Goal: Task Accomplishment & Management: Use online tool/utility

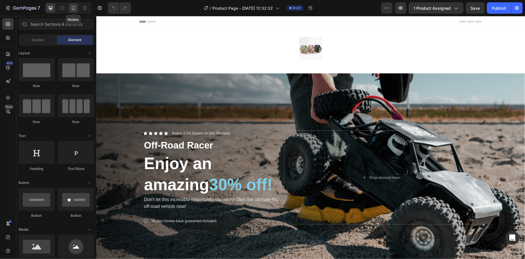
click at [73, 7] on icon at bounding box center [74, 8] width 6 height 6
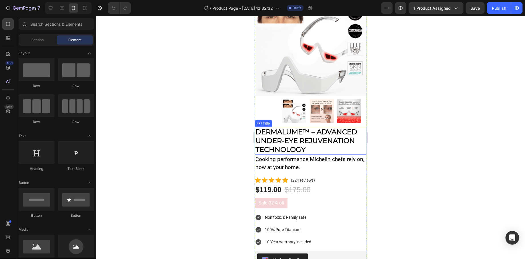
scroll to position [329, 0]
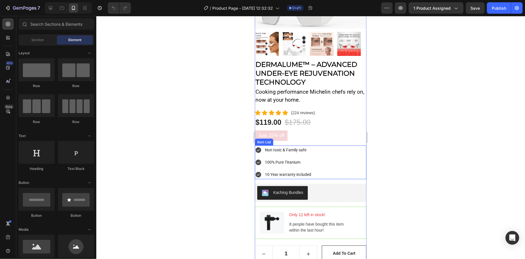
click at [265, 158] on p "100% Pure Titanium" at bounding box center [287, 161] width 46 height 7
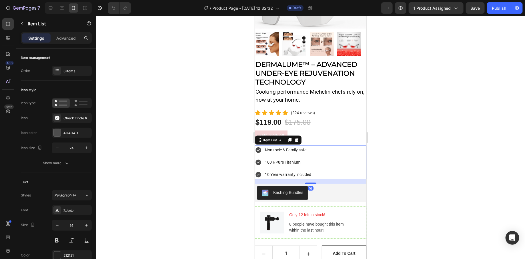
click at [297, 148] on div "Non toxic & Family safe" at bounding box center [288, 149] width 48 height 9
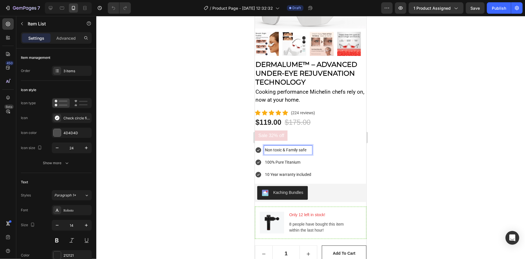
click at [293, 146] on p "Non toxic & Family safe" at bounding box center [287, 149] width 46 height 7
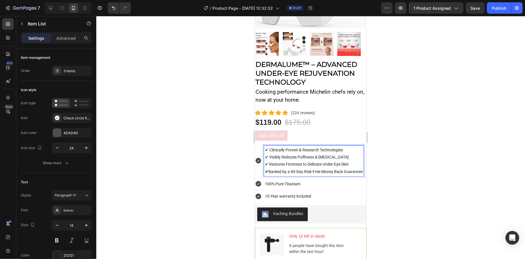
click at [259, 158] on icon at bounding box center [258, 161] width 6 height 6
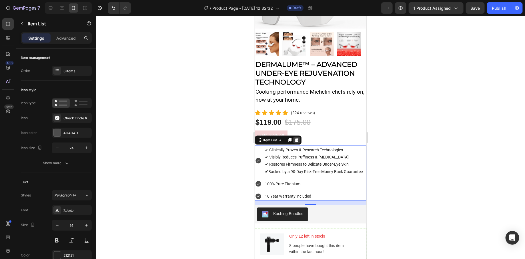
click at [296, 138] on icon at bounding box center [296, 140] width 5 height 5
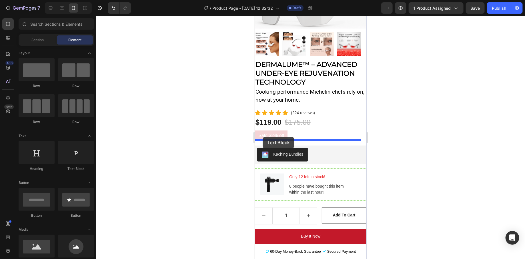
drag, startPoint x: 321, startPoint y: 166, endPoint x: 262, endPoint y: 137, distance: 66.0
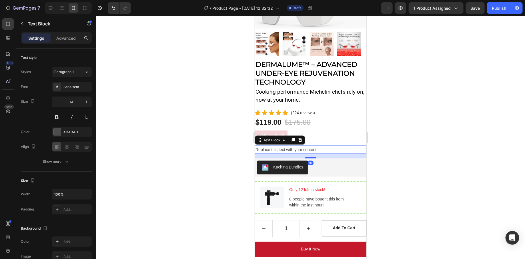
click at [277, 145] on div "Replace this text with your content" at bounding box center [309, 149] width 111 height 8
click at [277, 146] on p "Replace this text with your content" at bounding box center [310, 149] width 110 height 7
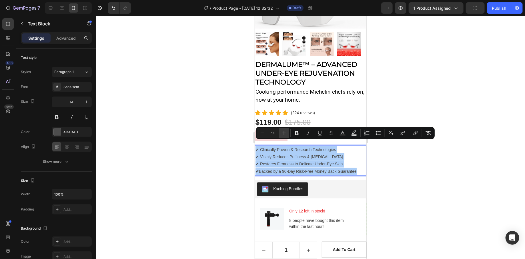
click at [285, 130] on button "Plus" at bounding box center [284, 133] width 10 height 10
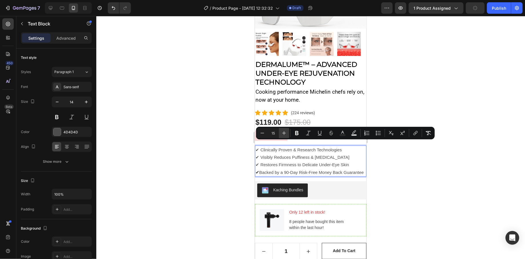
click at [285, 130] on button "Plus" at bounding box center [284, 133] width 10 height 10
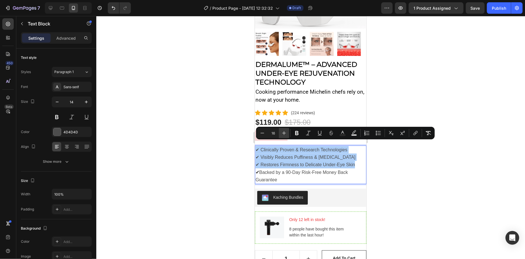
click at [286, 134] on icon "Editor contextual toolbar" at bounding box center [284, 133] width 6 height 6
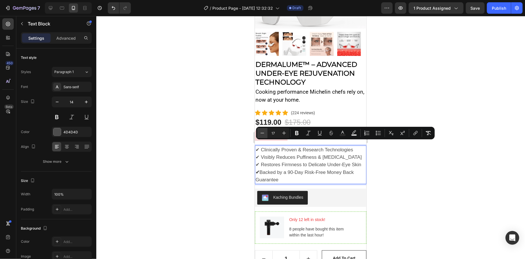
click at [262, 134] on icon "Editor contextual toolbar" at bounding box center [262, 133] width 6 height 6
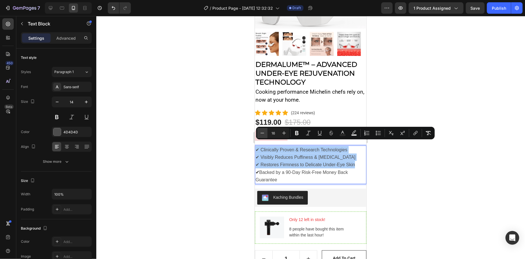
click at [262, 134] on icon "Editor contextual toolbar" at bounding box center [262, 133] width 6 height 6
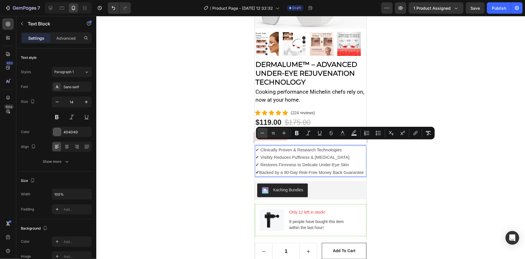
click at [262, 134] on icon "Editor contextual toolbar" at bounding box center [262, 133] width 6 height 6
type input "14"
click at [225, 157] on div at bounding box center [310, 137] width 428 height 243
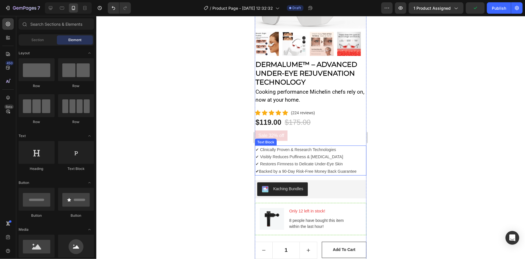
click at [327, 154] on span "✔ Visibly Reduces Puffiness & [MEDICAL_DATA]" at bounding box center [299, 156] width 88 height 5
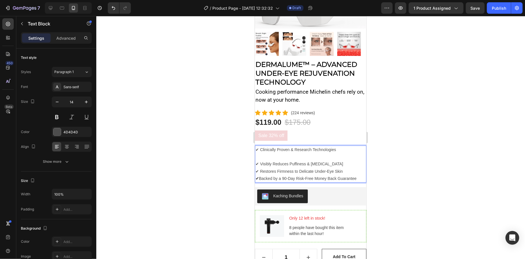
click at [338, 160] on p "✔ Visibly Reduces Puffiness & [MEDICAL_DATA]" at bounding box center [310, 163] width 110 height 7
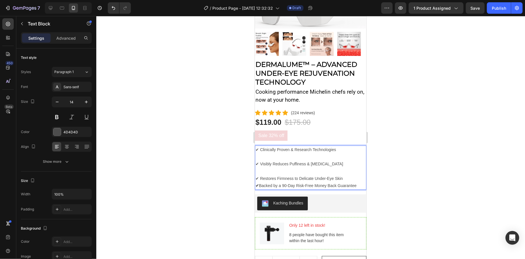
click at [346, 175] on p "✔ Restores Firmness to Delicate Under-Eye Skin" at bounding box center [310, 178] width 110 height 7
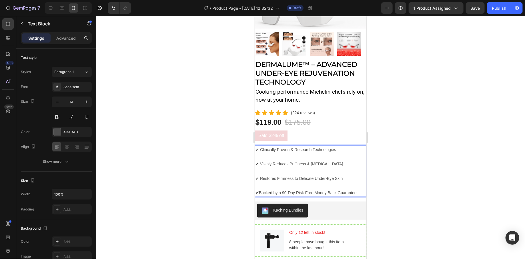
click at [383, 159] on div at bounding box center [310, 137] width 428 height 243
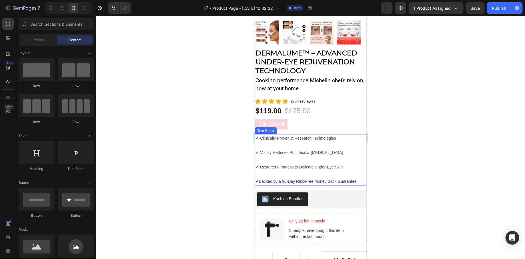
scroll to position [341, 0]
click at [319, 135] on span "✔ Clinically Proven & Research Technologies" at bounding box center [295, 137] width 81 height 5
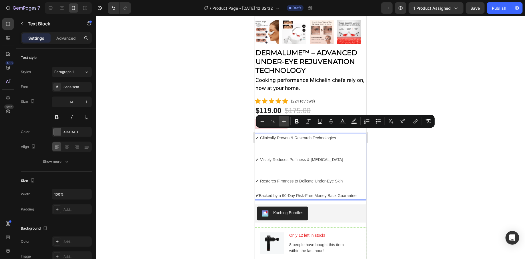
click at [283, 122] on icon "Editor contextual toolbar" at bounding box center [284, 121] width 6 height 6
type input "16"
click at [292, 158] on p "✔ Visibly Reduces Puffiness & [MEDICAL_DATA]" at bounding box center [310, 167] width 110 height 22
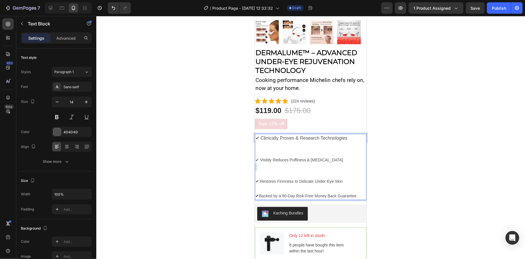
click at [292, 158] on p "✔ Visibly Reduces Puffiness & Dark Circles ⁠⁠⁠⁠⁠⁠⁠" at bounding box center [310, 167] width 110 height 22
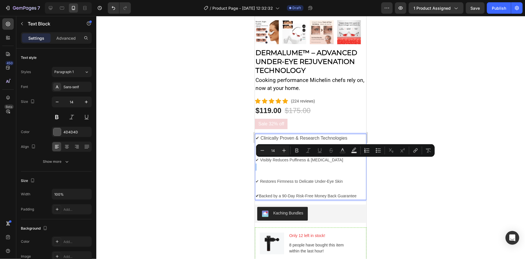
click at [292, 155] on div "Minus 14 Plus Bold Italic Underline Strikethrough Text Color Text Background Co…" at bounding box center [345, 150] width 176 height 10
click at [289, 161] on p "✔ Visibly Reduces Puffiness & [MEDICAL_DATA]" at bounding box center [310, 167] width 110 height 22
click at [287, 164] on p "✔ Visibly Reduces Puffiness & [MEDICAL_DATA]" at bounding box center [310, 167] width 110 height 22
click at [263, 167] on p "✔ Visibly Reduces Puffiness & [MEDICAL_DATA]" at bounding box center [310, 167] width 110 height 22
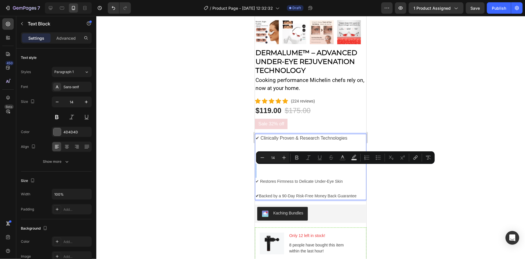
click at [261, 146] on p "✔ Clinically Proven & Research Technologies" at bounding box center [310, 145] width 110 height 22
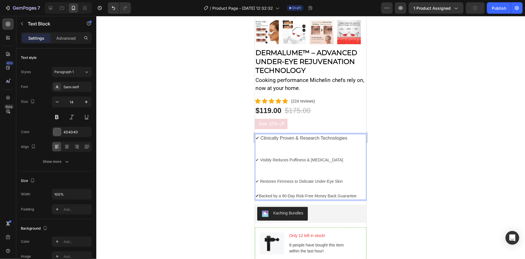
click at [275, 157] on span "✔ Visibly Reduces Puffiness & [MEDICAL_DATA]" at bounding box center [299, 159] width 88 height 5
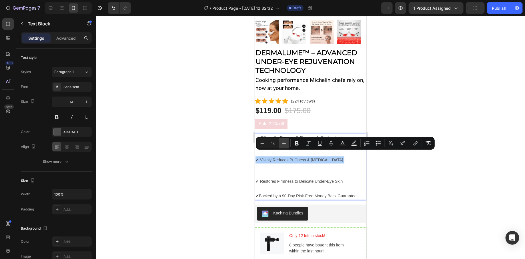
click at [287, 144] on button "Plus" at bounding box center [284, 143] width 10 height 10
type input "14"
click at [294, 179] on span "✔ Restores Firmness to Delicate Under-Eye Skin" at bounding box center [298, 181] width 87 height 5
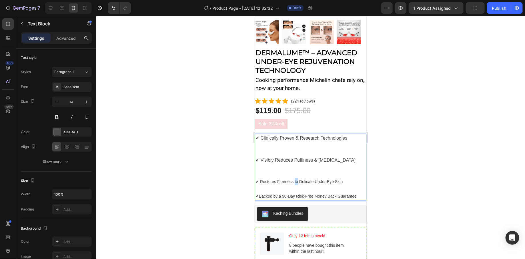
click at [294, 179] on span "✔ Restores Firmness to Delicate Under-Eye Skin" at bounding box center [298, 181] width 87 height 5
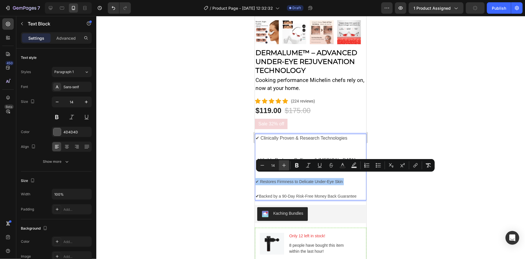
click at [286, 165] on icon "Editor contextual toolbar" at bounding box center [284, 165] width 6 height 6
type input "16"
click at [293, 182] on p "✔ Restores Firmness to Delicate Under-Eye Skin" at bounding box center [310, 185] width 110 height 15
click at [284, 193] on p "✔ Backed by a 90-Day Risk-Free Money Back Guarantee" at bounding box center [310, 196] width 110 height 7
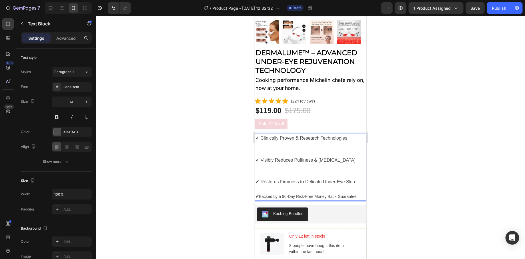
click at [316, 194] on span "✔ Backed by a 90-Day Risk-Free Money Back Guarantee" at bounding box center [305, 196] width 101 height 5
drag, startPoint x: 316, startPoint y: 190, endPoint x: 333, endPoint y: 192, distance: 17.8
click at [333, 194] on span "✔ Backed by a 90-Day Risk-Free Money Back Guarantee" at bounding box center [305, 196] width 101 height 5
click at [331, 194] on span "✔ Backed by a 90-Day Risk-Free Guarantee" at bounding box center [294, 196] width 78 height 5
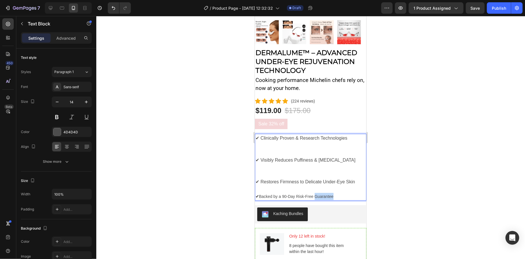
click at [331, 194] on span "✔ Backed by a 90-Day Risk-Free Guarantee" at bounding box center [294, 196] width 78 height 5
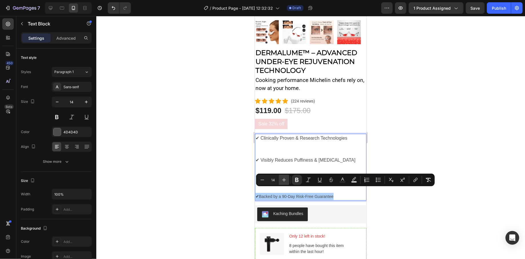
click at [288, 178] on button "Plus" at bounding box center [284, 180] width 10 height 10
type input "16"
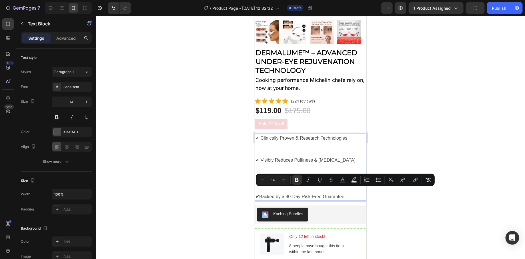
click at [288, 161] on p "✔ Visibly Reduces Puffiness & [MEDICAL_DATA]" at bounding box center [310, 167] width 110 height 22
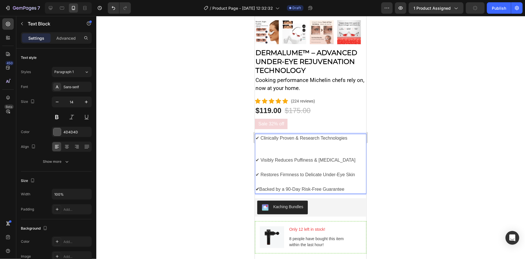
click at [283, 146] on p "✔ Clinically Proven & Research Technologies" at bounding box center [310, 145] width 110 height 22
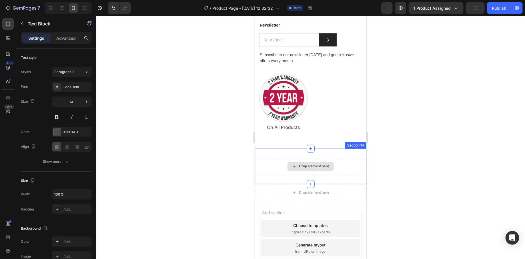
scroll to position [3616, 0]
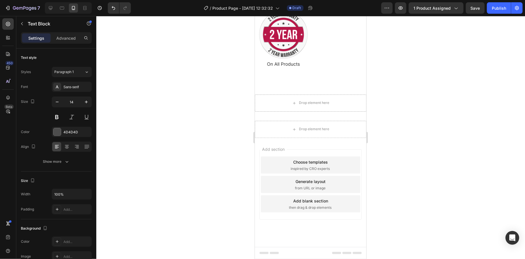
click at [300, 201] on div "Add blank section" at bounding box center [310, 201] width 35 height 6
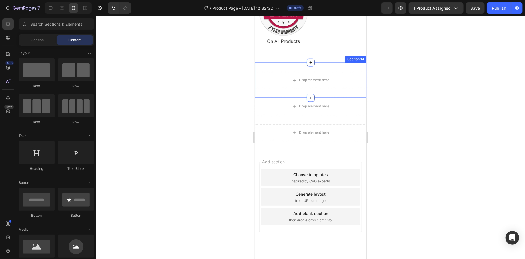
click at [347, 90] on div "Drop element here Section 14" at bounding box center [309, 79] width 111 height 35
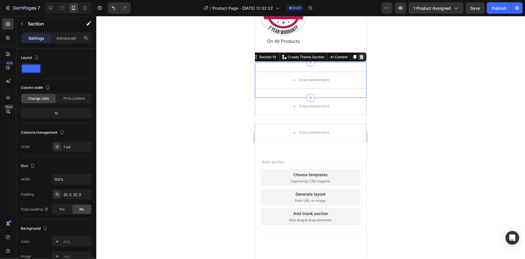
click at [359, 59] on icon at bounding box center [361, 57] width 4 height 4
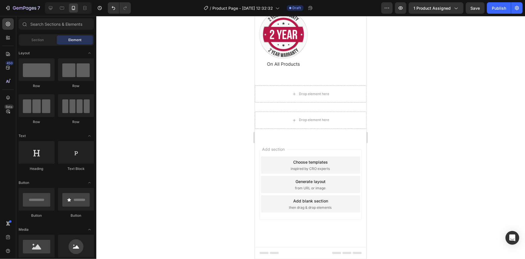
click at [348, 88] on div "Drop element here" at bounding box center [309, 93] width 111 height 17
click at [353, 88] on div "Drop element here" at bounding box center [309, 93] width 111 height 17
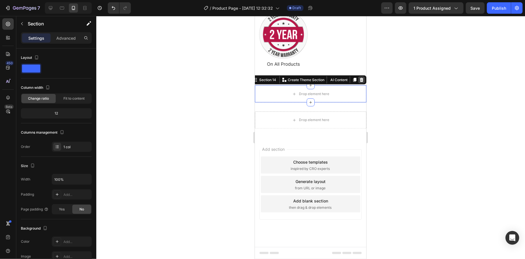
click at [359, 81] on icon at bounding box center [361, 80] width 4 height 4
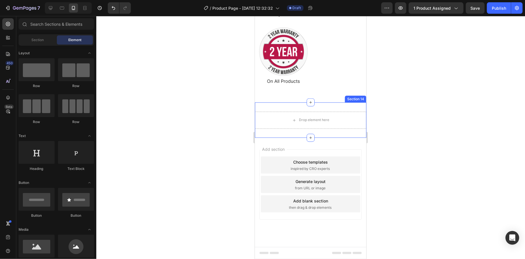
click at [337, 114] on div "Drop element here" at bounding box center [309, 119] width 111 height 17
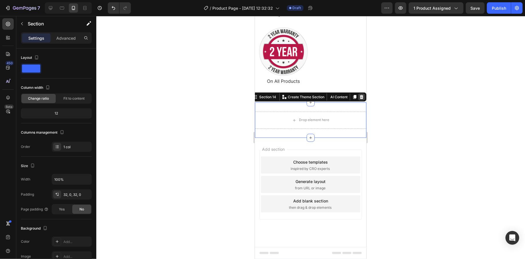
click at [359, 98] on icon at bounding box center [361, 97] width 4 height 4
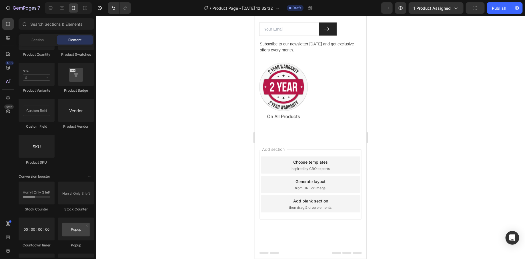
scroll to position [1518, 0]
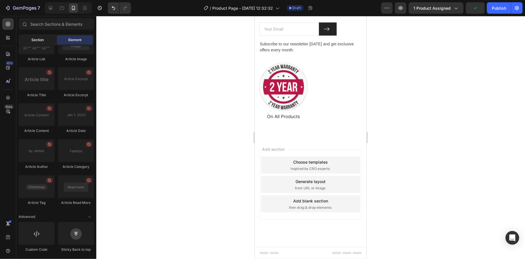
click at [34, 39] on span "Section" at bounding box center [38, 39] width 12 height 5
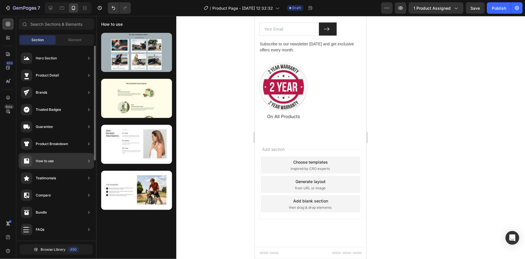
scroll to position [44, 0]
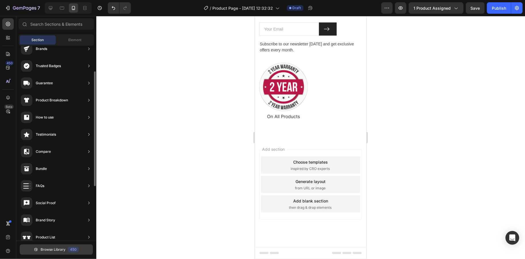
click at [57, 251] on span "Browse Library" at bounding box center [53, 249] width 25 height 5
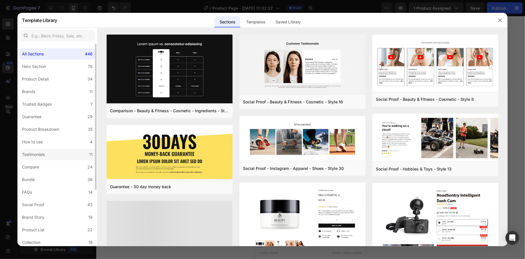
scroll to position [1, 0]
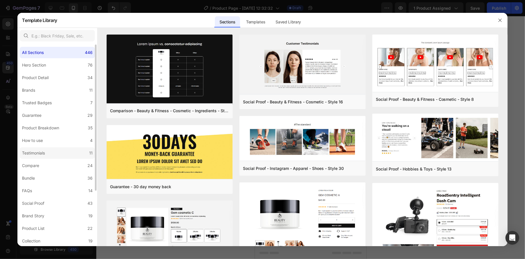
click at [71, 151] on label "Testimonials 11" at bounding box center [57, 152] width 75 height 11
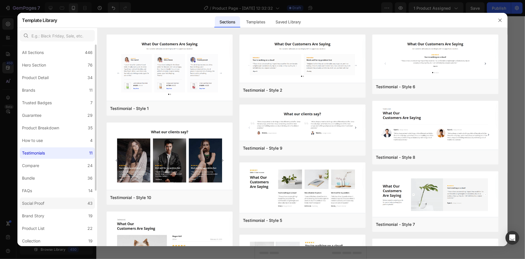
scroll to position [3, 0]
click at [56, 204] on label "Social Proof 43" at bounding box center [57, 201] width 75 height 11
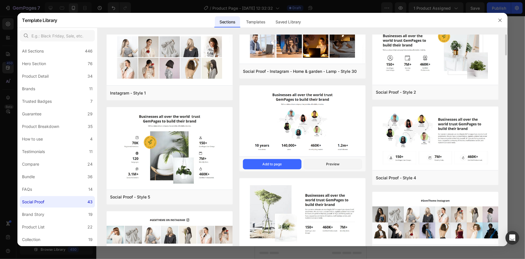
scroll to position [0, 0]
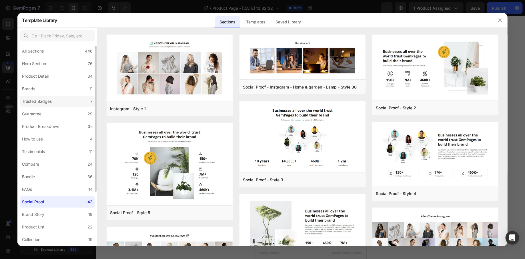
click at [65, 101] on label "Trusted Badges 7" at bounding box center [57, 101] width 75 height 11
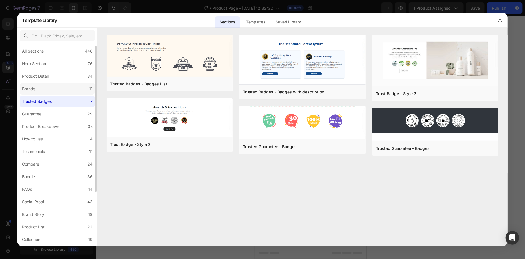
click at [59, 92] on label "Brands 11" at bounding box center [57, 88] width 75 height 11
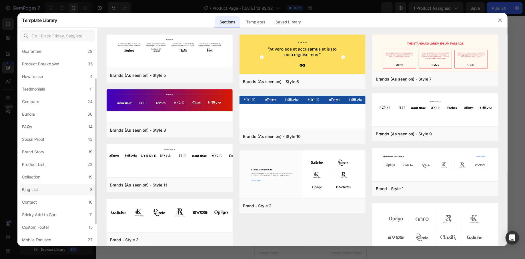
scroll to position [77, 0]
click at [74, 237] on label "Announcement Bar 7" at bounding box center [57, 240] width 75 height 11
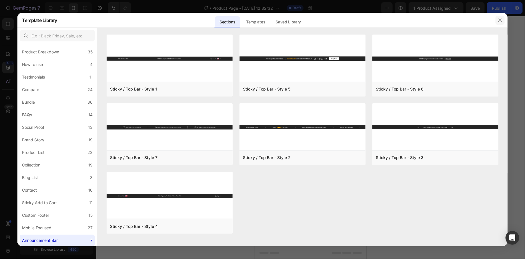
click at [503, 19] on button "button" at bounding box center [499, 20] width 9 height 9
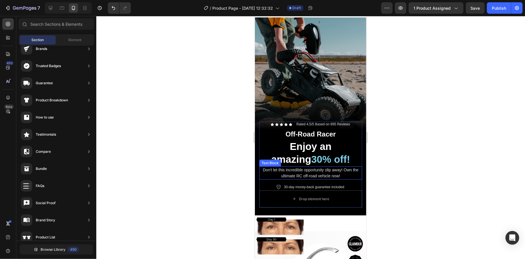
scroll to position [0, 0]
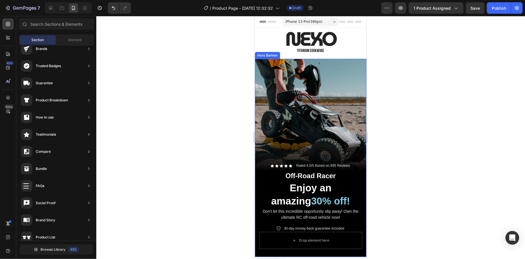
click at [327, 84] on div "Background Image" at bounding box center [309, 158] width 111 height 198
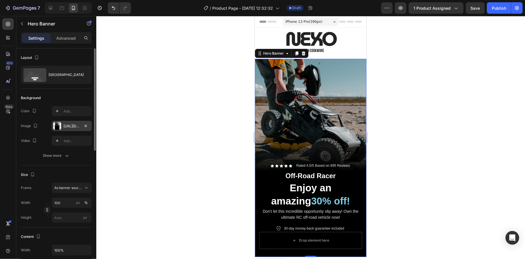
click at [68, 126] on div "https://cdn.shopify.com/s/files/1/0745/5834/1341/files/gempages_579627086029783…" at bounding box center [71, 126] width 17 height 5
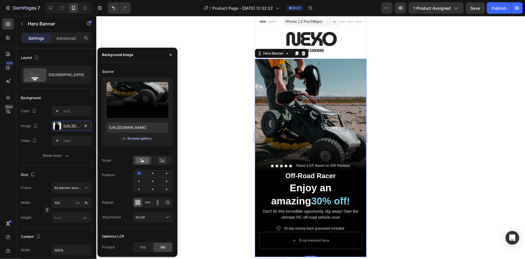
click at [142, 138] on div "Browse gallery" at bounding box center [139, 138] width 24 height 5
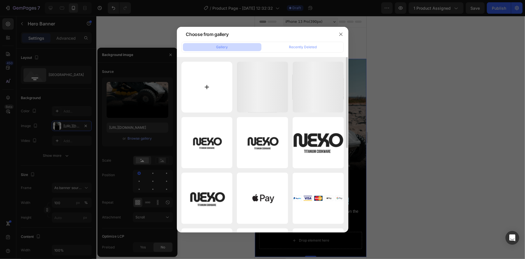
click at [226, 93] on input "file" at bounding box center [206, 87] width 51 height 51
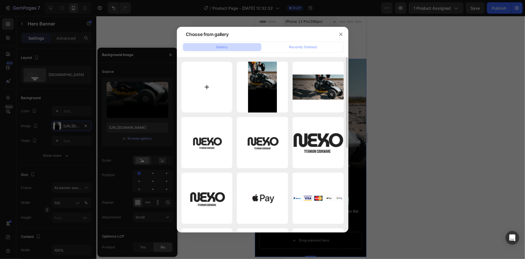
type input "C:\fakepath\12.png"
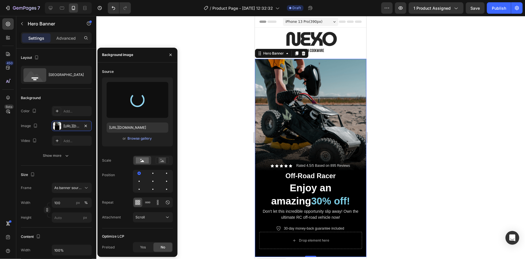
type input "https://cdn.shopify.com/s/files/1/0745/5834/1341/files/gempages_579627086029783…"
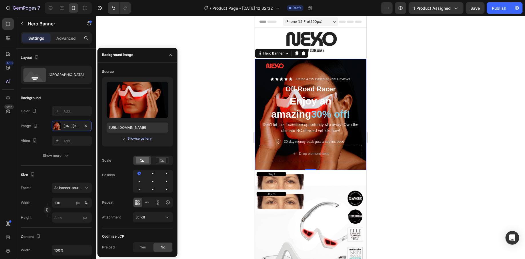
click at [143, 140] on div "Browse gallery" at bounding box center [139, 138] width 24 height 5
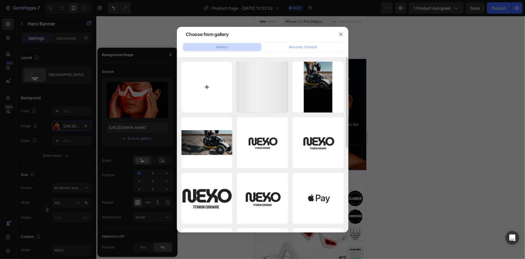
click at [212, 93] on input "file" at bounding box center [206, 87] width 51 height 51
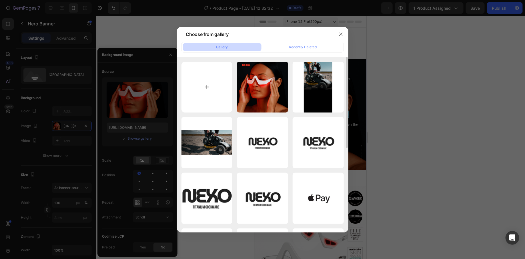
type input "C:\fakepath\332.png"
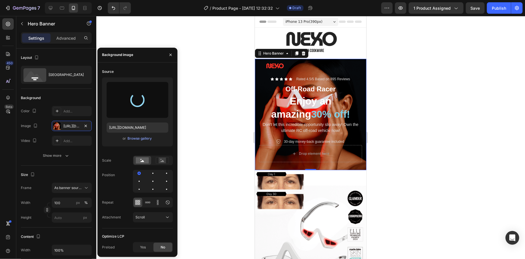
type input "https://cdn.shopify.com/s/files/1/0745/5834/1341/files/gempages_579627086029783…"
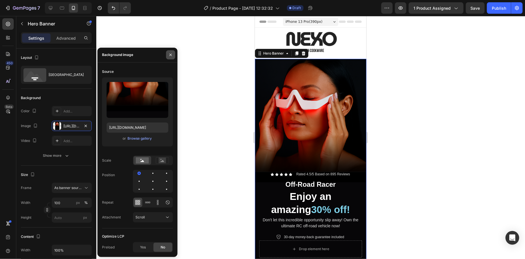
click at [170, 53] on icon "button" at bounding box center [170, 55] width 5 height 5
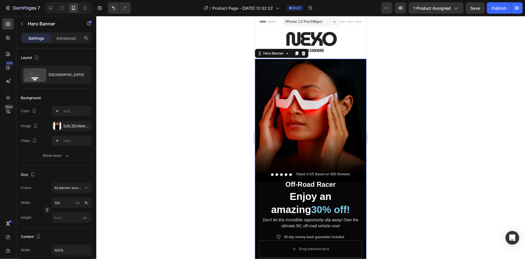
click at [216, 144] on div at bounding box center [310, 137] width 428 height 243
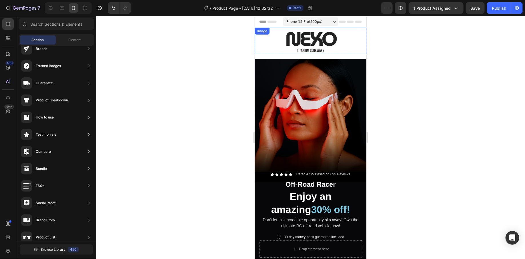
click at [317, 41] on img at bounding box center [310, 40] width 89 height 27
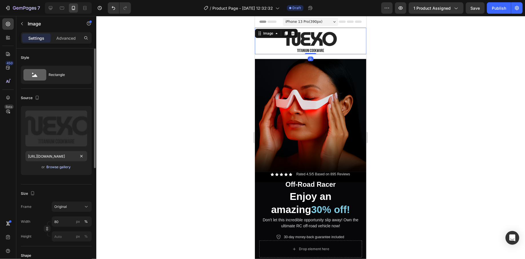
click at [58, 167] on div "Browse gallery" at bounding box center [59, 166] width 24 height 5
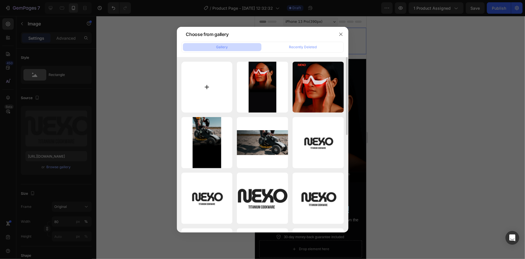
click at [201, 84] on input "file" at bounding box center [206, 87] width 51 height 51
type input "C:\fakepath\PPPP.png"
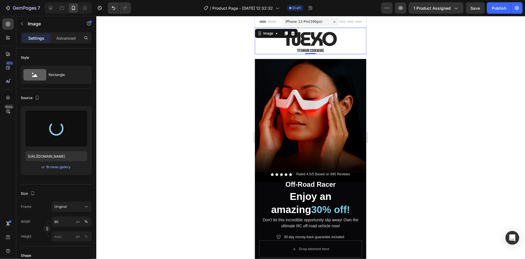
type input "https://cdn.shopify.com/s/files/1/0745/5834/1341/files/gempages_579627086029783…"
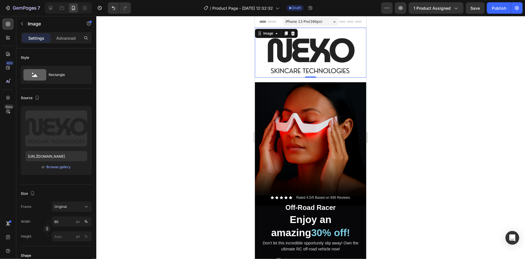
drag, startPoint x: 392, startPoint y: 99, endPoint x: 393, endPoint y: 97, distance: 2.9
click at [392, 99] on div at bounding box center [310, 137] width 428 height 243
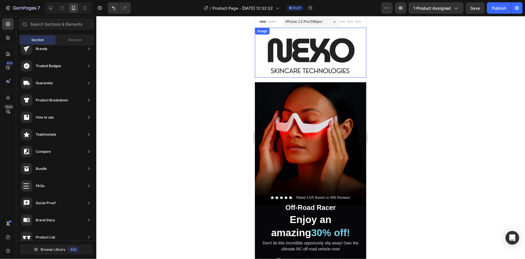
click at [323, 59] on img at bounding box center [310, 52] width 89 height 50
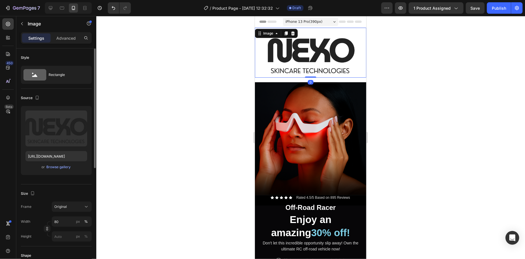
scroll to position [9, 0]
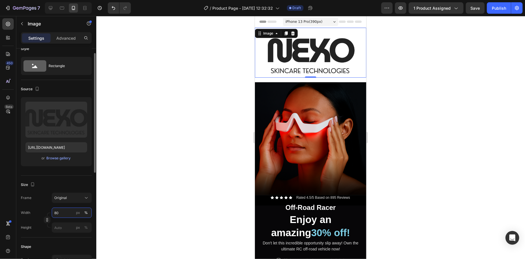
click at [64, 214] on input "80" at bounding box center [72, 213] width 40 height 10
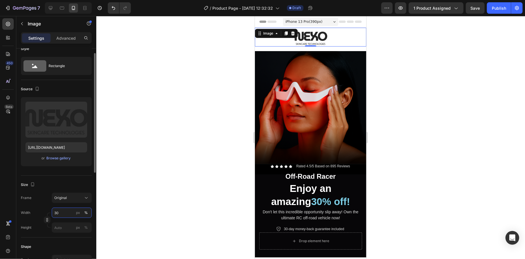
type input "3"
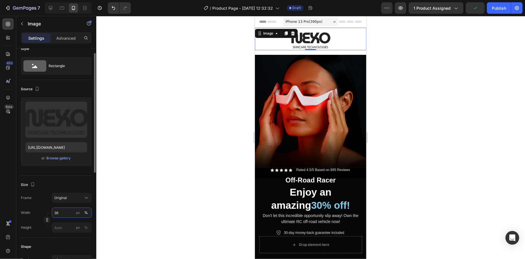
type input "3"
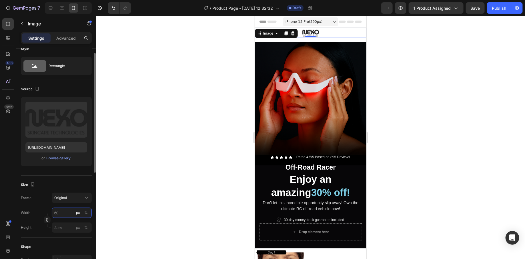
type input "6"
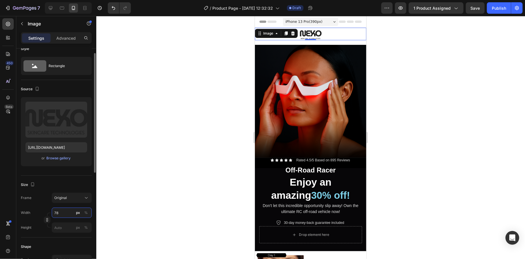
type input "7"
type input "8"
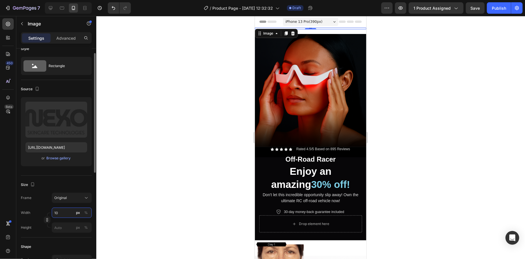
type input "1"
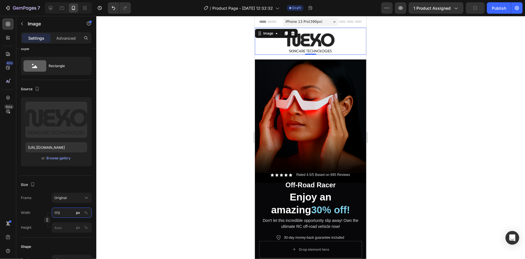
type input "170"
click at [310, 60] on icon at bounding box center [310, 59] width 5 height 5
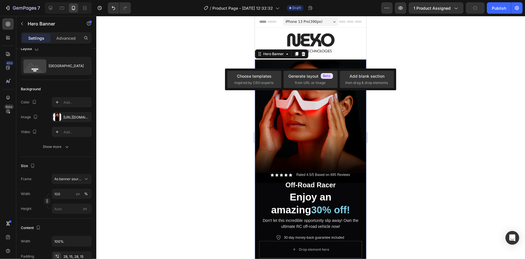
click at [278, 62] on div "Background Image" at bounding box center [309, 162] width 111 height 207
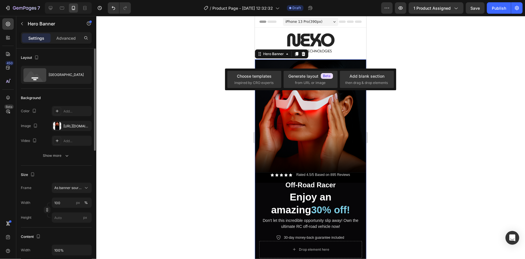
click at [314, 63] on div "Background Image" at bounding box center [309, 162] width 111 height 207
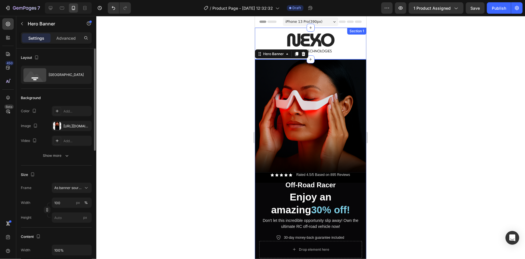
click at [316, 58] on div "Image Row" at bounding box center [309, 43] width 111 height 32
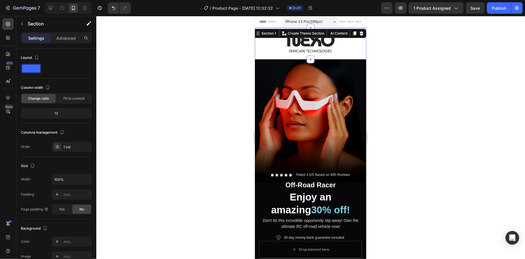
click at [213, 149] on div at bounding box center [310, 137] width 428 height 243
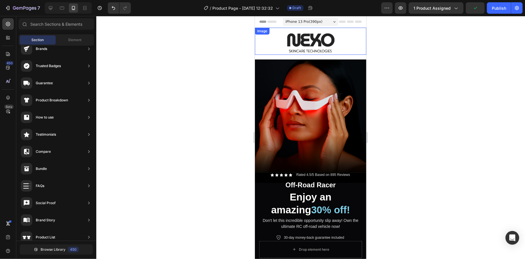
click at [344, 42] on div at bounding box center [309, 40] width 111 height 27
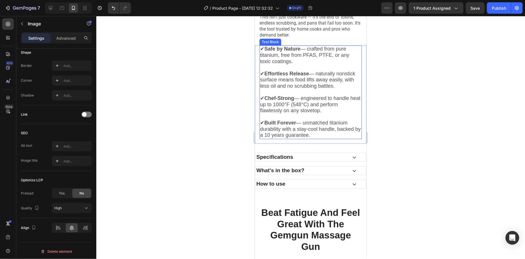
scroll to position [829, 0]
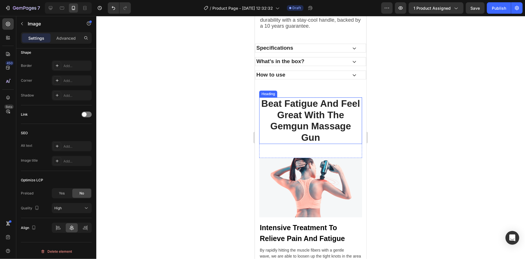
drag, startPoint x: 323, startPoint y: 117, endPoint x: 320, endPoint y: 116, distance: 2.9
click at [323, 117] on p "Beat Fatigue And Feel Great With The Gemgun Massage Gun" at bounding box center [310, 120] width 102 height 45
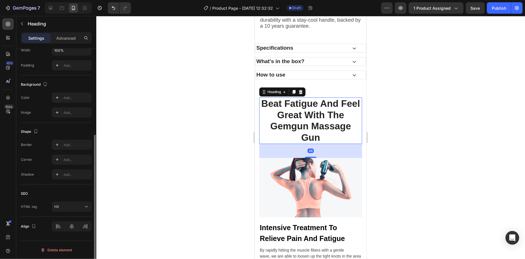
scroll to position [0, 0]
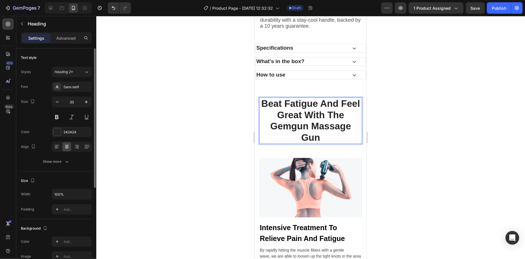
click at [296, 102] on p "Beat Fatigue And Feel Great With The Gemgun Massage Gun" at bounding box center [310, 120] width 102 height 45
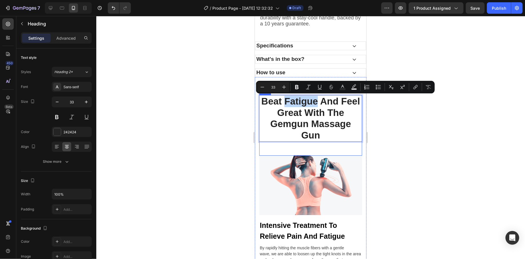
scroll to position [894, 0]
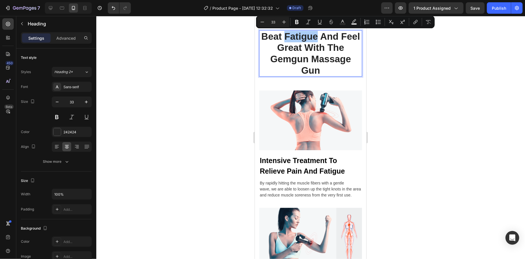
click at [214, 125] on div at bounding box center [310, 137] width 428 height 243
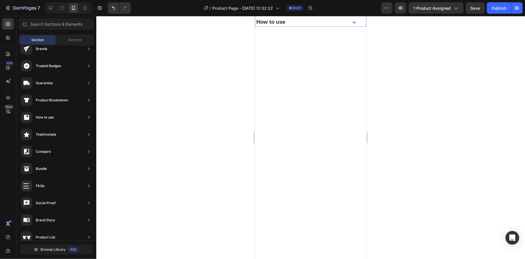
scroll to position [0, 0]
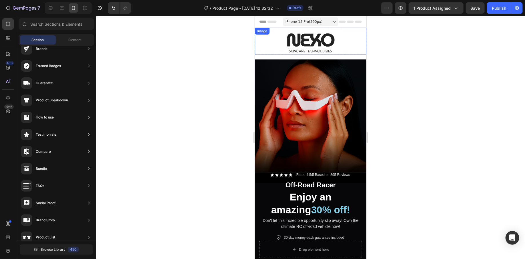
click at [308, 47] on img at bounding box center [310, 40] width 49 height 27
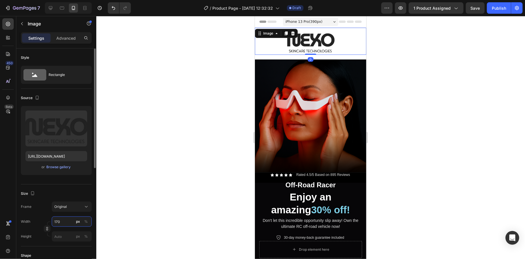
click at [65, 222] on input "170" at bounding box center [72, 221] width 40 height 10
click at [58, 222] on input "170" at bounding box center [72, 221] width 40 height 10
drag, startPoint x: 56, startPoint y: 222, endPoint x: 64, endPoint y: 222, distance: 7.8
click at [64, 222] on input "170" at bounding box center [72, 221] width 40 height 10
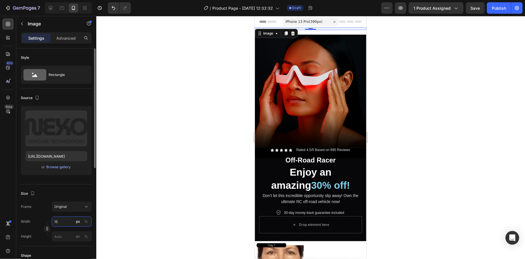
type input "150"
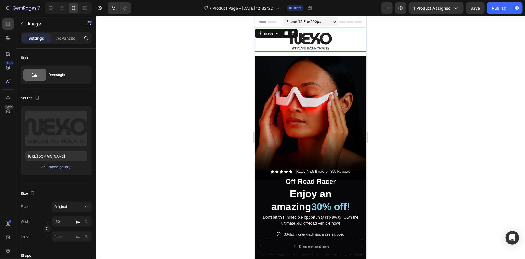
click at [223, 153] on div at bounding box center [310, 137] width 428 height 243
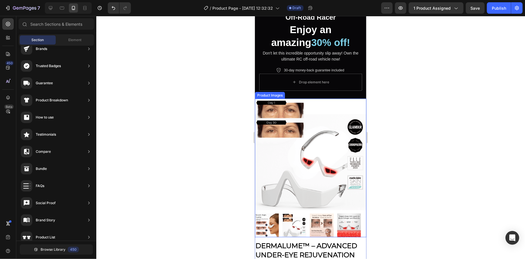
scroll to position [226, 0]
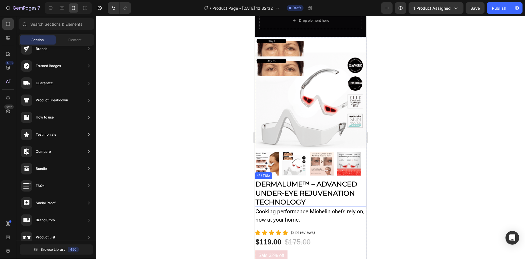
click at [309, 179] on h2 "DermaLume™ – Advanced Under-Eye Rejuvenation Technology" at bounding box center [309, 193] width 111 height 28
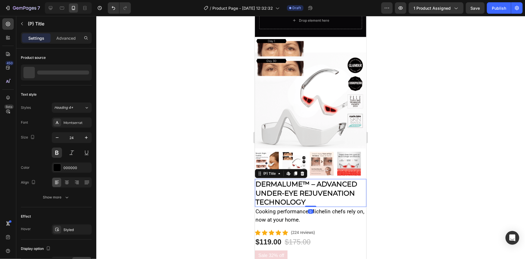
click at [308, 179] on h2 "DermaLume™ – Advanced Under-Eye Rejuvenation Technology" at bounding box center [309, 193] width 111 height 28
click at [309, 179] on h2 "DermaLume™ – Advanced Under-Eye Rejuvenation Technology" at bounding box center [309, 193] width 111 height 28
click at [307, 179] on h2 "DermaLume™ – Advanced Under-Eye Rejuvenation Technology" at bounding box center [309, 193] width 111 height 28
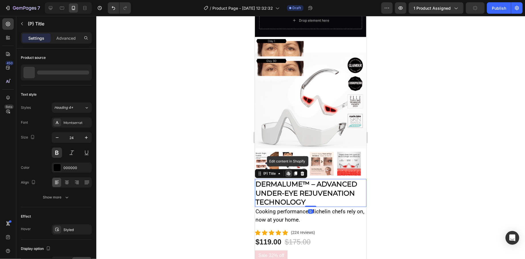
drag, startPoint x: 307, startPoint y: 169, endPoint x: 288, endPoint y: 174, distance: 19.5
click at [307, 179] on h2 "DermaLume™ – Advanced Under-Eye Rejuvenation Technology" at bounding box center [309, 193] width 111 height 28
click at [277, 179] on h2 "DermaLume™ – Advanced Under-Eye Rejuvenation Technology" at bounding box center [309, 193] width 111 height 28
click at [234, 187] on div at bounding box center [310, 137] width 428 height 243
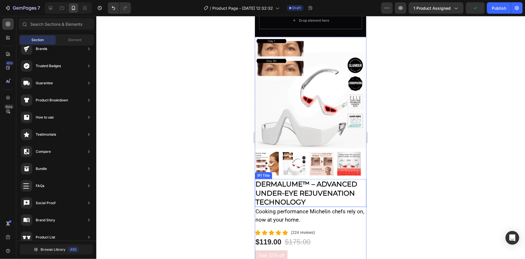
click at [280, 179] on h2 "DermaLume™ – Advanced Under-Eye Rejuvenation Technology" at bounding box center [309, 193] width 111 height 28
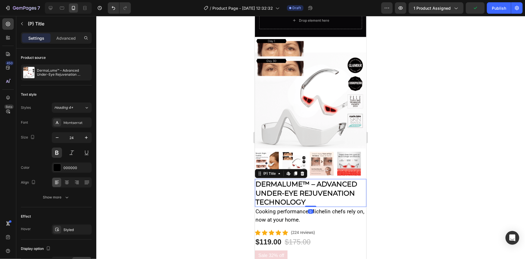
click at [280, 179] on h2 "DermaLume™ – Advanced Under-Eye Rejuvenation Technology" at bounding box center [309, 193] width 111 height 28
click at [278, 179] on h2 "DermaLume™ – Advanced Under-Eye Rejuvenation Technology" at bounding box center [309, 193] width 111 height 28
click at [279, 179] on h2 "DermaLume™ – Advanced Under-Eye Rejuvenation Technology" at bounding box center [309, 193] width 111 height 28
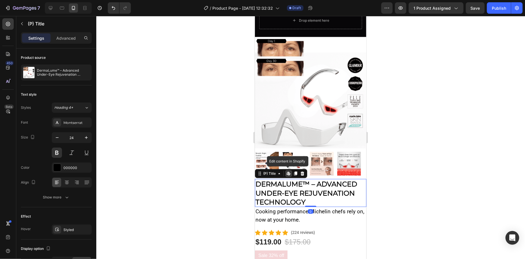
click at [279, 179] on h2 "DermaLume™ – Advanced Under-Eye Rejuvenation Technology" at bounding box center [309, 193] width 111 height 28
click at [295, 180] on h2 "DermaLume™ – Advanced Under-Eye Rejuvenation Technology" at bounding box center [309, 193] width 111 height 28
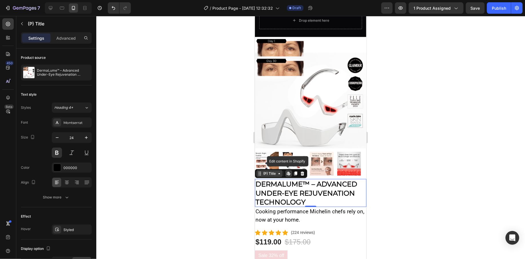
click at [274, 171] on div "(P) Title" at bounding box center [269, 173] width 15 height 5
click at [273, 180] on h2 "DermaLume™ – Advanced Under-Eye Rejuvenation Technology" at bounding box center [309, 193] width 111 height 28
click at [332, 207] on p "Cooking performance Michelin chefs rely on, now at your home." at bounding box center [310, 215] width 110 height 16
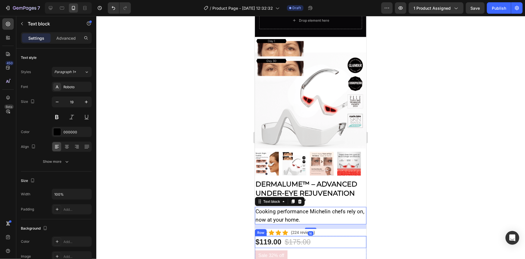
click at [343, 236] on div "$119.00 (P) Price (P) Price $175.00 (P) Price (P) Price Row" at bounding box center [309, 242] width 111 height 12
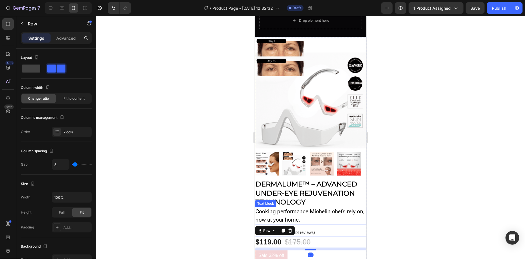
click at [304, 207] on p "Cooking performance Michelin chefs rely on, now at your home." at bounding box center [310, 215] width 110 height 16
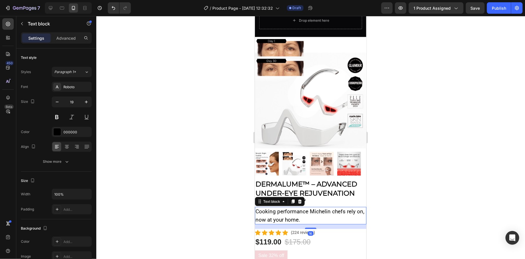
click at [303, 207] on p "Cooking performance Michelin chefs rely on, now at your home." at bounding box center [310, 215] width 110 height 16
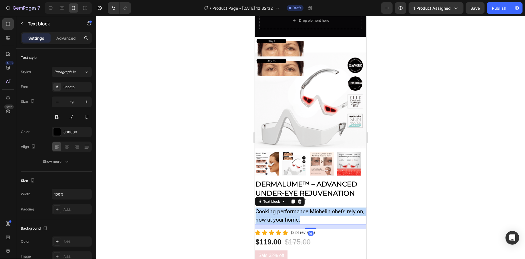
click at [303, 207] on p "Cooking performance Michelin chefs rely on, now at your home." at bounding box center [310, 215] width 110 height 16
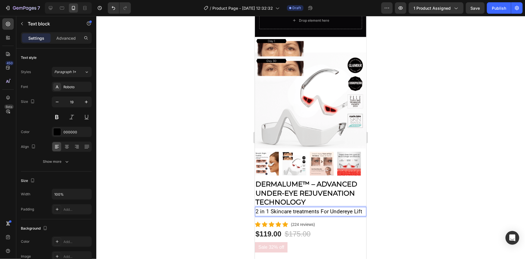
click at [282, 207] on p "2 in 1 Skincare treatments For Undereye Lift" at bounding box center [310, 211] width 110 height 8
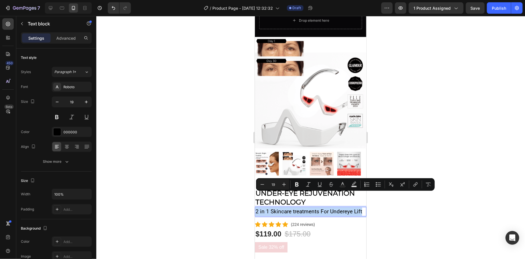
copy p "2 in 1 Skincare treatments For Undereye Lift"
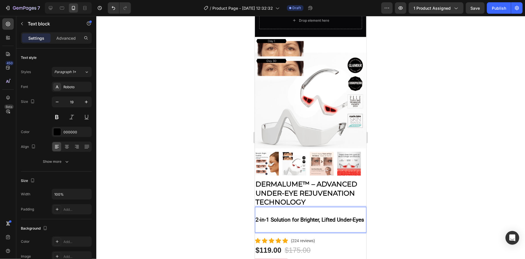
click at [247, 218] on div at bounding box center [310, 137] width 428 height 243
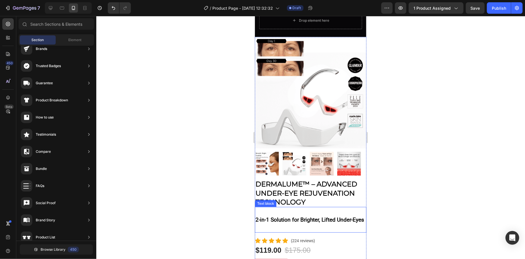
click at [256, 224] on p "Rich Text Editor. Editing area: main" at bounding box center [310, 228] width 110 height 8
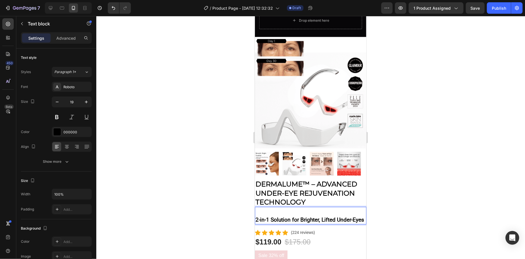
click at [234, 202] on div at bounding box center [310, 137] width 428 height 243
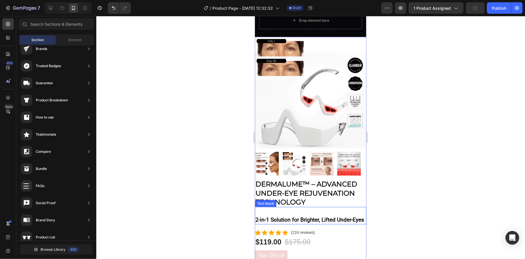
click at [263, 216] on strong "2-in-1 Solution for Brighter, Lifted Under-Eyes" at bounding box center [309, 219] width 109 height 7
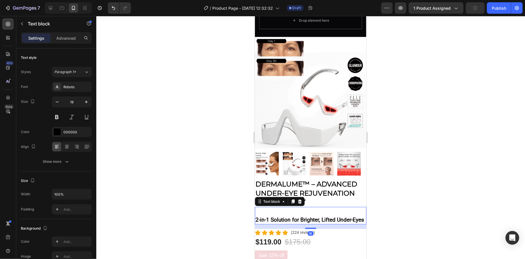
click at [263, 216] on strong "2-in-1 Solution for Brighter, Lifted Under-Eyes" at bounding box center [309, 219] width 109 height 7
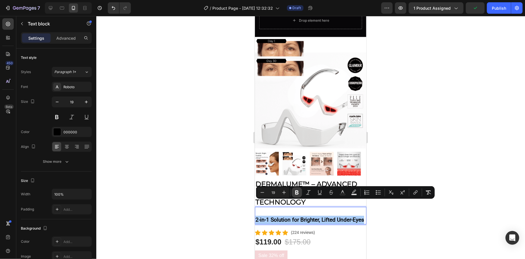
click at [296, 191] on icon "Editor contextual toolbar" at bounding box center [296, 192] width 3 height 4
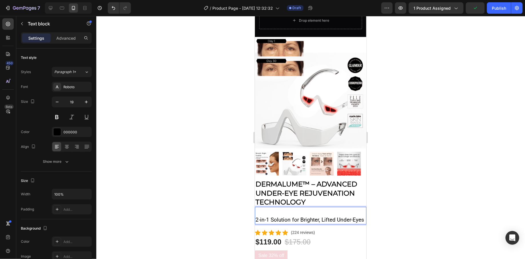
click at [226, 199] on div at bounding box center [310, 137] width 428 height 243
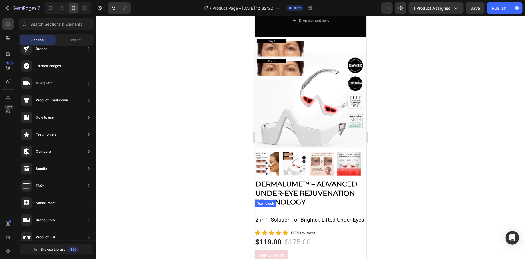
click at [310, 216] on p "2-in-1 Solution for Brighter, Lifted Under-Eyes" at bounding box center [310, 220] width 110 height 8
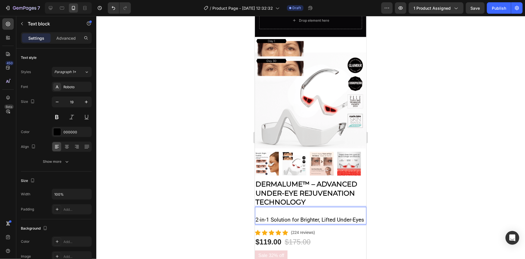
click at [309, 216] on p "2-in-1 Solution for Brighter, Lifted Under-Eyes" at bounding box center [310, 220] width 110 height 8
click at [300, 216] on p "2-in-1 Solution for , Lifted Under-Eyes" at bounding box center [310, 220] width 110 height 8
click at [255, 216] on p "2-in-1 Solution for Lifted Under-Eyes" at bounding box center [310, 220] width 110 height 8
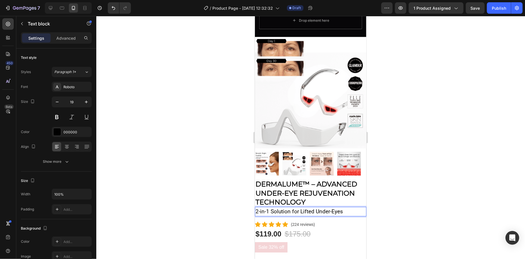
click at [212, 205] on div at bounding box center [310, 137] width 428 height 243
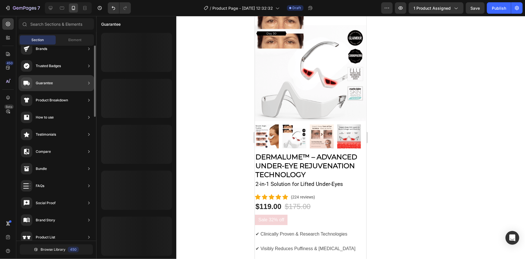
scroll to position [0, 0]
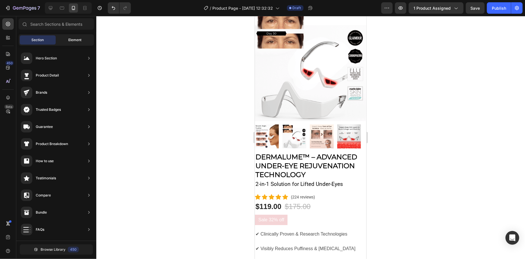
click at [75, 37] on div "Element" at bounding box center [75, 39] width 36 height 9
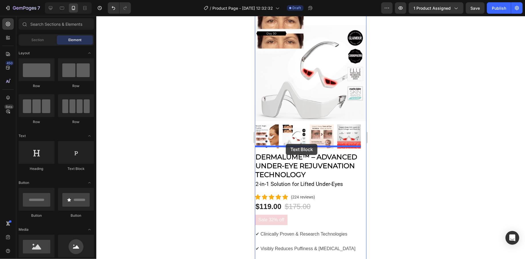
drag, startPoint x: 326, startPoint y: 170, endPoint x: 285, endPoint y: 144, distance: 48.8
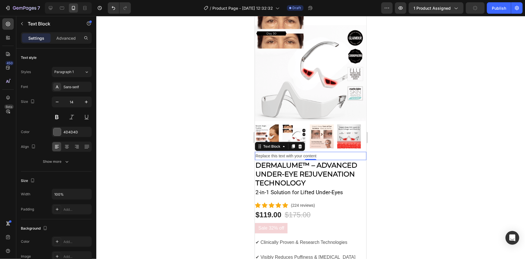
click at [278, 152] on div "Replace this text with your content" at bounding box center [309, 156] width 111 height 8
click at [212, 159] on div at bounding box center [310, 137] width 428 height 243
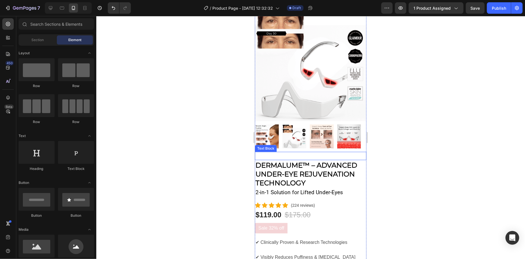
click at [297, 152] on p "Rich Text Editor. Editing area: main" at bounding box center [310, 155] width 110 height 7
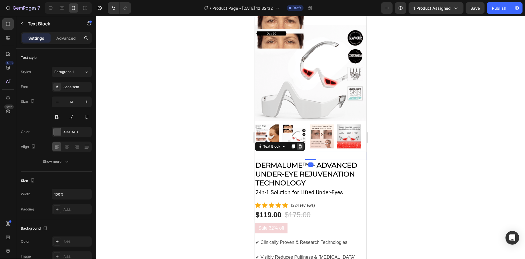
click at [300, 144] on icon at bounding box center [300, 146] width 4 height 4
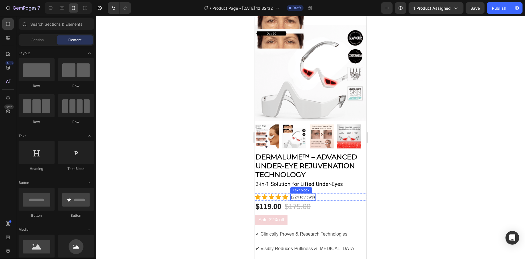
click at [304, 194] on p "(224 reviews)" at bounding box center [302, 197] width 24 height 6
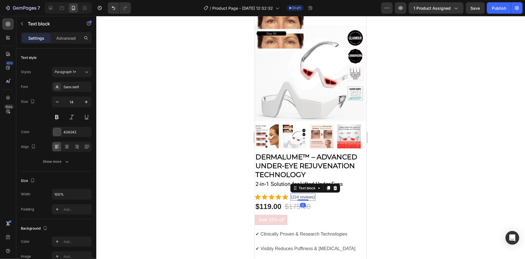
click at [296, 194] on p "(224 reviews)" at bounding box center [302, 197] width 24 height 6
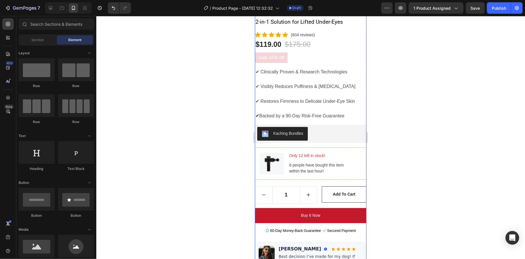
click at [228, 182] on div at bounding box center [310, 137] width 428 height 243
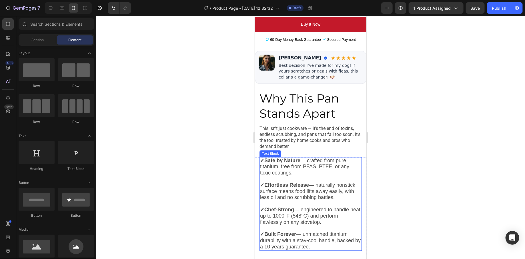
scroll to position [478, 0]
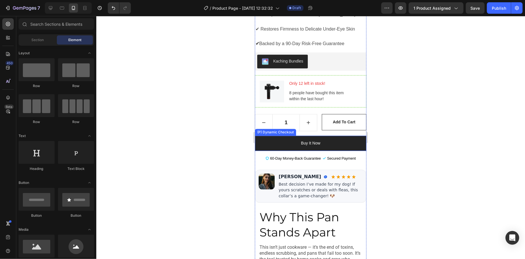
click at [260, 136] on button "Buy it now" at bounding box center [309, 143] width 111 height 15
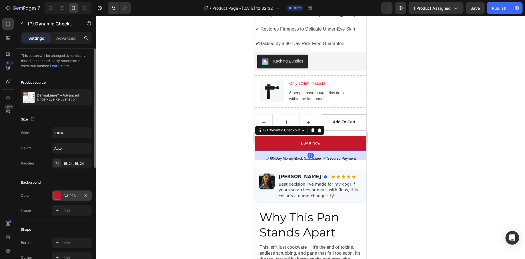
click at [59, 193] on div at bounding box center [56, 195] width 7 height 7
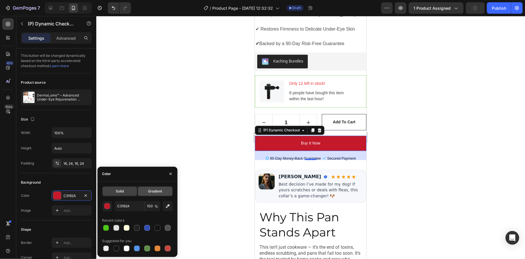
click at [153, 194] on div "Gradient" at bounding box center [155, 191] width 34 height 9
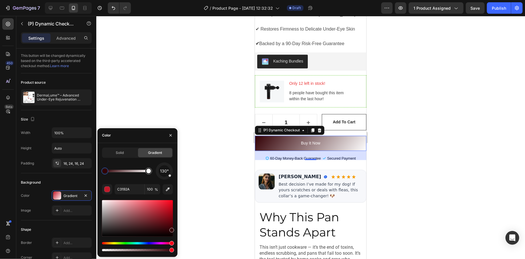
drag, startPoint x: 150, startPoint y: 217, endPoint x: 188, endPoint y: 229, distance: 40.6
click at [188, 0] on div "7 Version history / Product Page - Aug 25, 12:32:32 Draft Preview 1 product ass…" at bounding box center [262, 0] width 525 height 0
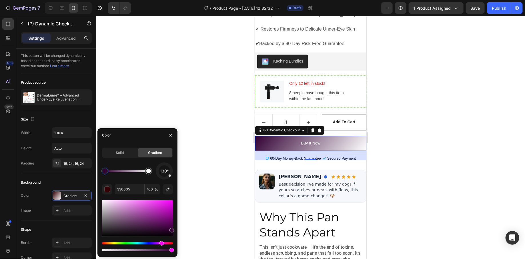
drag, startPoint x: 171, startPoint y: 243, endPoint x: 161, endPoint y: 242, distance: 10.3
click at [161, 242] on div "Hue" at bounding box center [161, 243] width 5 height 5
drag, startPoint x: 169, startPoint y: 231, endPoint x: 142, endPoint y: 197, distance: 43.8
drag, startPoint x: 171, startPoint y: 252, endPoint x: 186, endPoint y: 252, distance: 15.1
click at [186, 0] on div "7 Version history / Product Page - Aug 25, 12:32:32 Draft Preview 1 product ass…" at bounding box center [262, 0] width 525 height 0
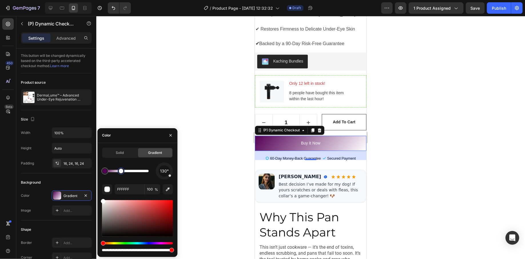
drag, startPoint x: 144, startPoint y: 170, endPoint x: 126, endPoint y: 172, distance: 17.8
click at [123, 172] on div at bounding box center [121, 171] width 5 height 5
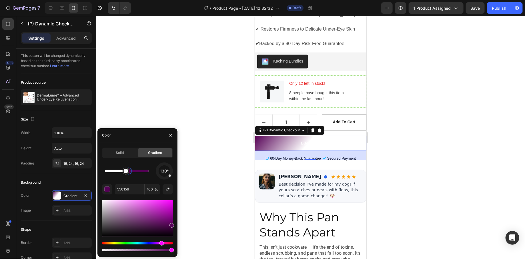
drag, startPoint x: 103, startPoint y: 172, endPoint x: 135, endPoint y: 174, distance: 31.5
click at [131, 173] on div at bounding box center [128, 171] width 5 height 5
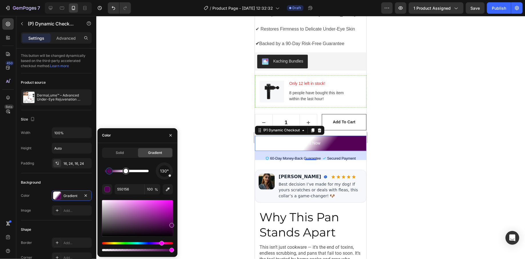
drag, startPoint x: 134, startPoint y: 174, endPoint x: 108, endPoint y: 173, distance: 26.8
click at [108, 173] on div at bounding box center [109, 171] width 7 height 7
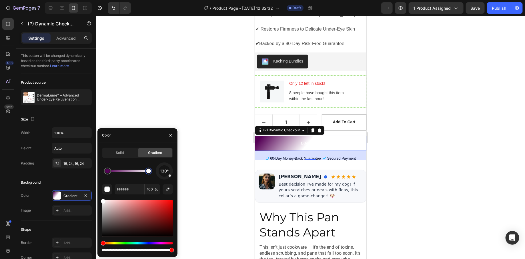
drag, startPoint x: 128, startPoint y: 174, endPoint x: 159, endPoint y: 173, distance: 30.3
click at [157, 173] on div "130°" at bounding box center [137, 170] width 71 height 17
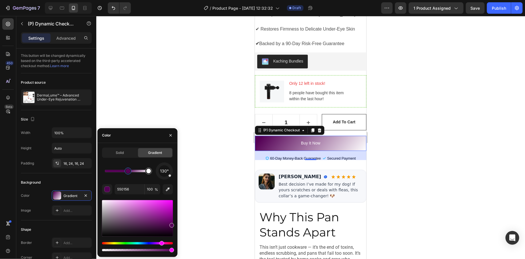
drag, startPoint x: 108, startPoint y: 171, endPoint x: 128, endPoint y: 171, distance: 20.6
click at [128, 171] on div at bounding box center [128, 171] width 5 height 5
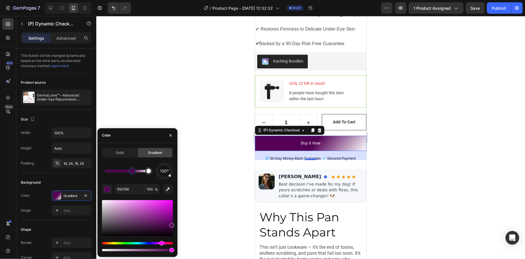
drag, startPoint x: 127, startPoint y: 172, endPoint x: 140, endPoint y: 172, distance: 12.3
click at [134, 172] on div at bounding box center [132, 171] width 5 height 5
drag, startPoint x: 138, startPoint y: 172, endPoint x: 150, endPoint y: 172, distance: 12.0
click at [148, 172] on div at bounding box center [127, 171] width 44 height 2
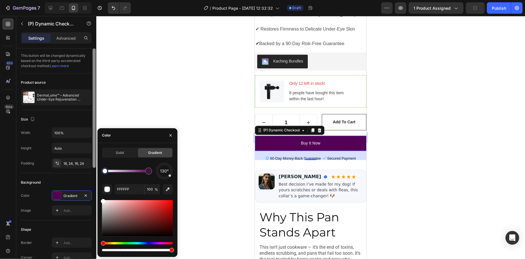
drag, startPoint x: 146, startPoint y: 173, endPoint x: 95, endPoint y: 176, distance: 50.6
click at [95, 176] on div "450 Beta Sections(7) Elements(84) Section Element Hero Section Product Detail B…" at bounding box center [48, 137] width 96 height 243
type input "550156"
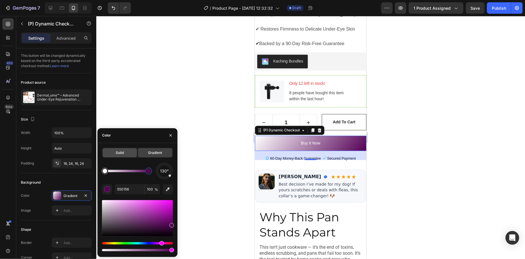
click at [115, 155] on div "Solid" at bounding box center [120, 152] width 34 height 9
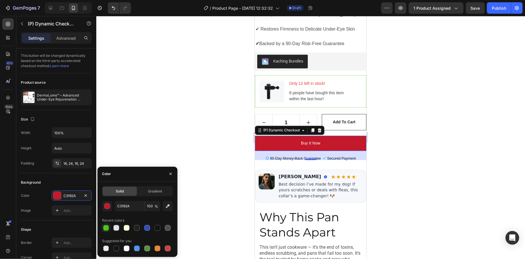
click at [106, 224] on div at bounding box center [106, 227] width 7 height 7
type input "4DC519"
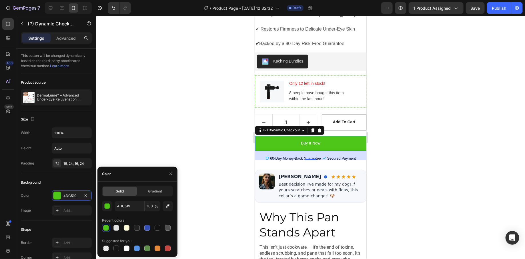
click at [212, 111] on div at bounding box center [310, 137] width 428 height 243
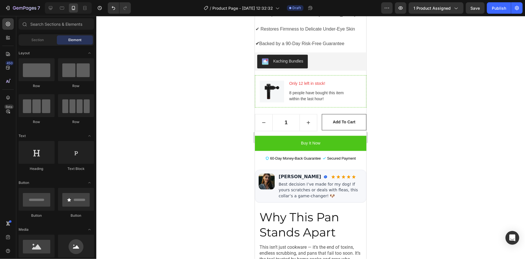
click at [211, 112] on div at bounding box center [310, 137] width 428 height 243
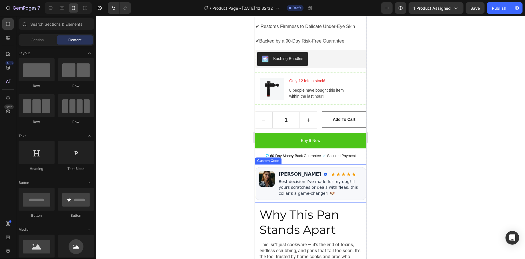
scroll to position [491, 0]
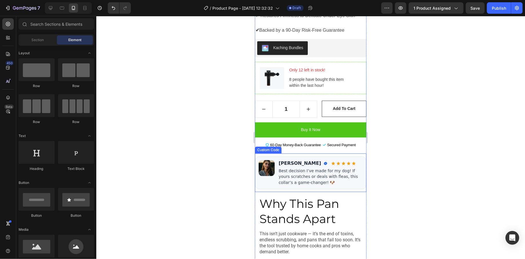
click at [333, 173] on div "Best decision I’ve made for my dog! If yours scratches or deals with fleas, thi…" at bounding box center [320, 176] width 84 height 17
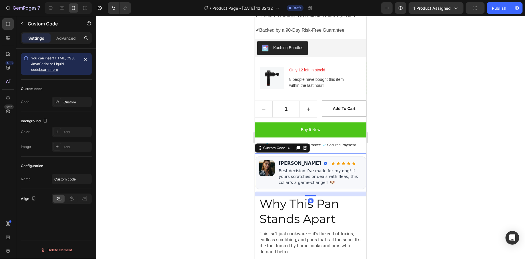
click at [333, 172] on div "Best decision I’ve made for my dog! If yours scratches or deals with fleas, thi…" at bounding box center [320, 176] width 84 height 17
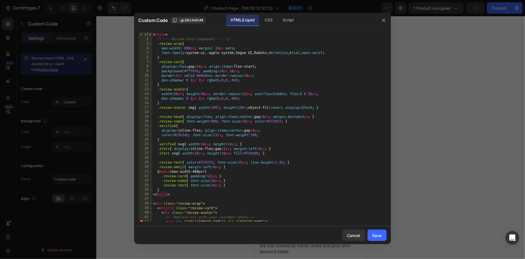
click at [427, 116] on div at bounding box center [262, 129] width 525 height 259
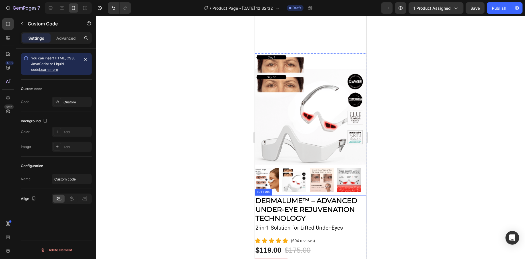
scroll to position [0, 0]
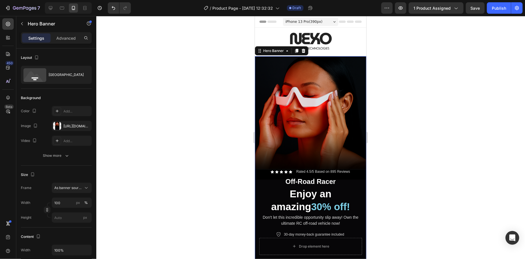
click at [300, 110] on div "Background Image" at bounding box center [309, 159] width 111 height 207
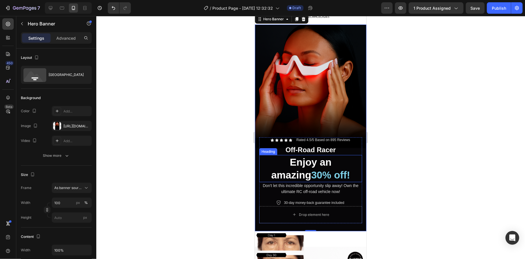
scroll to position [32, 0]
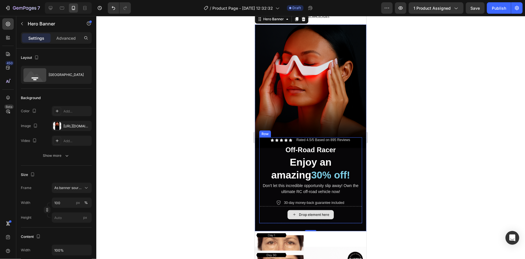
click at [345, 206] on div "Drop element here" at bounding box center [310, 214] width 103 height 17
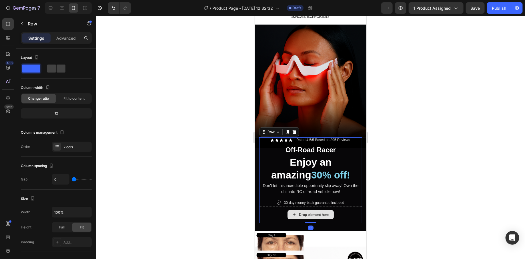
click at [337, 206] on div "Drop element here" at bounding box center [310, 214] width 103 height 17
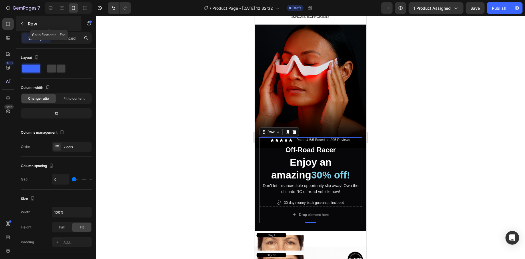
click at [24, 16] on div "Row" at bounding box center [48, 23] width 65 height 15
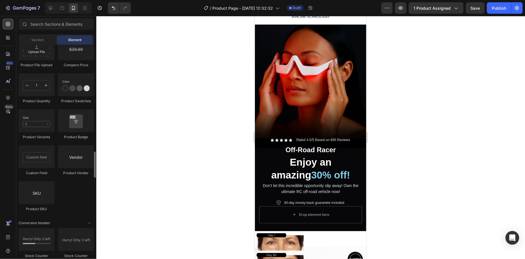
scroll to position [940, 0]
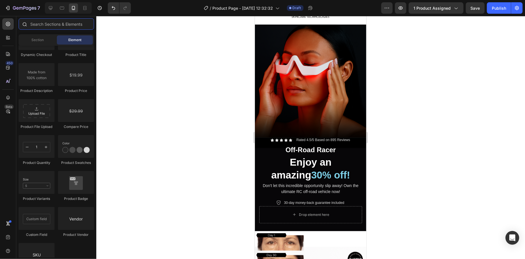
click at [53, 23] on input "text" at bounding box center [56, 23] width 75 height 11
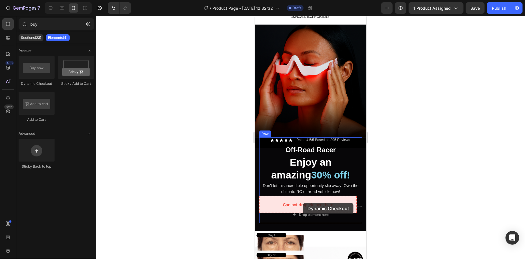
drag, startPoint x: 299, startPoint y: 83, endPoint x: 302, endPoint y: 203, distance: 119.7
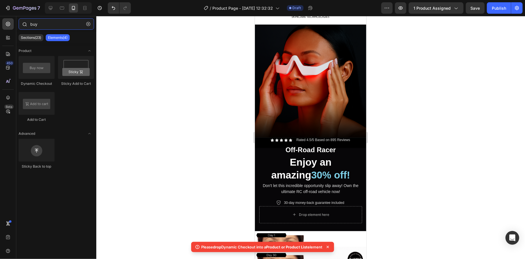
click at [47, 26] on input "buy" at bounding box center [56, 23] width 75 height 11
click at [47, 27] on input "buy" at bounding box center [56, 23] width 75 height 11
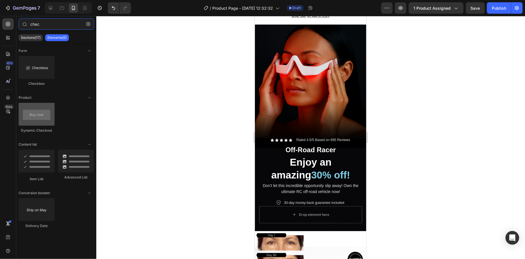
type input "chec"
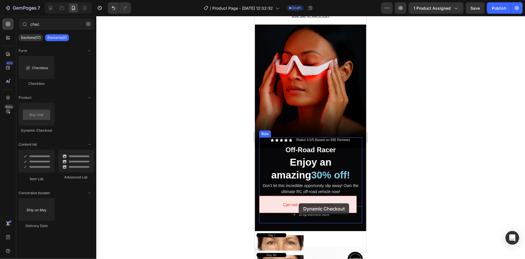
drag, startPoint x: 293, startPoint y: 125, endPoint x: 298, endPoint y: 203, distance: 78.1
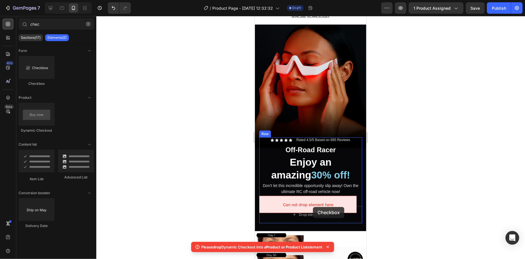
drag, startPoint x: 294, startPoint y: 82, endPoint x: 312, endPoint y: 207, distance: 126.4
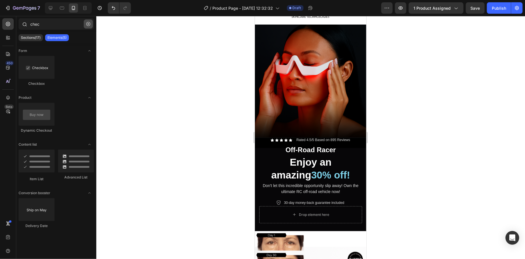
click at [89, 25] on icon "button" at bounding box center [88, 24] width 4 height 4
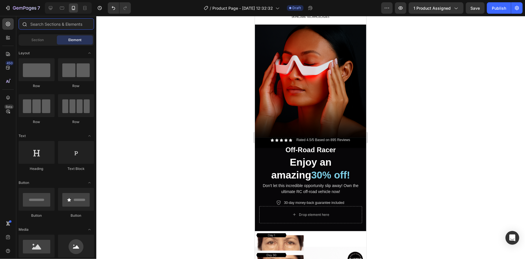
click at [61, 25] on input "text" at bounding box center [56, 23] width 75 height 11
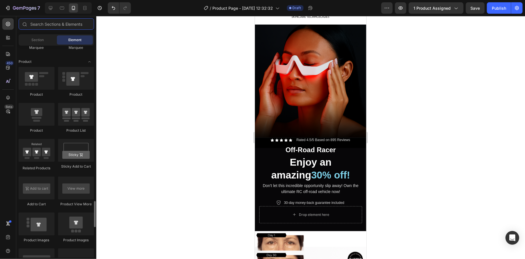
scroll to position [778, 0]
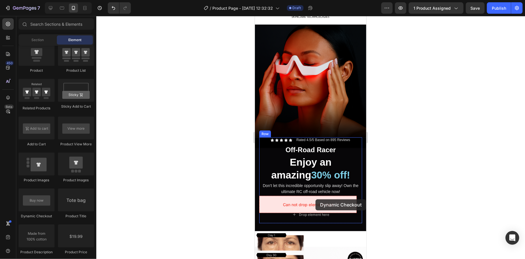
drag, startPoint x: 292, startPoint y: 212, endPoint x: 314, endPoint y: 201, distance: 24.6
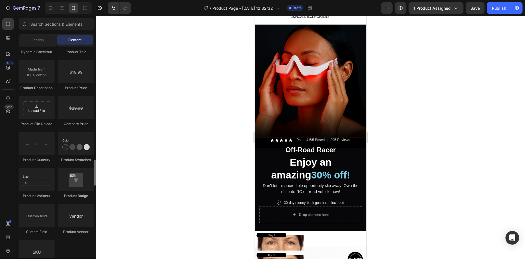
scroll to position [799, 0]
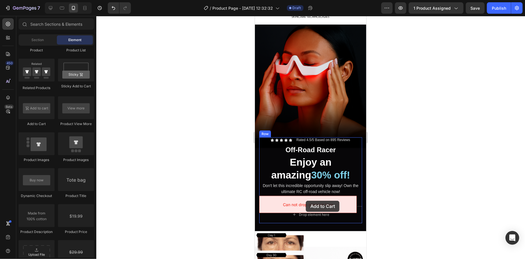
drag, startPoint x: 291, startPoint y: 130, endPoint x: 305, endPoint y: 201, distance: 72.5
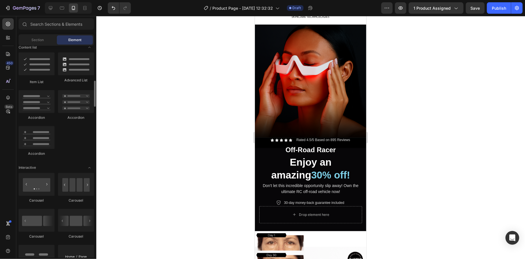
scroll to position [437, 0]
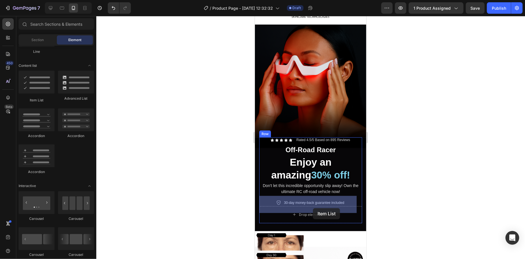
drag, startPoint x: 298, startPoint y: 99, endPoint x: 312, endPoint y: 208, distance: 109.4
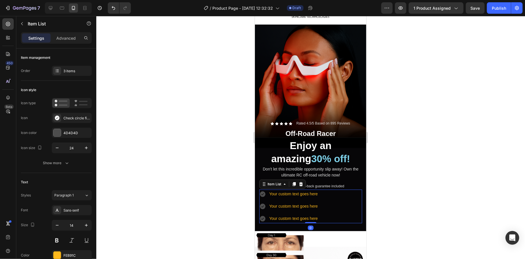
click at [393, 197] on div at bounding box center [310, 137] width 428 height 243
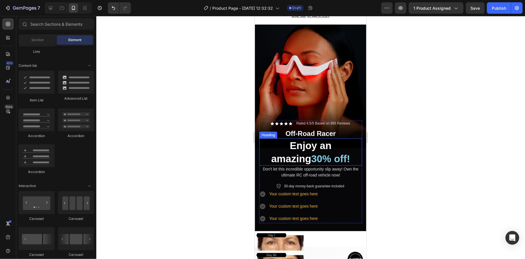
click at [330, 148] on h2 "Enjoy an amazing 30% off!" at bounding box center [310, 151] width 103 height 27
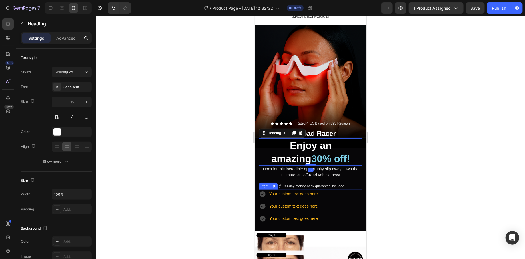
click at [264, 191] on icon at bounding box center [262, 194] width 6 height 6
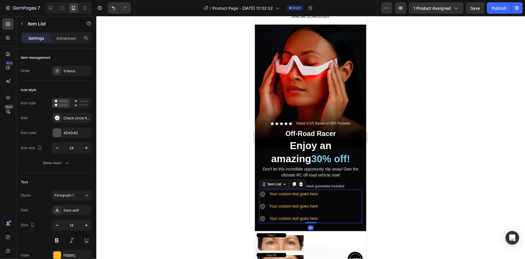
click at [264, 191] on icon at bounding box center [262, 194] width 6 height 6
click at [59, 134] on div at bounding box center [56, 132] width 7 height 7
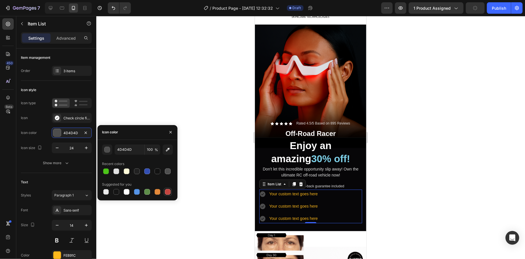
click at [166, 194] on div at bounding box center [168, 192] width 6 height 6
type input "C5453F"
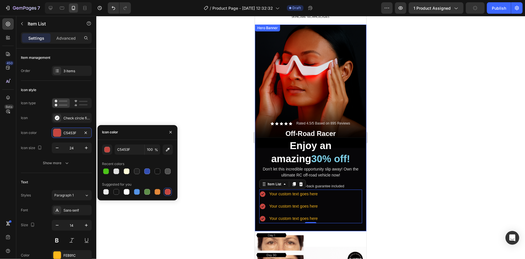
click at [237, 210] on div at bounding box center [310, 137] width 428 height 243
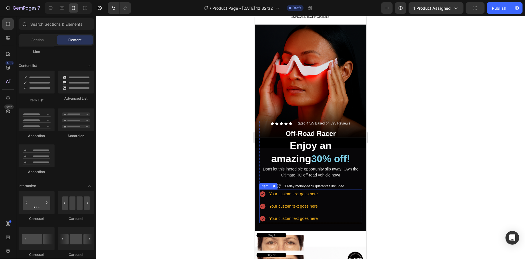
click at [291, 189] on div "Your custom text goes here" at bounding box center [293, 193] width 50 height 9
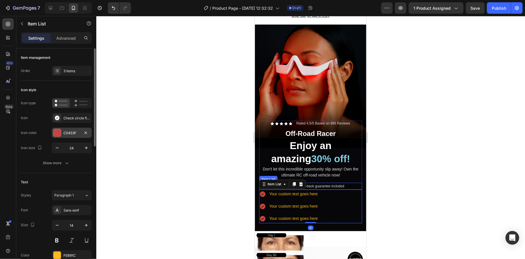
click at [58, 134] on div at bounding box center [56, 132] width 7 height 7
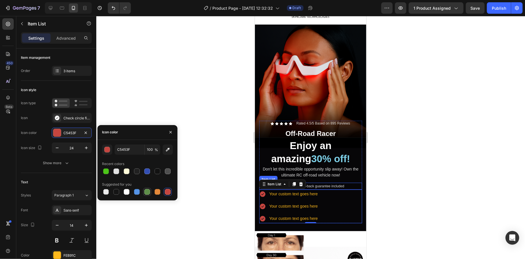
click at [128, 192] on div at bounding box center [127, 192] width 6 height 6
click at [171, 192] on div at bounding box center [168, 192] width 8 height 8
type input "C5453F"
click at [290, 189] on div "Your custom text goes here" at bounding box center [293, 193] width 50 height 9
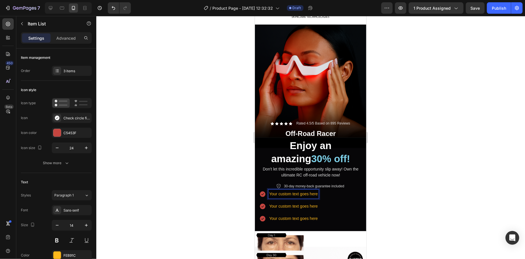
click at [290, 190] on p "Your custom text goes here" at bounding box center [293, 193] width 49 height 7
click at [334, 174] on button "Text Color" at bounding box center [331, 173] width 10 height 10
type input "FEB91C"
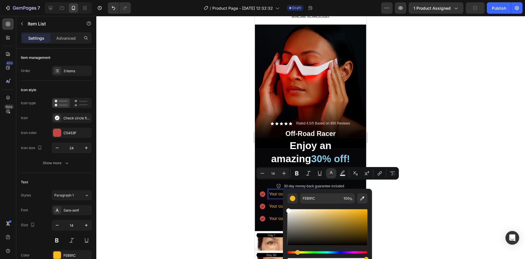
drag, startPoint x: 557, startPoint y: 233, endPoint x: 273, endPoint y: 204, distance: 285.8
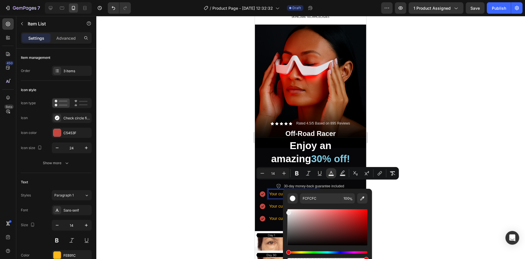
drag, startPoint x: 537, startPoint y: 228, endPoint x: 280, endPoint y: 207, distance: 258.7
type input "EDEDED"
click at [200, 187] on div at bounding box center [310, 137] width 428 height 243
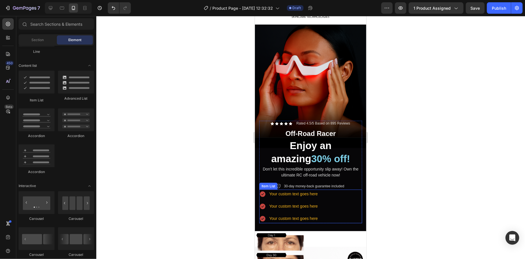
click at [308, 190] on p "Your custom text goes here" at bounding box center [293, 193] width 49 height 7
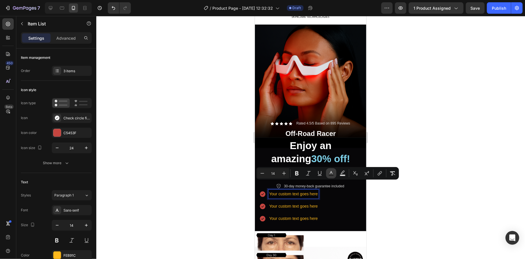
click at [335, 174] on button "Text Color" at bounding box center [331, 173] width 10 height 10
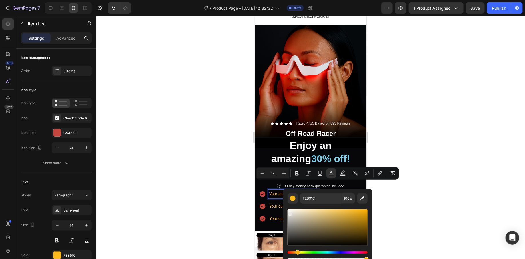
type input "E8E6E3"
drag, startPoint x: 543, startPoint y: 228, endPoint x: 269, endPoint y: 201, distance: 275.4
click at [238, 206] on div at bounding box center [310, 137] width 428 height 243
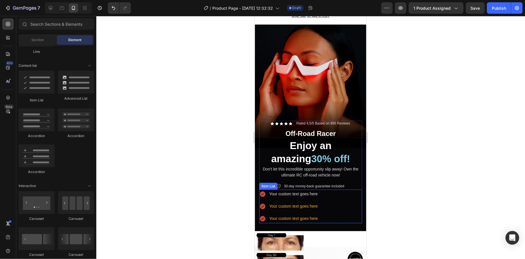
click at [292, 202] on p "Your custom text goes here" at bounding box center [293, 205] width 49 height 7
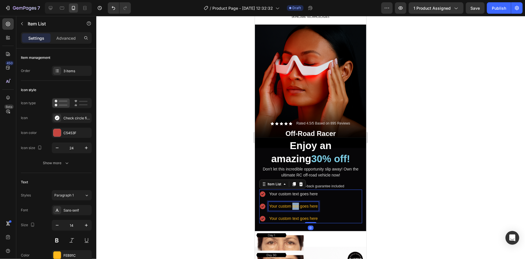
click at [296, 202] on p "Your custom text goes here" at bounding box center [293, 205] width 49 height 7
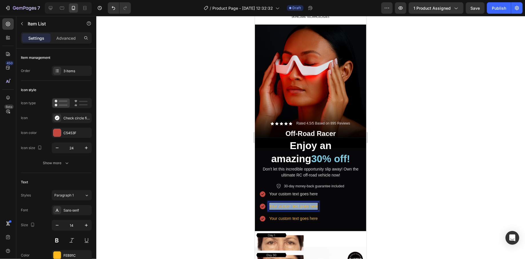
click at [296, 202] on p "Your custom text goes here" at bounding box center [293, 205] width 49 height 7
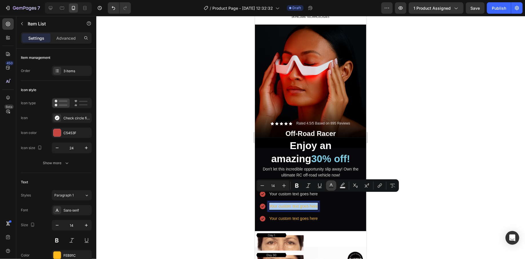
click at [332, 186] on icon "Editor contextual toolbar" at bounding box center [330, 184] width 3 height 3
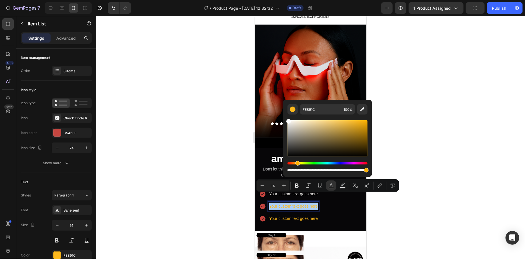
drag, startPoint x: 568, startPoint y: 154, endPoint x: 282, endPoint y: 115, distance: 289.4
type input "FFFFFF"
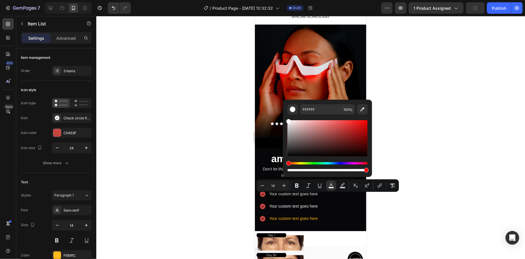
click at [192, 201] on div at bounding box center [310, 137] width 428 height 243
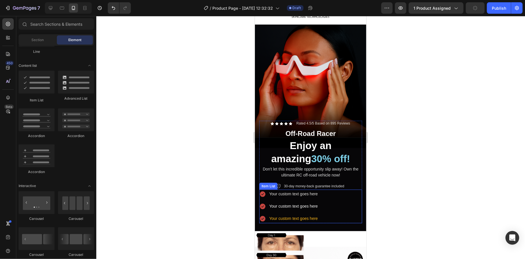
click at [279, 215] on p "Your custom text goes here" at bounding box center [293, 218] width 49 height 7
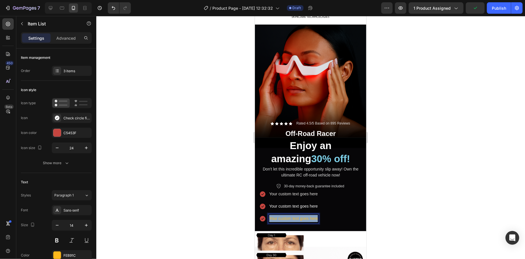
click at [279, 215] on p "Your custom text goes here" at bounding box center [293, 218] width 49 height 7
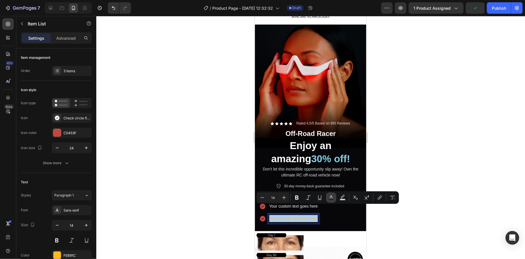
click at [328, 198] on icon "Editor contextual toolbar" at bounding box center [331, 198] width 6 height 6
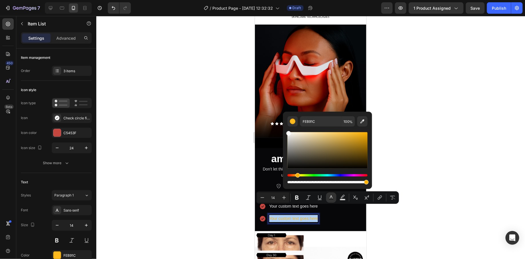
drag, startPoint x: 306, startPoint y: 153, endPoint x: 284, endPoint y: 129, distance: 32.6
click at [284, 129] on div "FEB91C 100 %" at bounding box center [327, 148] width 89 height 73
type input "FFFFFF"
click at [182, 159] on div at bounding box center [310, 137] width 428 height 243
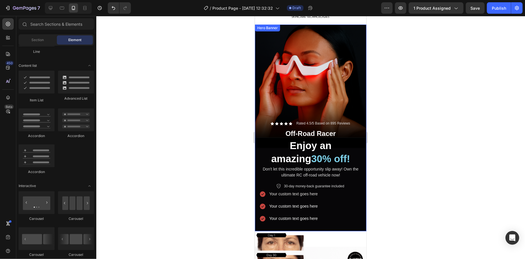
click at [304, 102] on div "Background Image" at bounding box center [309, 127] width 111 height 207
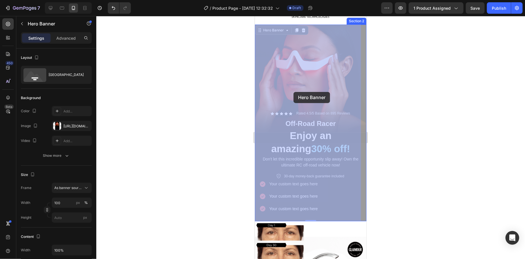
drag, startPoint x: 300, startPoint y: 78, endPoint x: 296, endPoint y: 91, distance: 13.5
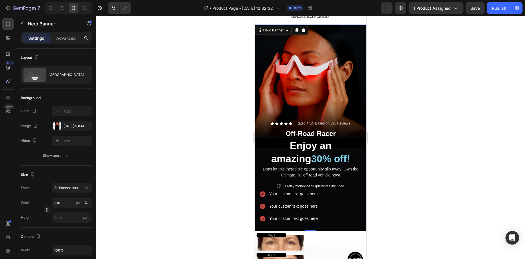
click at [296, 89] on div "Background Image" at bounding box center [309, 127] width 111 height 207
click at [385, 135] on div at bounding box center [310, 137] width 428 height 243
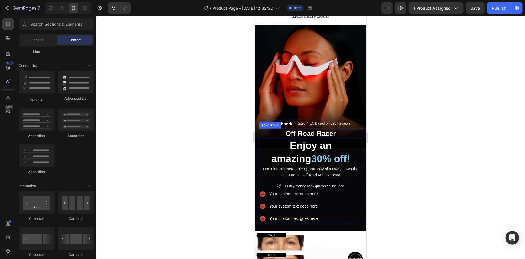
click at [310, 129] on p "Off-Road Racer" at bounding box center [310, 133] width 102 height 9
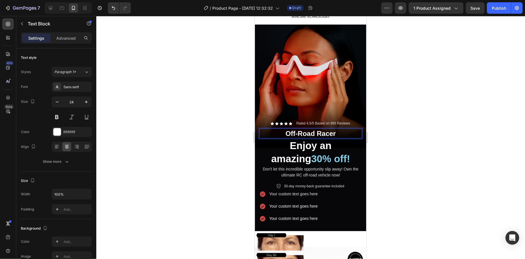
click at [306, 129] on p "Off-Road Racer" at bounding box center [310, 133] width 102 height 9
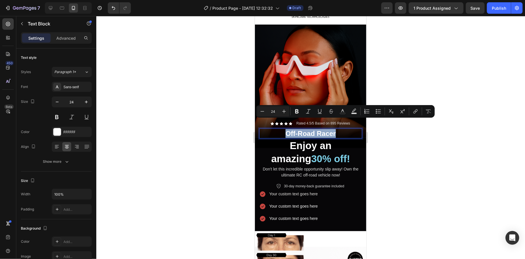
click at [306, 129] on p "Off-Road Racer" at bounding box center [310, 133] width 102 height 9
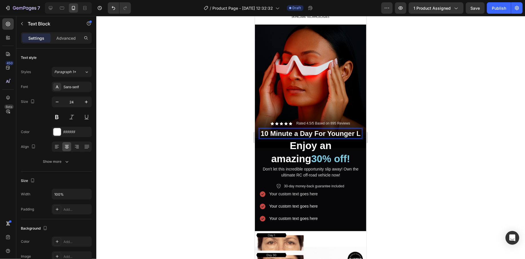
scroll to position [23, 0]
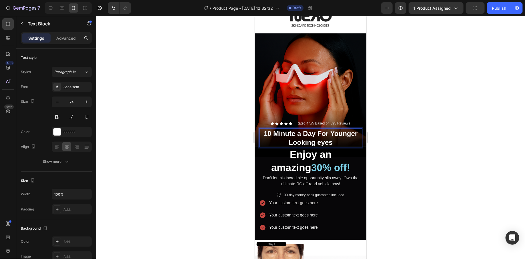
click at [328, 134] on p "10 Minute a Day For Younger Looking eyes" at bounding box center [310, 138] width 102 height 18
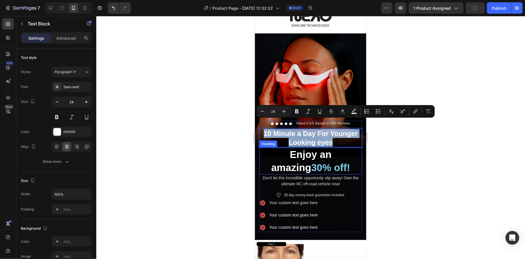
copy p "10 Minute a Day For Younger Looking eyes"
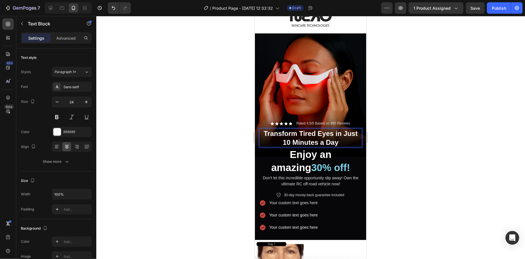
drag, startPoint x: 0, startPoint y: 85, endPoint x: 182, endPoint y: 146, distance: 191.7
click at [184, 144] on div at bounding box center [310, 137] width 428 height 243
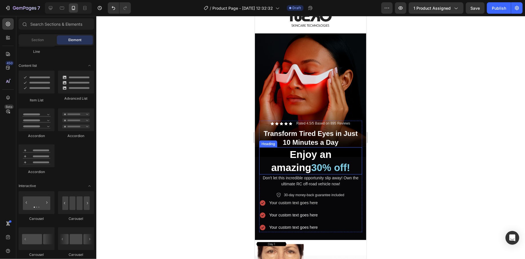
click at [326, 162] on span "30% off!" at bounding box center [330, 167] width 39 height 11
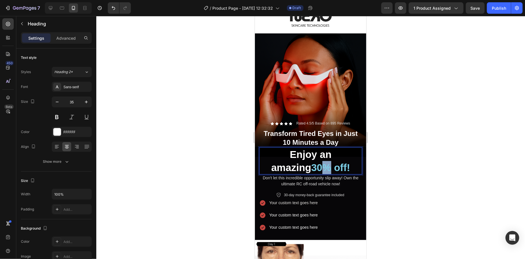
click at [311, 162] on span "30% off!" at bounding box center [330, 167] width 39 height 11
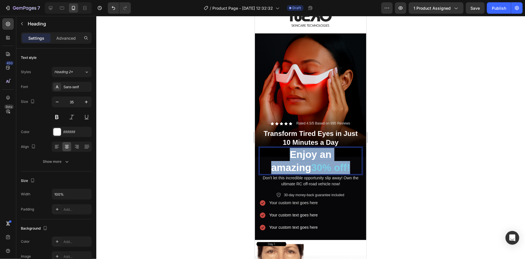
click at [311, 162] on span "30% off!" at bounding box center [330, 167] width 39 height 11
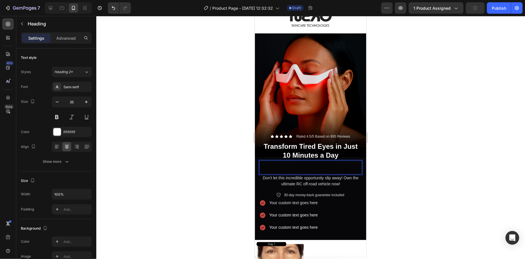
click at [167, 167] on div at bounding box center [310, 137] width 428 height 243
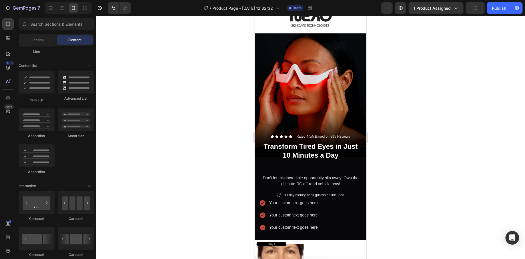
click at [281, 161] on p "Rich Text Editor. Editing area: main" at bounding box center [310, 167] width 102 height 13
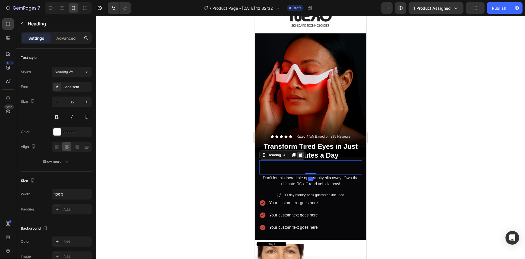
click at [300, 151] on div at bounding box center [300, 154] width 7 height 7
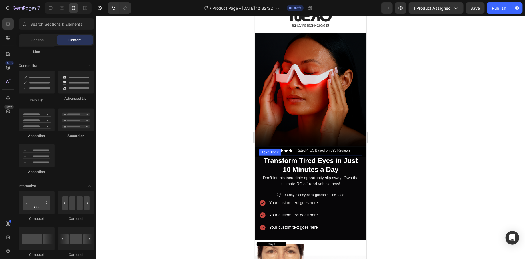
click at [216, 161] on div at bounding box center [310, 137] width 428 height 243
click at [190, 173] on div at bounding box center [310, 137] width 428 height 243
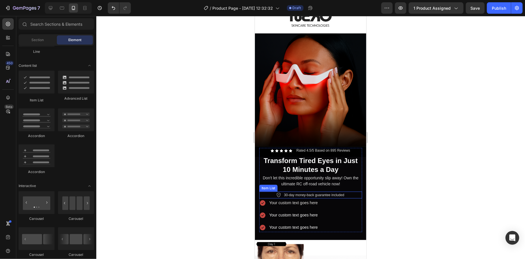
click at [296, 192] on p "30-day money-back guarantee included" at bounding box center [314, 194] width 60 height 5
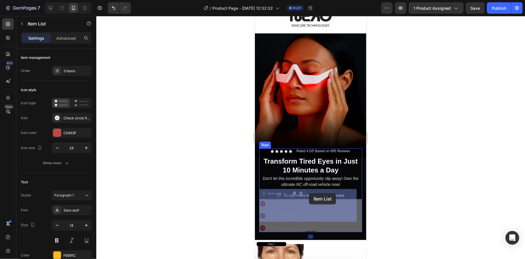
drag, startPoint x: 308, startPoint y: 188, endPoint x: 308, endPoint y: 193, distance: 4.6
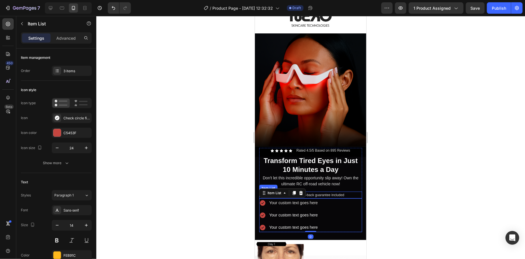
click at [310, 192] on p "30-day money-back guarantee included" at bounding box center [314, 194] width 60 height 5
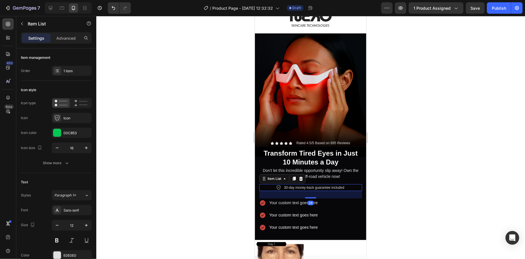
drag, startPoint x: 309, startPoint y: 187, endPoint x: 308, endPoint y: 195, distance: 7.5
click at [308, 191] on div "26" at bounding box center [310, 191] width 103 height 0
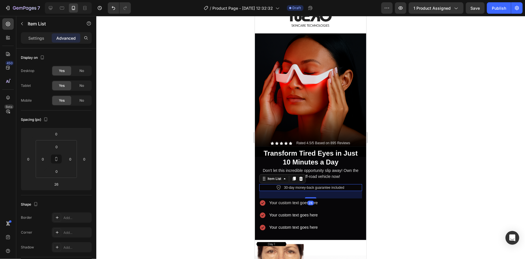
type input "100%"
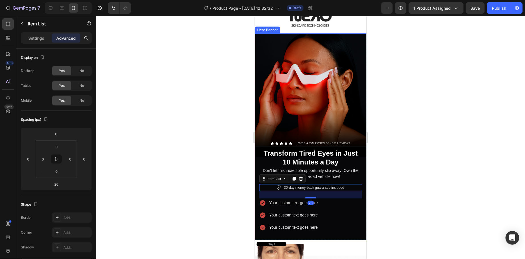
click at [388, 194] on div at bounding box center [310, 137] width 428 height 243
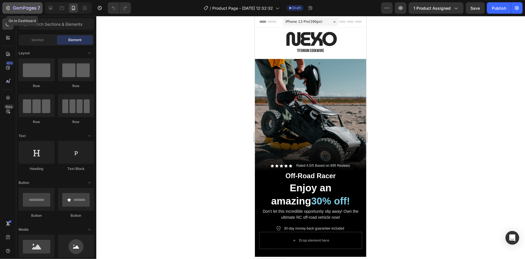
click at [7, 4] on button "7" at bounding box center [22, 7] width 40 height 11
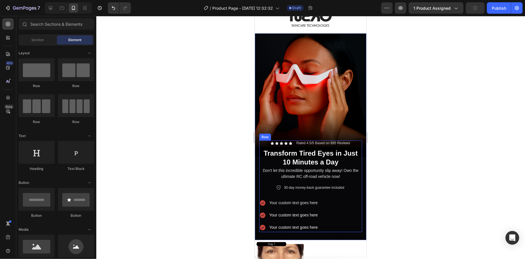
scroll to position [437, 0]
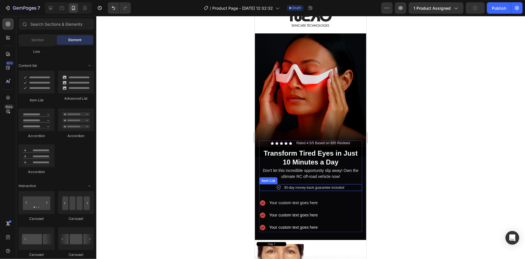
click at [290, 185] on p "30-day money-back guarantee included" at bounding box center [314, 187] width 60 height 5
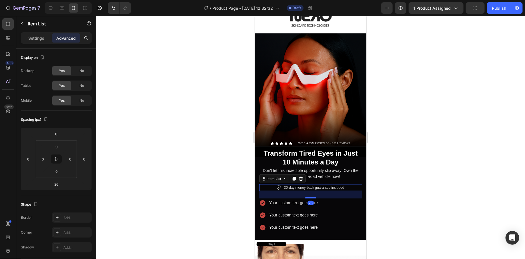
click at [284, 185] on p "30-day money-back guarantee included" at bounding box center [314, 187] width 60 height 5
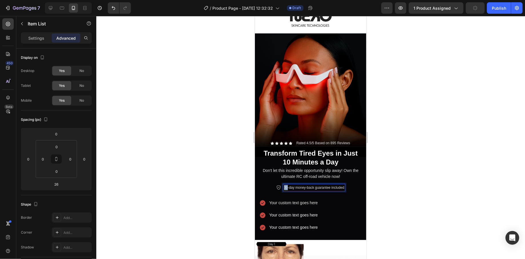
click at [284, 185] on p "30-day money-back guarantee included" at bounding box center [314, 187] width 60 height 5
click at [403, 177] on div at bounding box center [310, 137] width 428 height 243
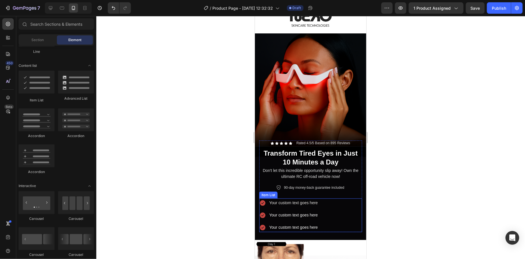
click at [270, 191] on div "Item List" at bounding box center [268, 194] width 18 height 7
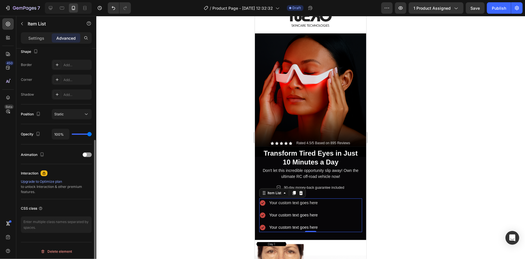
scroll to position [0, 0]
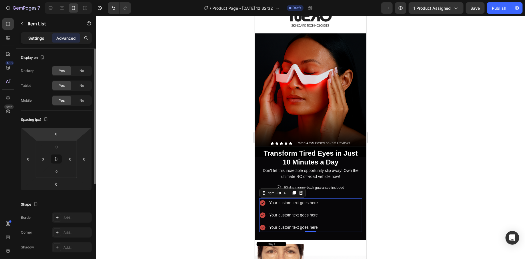
click at [33, 36] on p "Settings" at bounding box center [36, 38] width 16 height 6
type input "8"
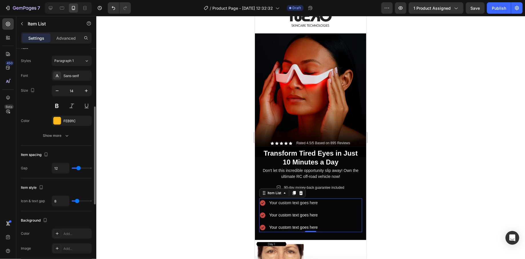
scroll to position [298, 0]
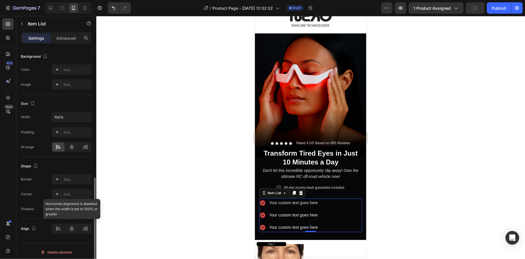
click at [71, 229] on div at bounding box center [72, 229] width 40 height 10
click at [67, 116] on input "100%" at bounding box center [71, 117] width 39 height 10
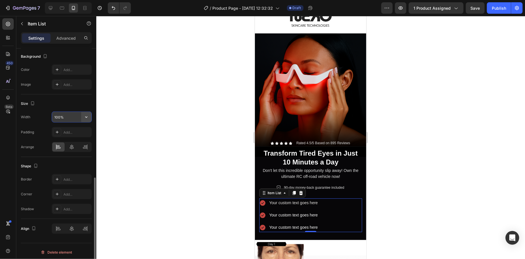
click at [87, 116] on icon "button" at bounding box center [86, 117] width 6 height 6
click at [74, 115] on input "100%" at bounding box center [71, 117] width 39 height 10
click at [59, 115] on input "100%" at bounding box center [71, 117] width 39 height 10
click at [60, 115] on input "100%" at bounding box center [71, 117] width 39 height 10
click at [41, 117] on div "Width 100%" at bounding box center [56, 117] width 71 height 11
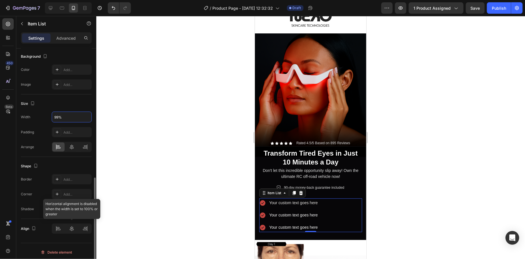
type input "99%"
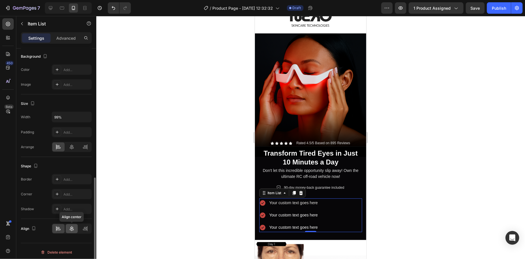
click at [72, 226] on icon at bounding box center [72, 229] width 6 height 6
click at [271, 190] on div "Item List" at bounding box center [274, 192] width 16 height 5
click at [70, 226] on icon at bounding box center [72, 229] width 6 height 6
click at [85, 229] on icon at bounding box center [85, 229] width 4 height 1
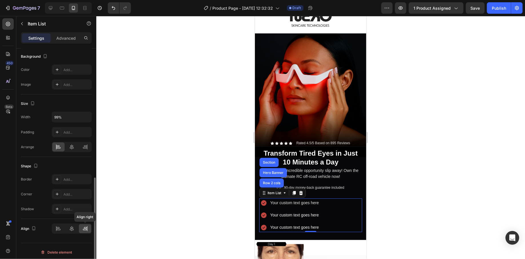
click at [85, 229] on icon at bounding box center [85, 229] width 4 height 1
click at [71, 226] on icon at bounding box center [72, 229] width 6 height 6
click at [146, 228] on div at bounding box center [310, 137] width 428 height 243
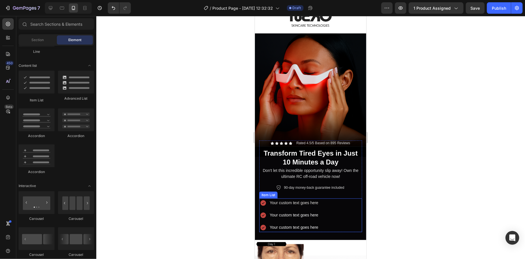
click at [304, 198] on div "Your custom text goes here" at bounding box center [293, 202] width 50 height 9
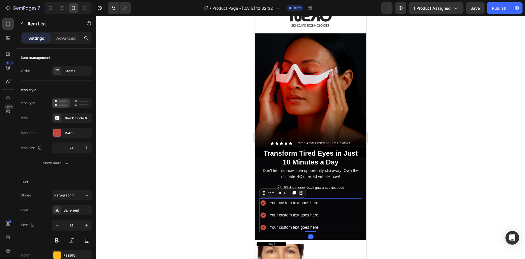
click at [215, 188] on div at bounding box center [310, 137] width 428 height 243
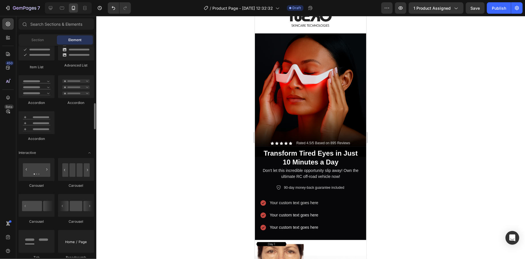
scroll to position [448, 0]
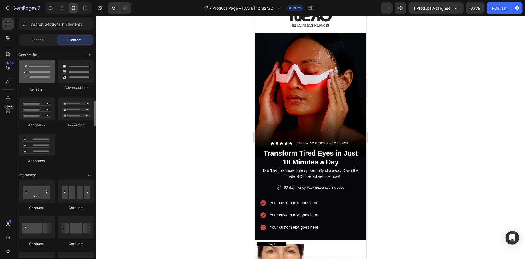
click at [37, 80] on div at bounding box center [37, 71] width 36 height 23
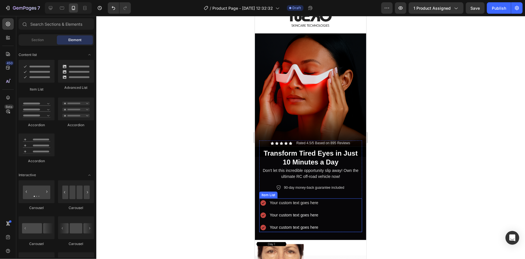
click at [306, 198] on div "Your custom text goes here" at bounding box center [293, 202] width 50 height 9
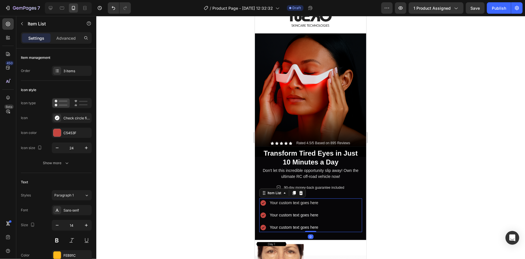
click at [332, 198] on div "Your custom text goes here Your custom text goes here Your custom text goes here" at bounding box center [310, 215] width 102 height 34
drag, startPoint x: 271, startPoint y: 197, endPoint x: 265, endPoint y: 196, distance: 5.7
click at [271, 198] on div "Your custom text goes here" at bounding box center [293, 202] width 50 height 9
click at [261, 199] on icon at bounding box center [262, 202] width 7 height 7
click at [260, 199] on icon at bounding box center [262, 202] width 7 height 7
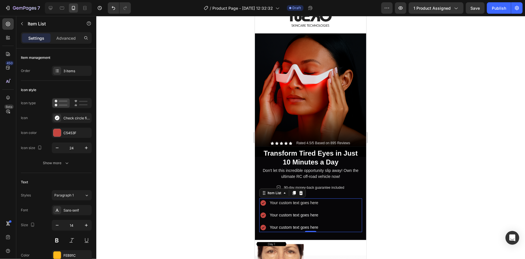
click at [218, 189] on div at bounding box center [310, 137] width 428 height 243
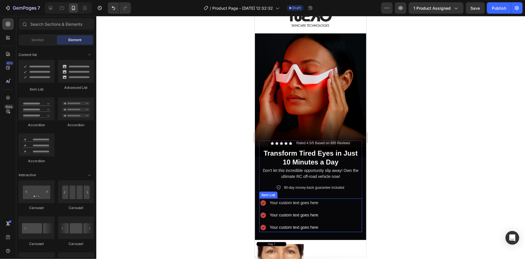
click at [272, 198] on div "Your custom text goes here" at bounding box center [293, 202] width 50 height 9
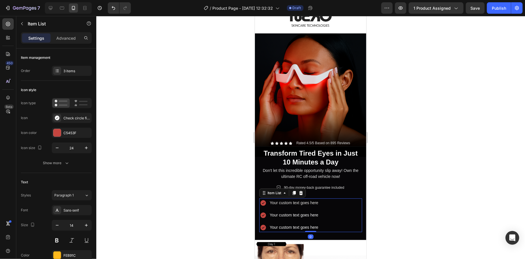
click at [263, 200] on icon at bounding box center [263, 203] width 6 height 6
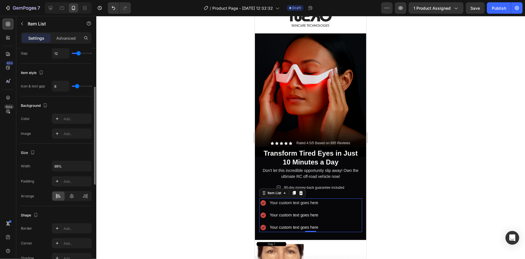
scroll to position [298, 0]
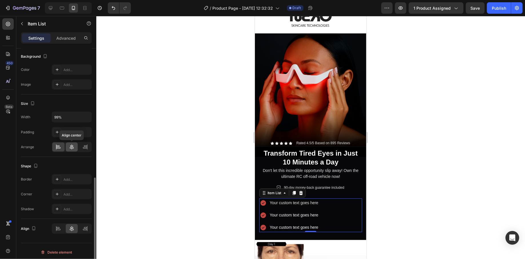
click at [74, 148] on icon at bounding box center [72, 147] width 6 height 6
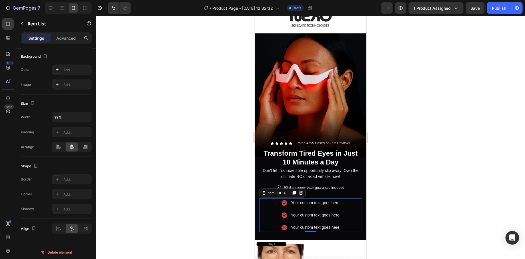
click at [207, 193] on div at bounding box center [310, 137] width 428 height 243
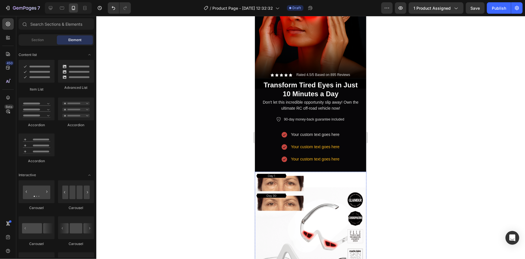
scroll to position [42, 0]
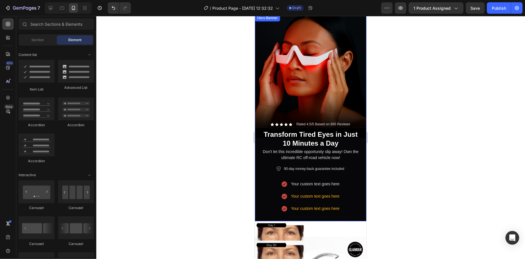
click at [280, 81] on div "Background Image" at bounding box center [309, 117] width 111 height 207
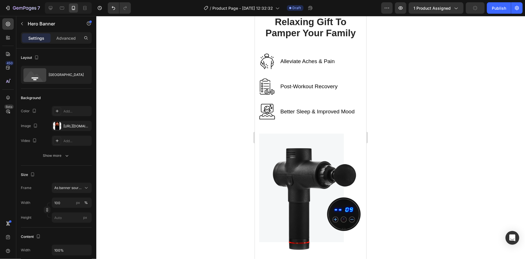
scroll to position [1163, 0]
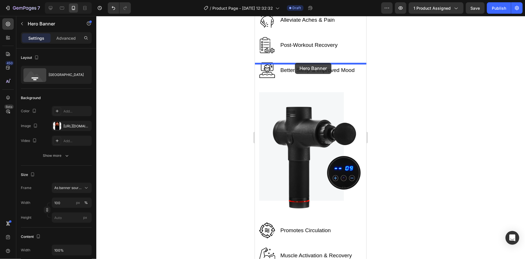
drag, startPoint x: 307, startPoint y: 72, endPoint x: 294, endPoint y: 64, distance: 15.3
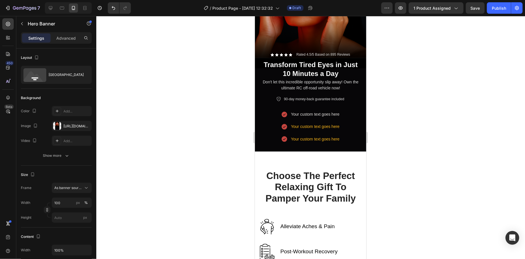
click at [406, 141] on div at bounding box center [310, 137] width 428 height 243
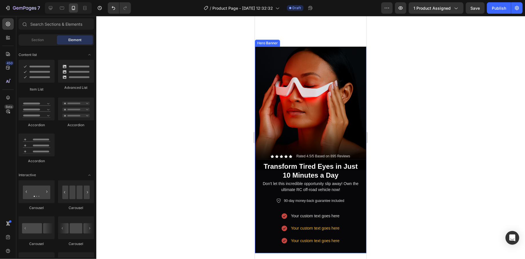
scroll to position [1241, 0]
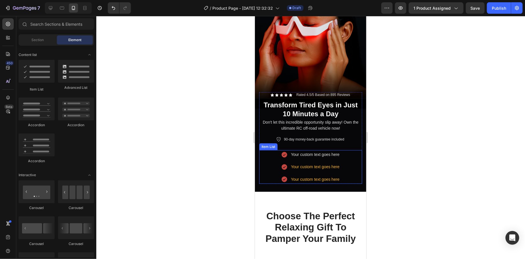
click at [319, 163] on p "Your custom text goes here" at bounding box center [314, 166] width 49 height 7
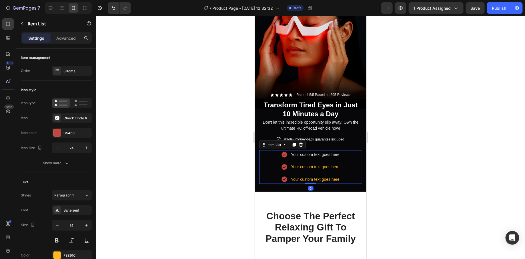
click at [319, 163] on p "Your custom text goes here" at bounding box center [314, 166] width 49 height 7
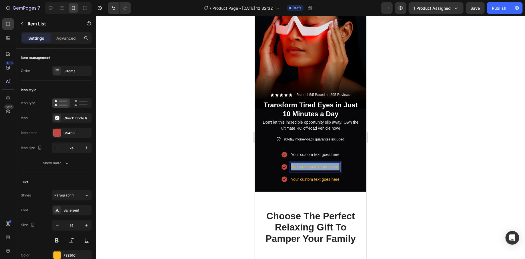
click at [319, 163] on p "Your custom text goes here" at bounding box center [314, 166] width 49 height 7
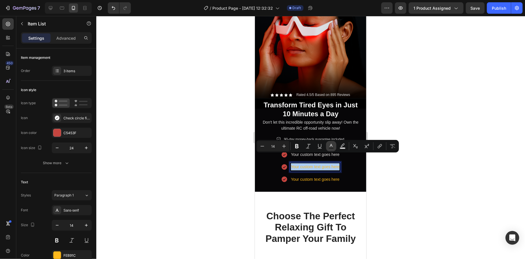
click at [328, 146] on icon "Editor contextual toolbar" at bounding box center [331, 146] width 6 height 6
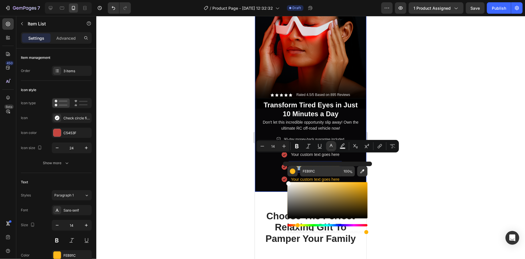
type input "FCFCFC"
drag, startPoint x: 554, startPoint y: 209, endPoint x: 281, endPoint y: 179, distance: 274.6
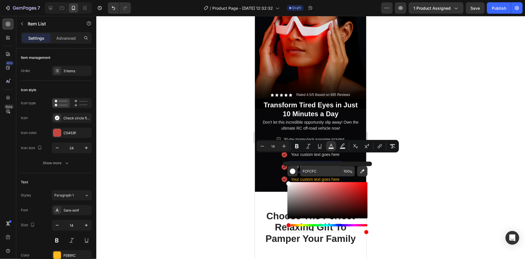
click at [467, 172] on div at bounding box center [310, 137] width 428 height 243
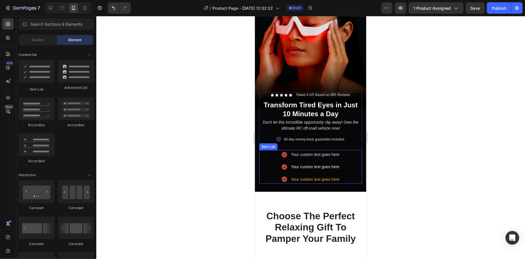
click at [326, 176] on p "Your custom text goes here" at bounding box center [314, 179] width 49 height 7
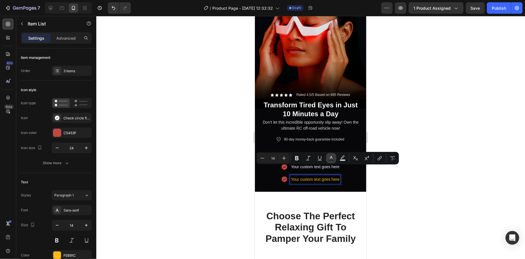
click at [333, 157] on icon "Editor contextual toolbar" at bounding box center [331, 158] width 6 height 6
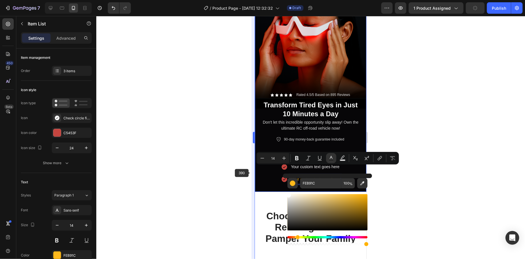
type input "FFFFFF"
drag, startPoint x: 319, startPoint y: 209, endPoint x: 252, endPoint y: 173, distance: 75.9
click at [252, 0] on body "7 Version history / Product Page - Aug 25, 12:32:32 Draft Preview 1 product ass…" at bounding box center [262, 0] width 525 height 0
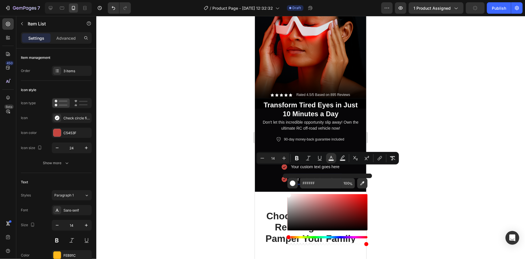
click at [461, 207] on div at bounding box center [310, 137] width 428 height 243
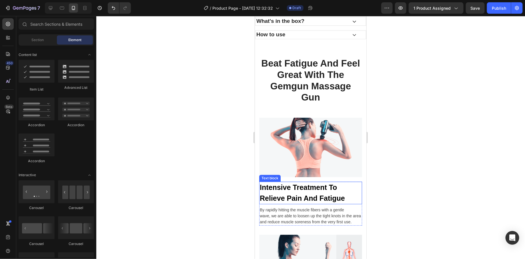
scroll to position [678, 0]
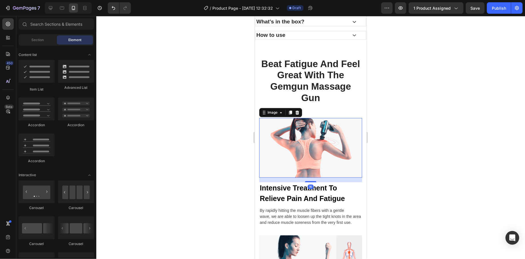
click at [312, 158] on img at bounding box center [310, 148] width 103 height 60
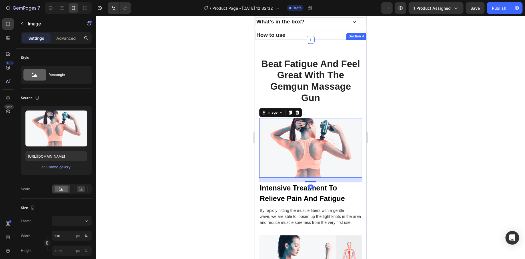
click at [386, 136] on div at bounding box center [310, 137] width 428 height 243
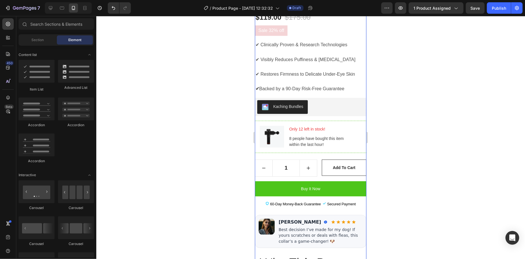
scroll to position [291, 0]
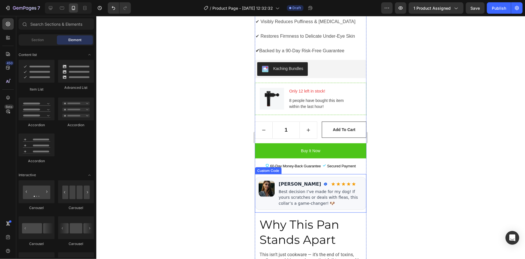
click at [269, 183] on img at bounding box center [266, 188] width 16 height 16
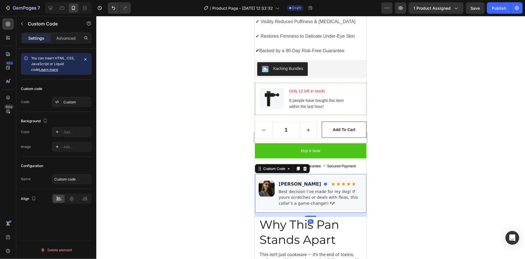
click at [267, 183] on img at bounding box center [266, 188] width 16 height 16
click at [285, 188] on div "Best decision I’ve made for my dog! If yours scratches or deals with fleas, thi…" at bounding box center [320, 196] width 84 height 17
click at [274, 166] on div "Custom Code" at bounding box center [274, 168] width 24 height 5
click at [211, 180] on div at bounding box center [310, 137] width 428 height 243
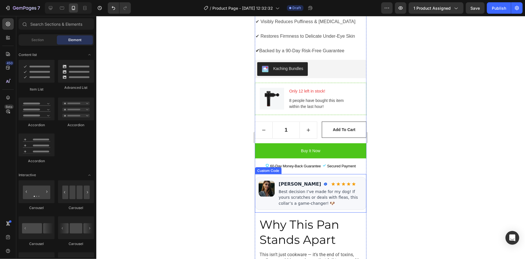
click at [321, 188] on div "Best decision I’ve made for my dog! If yours scratches or deals with fleas, thi…" at bounding box center [320, 196] width 84 height 17
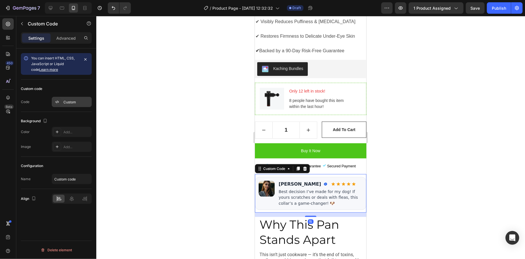
click at [59, 101] on icon at bounding box center [57, 102] width 5 height 5
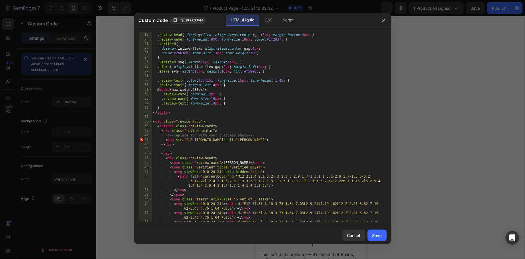
scroll to position [82, 0]
drag, startPoint x: 186, startPoint y: 142, endPoint x: 326, endPoint y: 140, distance: 139.3
click at [326, 140] on div ".review-head { display : flex ; align-items : center ; gap : 8 px ; margin-bott…" at bounding box center [266, 129] width 229 height 203
paste textarea "cdn.shopify.com/s/files/1/0745/5834/1341/files/pic_custimer.avif?v=1756276407"
type textarea "<img src="https://cdn.shopify.com/s/files/1/0745/5834/1341/files/pic_custimer.a…"
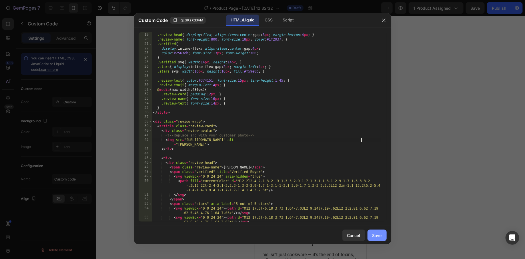
click at [377, 235] on div "Save" at bounding box center [376, 235] width 9 height 6
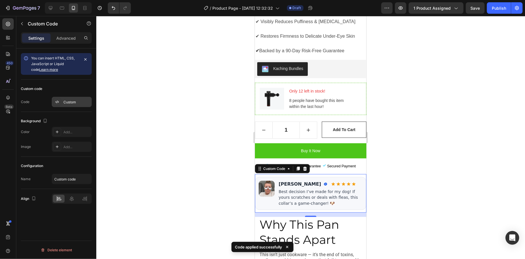
click at [69, 98] on div "Custom" at bounding box center [72, 102] width 40 height 10
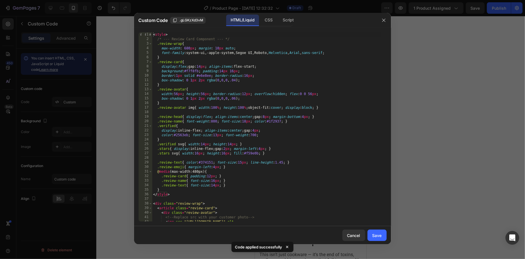
click at [270, 162] on div "< style > /* --- Review Card Component --- */ .review-wrap { max-width : 680 px…" at bounding box center [266, 133] width 229 height 203
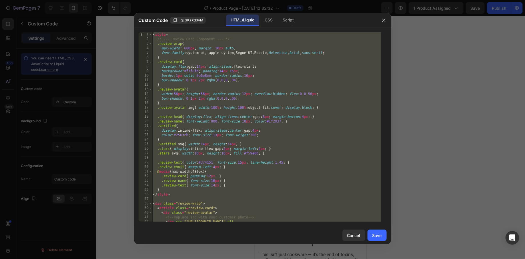
click at [311, 144] on div "< style > /* --- Review Card Component --- */ .review-wrap { max-width : 680 px…" at bounding box center [266, 133] width 229 height 203
paste textarea
type textarea "</div>"
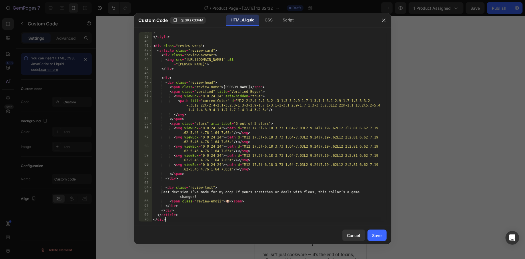
scroll to position [171, 0]
click at [382, 234] on button "Save" at bounding box center [376, 235] width 19 height 11
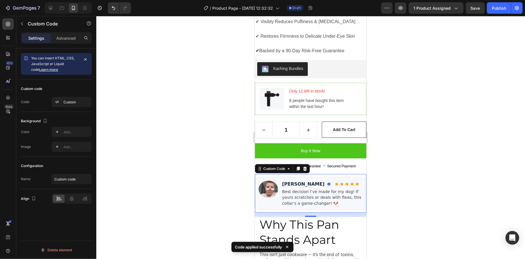
click at [320, 194] on div "Best decision I’ve made for my dog! If yours scratches or deals with fleas, thi…" at bounding box center [322, 196] width 81 height 17
click at [300, 189] on div "Best decision I’ve made for my dog! If yours scratches or deals with fleas, thi…" at bounding box center [322, 196] width 81 height 17
click at [47, 107] on div "Custom code Code Custom" at bounding box center [56, 96] width 71 height 32
click at [67, 102] on div "Custom" at bounding box center [76, 102] width 27 height 5
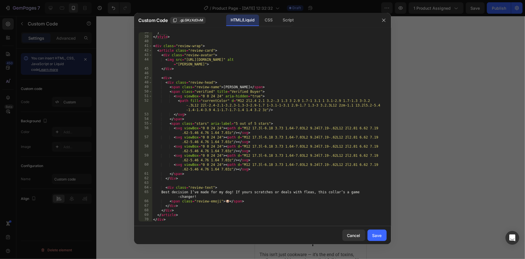
click at [206, 192] on div "} </ style > < div class = "review-wrap" > < article class = "review-card" > < …" at bounding box center [266, 129] width 229 height 199
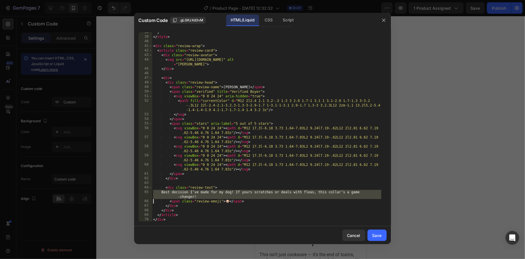
click at [206, 192] on div "} </ style > < div class = "review-wrap" > < article class = "review-card" > < …" at bounding box center [266, 129] width 229 height 199
paste textarea "“I’m in my 40s and my eyes started sagging a bit… been using DermaLume for a wh…"
type textarea "“I’m in my 40s and my eyes started sagging a bit… been using DermaLume for a wh…"
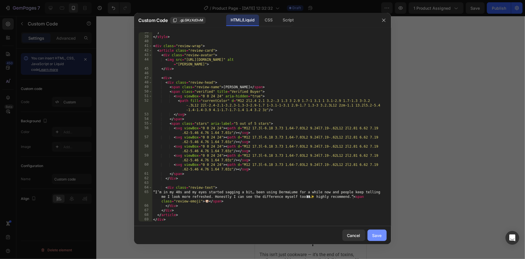
click at [376, 234] on div "Save" at bounding box center [376, 235] width 9 height 6
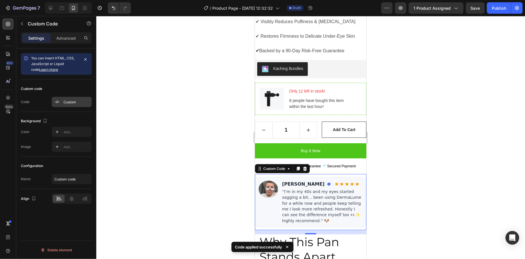
click at [78, 105] on div "Custom" at bounding box center [72, 102] width 40 height 10
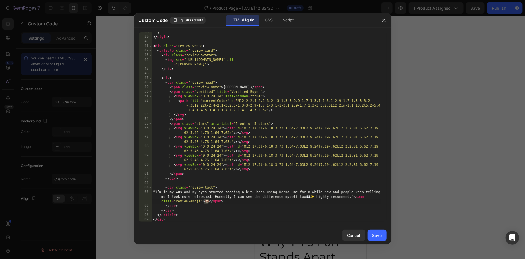
click at [206, 201] on div "} </ style > < div class = "review-wrap" > < article class = "review-card" > < …" at bounding box center [266, 129] width 229 height 199
type textarea "“I’m in my 40s and my eyes started sagging a bit… been using DermaLume for a wh…"
click at [371, 233] on button "Save" at bounding box center [376, 235] width 19 height 11
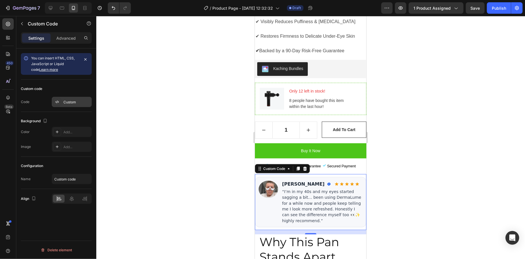
click at [74, 102] on div "Custom" at bounding box center [76, 102] width 27 height 5
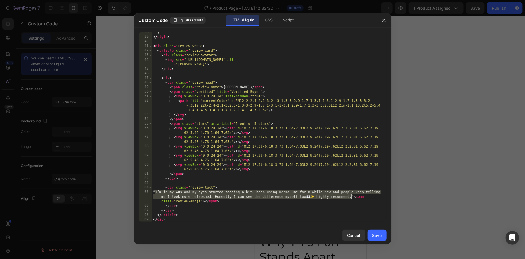
drag, startPoint x: 155, startPoint y: 191, endPoint x: 352, endPoint y: 199, distance: 196.9
click at [352, 199] on div "} </ style > < div class = "review-wrap" > < article class = "review-card" > < …" at bounding box center [266, 129] width 229 height 199
paste textarea "were sagging… started using DermaLume and now I keep getting told I look more r…"
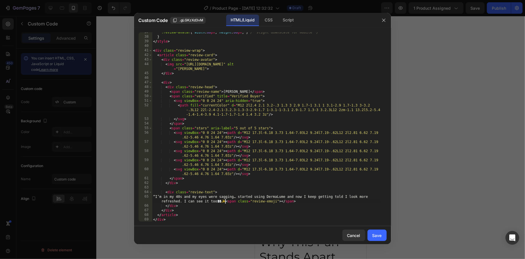
scroll to position [166, 0]
click at [152, 196] on div ".review-avatar { width : 60 px ; height : 60 px ; } /* slight downscale for mob…" at bounding box center [266, 129] width 229 height 199
click at [243, 200] on div ".review-avatar { width : 60 px ; height : 60 px ; } /* slight downscale for mob…" at bounding box center [266, 129] width 229 height 199
click at [234, 202] on div ".review-avatar { width : 60 px ; height : 60 px ; } /* slight downscale for mob…" at bounding box center [266, 129] width 229 height 199
click at [226, 201] on div ".review-avatar { width : 60 px ; height : 60 px ; } /* slight downscale for mob…" at bounding box center [266, 129] width 229 height 199
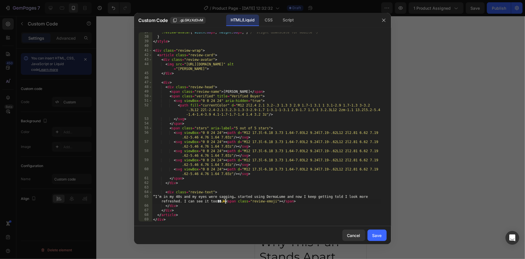
click at [228, 204] on div ".review-avatar { width : 60 px ; height : 60 px ; } /* slight downscale for mob…" at bounding box center [266, 129] width 229 height 199
click at [227, 202] on div ".review-avatar { width : 60 px ; height : 60 px ; } /* slight downscale for mob…" at bounding box center [266, 129] width 229 height 199
paste textarea "“"
type textarea "“I’m in my 40s and my eyes were sagging… started using DermaLume and now I keep…"
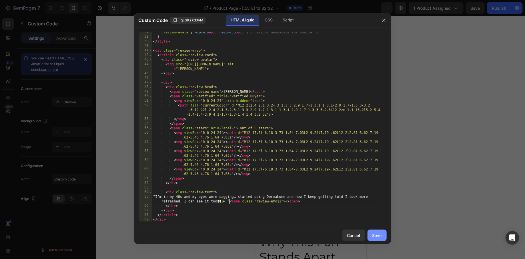
click at [377, 236] on div "Save" at bounding box center [376, 235] width 9 height 6
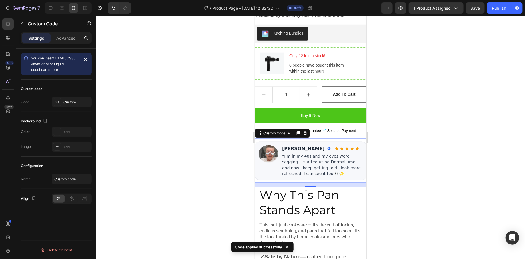
scroll to position [333, 0]
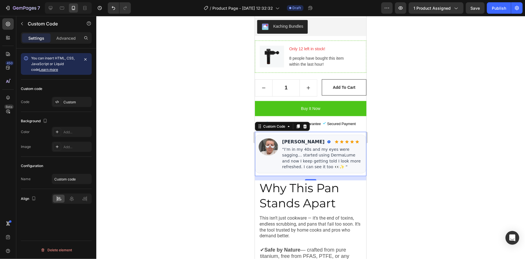
click at [401, 162] on div at bounding box center [310, 137] width 428 height 243
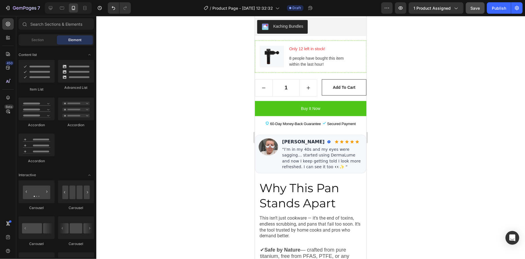
click at [473, 12] on button "Save" at bounding box center [474, 7] width 19 height 11
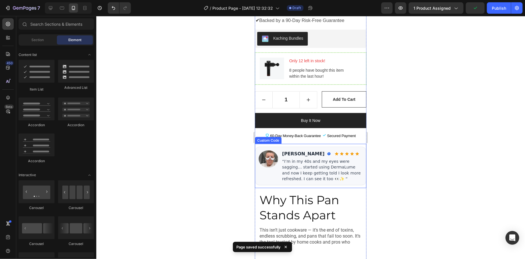
scroll to position [311, 0]
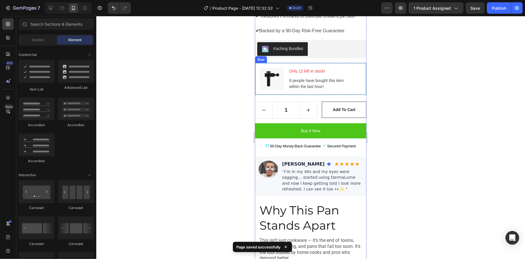
click at [348, 63] on div "Image Only 12 left in stock! Text block 8 people have bought this item within t…" at bounding box center [309, 79] width 111 height 32
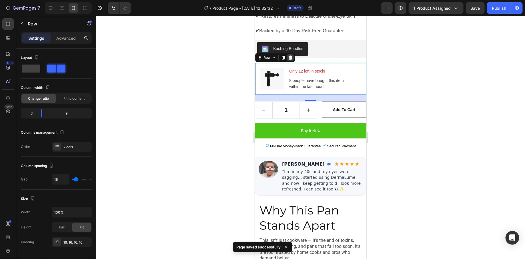
click at [292, 54] on div at bounding box center [289, 57] width 7 height 7
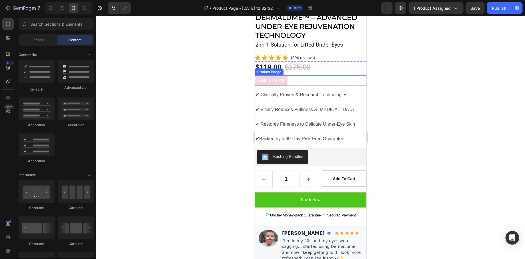
scroll to position [194, 0]
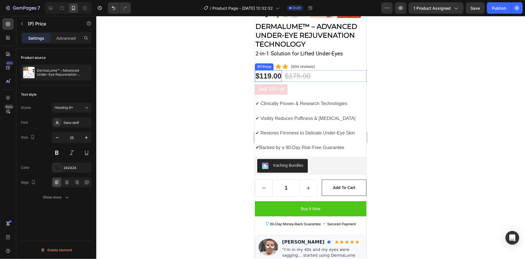
click at [270, 70] on div "$119.00" at bounding box center [267, 76] width 27 height 12
click at [271, 70] on div "$119.00" at bounding box center [267, 76] width 27 height 12
click at [59, 169] on div at bounding box center [56, 167] width 7 height 7
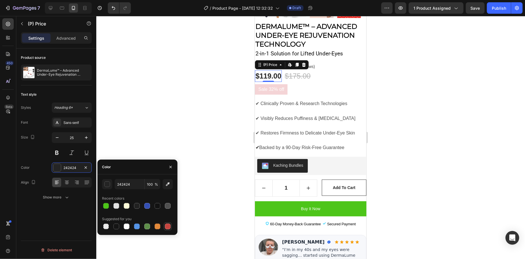
click at [166, 224] on div at bounding box center [168, 227] width 6 height 6
click at [106, 186] on div "button" at bounding box center [108, 185] width 6 height 6
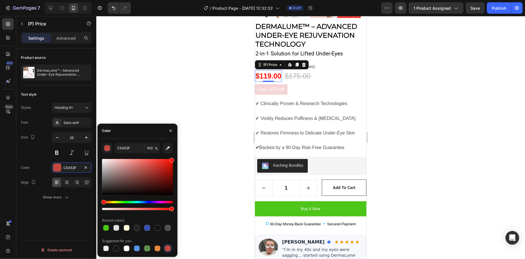
drag, startPoint x: 135, startPoint y: 180, endPoint x: 197, endPoint y: 159, distance: 65.4
click at [197, 0] on div "7 Version history / Product Page - Aug 25, 12:32:32 Draft Preview 1 product ass…" at bounding box center [262, 0] width 525 height 0
type input "FF0C00"
click at [204, 147] on div at bounding box center [310, 137] width 428 height 243
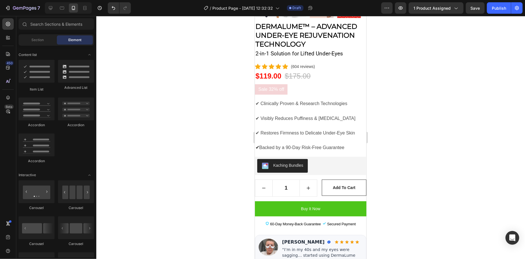
click at [204, 147] on div at bounding box center [310, 137] width 428 height 243
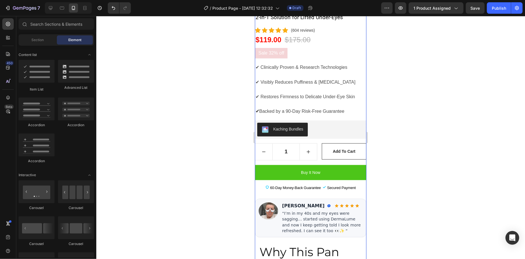
scroll to position [213, 0]
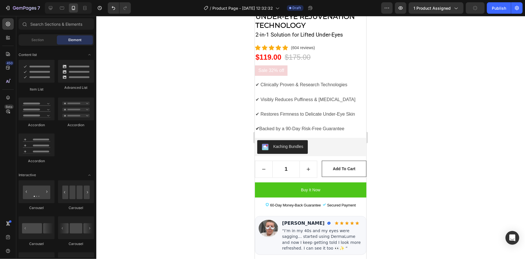
click at [178, 72] on div at bounding box center [310, 137] width 428 height 243
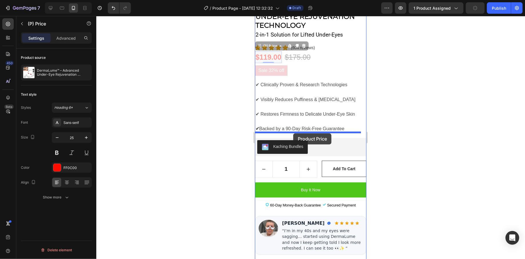
drag, startPoint x: 272, startPoint y: 51, endPoint x: 293, endPoint y: 133, distance: 84.1
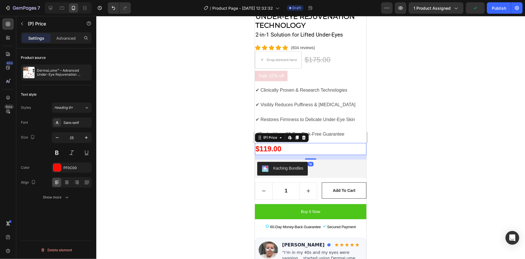
click at [399, 136] on div at bounding box center [310, 137] width 428 height 243
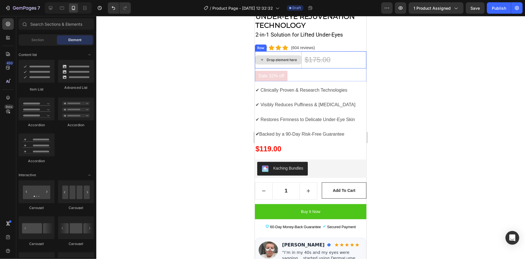
click at [272, 55] on div "Drop element here" at bounding box center [278, 59] width 46 height 9
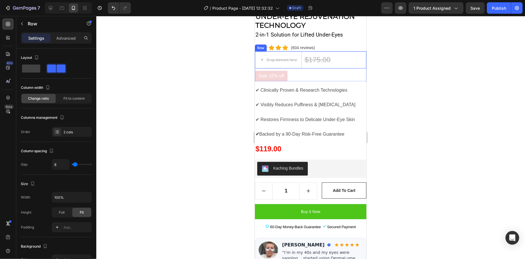
click at [332, 51] on div "Drop element here $175.00 (P) Price (P) Price Row" at bounding box center [309, 59] width 111 height 17
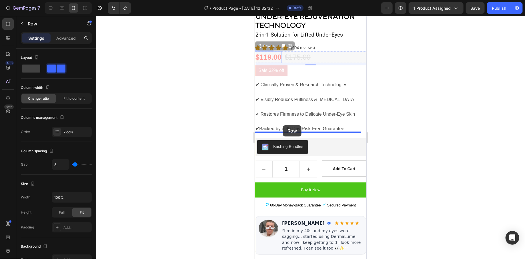
drag, startPoint x: 264, startPoint y: 40, endPoint x: 282, endPoint y: 125, distance: 86.7
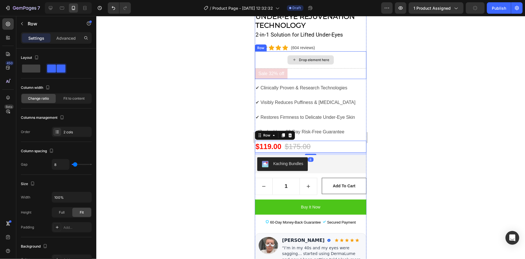
click at [288, 57] on div "Drop element here" at bounding box center [310, 59] width 46 height 9
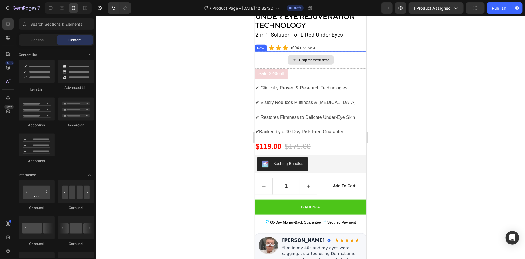
click at [273, 51] on div "Drop element here" at bounding box center [309, 59] width 111 height 17
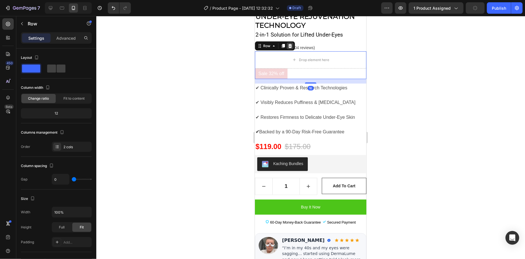
click at [291, 43] on icon at bounding box center [289, 45] width 5 height 5
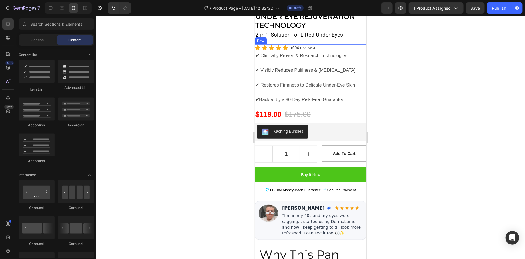
click at [320, 44] on div "Icon Icon Icon Icon Icon Icon List Hoz (604 reviews) Text block Row" at bounding box center [309, 47] width 111 height 7
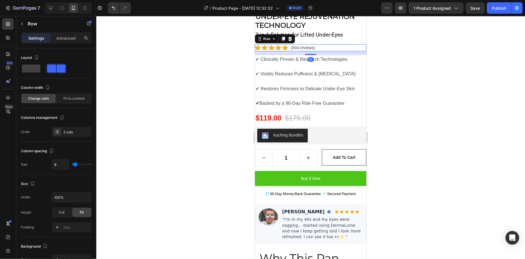
drag, startPoint x: 311, startPoint y: 45, endPoint x: 338, endPoint y: 64, distance: 33.8
click at [311, 54] on div at bounding box center [309, 54] width 11 height 1
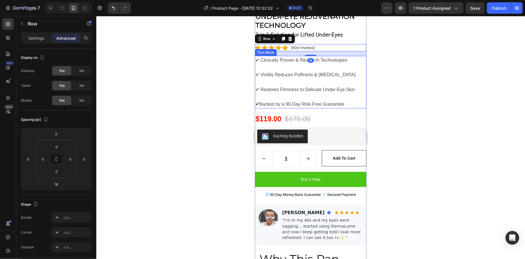
click at [405, 93] on div at bounding box center [310, 137] width 428 height 243
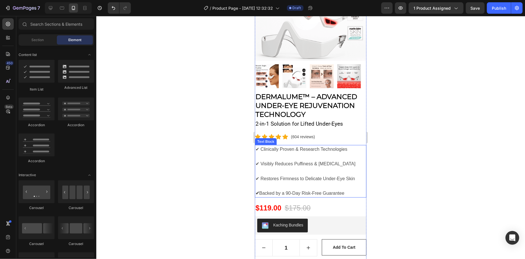
scroll to position [102, 0]
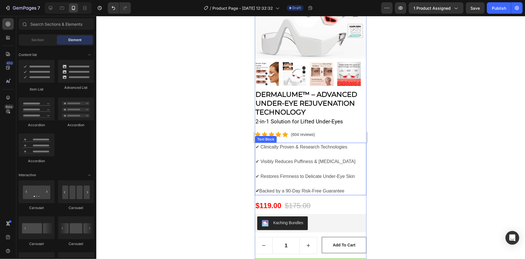
click at [326, 149] on p "✔ Clinically Proven & Research Technologies" at bounding box center [310, 150] width 110 height 15
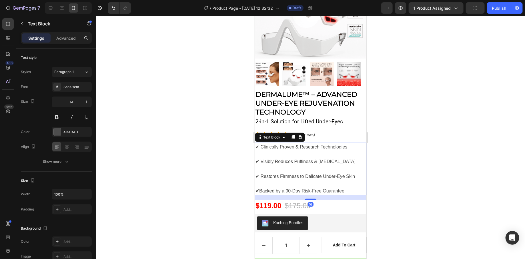
click at [301, 144] on p "✔ Clinically Proven & Research Technologies" at bounding box center [310, 150] width 110 height 15
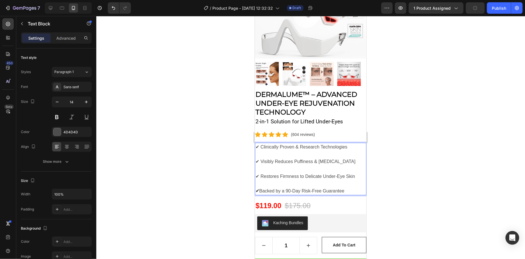
click at [300, 144] on span "✔ Clinically Proven & Research Technologies" at bounding box center [301, 146] width 92 height 5
click at [344, 158] on p "✔ Visibly Reduces Puffiness & [MEDICAL_DATA]" at bounding box center [310, 165] width 110 height 15
click at [343, 158] on p "✔ Visibly Reduces Puffiness & [MEDICAL_DATA]" at bounding box center [310, 165] width 110 height 15
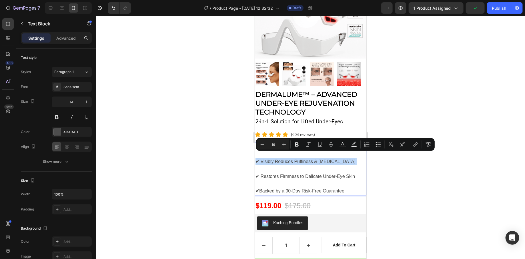
click at [279, 159] on span "✔ Visibly Reduces Puffiness & [MEDICAL_DATA]" at bounding box center [305, 161] width 100 height 5
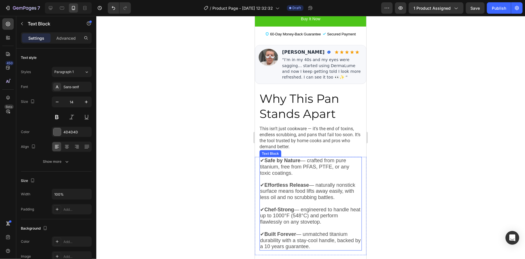
scroll to position [358, 0]
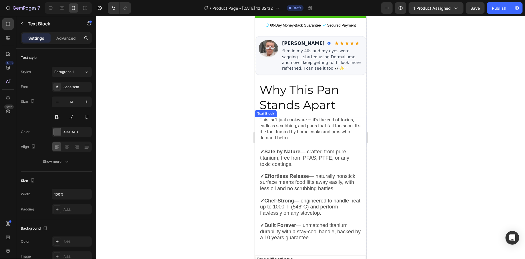
click at [291, 120] on p "This isn’t just cookware — it’s the end of toxins, endless scrubbing, and pans …" at bounding box center [310, 129] width 102 height 24
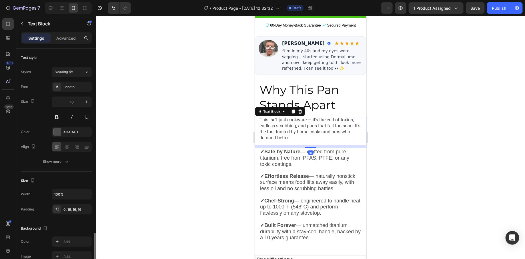
scroll to position [110, 0]
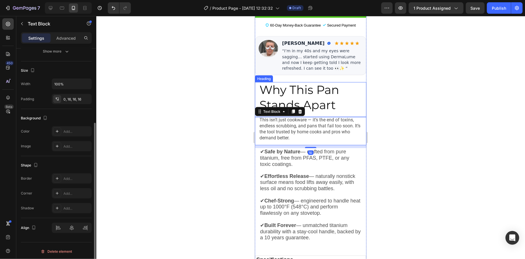
click at [262, 93] on h2 "Why This Pan Stands Apart" at bounding box center [309, 99] width 111 height 35
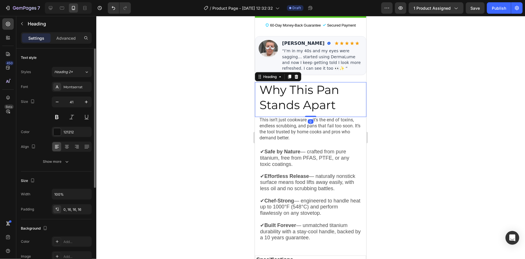
click at [259, 85] on h2 "Why This Pan Stands Apart" at bounding box center [309, 99] width 111 height 35
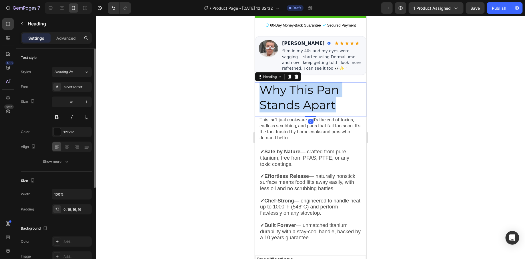
click at [259, 85] on p "Why This Pan Stands Apart" at bounding box center [310, 97] width 102 height 31
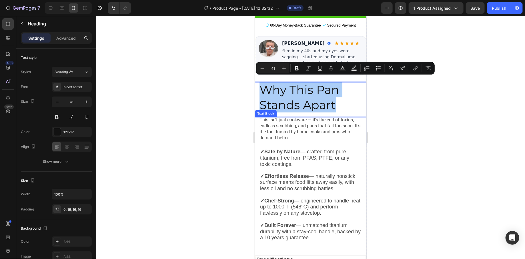
click at [301, 117] on p "This isn’t just cookware — it’s the end of toxins, endless scrubbing, and pans …" at bounding box center [310, 129] width 102 height 24
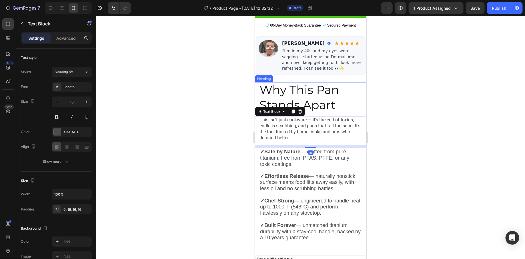
click at [261, 90] on p "Why This Pan Stands Apart" at bounding box center [310, 97] width 102 height 31
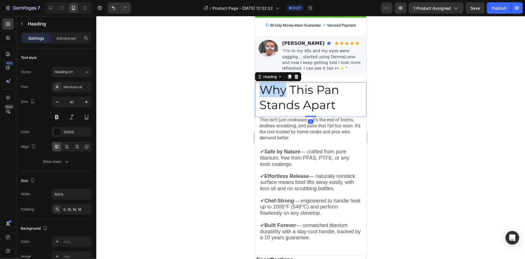
click at [259, 86] on p "Why This Pan Stands Apart" at bounding box center [310, 97] width 102 height 31
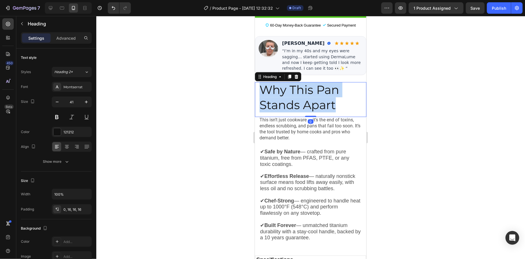
click at [259, 86] on p "Why This Pan Stands Apart" at bounding box center [310, 97] width 102 height 31
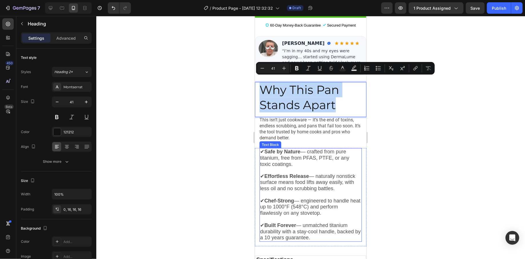
copy p "Why This Pan Stands Apart"
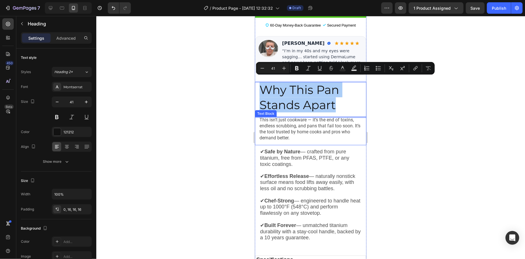
click at [284, 121] on p "This isn’t just cookware — it’s the end of toxins, endless scrubbing, and pans …" at bounding box center [310, 129] width 102 height 24
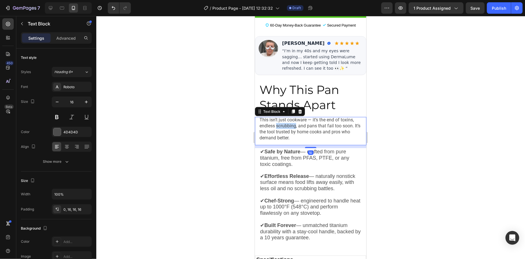
click at [284, 121] on p "This isn’t just cookware — it’s the end of toxins, endless scrubbing, and pans …" at bounding box center [310, 129] width 102 height 24
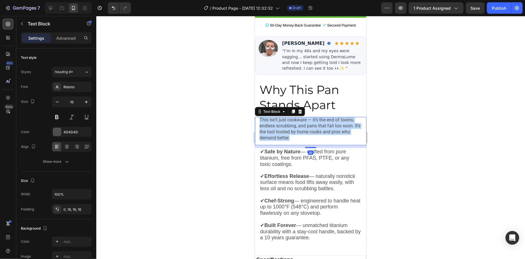
click at [284, 121] on p "This isn’t just cookware — it’s the end of toxins, endless scrubbing, and pans …" at bounding box center [310, 129] width 102 height 24
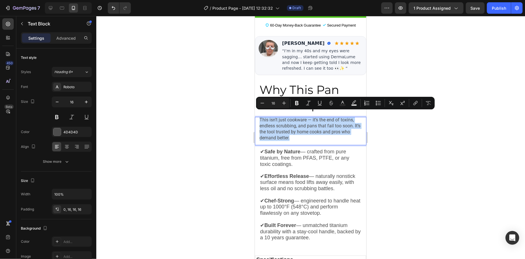
copy p "This isn’t just cookware — it’s the end of toxins, endless scrubbing, and pans …"
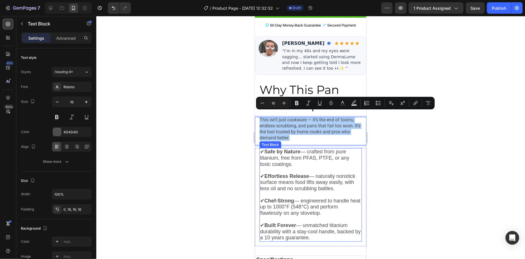
click at [335, 174] on span "✔ Effortless Release — naturally nonstick surface means food lifts away easily,…" at bounding box center [307, 182] width 95 height 18
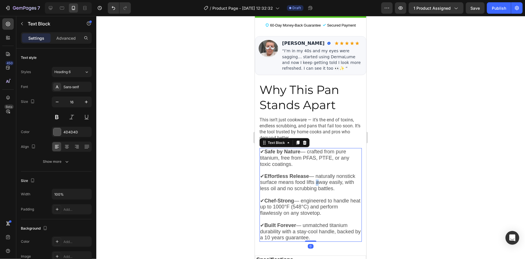
click at [335, 174] on span "✔ Effortless Release — naturally nonstick surface means food lifts away easily,…" at bounding box center [307, 182] width 95 height 18
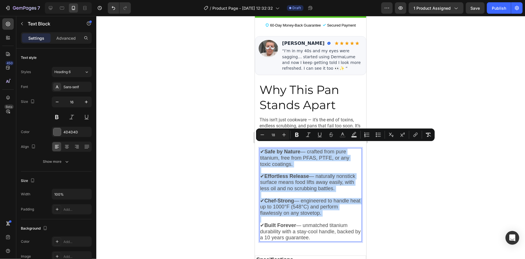
copy p "✔ Safe by Nature — crafted from pure titanium, free from PFAS, PTFE, or any tox…"
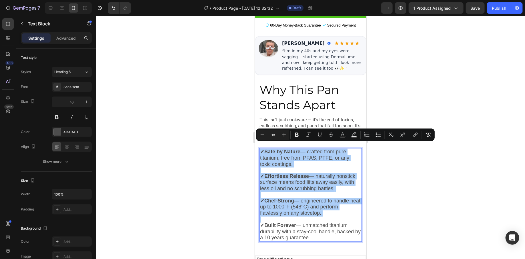
drag, startPoint x: 224, startPoint y: 94, endPoint x: 232, endPoint y: 93, distance: 8.1
click at [224, 94] on div at bounding box center [310, 137] width 428 height 243
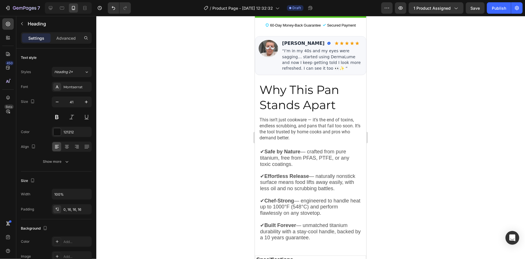
click at [272, 85] on p "Why This Pan Stands Apart" at bounding box center [310, 97] width 102 height 31
click at [296, 74] on icon at bounding box center [296, 76] width 4 height 4
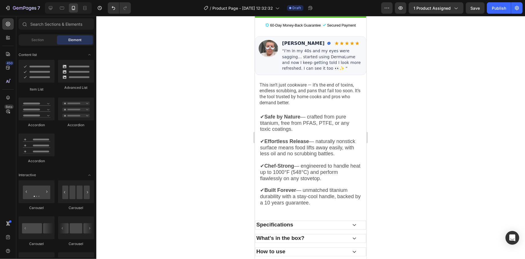
click at [295, 82] on p "This isn’t just cookware — it’s the end of toxins, endless scrubbing, and pans …" at bounding box center [310, 94] width 102 height 24
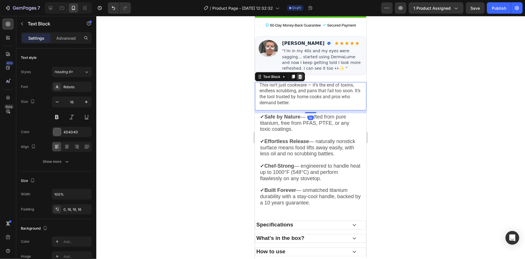
click at [301, 74] on icon at bounding box center [299, 76] width 5 height 5
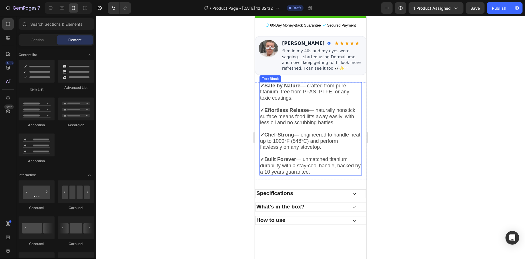
click at [298, 83] on strong "Safe by Nature" at bounding box center [282, 86] width 36 height 6
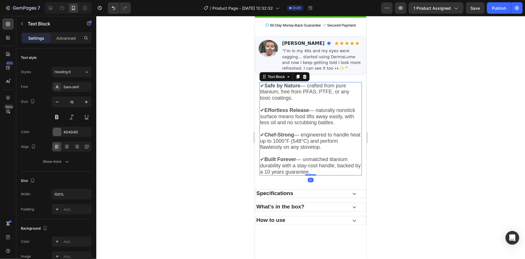
drag, startPoint x: 304, startPoint y: 71, endPoint x: 304, endPoint y: 75, distance: 3.7
click at [304, 74] on icon at bounding box center [304, 76] width 4 height 4
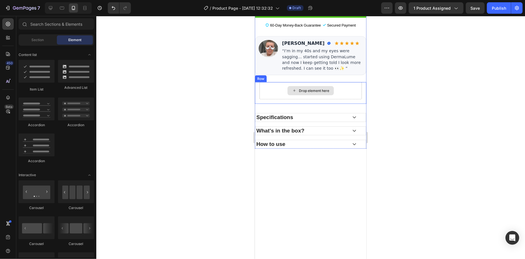
click at [305, 88] on div "Drop element here" at bounding box center [310, 90] width 46 height 9
click at [271, 83] on div "Drop element here" at bounding box center [310, 90] width 102 height 17
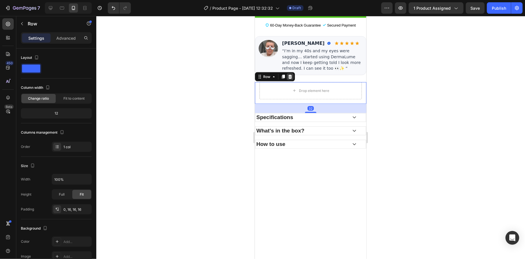
click at [289, 74] on icon at bounding box center [290, 76] width 4 height 4
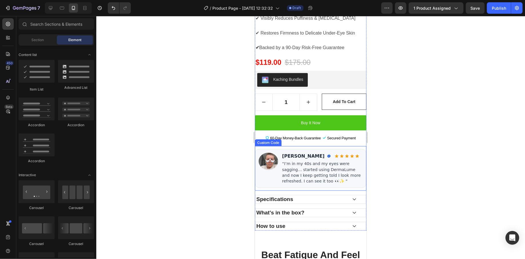
scroll to position [244, 0]
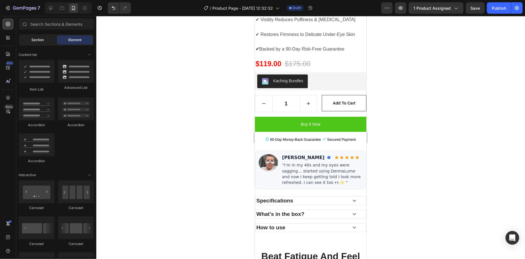
click at [41, 39] on span "Section" at bounding box center [38, 39] width 12 height 5
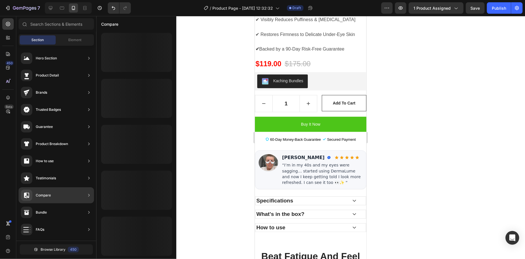
scroll to position [136, 0]
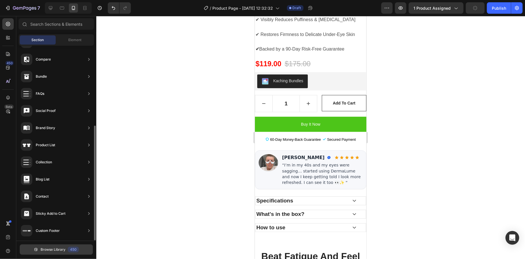
click at [52, 249] on span "Browse Library" at bounding box center [53, 249] width 25 height 5
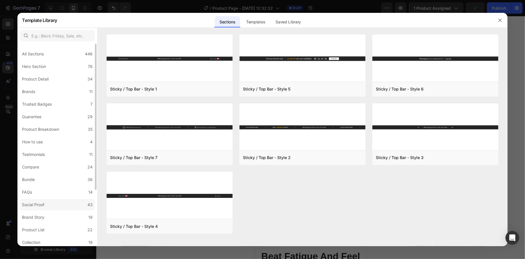
click at [66, 206] on label "Social Proof 43" at bounding box center [57, 204] width 75 height 11
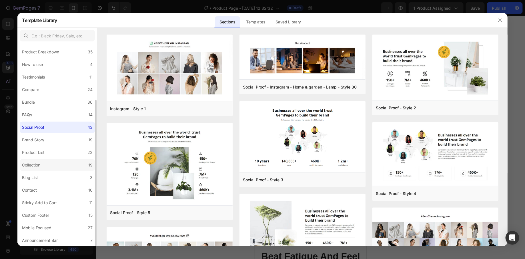
scroll to position [0, 0]
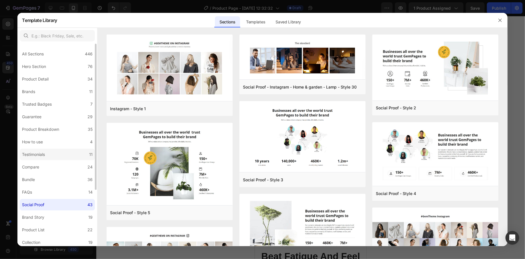
click at [67, 156] on label "Testimonials 11" at bounding box center [57, 154] width 75 height 11
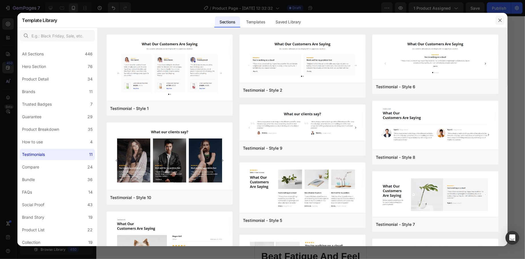
click at [497, 20] on button "button" at bounding box center [499, 20] width 9 height 9
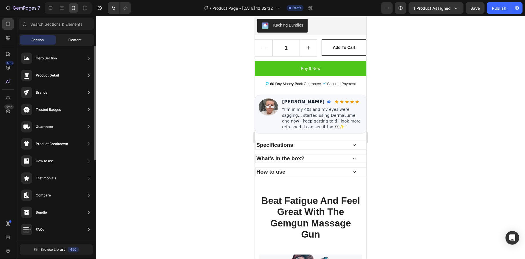
click at [71, 40] on span "Element" at bounding box center [74, 39] width 13 height 5
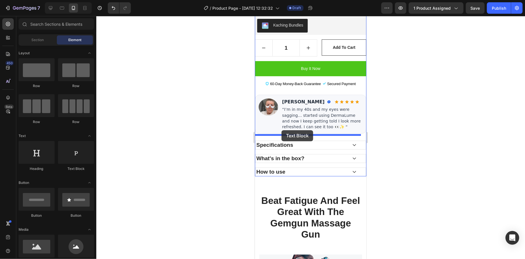
drag, startPoint x: 325, startPoint y: 169, endPoint x: 281, endPoint y: 130, distance: 58.9
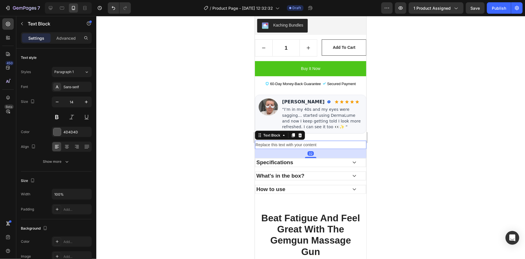
click at [242, 138] on div at bounding box center [310, 137] width 428 height 243
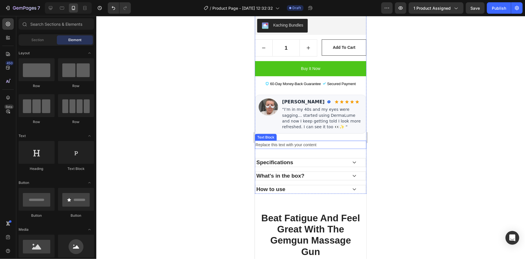
click at [290, 140] on div "Replace this text with your content" at bounding box center [309, 144] width 111 height 8
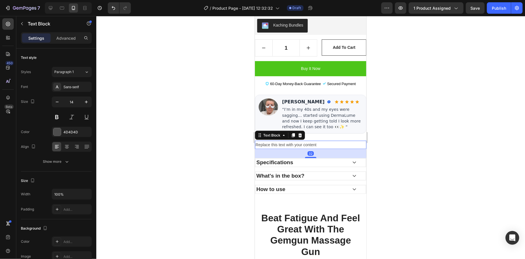
click at [290, 140] on div "Replace this text with your content" at bounding box center [309, 144] width 111 height 8
click at [290, 141] on p "Replace this text with your content" at bounding box center [310, 144] width 110 height 7
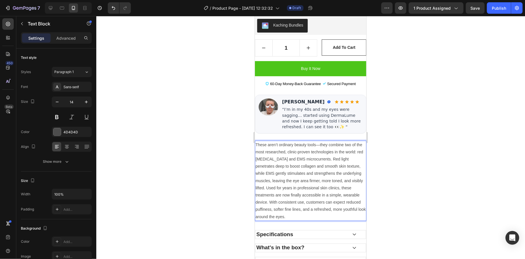
click at [336, 158] on p "These aren’t ordinary beauty tools—they combine two of the most researched, cli…" at bounding box center [310, 180] width 110 height 79
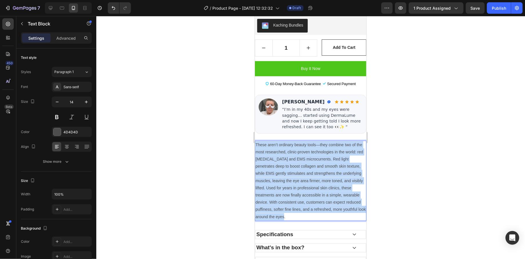
click at [336, 158] on p "These aren’t ordinary beauty tools—they combine two of the most researched, cli…" at bounding box center [310, 180] width 110 height 79
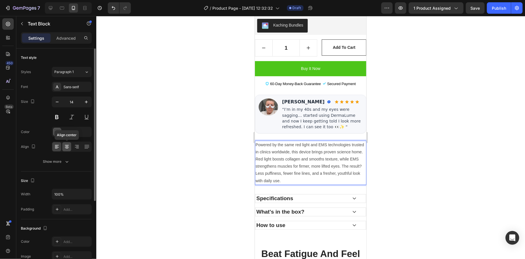
click at [68, 144] on icon at bounding box center [67, 147] width 6 height 6
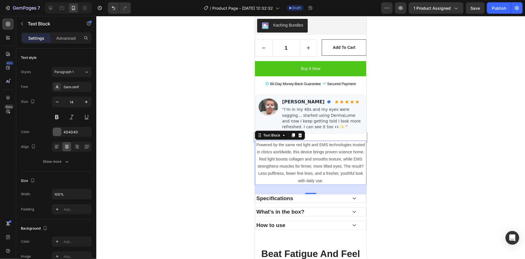
click at [167, 161] on div at bounding box center [310, 137] width 428 height 243
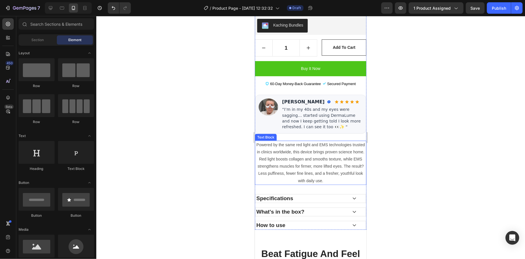
click at [266, 150] on p "Powered by the same red light and EMS technologies trusted in clinics worldwide…" at bounding box center [310, 162] width 110 height 43
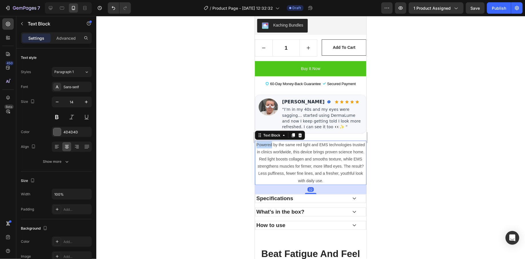
click at [271, 141] on p "Powered by the same red light and EMS technologies trusted in clinics worldwide…" at bounding box center [310, 162] width 110 height 43
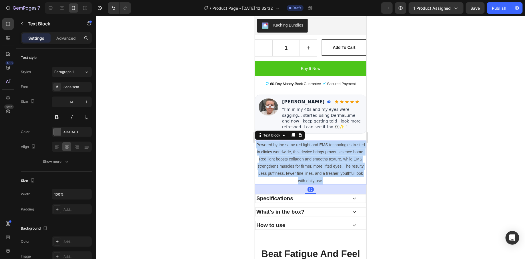
click at [271, 141] on p "Powered by the same red light and EMS technologies trusted in clinics worldwide…" at bounding box center [310, 162] width 110 height 43
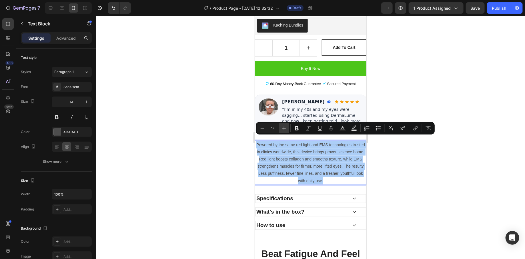
click at [283, 129] on icon "Editor contextual toolbar" at bounding box center [284, 128] width 6 height 6
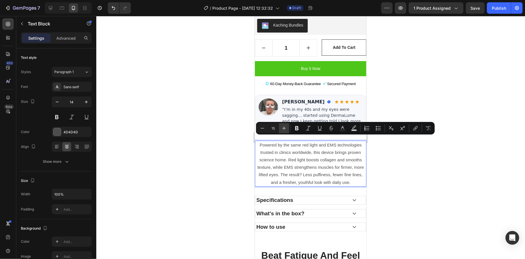
click at [283, 129] on icon "Editor contextual toolbar" at bounding box center [284, 128] width 6 height 6
type input "16"
click at [228, 154] on div at bounding box center [310, 137] width 428 height 243
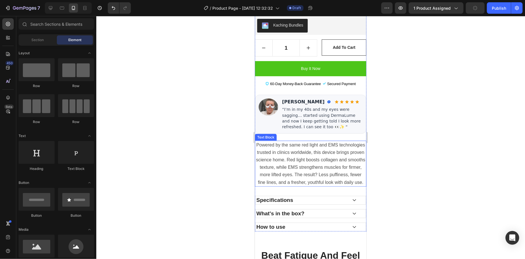
click at [304, 167] on span "Powered by the same red light and EMS technologies trusted in clinics worldwide…" at bounding box center [310, 163] width 109 height 42
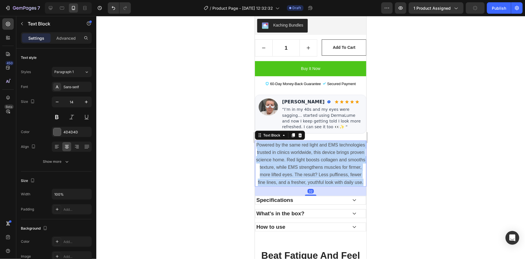
click at [304, 167] on span "Powered by the same red light and EMS technologies trusted in clinics worldwide…" at bounding box center [310, 163] width 109 height 42
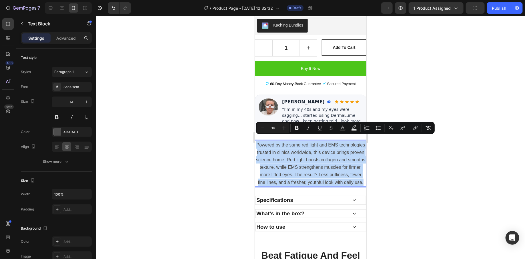
click at [257, 141] on p "Powered by the same red light and EMS technologies trusted in clinics worldwide…" at bounding box center [310, 163] width 110 height 45
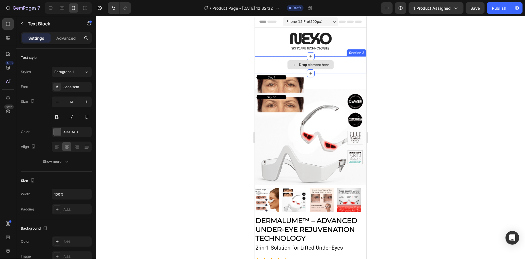
click at [348, 58] on div "Drop element here" at bounding box center [309, 64] width 111 height 17
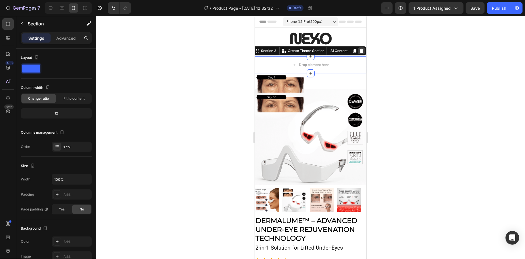
click at [357, 53] on div at bounding box center [360, 50] width 7 height 7
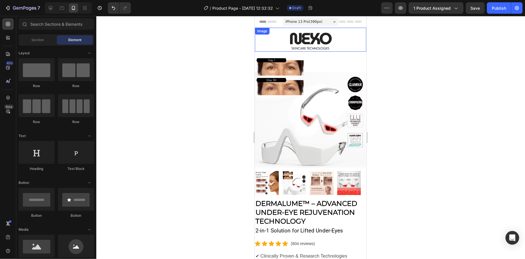
click at [350, 41] on div at bounding box center [309, 39] width 111 height 24
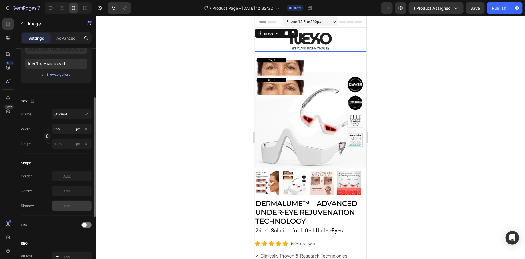
scroll to position [106, 0]
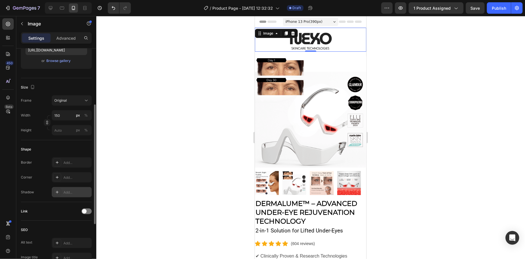
click at [69, 193] on div "Add..." at bounding box center [76, 192] width 27 height 5
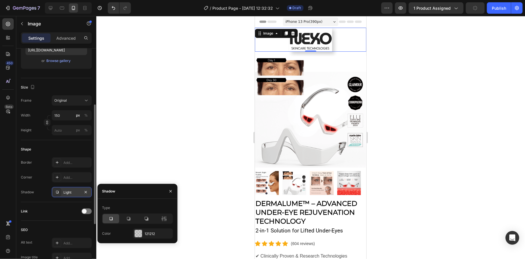
click at [69, 193] on div "Light" at bounding box center [71, 192] width 17 height 5
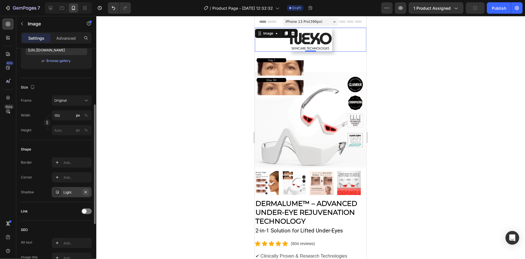
click at [86, 192] on icon "button" at bounding box center [85, 192] width 5 height 5
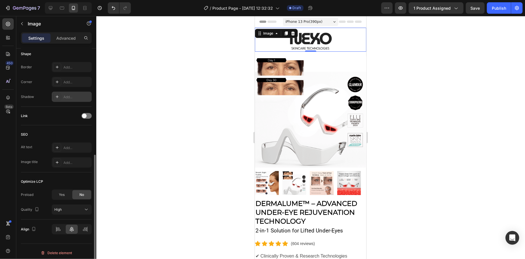
scroll to position [203, 0]
click at [226, 88] on div at bounding box center [310, 137] width 428 height 243
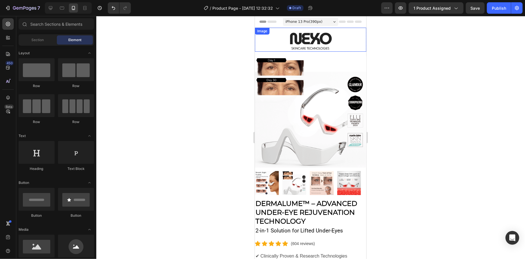
click at [355, 41] on div at bounding box center [309, 39] width 111 height 24
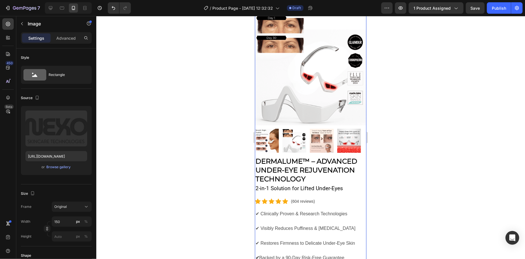
scroll to position [138, 0]
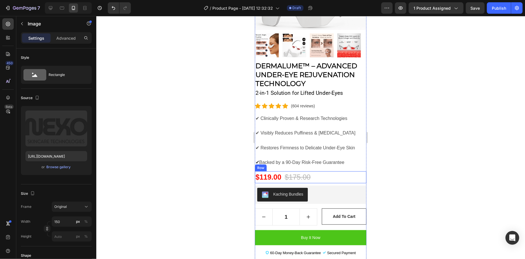
click at [347, 175] on div "$119.00 (P) Price (P) Price $175.00 (P) Price (P) Price Row" at bounding box center [309, 177] width 111 height 12
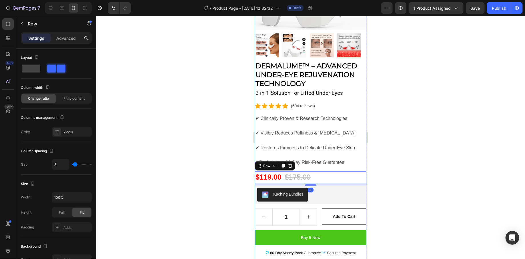
click at [350, 162] on div "2-in-1 Solution for Lifted Under-Eyes Text block Icon Icon Icon Icon Icon Icon …" at bounding box center [309, 244] width 111 height 312
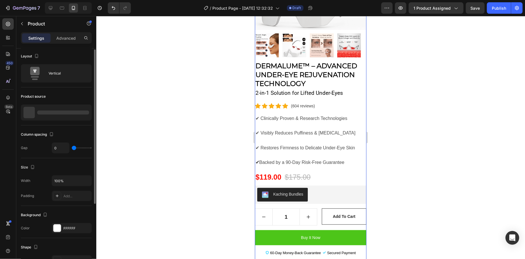
scroll to position [62, 0]
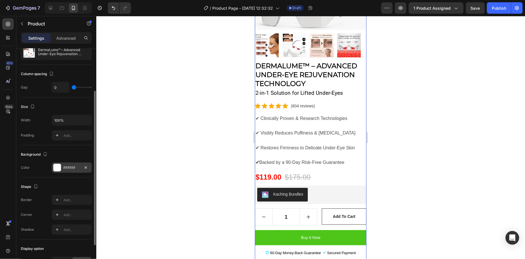
click at [59, 169] on div at bounding box center [56, 167] width 7 height 7
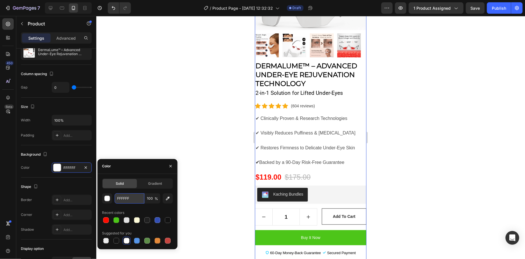
click at [128, 201] on input "FFFFFF" at bounding box center [129, 198] width 30 height 10
paste input "8F9FB"
type input "F8F9FB"
click at [205, 168] on div at bounding box center [310, 137] width 428 height 243
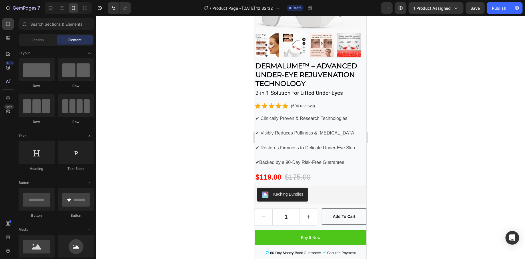
click at [205, 168] on div at bounding box center [310, 137] width 428 height 243
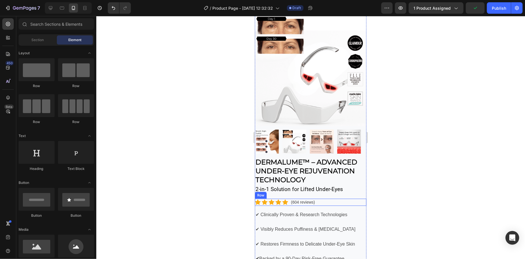
scroll to position [0, 0]
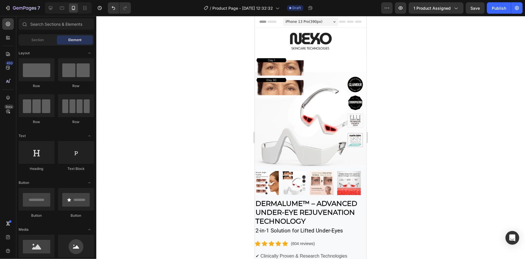
click at [37, 46] on div "Sections(17) Elements(84) Section Element Hero Section Product Detail Brands Tr…" at bounding box center [56, 137] width 80 height 239
click at [37, 44] on div "Section" at bounding box center [38, 39] width 36 height 9
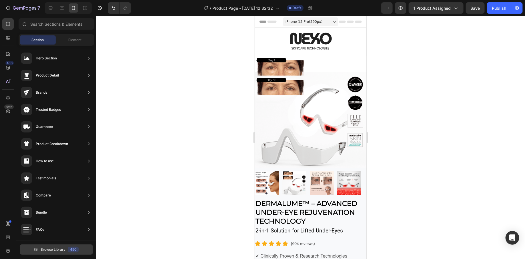
click at [55, 250] on span "Browse Library" at bounding box center [53, 249] width 25 height 5
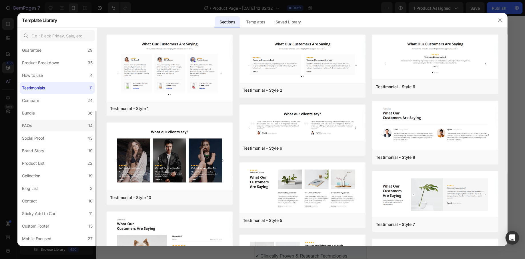
scroll to position [77, 0]
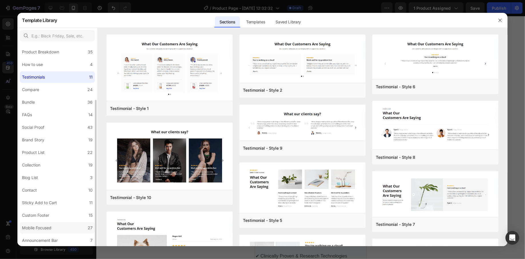
click at [60, 229] on label "Mobile Focused 27" at bounding box center [57, 227] width 75 height 11
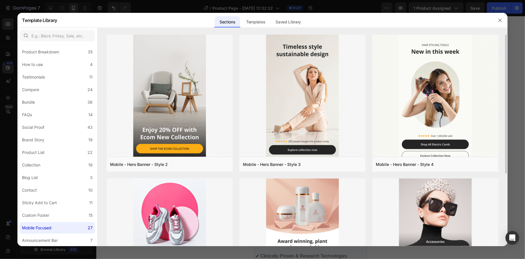
scroll to position [475, 0]
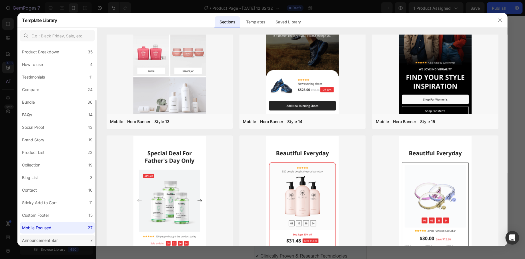
drag, startPoint x: 49, startPoint y: 238, endPoint x: 53, endPoint y: 236, distance: 4.7
click at [49, 238] on div "Announcement Bar" at bounding box center [40, 240] width 36 height 7
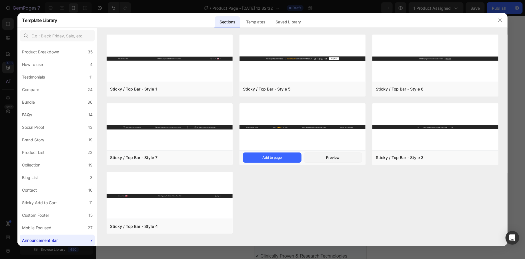
click at [296, 138] on img at bounding box center [302, 127] width 126 height 48
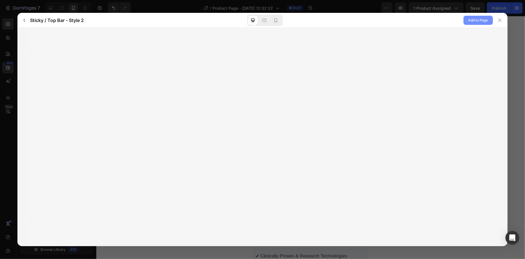
click at [471, 22] on span "Add to Page" at bounding box center [478, 20] width 20 height 7
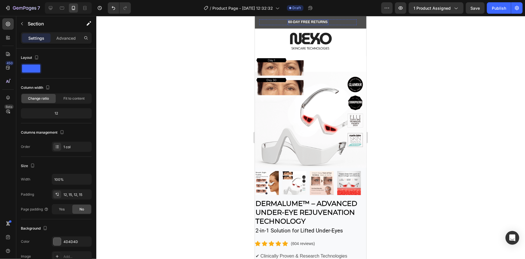
click at [292, 23] on p "60-DAY FREE RETURNS" at bounding box center [307, 22] width 39 height 5
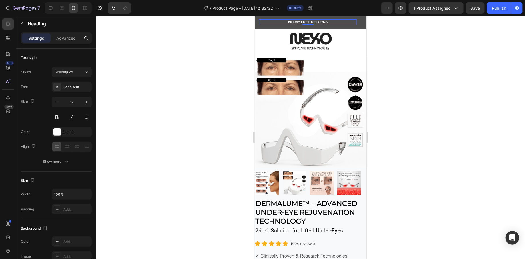
click at [275, 23] on div "60-DAY FREE RETURNS Heading Row 0" at bounding box center [307, 22] width 97 height 6
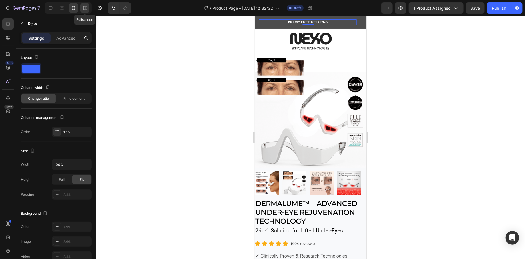
click at [85, 10] on icon at bounding box center [85, 8] width 6 height 6
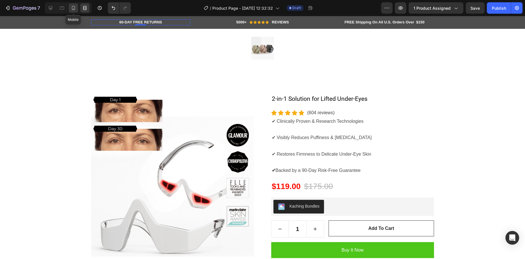
click at [74, 8] on icon at bounding box center [74, 8] width 6 height 6
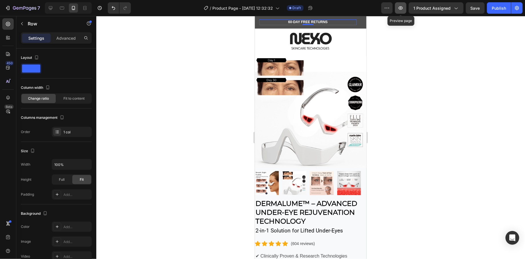
click at [403, 9] on icon "button" at bounding box center [400, 8] width 6 height 6
click at [304, 34] on img at bounding box center [310, 39] width 43 height 24
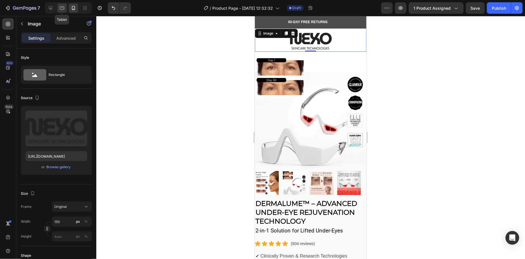
click at [64, 8] on icon at bounding box center [62, 8] width 4 height 3
type input "https://cdn.shopify.com/s/files/1/2005/9307/files/image_demo.jpg"
type input "80"
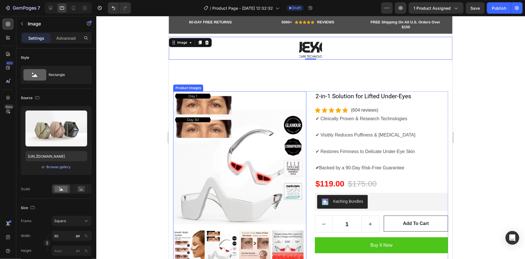
scroll to position [1, 0]
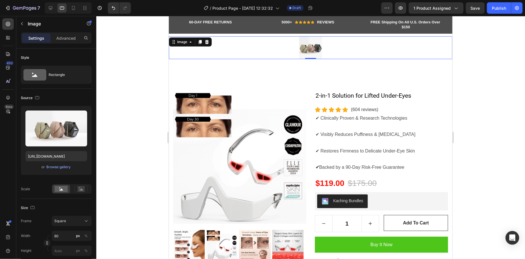
click at [302, 49] on img at bounding box center [310, 47] width 23 height 23
click at [58, 168] on div "Browse gallery" at bounding box center [59, 166] width 24 height 5
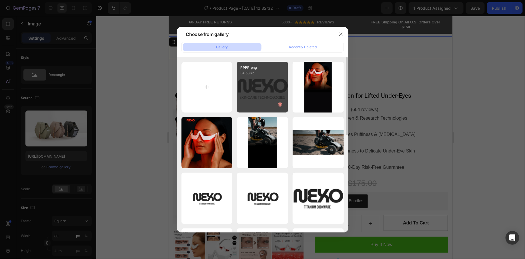
click at [269, 91] on div "PPPP.png 34.58 kb" at bounding box center [262, 87] width 51 height 51
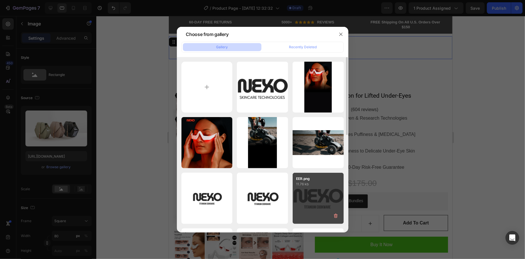
type input "https://cdn.shopify.com/s/files/1/0745/5834/1341/files/gempages_579627086029783…"
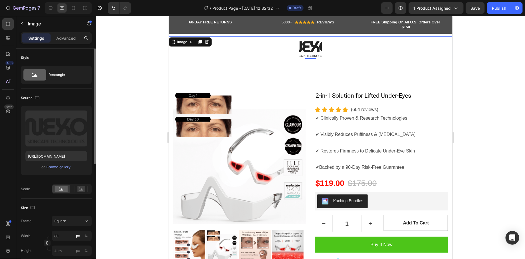
click at [66, 170] on div "or Browse gallery" at bounding box center [56, 167] width 62 height 7
click at [63, 168] on div "Browse gallery" at bounding box center [59, 166] width 24 height 5
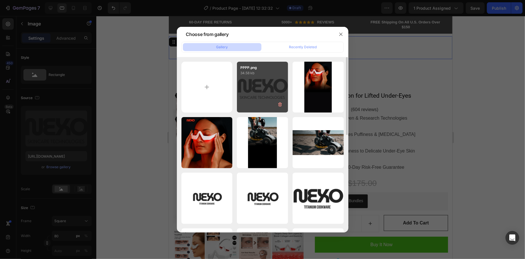
click at [266, 87] on div "PPPP.png 34.58 kb" at bounding box center [262, 87] width 51 height 51
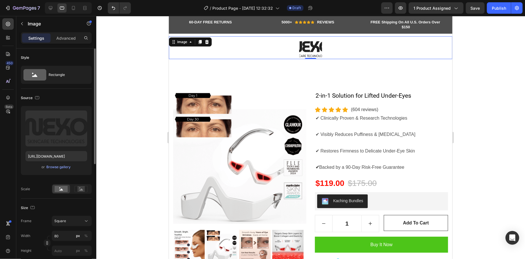
scroll to position [41, 0]
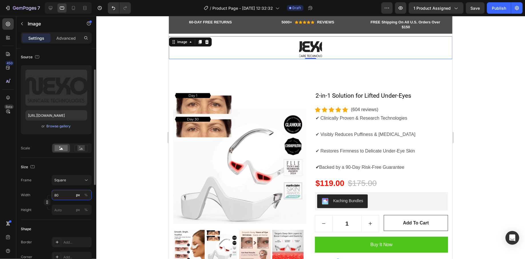
click at [69, 195] on input "80" at bounding box center [72, 195] width 40 height 10
type input "1"
type input "10"
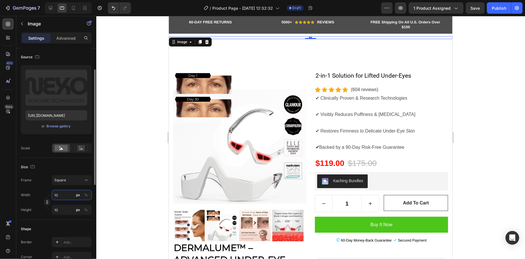
type input "100"
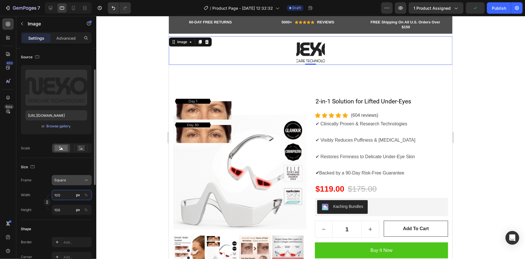
type input "100"
click at [72, 182] on div "Square" at bounding box center [68, 180] width 28 height 5
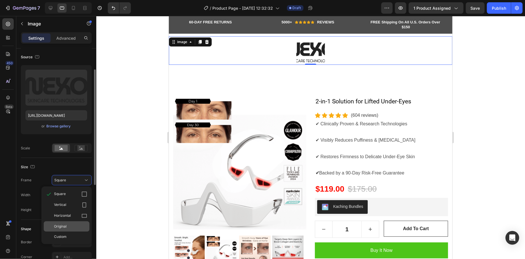
click at [80, 228] on div "Original" at bounding box center [70, 226] width 33 height 5
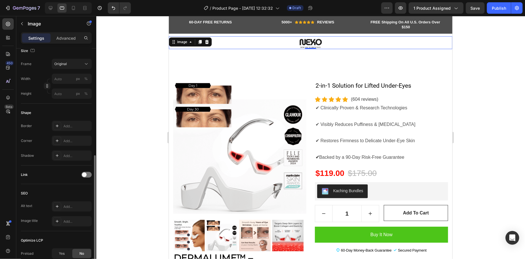
scroll to position [203, 0]
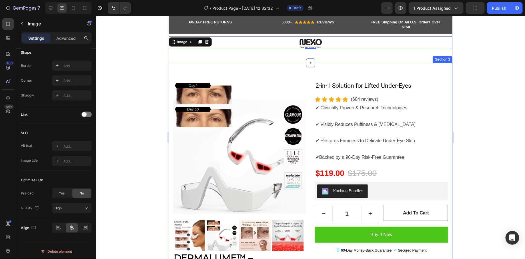
click at [385, 68] on div "Product Images DermaLume™ – Advanced Under-Eye Rejuvenation Technology (P) Titl…" at bounding box center [309, 264] width 283 height 402
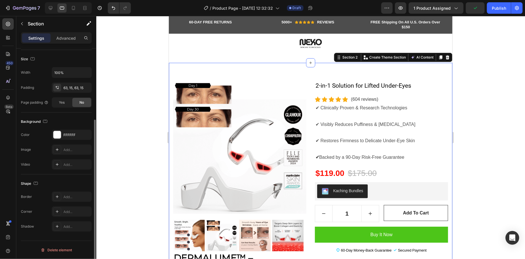
scroll to position [0, 0]
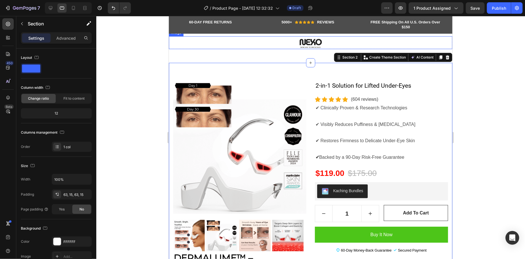
click at [314, 42] on img at bounding box center [310, 42] width 23 height 13
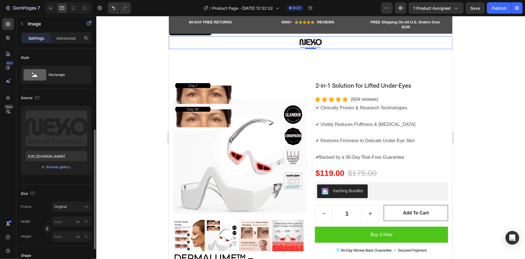
scroll to position [53, 0]
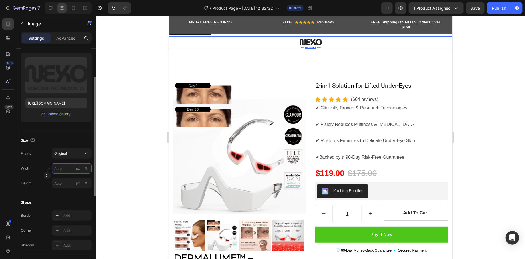
click at [61, 170] on input "px %" at bounding box center [72, 168] width 40 height 10
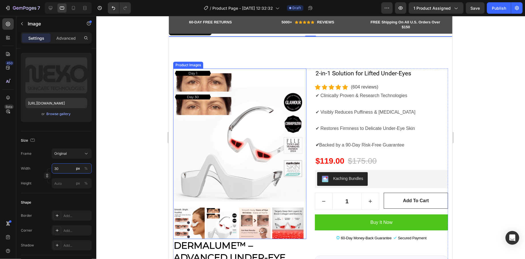
type input "300"
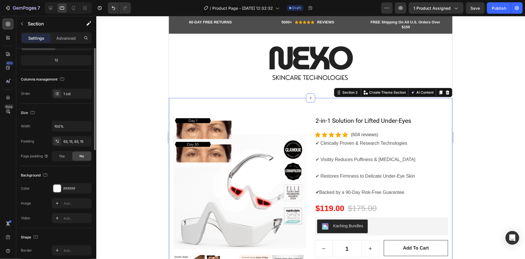
scroll to position [0, 0]
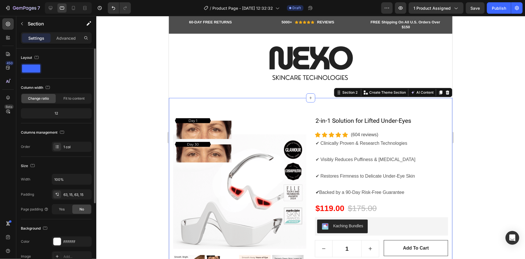
click at [309, 83] on div "Image" at bounding box center [309, 60] width 283 height 48
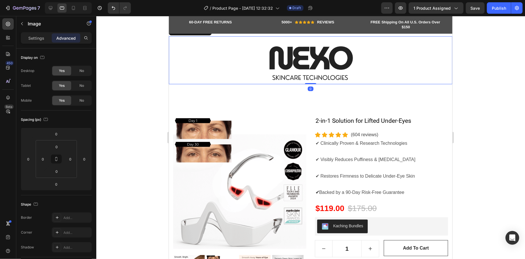
drag, startPoint x: 312, startPoint y: 83, endPoint x: 312, endPoint y: 77, distance: 5.7
click at [313, 76] on div "Image 0" at bounding box center [309, 60] width 283 height 48
click at [36, 38] on p "Settings" at bounding box center [36, 38] width 16 height 6
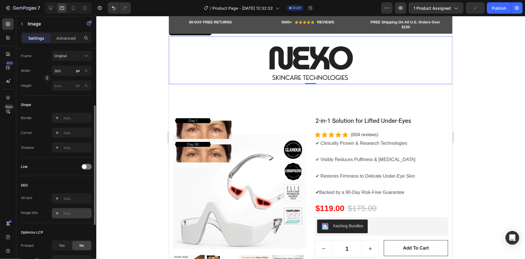
scroll to position [89, 0]
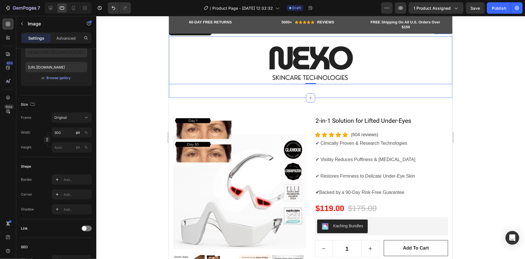
click at [161, 91] on div at bounding box center [310, 137] width 428 height 243
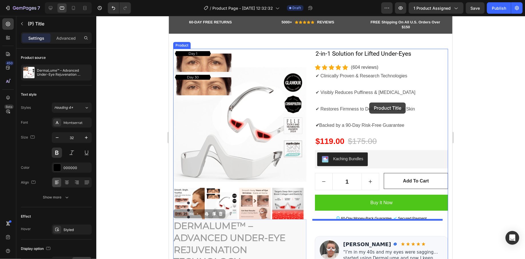
scroll to position [0, 0]
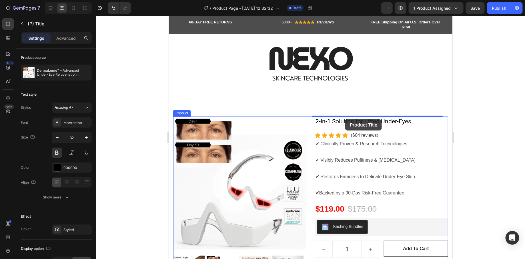
drag, startPoint x: 195, startPoint y: 107, endPoint x: 345, endPoint y: 119, distance: 150.4
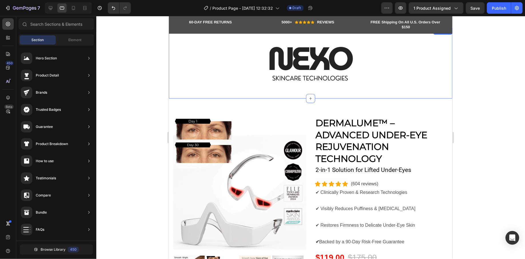
click at [357, 89] on div "Image Row Section 1" at bounding box center [309, 62] width 283 height 71
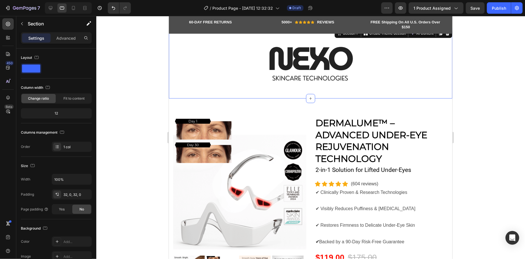
click at [366, 90] on div "Image Row Section 1 You can create reusable sections Create Theme Section AI Co…" at bounding box center [309, 62] width 283 height 71
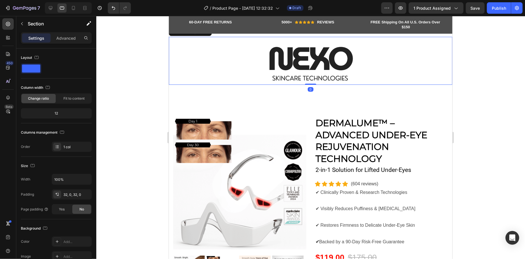
click at [181, 62] on div at bounding box center [309, 61] width 283 height 48
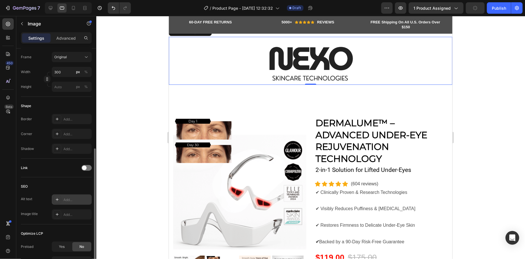
scroll to position [203, 0]
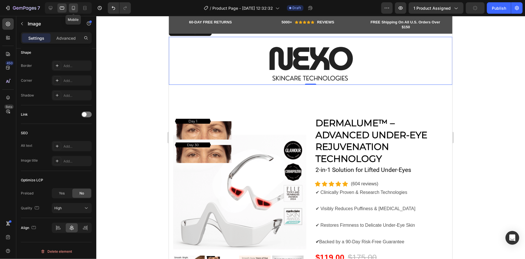
click at [74, 6] on icon at bounding box center [73, 8] width 3 height 4
type input "150"
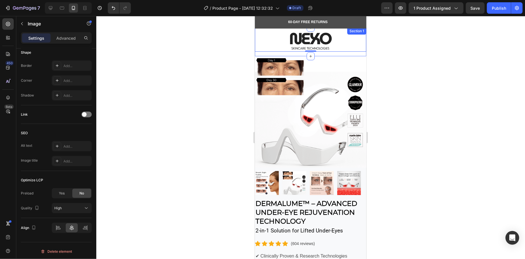
click at [335, 54] on div "Image 0 Row" at bounding box center [309, 41] width 111 height 29
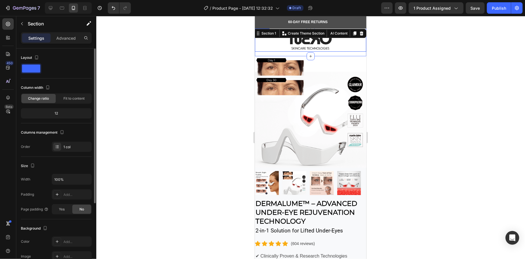
click at [328, 49] on img at bounding box center [310, 39] width 43 height 24
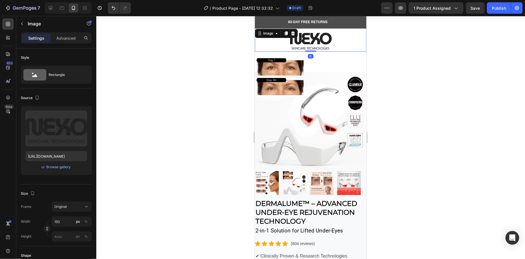
click at [216, 74] on div at bounding box center [310, 137] width 428 height 243
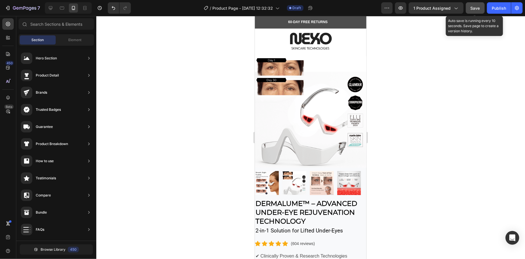
click at [476, 8] on span "Save" at bounding box center [474, 8] width 9 height 5
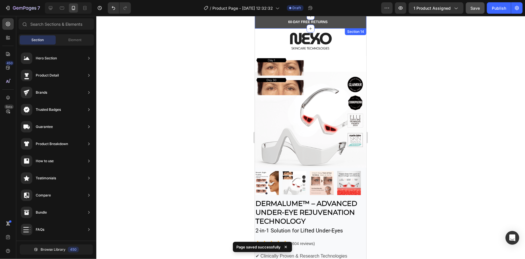
click at [291, 19] on div "60-DAY FREE RETURNS Heading Row 5000+ Heading Icon Icon Icon Icon Icon Icon Lis…" at bounding box center [309, 22] width 111 height 13
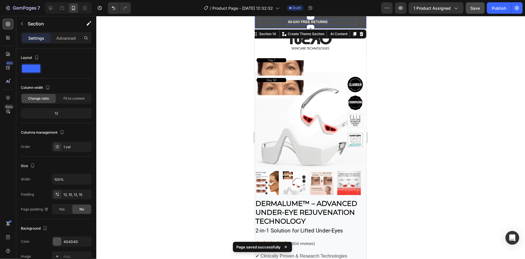
click at [291, 21] on p "60-DAY FREE RETURNS" at bounding box center [307, 22] width 39 height 5
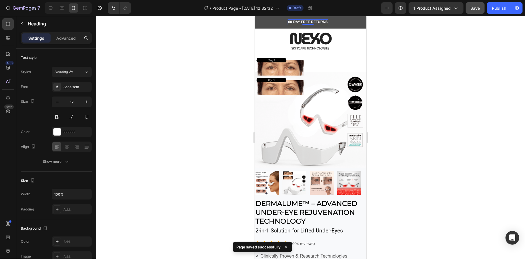
click at [291, 21] on p "60-DAY FREE RETURNS" at bounding box center [307, 22] width 39 height 5
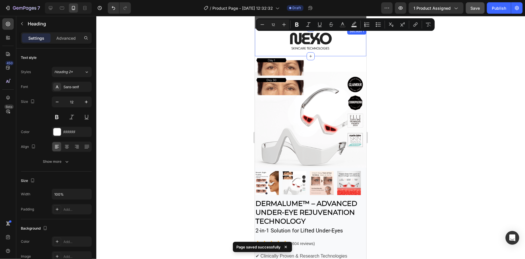
click at [229, 57] on div at bounding box center [310, 137] width 428 height 243
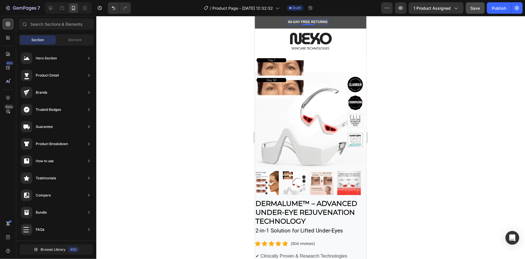
click at [289, 22] on p "60-DAY FREE RETURNS" at bounding box center [307, 22] width 39 height 5
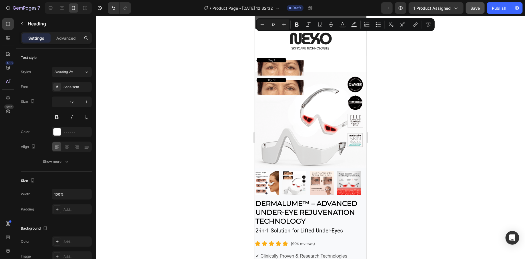
drag, startPoint x: 289, startPoint y: 22, endPoint x: 543, endPoint y: 45, distance: 255.2
click at [288, 23] on p "60-DAY FREE RETURNS" at bounding box center [307, 22] width 39 height 5
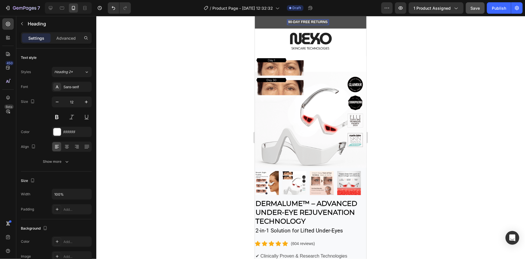
click at [162, 94] on div at bounding box center [310, 137] width 428 height 243
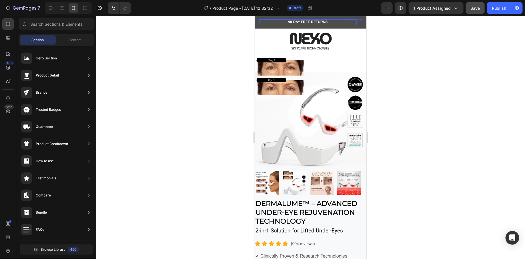
click at [330, 22] on div "90-DAY FREE RETURNS Heading Row" at bounding box center [307, 22] width 97 height 6
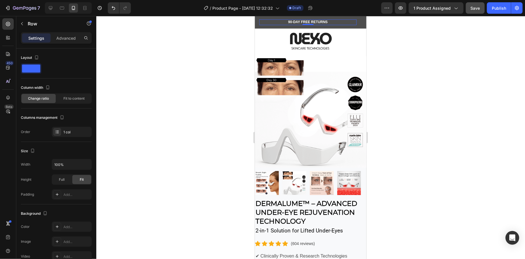
click at [330, 22] on div "90-DAY FREE RETURNS Heading Row 0" at bounding box center [307, 22] width 97 height 6
click at [86, 10] on icon at bounding box center [85, 8] width 6 height 6
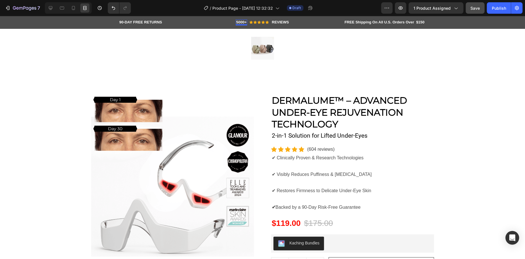
click at [236, 24] on div "5000+ Heading 0" at bounding box center [242, 22] width 12 height 6
click at [236, 24] on div at bounding box center [241, 24] width 11 height 1
click at [236, 22] on p "5000+" at bounding box center [241, 22] width 11 height 5
click at [418, 23] on p "FREE Shipping On All U.S. Orders Over $150" at bounding box center [384, 22] width 80 height 5
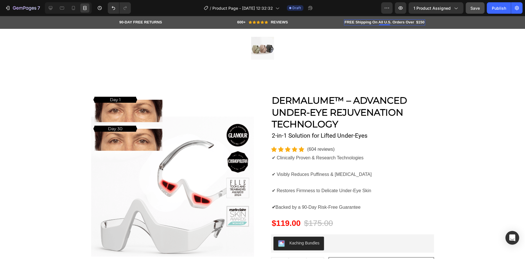
click at [418, 23] on p "FREE Shipping On All U.S. Orders Over $150" at bounding box center [384, 22] width 80 height 5
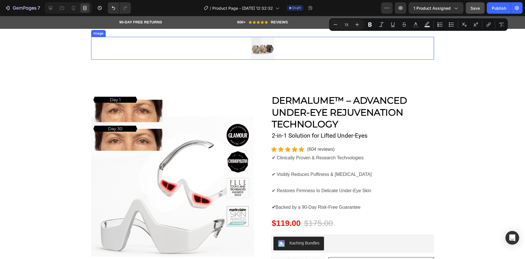
click at [299, 39] on div at bounding box center [262, 48] width 343 height 23
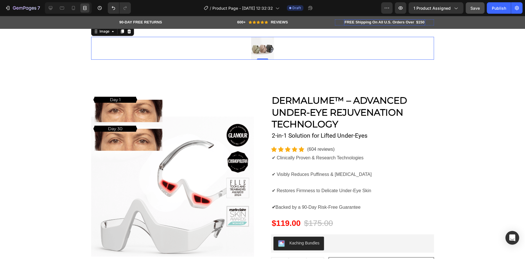
click at [376, 21] on p "FREE Shipping On All U.S. Orders Over $150" at bounding box center [384, 22] width 80 height 5
click at [402, 22] on p "FREE Shipping On All U.S. Orders Over $150" at bounding box center [384, 22] width 80 height 5
drag, startPoint x: 403, startPoint y: 22, endPoint x: 422, endPoint y: 23, distance: 19.1
click at [422, 23] on h2 "FREE Shipping On All U.S. Orders Over $150" at bounding box center [384, 22] width 81 height 6
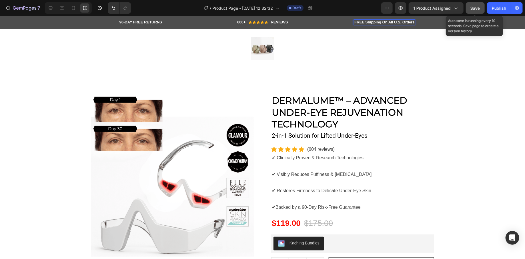
click at [472, 10] on span "Save" at bounding box center [474, 8] width 9 height 5
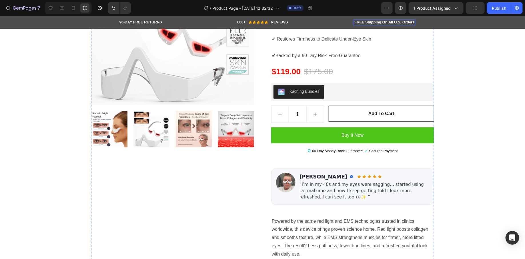
scroll to position [306, 0]
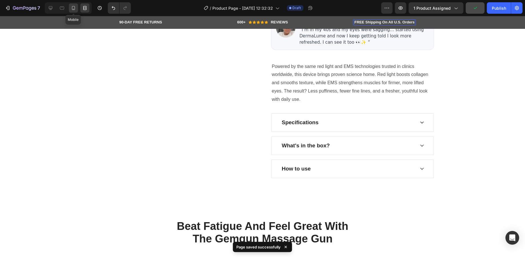
click at [69, 7] on div at bounding box center [73, 7] width 9 height 9
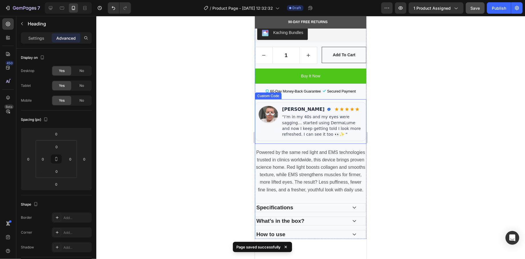
scroll to position [282, 0]
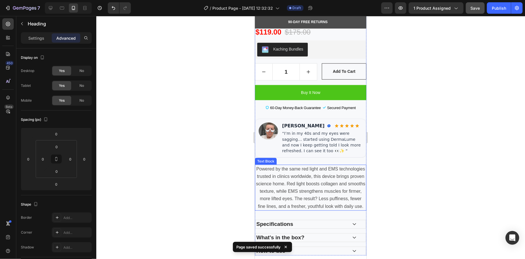
click at [333, 178] on span "Powered by the same red light and EMS technologies trusted in clinics worldwide…" at bounding box center [310, 187] width 109 height 42
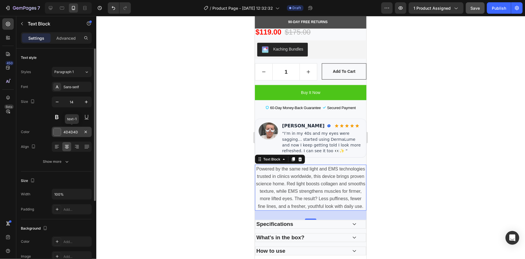
click at [57, 132] on div at bounding box center [56, 131] width 7 height 7
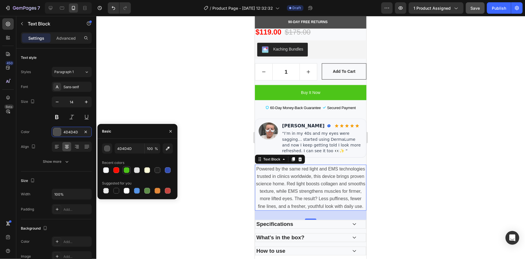
click at [123, 171] on div at bounding box center [126, 170] width 8 height 8
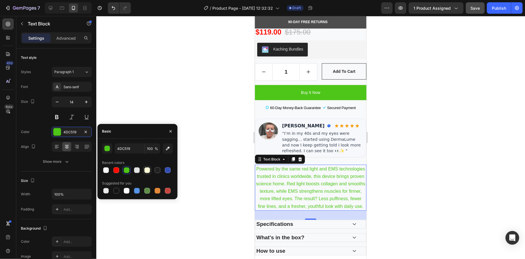
type input "4D4D4D"
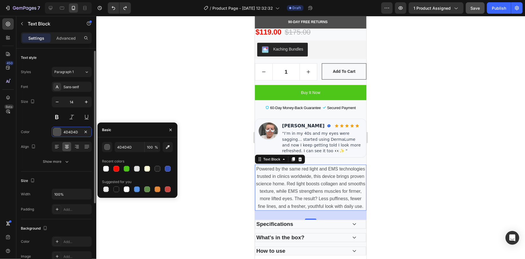
scroll to position [47, 0]
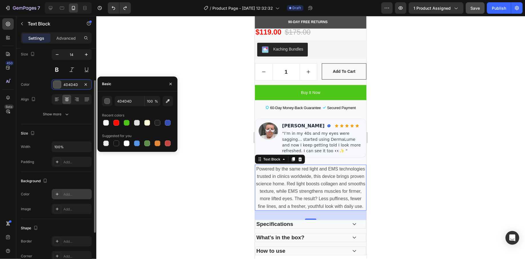
click at [67, 192] on div "Add..." at bounding box center [76, 194] width 27 height 5
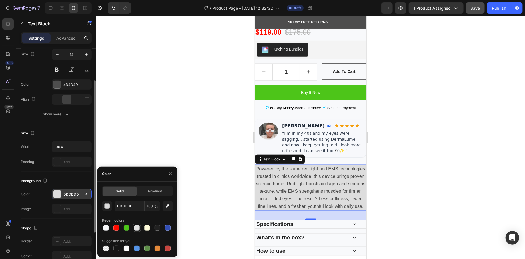
click at [137, 229] on div at bounding box center [137, 228] width 6 height 6
click at [145, 229] on div at bounding box center [147, 228] width 6 height 6
type input "FEFBD9"
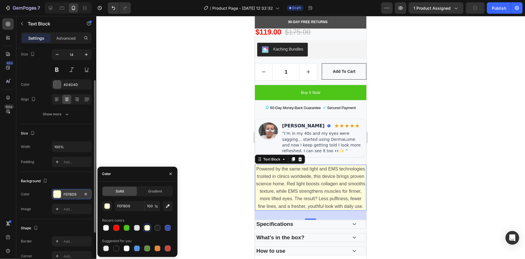
click at [196, 159] on div at bounding box center [310, 137] width 428 height 243
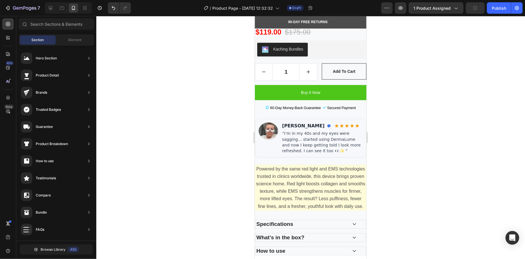
click at [196, 159] on div at bounding box center [310, 137] width 428 height 243
click at [333, 190] on span "Powered by the same red light and EMS technologies trusted in clinics worldwide…" at bounding box center [310, 187] width 109 height 42
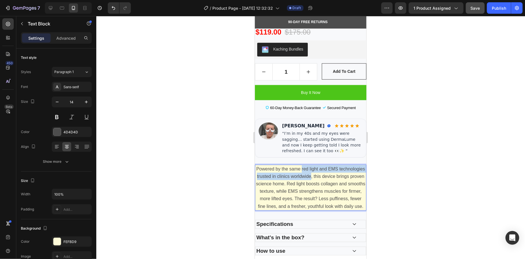
drag, startPoint x: 312, startPoint y: 163, endPoint x: 342, endPoint y: 171, distance: 31.2
click at [342, 171] on span "Powered by the same red light and EMS technologies trusted in clinics worldwide…" at bounding box center [310, 187] width 109 height 42
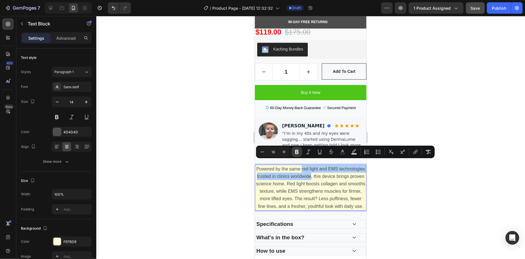
click at [296, 155] on button "Bold" at bounding box center [297, 152] width 10 height 10
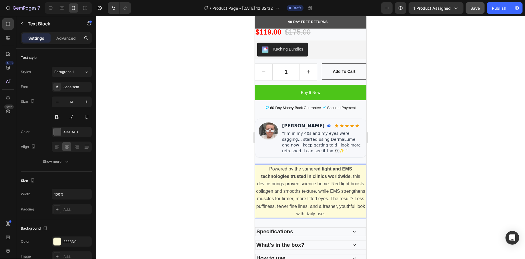
click at [237, 173] on div at bounding box center [310, 137] width 428 height 243
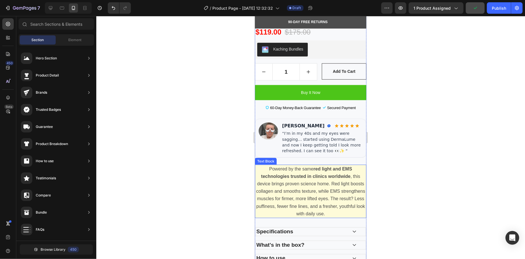
click at [315, 193] on span "Powered by the same red light and EMS technologies trusted in clinics worldwide…" at bounding box center [310, 191] width 109 height 50
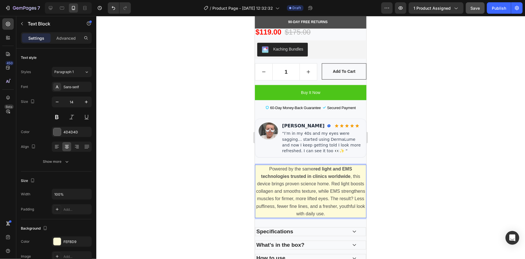
click at [285, 193] on span "Powered by the same red light and EMS technologies trusted in clinics worldwide…" at bounding box center [310, 191] width 109 height 50
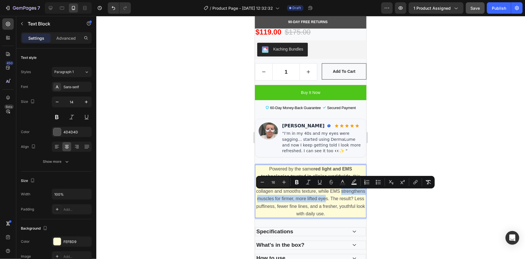
drag, startPoint x: 258, startPoint y: 193, endPoint x: 353, endPoint y: 194, distance: 95.1
click at [353, 194] on p "Powered by the same red light and EMS technologies trusted in clinics worldwide…" at bounding box center [310, 191] width 110 height 52
click at [296, 184] on icon "Editor contextual toolbar" at bounding box center [296, 182] width 3 height 4
click at [301, 202] on span "Powered by the same red light and EMS technologies trusted in clinics worldwide…" at bounding box center [310, 191] width 110 height 50
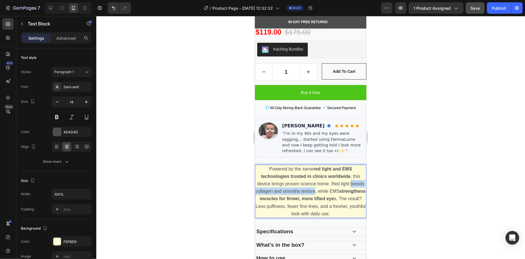
drag, startPoint x: 258, startPoint y: 186, endPoint x: 332, endPoint y: 188, distance: 74.3
click at [332, 188] on span "Powered by the same red light and EMS technologies trusted in clinics worldwide…" at bounding box center [310, 191] width 110 height 50
click at [277, 186] on span "Powered by the same red light and EMS technologies trusted in clinics worldwide…" at bounding box center [310, 191] width 110 height 50
click at [260, 187] on span "Powered by the same red light and EMS technologies trusted in clinics worldwide…" at bounding box center [310, 191] width 110 height 50
drag, startPoint x: 257, startPoint y: 186, endPoint x: 333, endPoint y: 187, distance: 75.7
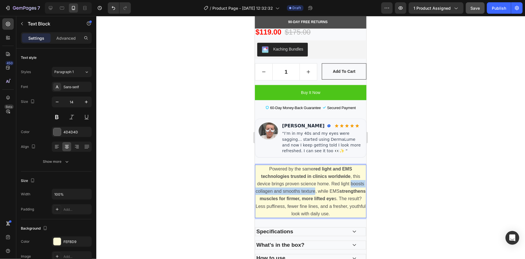
click at [333, 187] on p "Powered by the same red light and EMS technologies trusted in clinics worldwide…" at bounding box center [310, 191] width 110 height 52
click at [184, 193] on div at bounding box center [310, 137] width 428 height 243
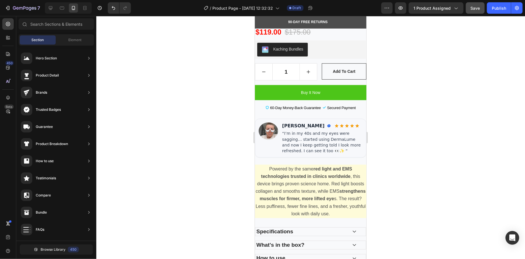
drag, startPoint x: 184, startPoint y: 193, endPoint x: 199, endPoint y: 191, distance: 15.0
click at [184, 193] on div at bounding box center [310, 137] width 428 height 243
click at [262, 188] on span "Powered by the same red light and EMS technologies trusted in clinics worldwide…" at bounding box center [310, 191] width 110 height 50
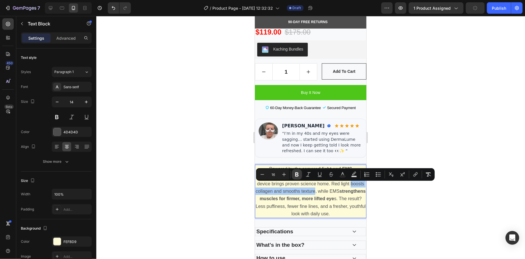
click at [297, 177] on icon "Editor contextual toolbar" at bounding box center [297, 175] width 6 height 6
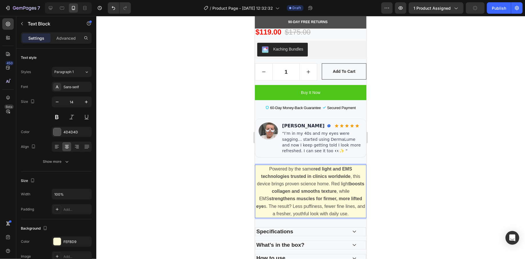
click at [214, 191] on div at bounding box center [310, 137] width 428 height 243
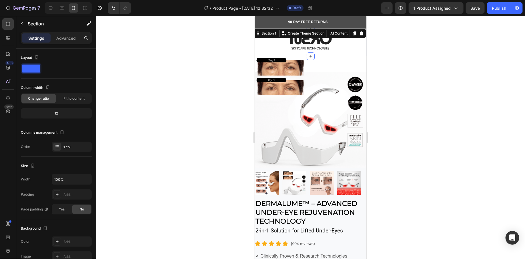
click at [351, 53] on div "Image Row" at bounding box center [309, 41] width 111 height 29
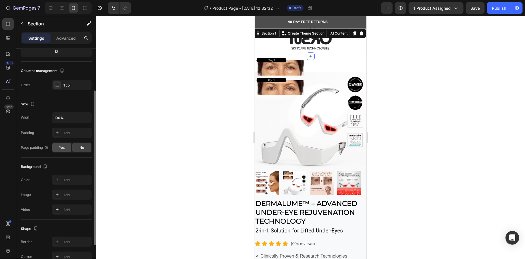
click at [62, 147] on span "Yes" at bounding box center [62, 147] width 6 height 5
click at [75, 147] on div "No" at bounding box center [81, 147] width 19 height 9
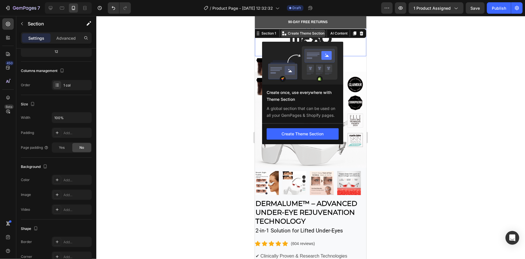
click at [308, 34] on p "Create Theme Section" at bounding box center [305, 33] width 37 height 5
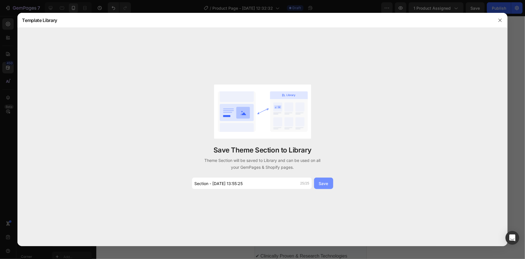
click at [324, 185] on div "Save" at bounding box center [323, 183] width 9 height 6
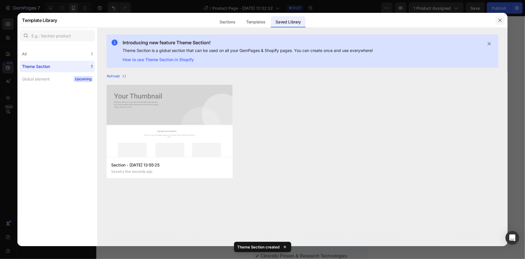
click at [500, 19] on icon "button" at bounding box center [499, 20] width 5 height 5
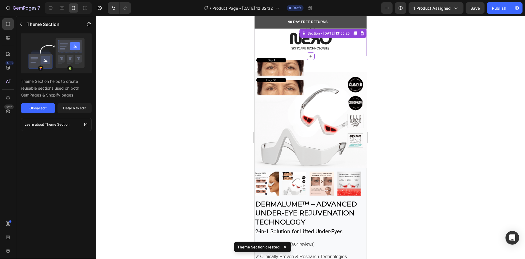
click at [377, 59] on div at bounding box center [310, 137] width 428 height 243
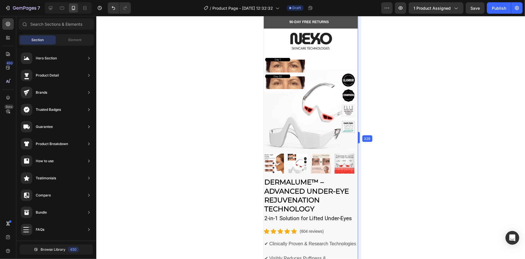
drag, startPoint x: 367, startPoint y: 71, endPoint x: 349, endPoint y: 68, distance: 18.3
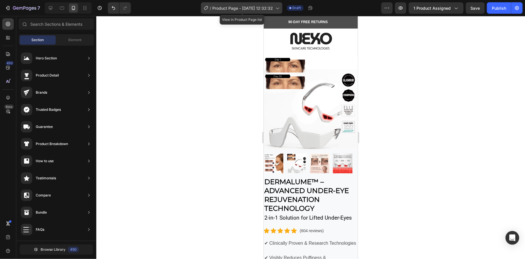
click at [251, 9] on span "Product Page - [DATE] 12:32:32" at bounding box center [242, 8] width 61 height 6
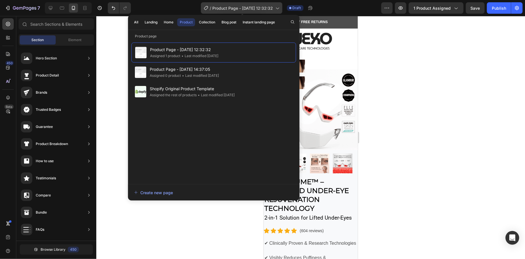
click at [251, 9] on span "Product Page - [DATE] 12:32:32" at bounding box center [242, 8] width 61 height 6
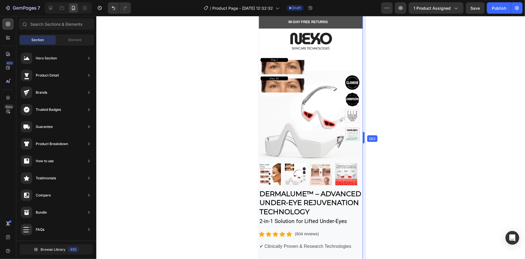
drag, startPoint x: 358, startPoint y: 119, endPoint x: 368, endPoint y: 120, distance: 9.7
click at [58, 6] on div at bounding box center [61, 7] width 9 height 9
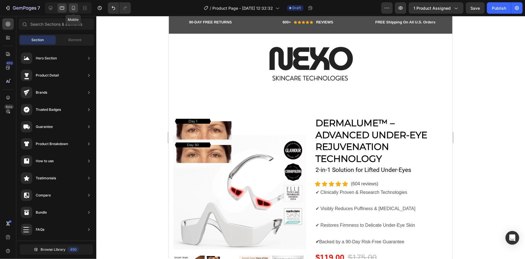
click at [72, 6] on icon at bounding box center [73, 8] width 3 height 4
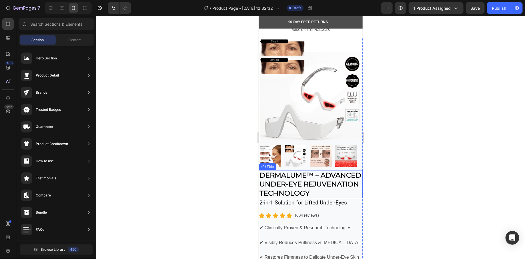
scroll to position [19, 0]
click at [385, 7] on icon "button" at bounding box center [387, 8] width 6 height 6
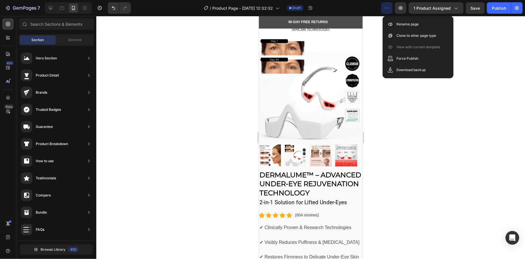
click at [385, 7] on icon "button" at bounding box center [387, 8] width 6 height 6
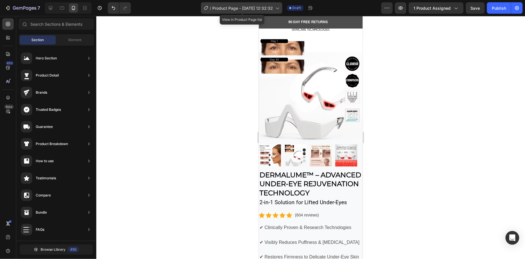
click at [255, 10] on span "Product Page - [DATE] 12:32:32" at bounding box center [242, 8] width 61 height 6
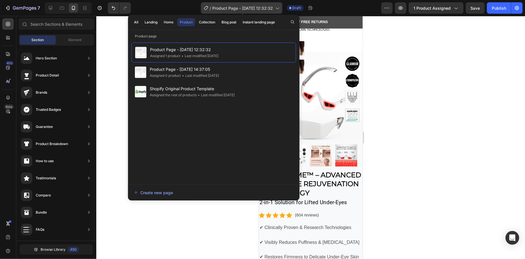
click at [255, 10] on span "Product Page - [DATE] 12:32:32" at bounding box center [242, 8] width 61 height 6
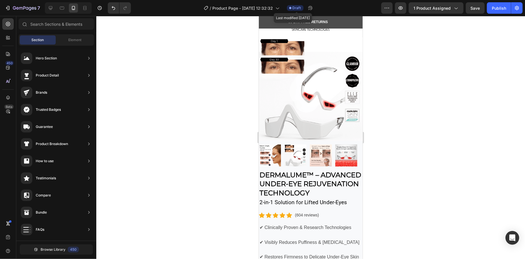
click at [293, 9] on div "Draft" at bounding box center [295, 8] width 17 height 6
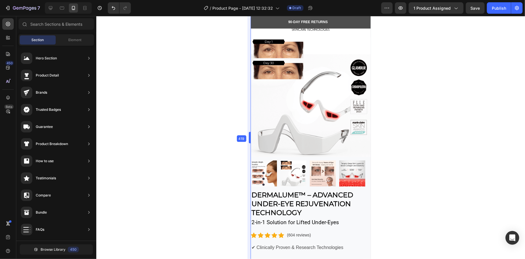
drag, startPoint x: 256, startPoint y: 76, endPoint x: 241, endPoint y: 76, distance: 15.1
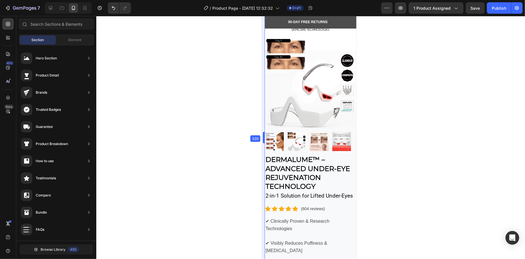
drag, startPoint x: 250, startPoint y: 127, endPoint x: 282, endPoint y: 120, distance: 33.2
click at [393, 162] on div at bounding box center [310, 137] width 428 height 243
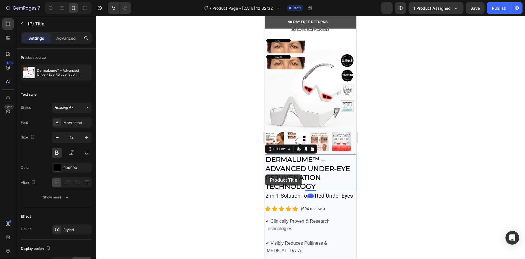
drag, startPoint x: 263, startPoint y: 174, endPoint x: 258, endPoint y: 174, distance: 4.6
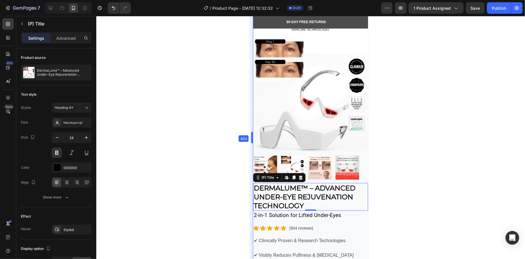
drag, startPoint x: 264, startPoint y: 174, endPoint x: 240, endPoint y: 171, distance: 24.2
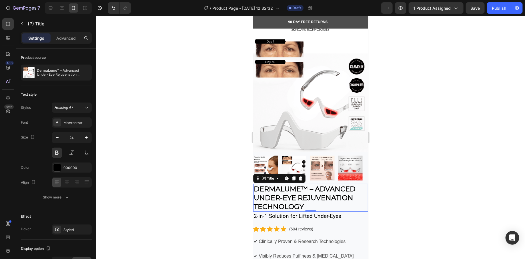
click at [227, 144] on div at bounding box center [310, 137] width 428 height 243
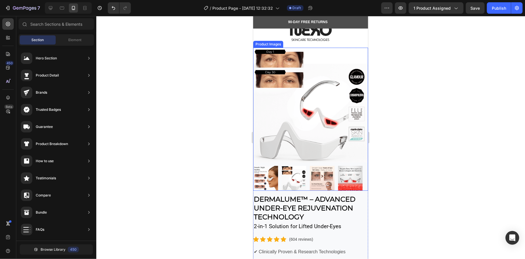
scroll to position [0, 0]
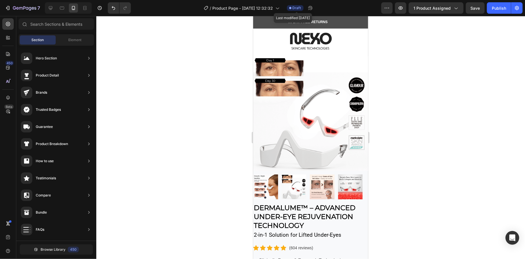
click at [295, 8] on span "Draft" at bounding box center [296, 7] width 9 height 5
click at [387, 11] on button "button" at bounding box center [386, 7] width 11 height 11
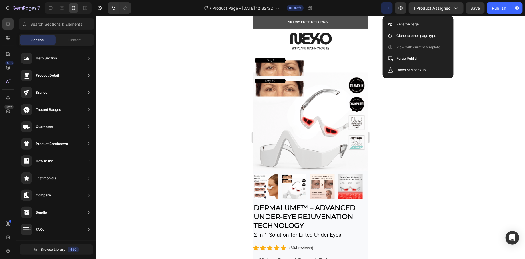
click at [436, 130] on div at bounding box center [310, 137] width 428 height 243
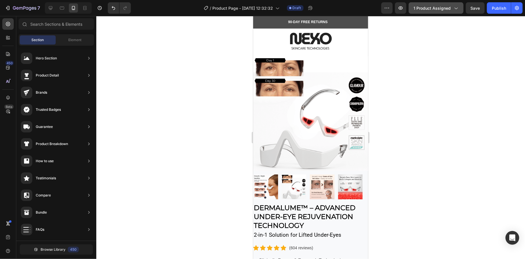
click at [434, 12] on button "1 product assigned" at bounding box center [435, 7] width 55 height 11
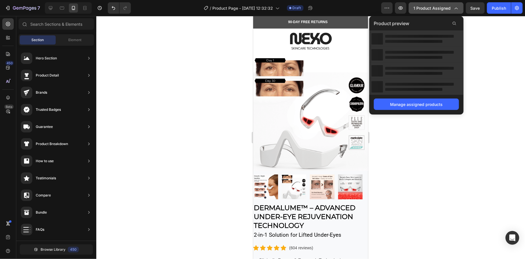
click at [434, 10] on span "1 product assigned" at bounding box center [431, 8] width 37 height 6
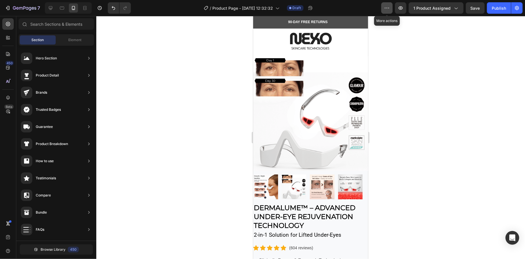
click at [389, 6] on icon "button" at bounding box center [387, 8] width 6 height 6
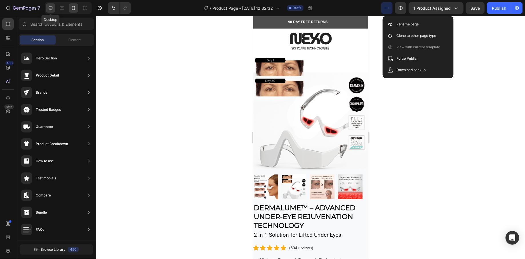
click at [48, 5] on div at bounding box center [50, 7] width 9 height 9
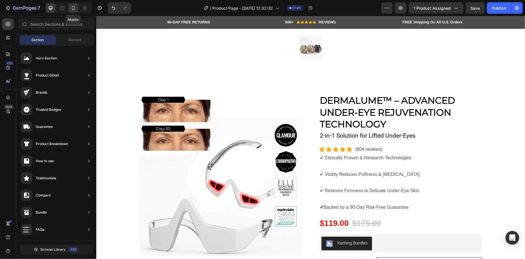
click at [73, 6] on icon at bounding box center [74, 8] width 6 height 6
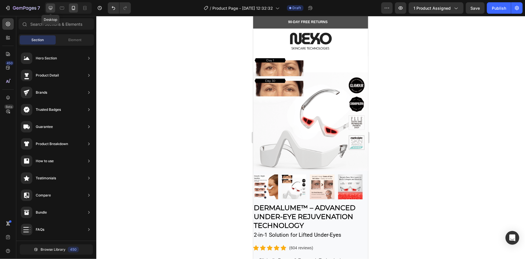
click at [48, 7] on icon at bounding box center [51, 8] width 6 height 6
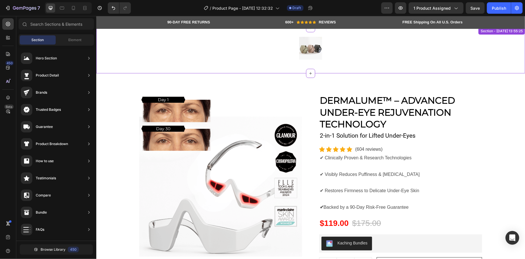
click at [306, 49] on img at bounding box center [310, 48] width 23 height 23
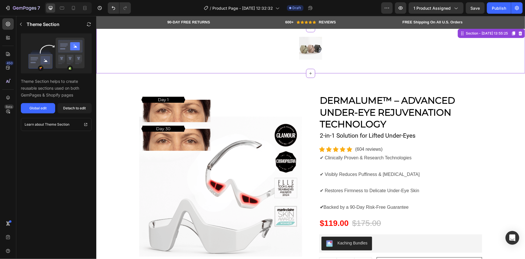
click at [301, 47] on img at bounding box center [310, 48] width 23 height 23
click at [75, 109] on div "Detach to edit" at bounding box center [74, 108] width 23 height 5
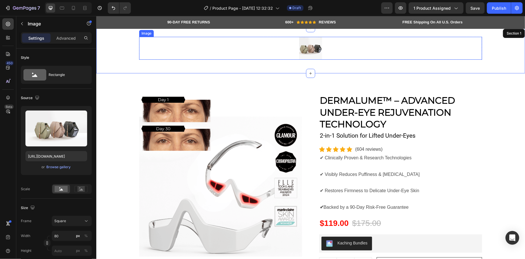
click at [307, 45] on img at bounding box center [310, 48] width 23 height 23
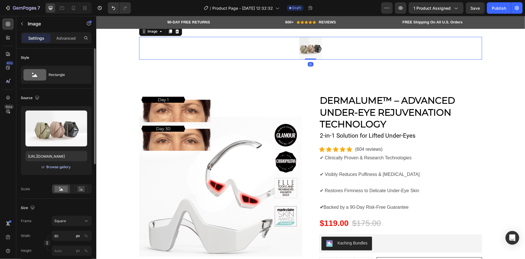
click at [59, 168] on div "Browse gallery" at bounding box center [59, 166] width 24 height 5
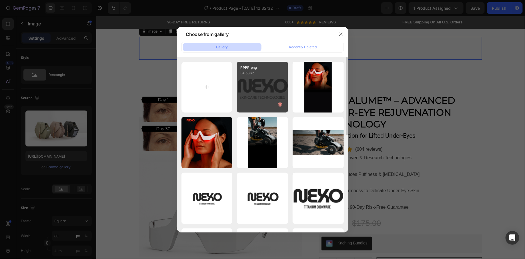
click at [250, 93] on div "PPPP.png 34.58 kb" at bounding box center [262, 87] width 51 height 51
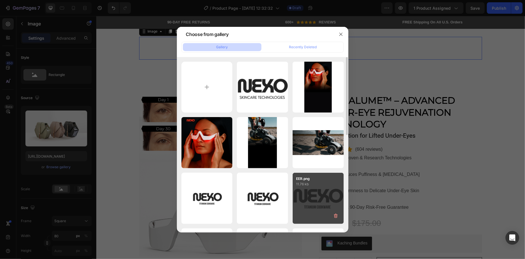
type input "https://cdn.shopify.com/s/files/1/0745/5834/1341/files/gempages_579627086029783…"
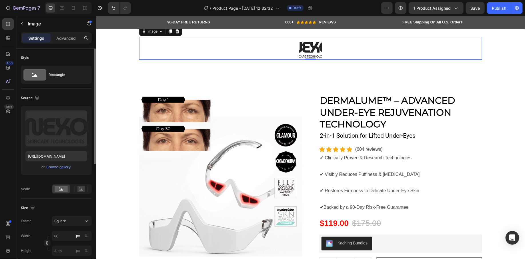
scroll to position [63, 0]
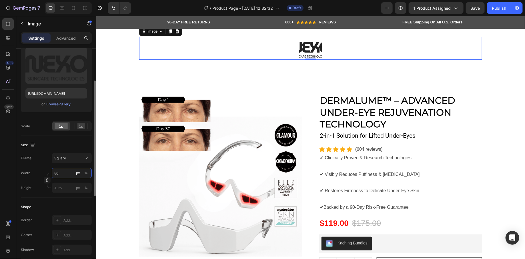
click at [67, 176] on input "80" at bounding box center [72, 173] width 40 height 10
type input "1"
type input "10"
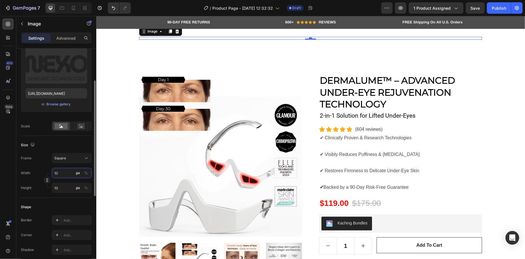
type input "100"
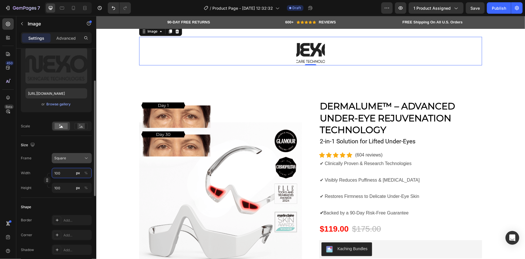
type input "100"
click at [65, 160] on span "Square" at bounding box center [60, 158] width 12 height 5
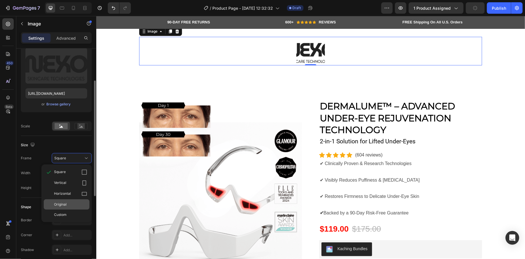
click at [73, 206] on div "Original" at bounding box center [67, 204] width 46 height 10
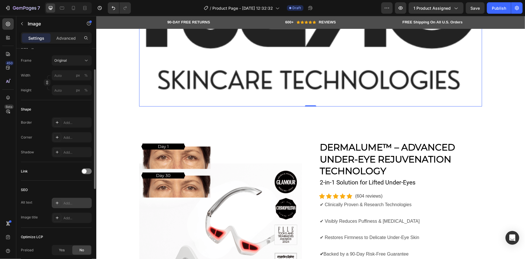
scroll to position [188, 0]
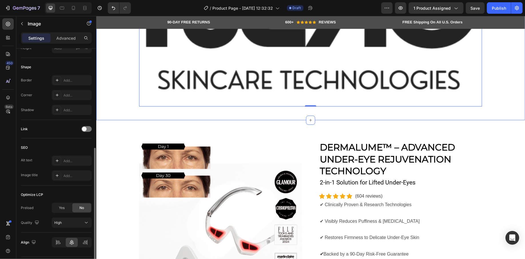
click at [212, 102] on img at bounding box center [310, 10] width 343 height 192
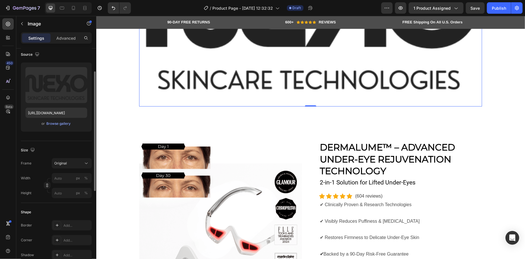
scroll to position [97, 0]
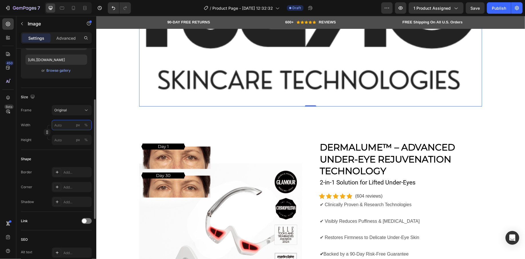
click at [67, 124] on input "px %" at bounding box center [72, 125] width 40 height 10
click at [64, 136] on p "Full 100%" at bounding box center [70, 138] width 33 height 5
type input "100"
click at [71, 142] on input "px %" at bounding box center [72, 140] width 40 height 10
click at [71, 152] on p "Full 100%" at bounding box center [70, 152] width 33 height 5
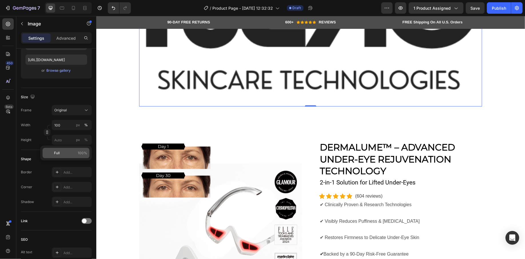
type input "100"
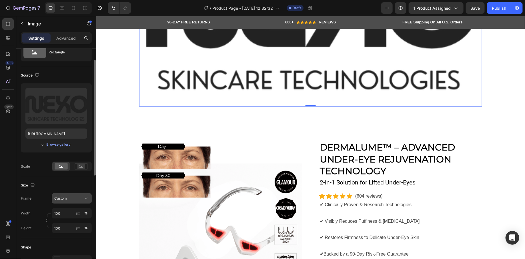
scroll to position [0, 0]
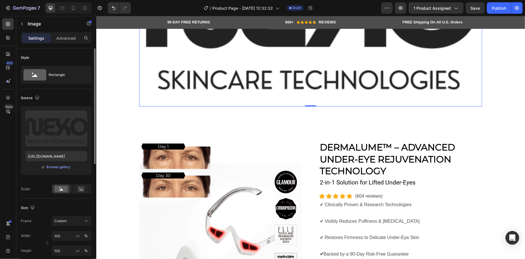
drag, startPoint x: 272, startPoint y: 60, endPoint x: 250, endPoint y: 87, distance: 35.0
click at [272, 60] on img at bounding box center [310, 10] width 343 height 192
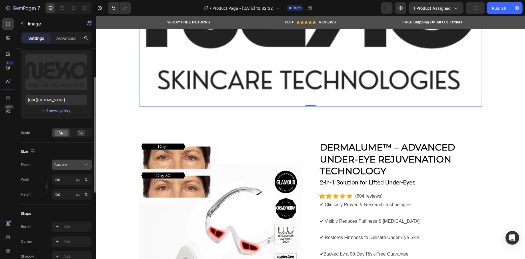
click at [76, 164] on div "Custom" at bounding box center [68, 164] width 28 height 5
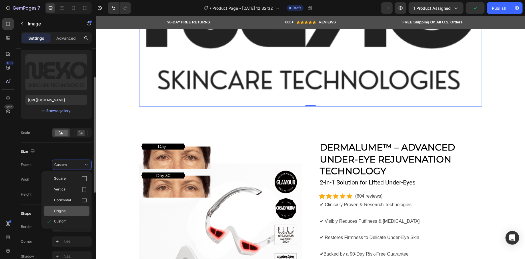
click at [73, 207] on div "Original" at bounding box center [67, 211] width 46 height 10
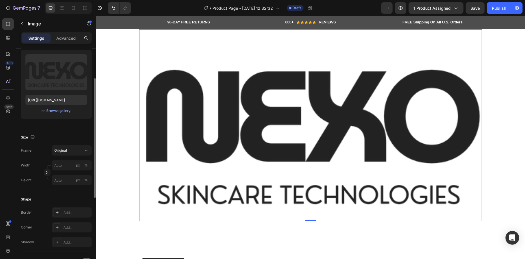
scroll to position [0, 0]
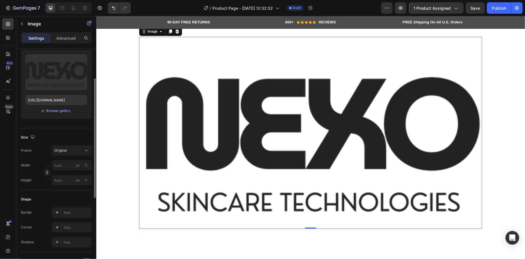
click at [242, 117] on img at bounding box center [310, 133] width 343 height 192
click at [168, 91] on img at bounding box center [310, 133] width 343 height 192
click at [67, 111] on div "Browse gallery" at bounding box center [59, 110] width 24 height 5
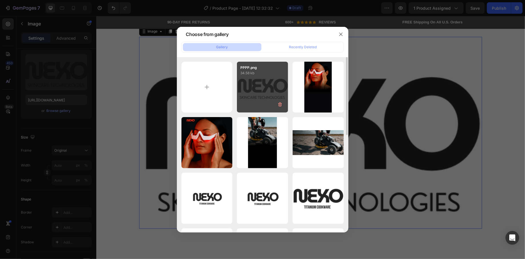
click at [262, 98] on div "PPPP.png 34.58 kb" at bounding box center [262, 87] width 51 height 51
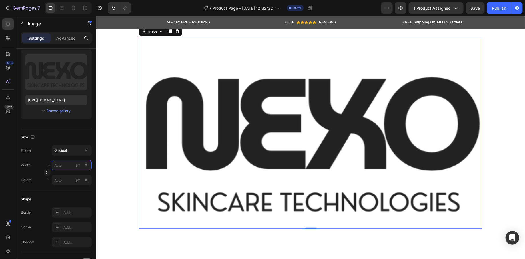
click at [60, 165] on input "px %" at bounding box center [72, 165] width 40 height 10
click at [65, 180] on p "Full 100%" at bounding box center [70, 178] width 33 height 5
type input "100"
click at [65, 177] on input "px %" at bounding box center [72, 180] width 40 height 10
click at [64, 192] on p "Full 100%" at bounding box center [70, 193] width 33 height 5
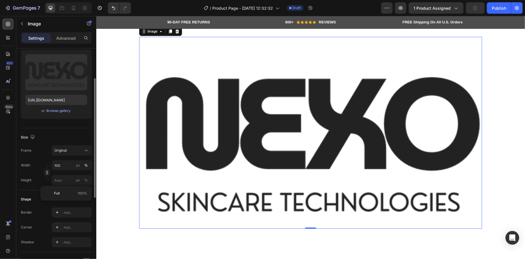
type input "100"
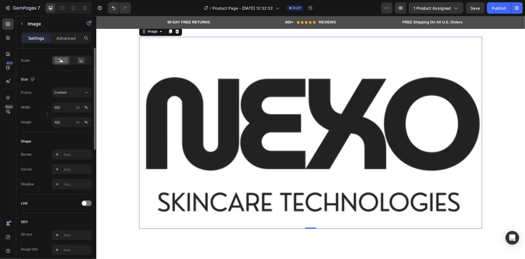
scroll to position [76, 0]
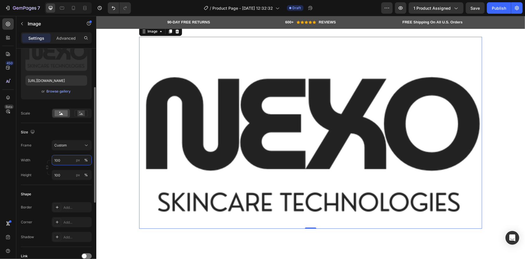
click at [68, 157] on input "100" at bounding box center [72, 160] width 40 height 10
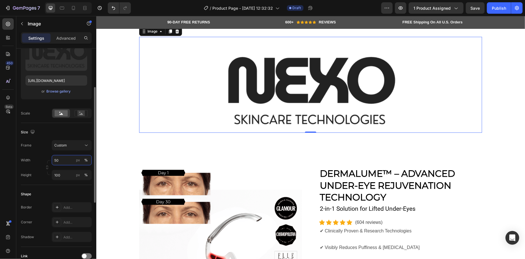
click at [61, 161] on input "50" at bounding box center [72, 160] width 40 height 10
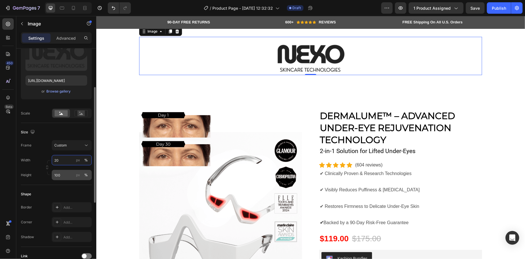
type input "20"
click at [65, 175] on input "100" at bounding box center [72, 175] width 40 height 10
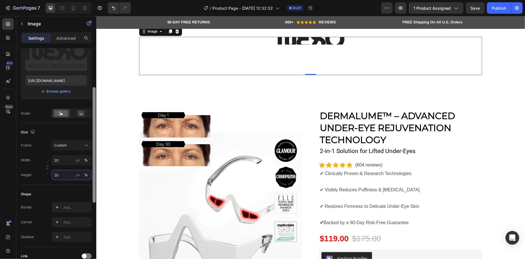
type input "2"
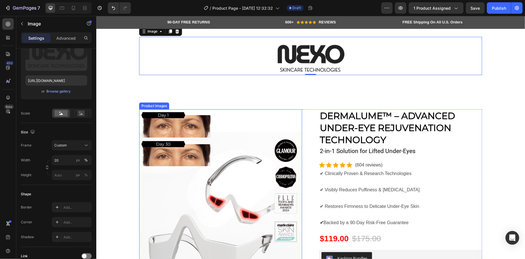
click at [126, 78] on div "Image 0 Row" at bounding box center [310, 58] width 428 height 43
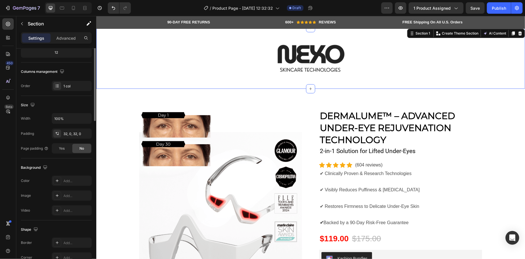
scroll to position [0, 0]
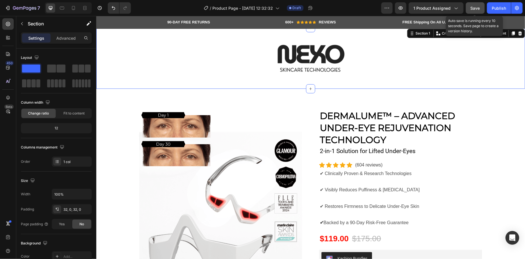
click at [478, 7] on span "Save" at bounding box center [474, 8] width 9 height 5
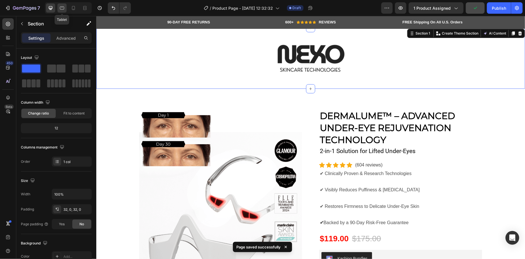
click at [60, 10] on icon at bounding box center [62, 8] width 6 height 6
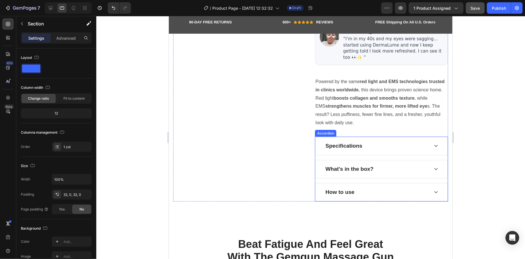
scroll to position [456, 0]
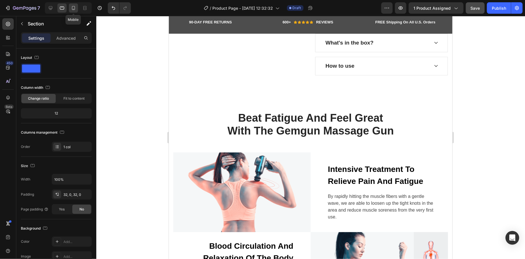
click at [75, 8] on icon at bounding box center [74, 8] width 6 height 6
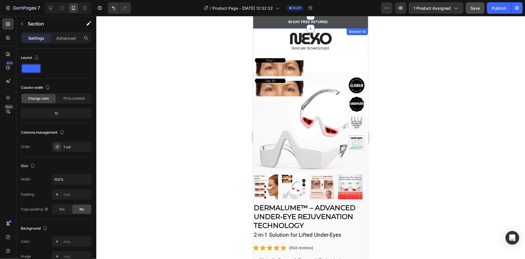
click at [342, 26] on div "90-DAY FREE RETURNS Heading Row 600+ Heading Icon Icon Icon Icon Icon Icon List…" at bounding box center [310, 22] width 115 height 13
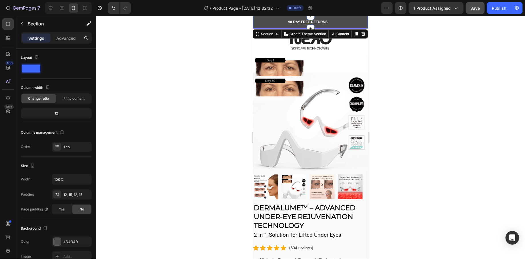
click at [356, 19] on div "90-DAY FREE RETURNS Heading Row 600+ Heading Icon Icon Icon Icon Icon Icon List…" at bounding box center [310, 22] width 115 height 13
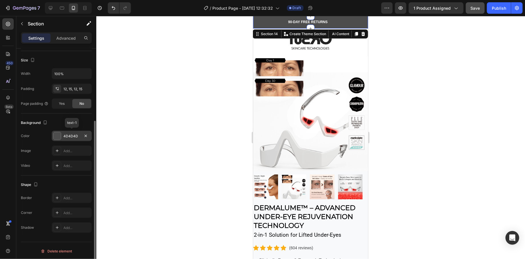
click at [57, 132] on div at bounding box center [56, 135] width 7 height 7
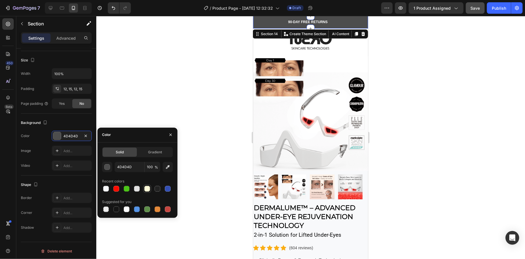
click at [145, 188] on div at bounding box center [147, 189] width 6 height 6
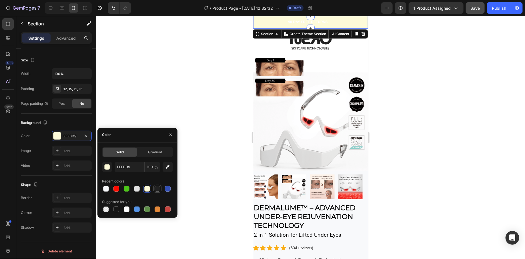
click at [159, 190] on div at bounding box center [157, 189] width 6 height 6
type input "212121"
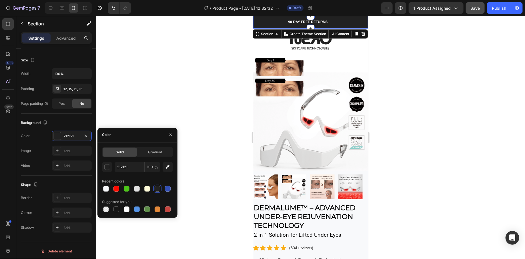
click at [210, 73] on div at bounding box center [310, 137] width 428 height 243
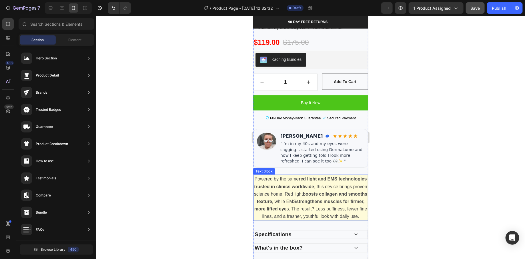
scroll to position [278, 0]
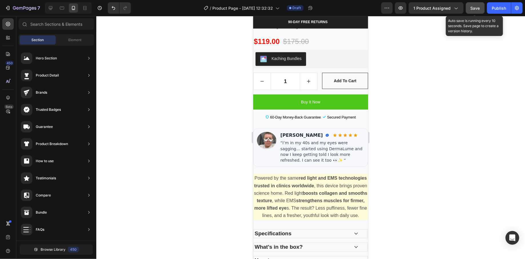
click at [473, 11] on button "Save" at bounding box center [474, 7] width 19 height 11
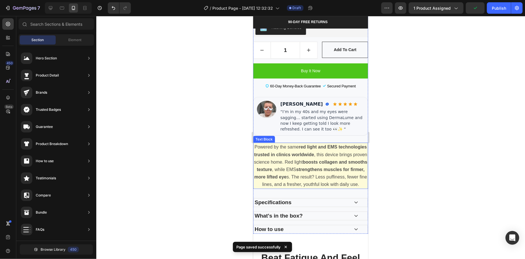
scroll to position [317, 0]
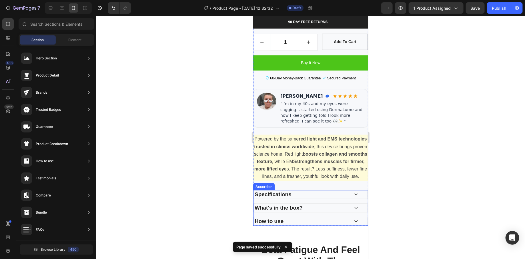
click at [336, 196] on div "Specifications" at bounding box center [300, 194] width 95 height 8
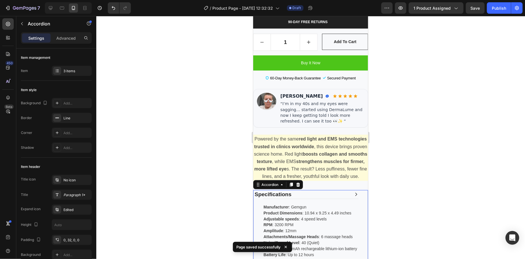
click at [336, 196] on div "Specifications" at bounding box center [300, 194] width 95 height 8
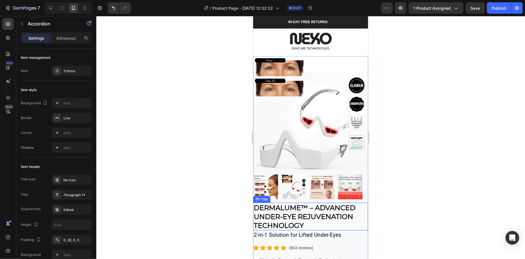
scroll to position [1, 0]
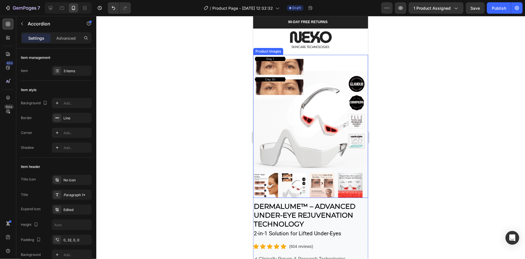
click at [273, 182] on img at bounding box center [265, 185] width 25 height 25
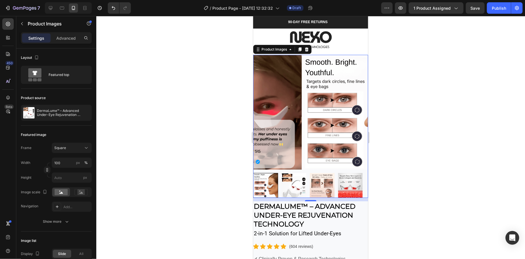
click at [288, 183] on img at bounding box center [293, 185] width 25 height 25
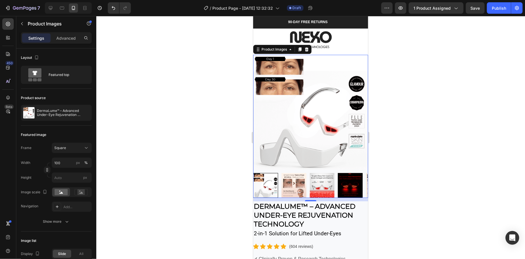
click at [303, 183] on img at bounding box center [293, 185] width 25 height 25
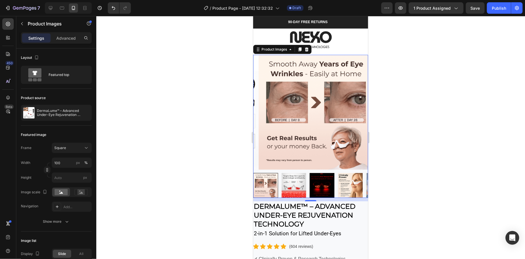
click at [298, 182] on img at bounding box center [293, 185] width 25 height 25
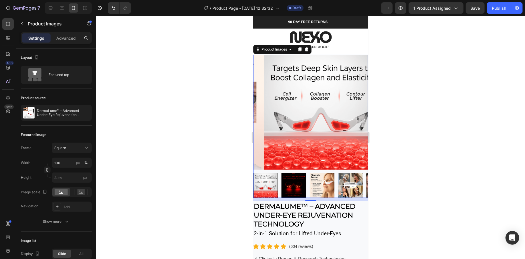
click at [301, 182] on img at bounding box center [293, 185] width 25 height 25
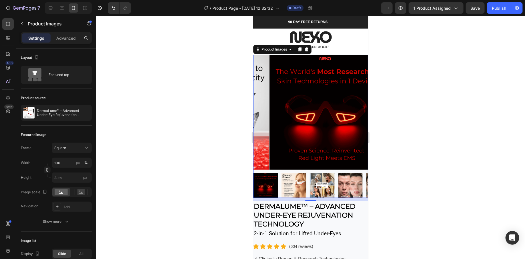
click at [301, 182] on img at bounding box center [293, 185] width 25 height 25
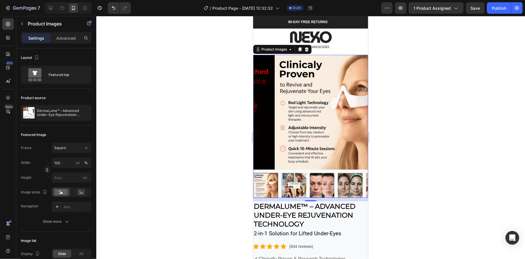
click at [300, 183] on img at bounding box center [293, 185] width 25 height 25
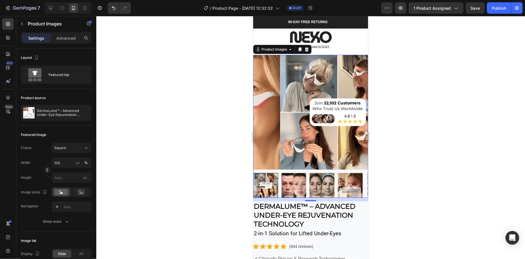
click at [293, 184] on img at bounding box center [293, 185] width 25 height 25
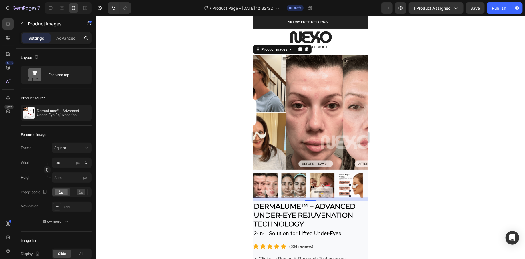
click at [293, 184] on img at bounding box center [293, 185] width 25 height 25
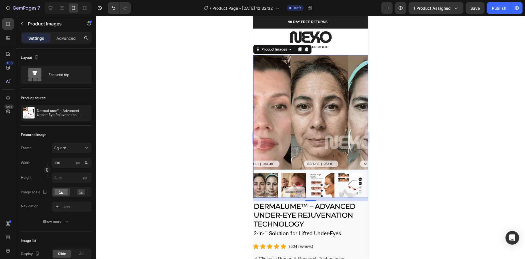
click at [293, 184] on img at bounding box center [293, 185] width 25 height 25
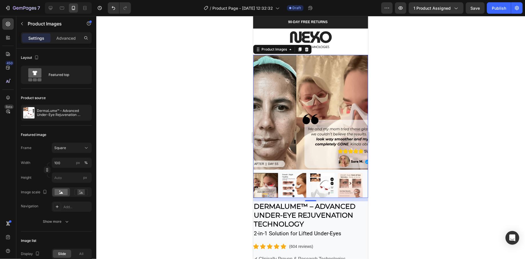
click at [293, 184] on img at bounding box center [293, 185] width 25 height 25
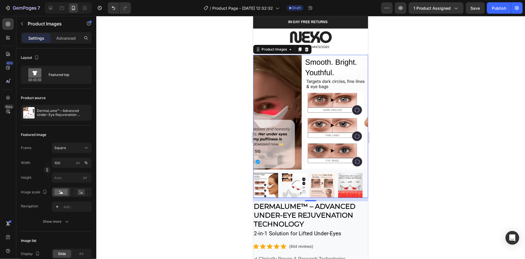
click at [293, 184] on img at bounding box center [293, 185] width 25 height 25
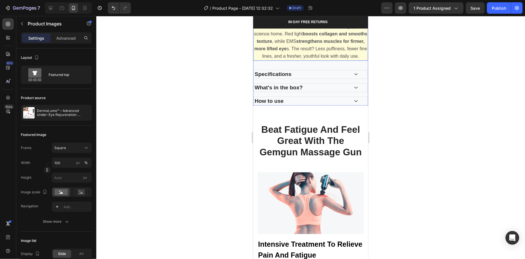
scroll to position [456, 0]
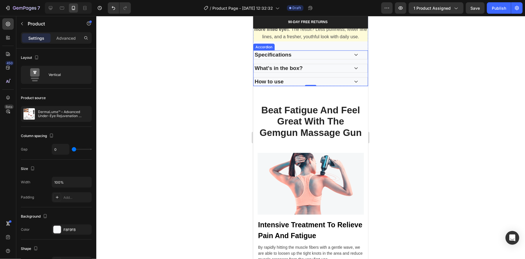
click at [317, 55] on div "Specifications" at bounding box center [300, 55] width 95 height 8
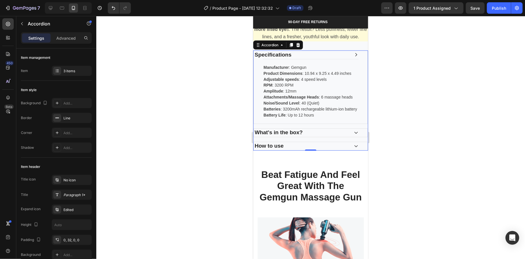
click at [317, 55] on div "Specifications" at bounding box center [300, 55] width 95 height 8
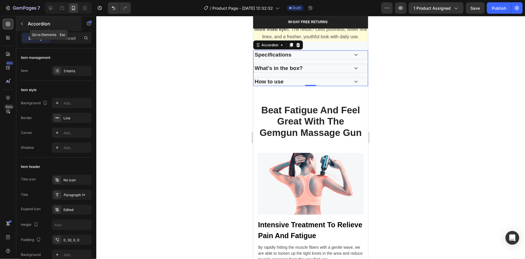
click at [21, 26] on button "button" at bounding box center [21, 23] width 9 height 9
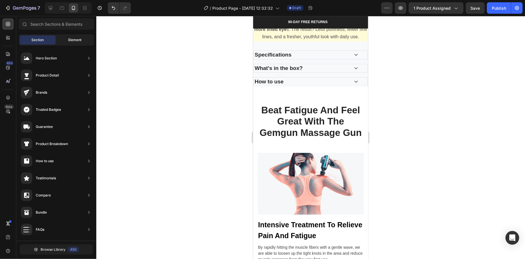
click at [66, 40] on div "Element" at bounding box center [75, 39] width 36 height 9
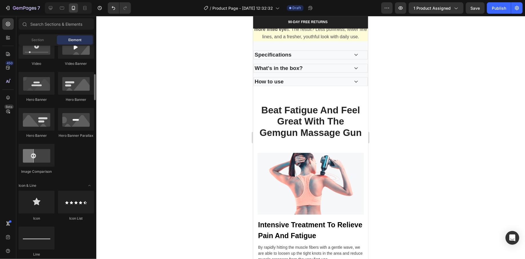
scroll to position [383, 0]
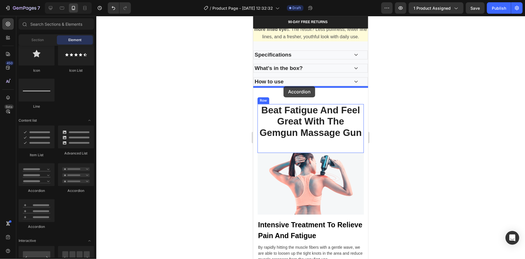
drag, startPoint x: 294, startPoint y: 193, endPoint x: 283, endPoint y: 86, distance: 107.6
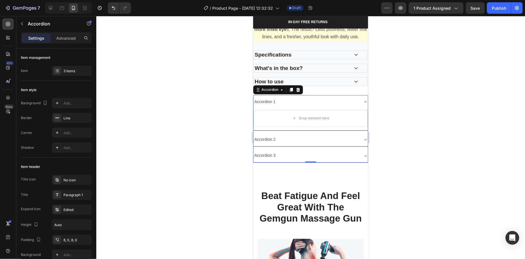
click at [363, 101] on icon at bounding box center [365, 101] width 5 height 5
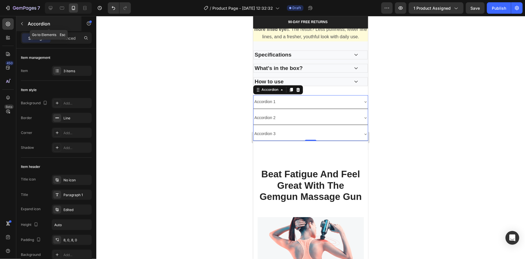
click at [25, 24] on button "button" at bounding box center [21, 23] width 9 height 9
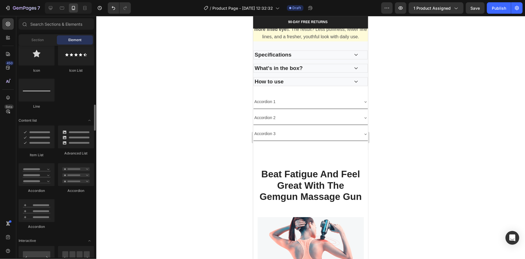
scroll to position [393, 0]
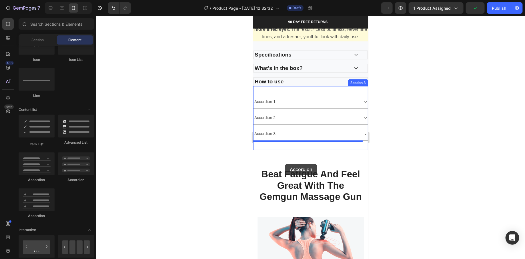
drag, startPoint x: 293, startPoint y: 212, endPoint x: 285, endPoint y: 163, distance: 49.5
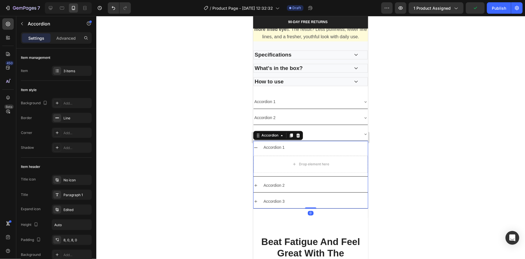
click at [284, 149] on div "Accordion 1" at bounding box center [273, 147] width 23 height 9
click at [259, 147] on div "Accordion 1" at bounding box center [310, 147] width 114 height 13
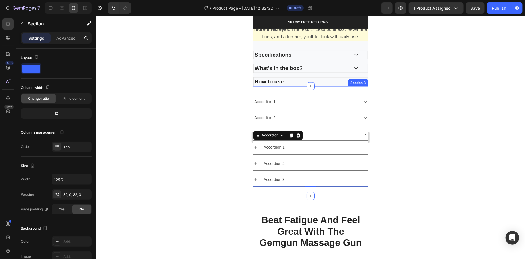
click at [337, 89] on div "Accordion 1 Accordion 2 Accordion 3 Accordion Accordion 1 Accordion 2 Accordion…" at bounding box center [310, 141] width 115 height 110
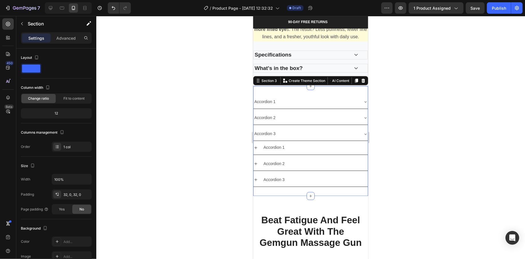
click at [323, 95] on div "Accordion 1 Accordion 2 Accordion 3 Accordion Accordion 1 Accordion 2 Accordion…" at bounding box center [310, 141] width 115 height 110
click at [360, 83] on icon at bounding box center [362, 80] width 5 height 5
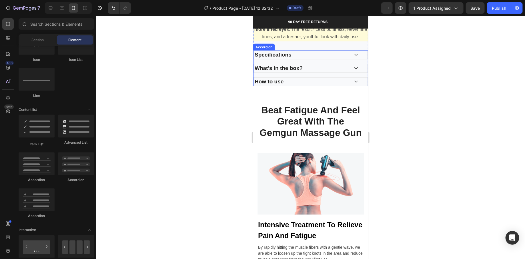
click at [328, 56] on div "Specifications" at bounding box center [300, 55] width 95 height 8
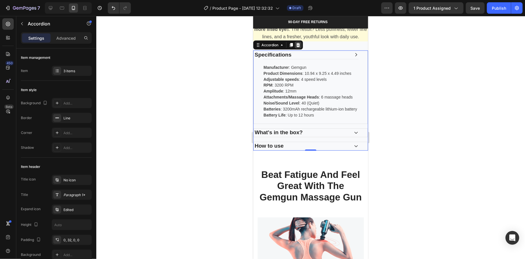
click at [300, 48] on div at bounding box center [297, 44] width 7 height 7
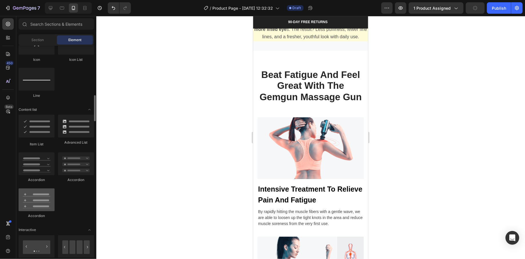
scroll to position [410, 0]
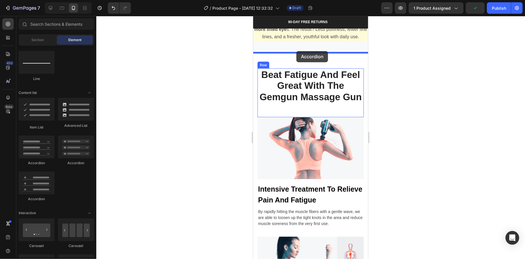
drag, startPoint x: 323, startPoint y: 175, endPoint x: 296, endPoint y: 51, distance: 126.9
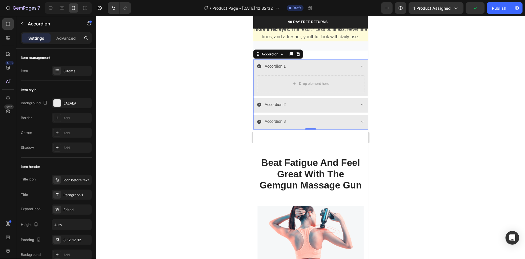
click at [314, 67] on div "Accordion 1" at bounding box center [305, 66] width 98 height 9
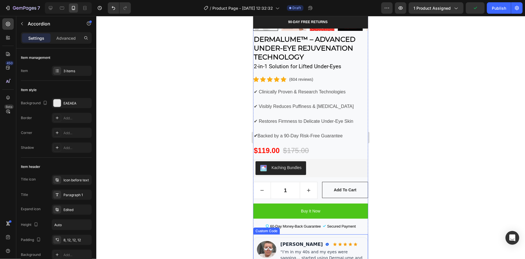
scroll to position [162, 0]
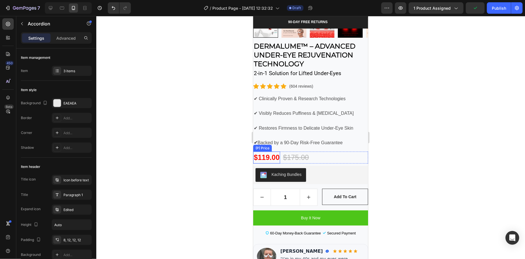
click at [277, 151] on div "$119.00" at bounding box center [266, 157] width 27 height 12
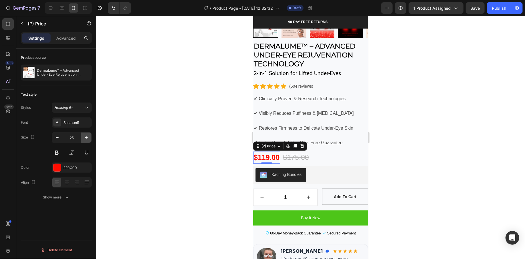
click at [87, 136] on icon "button" at bounding box center [86, 137] width 3 height 3
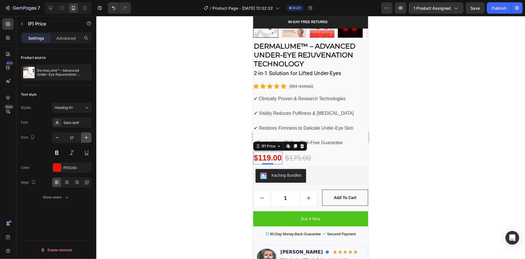
click at [87, 136] on icon "button" at bounding box center [86, 137] width 3 height 3
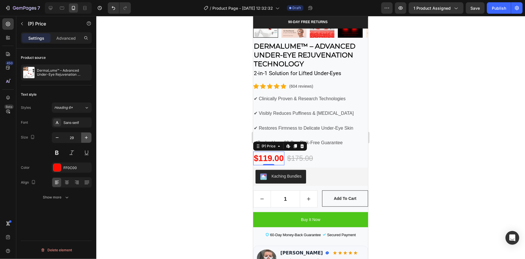
click at [87, 136] on icon "button" at bounding box center [86, 137] width 3 height 3
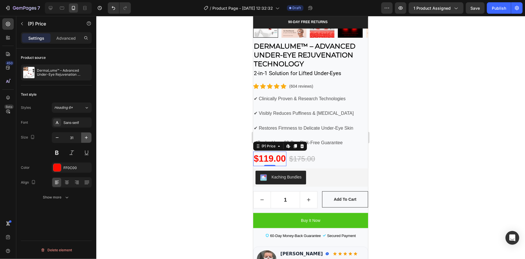
click at [87, 136] on icon "button" at bounding box center [86, 137] width 3 height 3
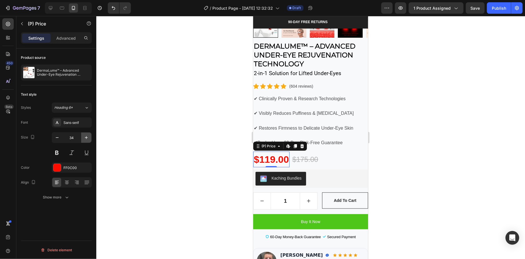
click at [87, 136] on icon "button" at bounding box center [86, 137] width 3 height 3
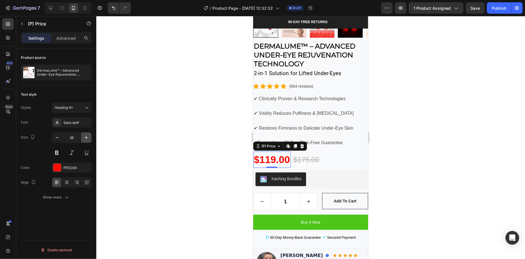
click at [87, 136] on icon "button" at bounding box center [86, 137] width 3 height 3
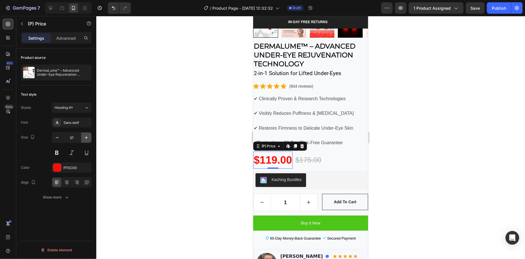
click at [87, 136] on icon "button" at bounding box center [86, 137] width 3 height 3
type input "39"
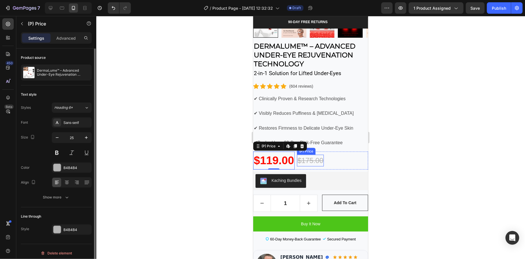
click at [305, 155] on div "$175.00" at bounding box center [309, 160] width 27 height 12
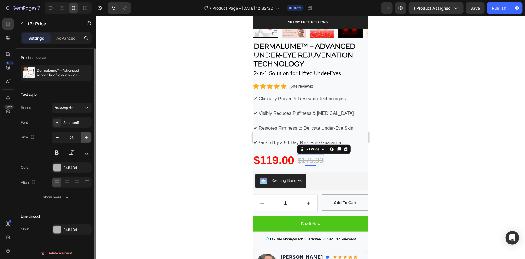
click at [87, 134] on button "button" at bounding box center [86, 137] width 10 height 10
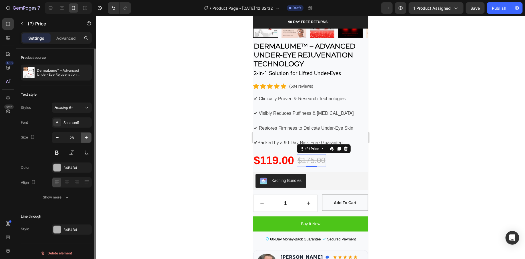
type input "29"
click at [174, 159] on div at bounding box center [310, 137] width 428 height 243
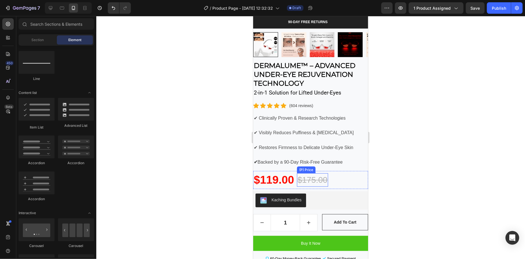
scroll to position [105, 0]
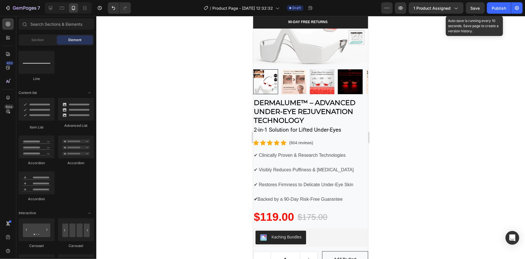
click at [479, 8] on span "Save" at bounding box center [474, 8] width 9 height 5
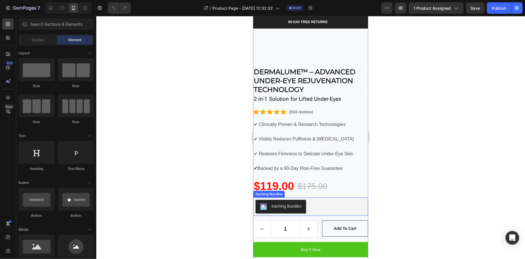
scroll to position [143, 0]
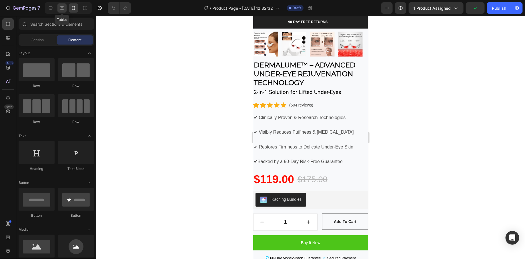
click at [62, 7] on icon at bounding box center [62, 8] width 6 height 6
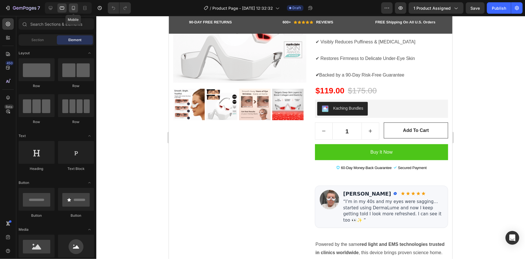
click at [75, 8] on icon at bounding box center [74, 8] width 6 height 6
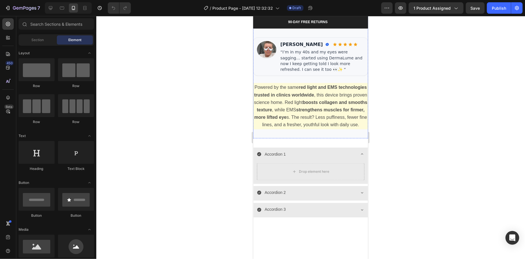
scroll to position [375, 0]
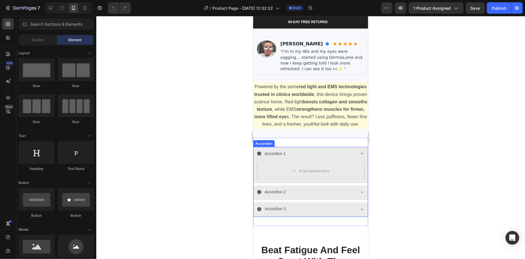
click at [290, 155] on div "Accordion 1" at bounding box center [305, 153] width 98 height 9
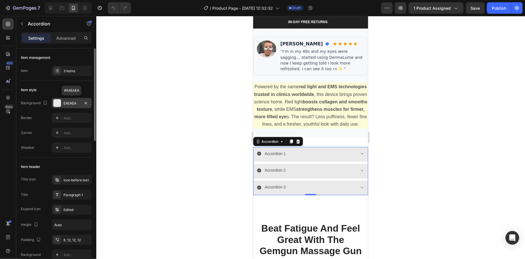
click at [56, 101] on div at bounding box center [56, 102] width 7 height 7
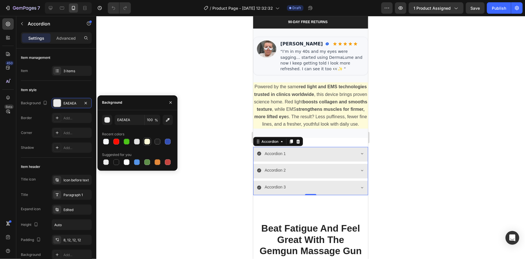
click at [146, 143] on div at bounding box center [147, 142] width 6 height 6
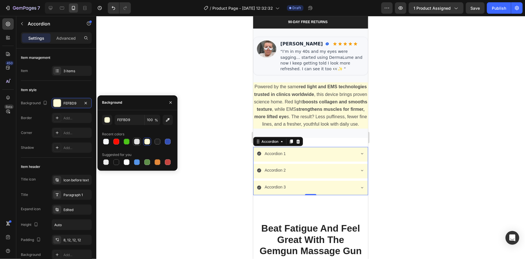
click at [133, 143] on div at bounding box center [136, 141] width 7 height 7
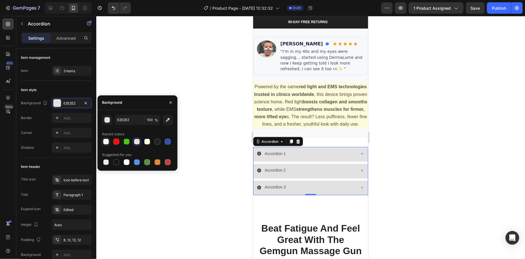
click at [106, 142] on div at bounding box center [106, 142] width 6 height 6
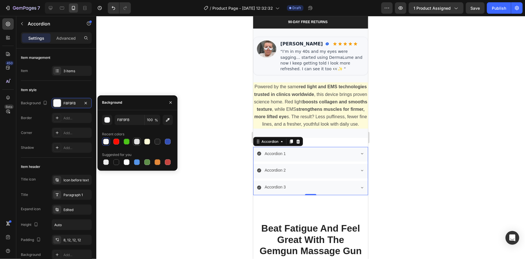
click at [137, 141] on div at bounding box center [137, 142] width 6 height 6
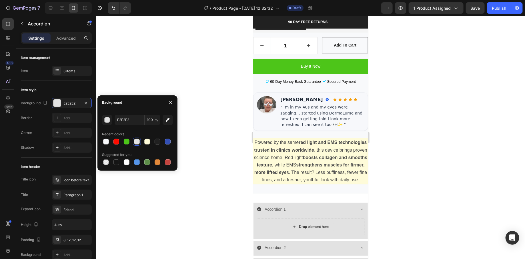
scroll to position [334, 0]
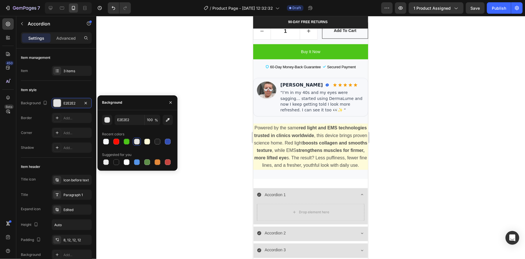
click at [296, 197] on div "Accordion 1" at bounding box center [305, 194] width 98 height 9
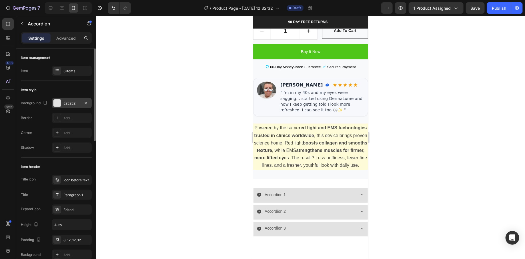
click at [62, 101] on div "E2E2E2" at bounding box center [72, 103] width 40 height 10
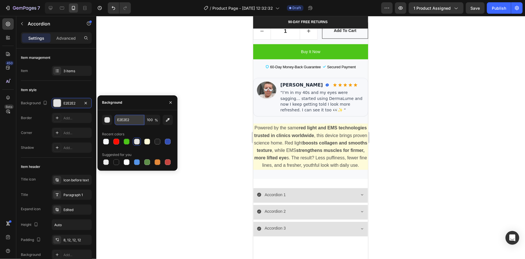
click at [132, 120] on input "E2E2E2" at bounding box center [129, 120] width 30 height 10
paste input "#e5c4c6"
type input "#e5c4c6"
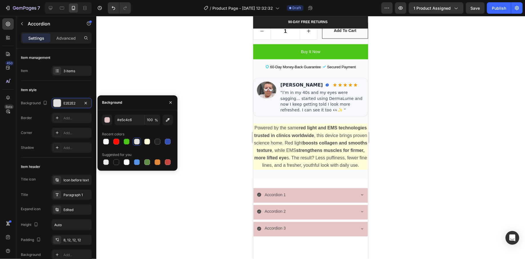
click at [222, 169] on div at bounding box center [310, 137] width 428 height 243
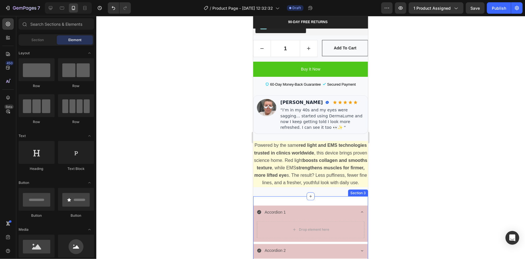
scroll to position [316, 0]
click at [333, 212] on div "Accordion 1" at bounding box center [305, 212] width 98 height 9
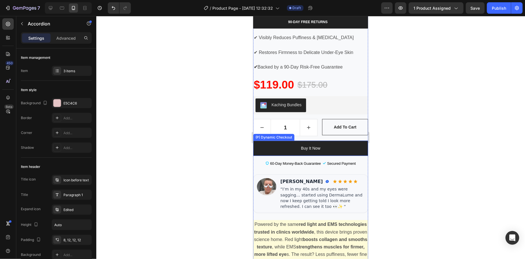
scroll to position [213, 0]
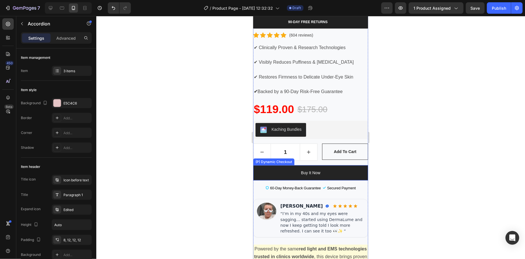
click at [258, 165] on button "Buy it now" at bounding box center [310, 172] width 115 height 15
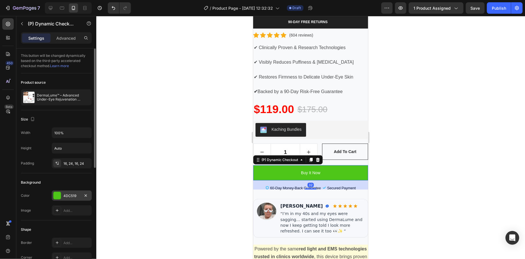
click at [55, 198] on div at bounding box center [56, 195] width 7 height 7
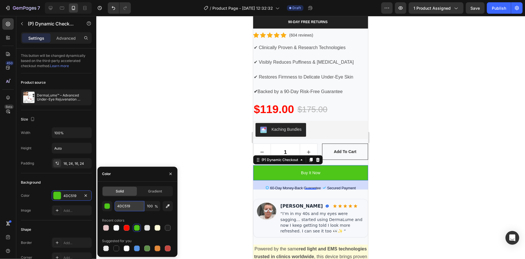
click at [135, 204] on input "4DC519" at bounding box center [129, 206] width 30 height 10
paste input "#e5c4c6"
type input "#e5c4c6"
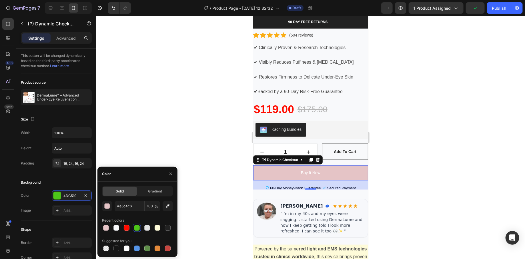
click at [188, 112] on div at bounding box center [310, 137] width 428 height 243
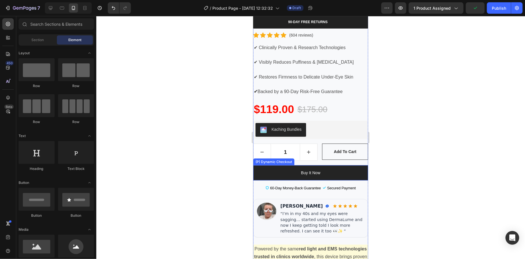
click at [295, 165] on button "Buy it now" at bounding box center [310, 172] width 115 height 15
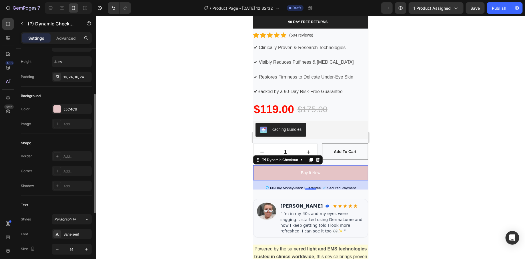
scroll to position [0, 0]
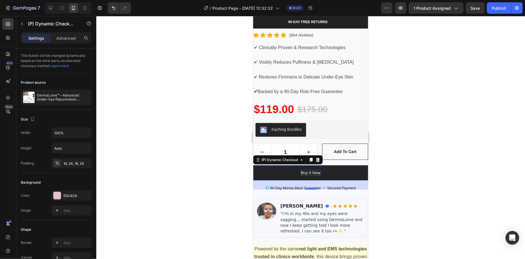
click at [313, 170] on div "Buy it now" at bounding box center [309, 173] width 19 height 6
click at [313, 170] on p "Buy it now" at bounding box center [309, 173] width 19 height 6
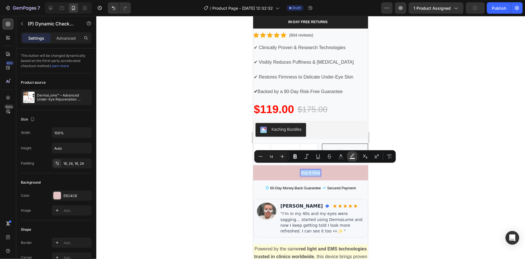
click at [350, 158] on rect "Editor contextual toolbar" at bounding box center [351, 158] width 5 height 1
type input "000000"
type input "77"
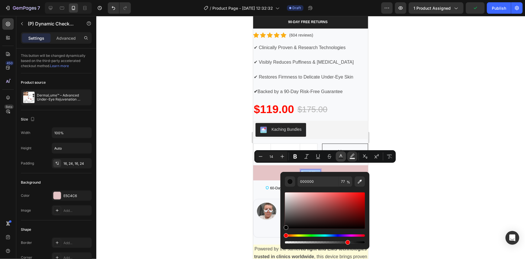
click at [340, 158] on rect "Editor contextual toolbar" at bounding box center [340, 158] width 5 height 1
type input "FFFFFF"
drag, startPoint x: 292, startPoint y: 218, endPoint x: 282, endPoint y: 236, distance: 21.4
click at [282, 236] on div "FFFFFF 100 %" at bounding box center [324, 208] width 89 height 73
type input "000000"
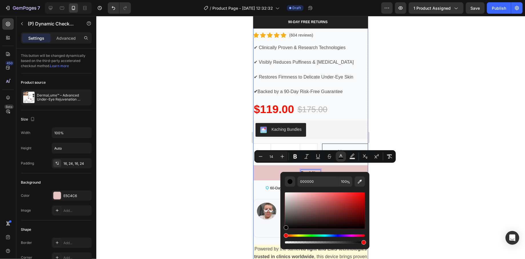
click at [221, 220] on div at bounding box center [310, 137] width 428 height 243
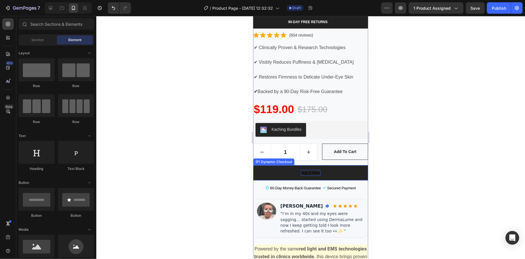
click at [302, 170] on span "Buy it now" at bounding box center [309, 172] width 19 height 5
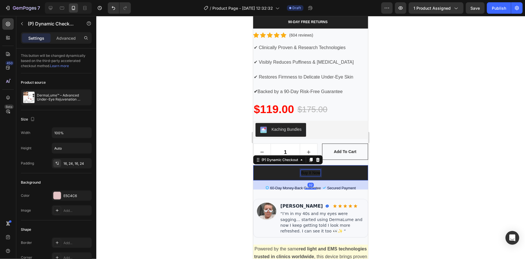
click at [302, 170] on span "Buy it now" at bounding box center [309, 172] width 19 height 5
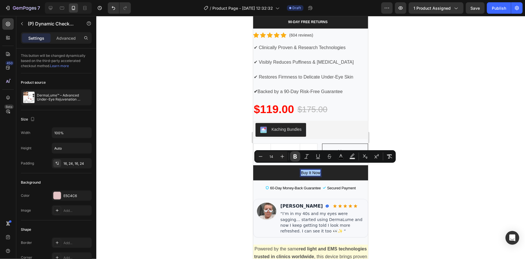
click at [297, 157] on icon "Editor contextual toolbar" at bounding box center [295, 157] width 6 height 6
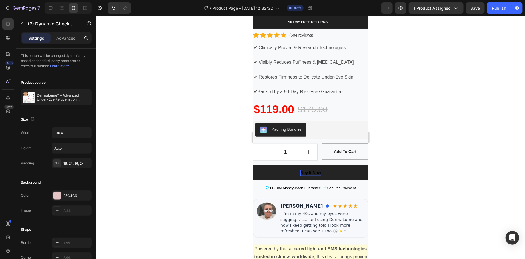
click at [314, 170] on strong "Buy it now" at bounding box center [310, 172] width 21 height 5
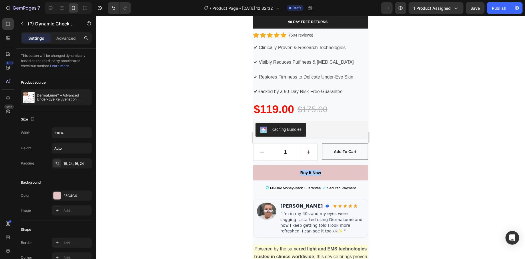
click at [206, 178] on div at bounding box center [310, 137] width 428 height 243
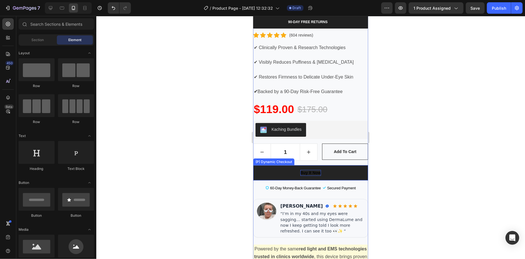
click at [310, 170] on strong "Buy it now" at bounding box center [310, 172] width 21 height 5
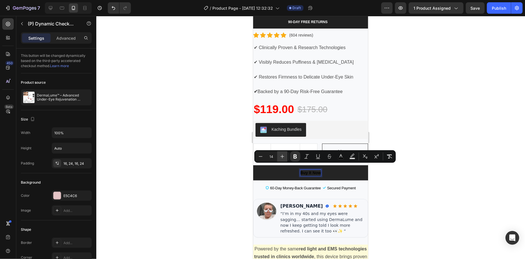
click at [282, 155] on icon "Editor contextual toolbar" at bounding box center [282, 157] width 4 height 4
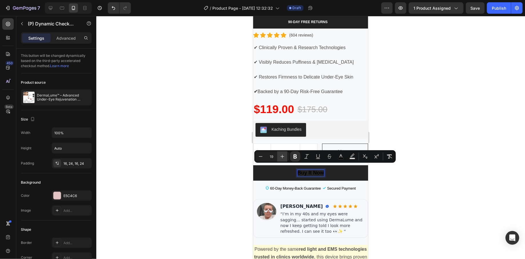
click at [282, 155] on icon "Editor contextual toolbar" at bounding box center [282, 157] width 4 height 4
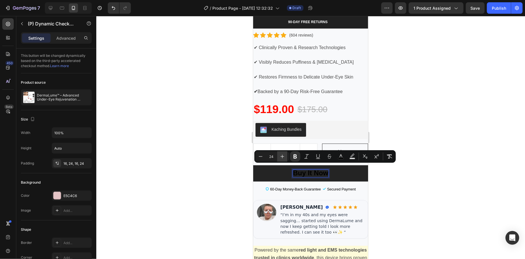
click at [282, 155] on icon "Editor contextual toolbar" at bounding box center [282, 157] width 4 height 4
type input "28"
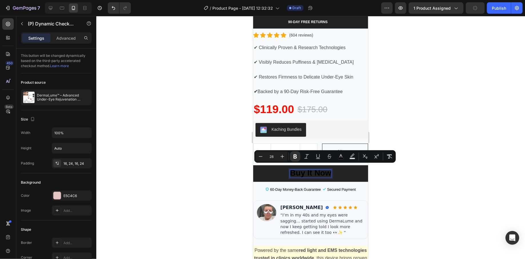
click at [210, 185] on div at bounding box center [310, 137] width 428 height 243
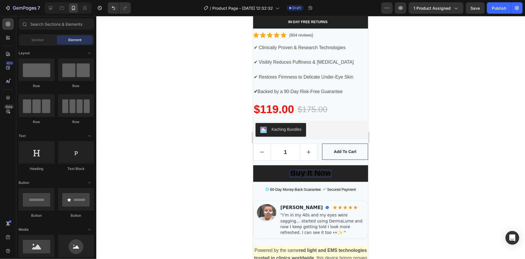
click at [165, 176] on div at bounding box center [310, 137] width 428 height 243
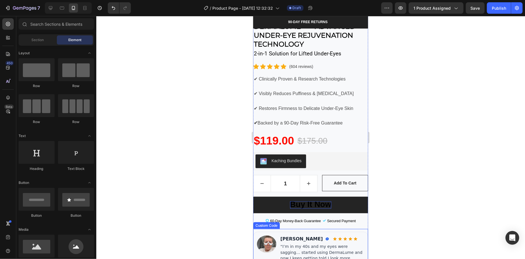
scroll to position [175, 0]
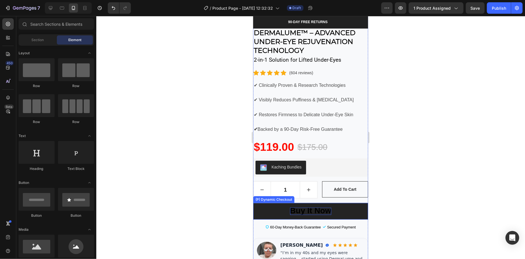
click at [342, 208] on button "Buy it now" at bounding box center [310, 211] width 115 height 17
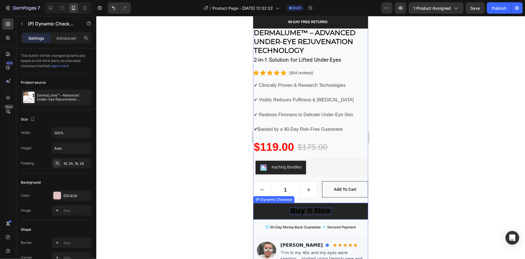
click at [342, 208] on button "Buy it now" at bounding box center [310, 211] width 115 height 17
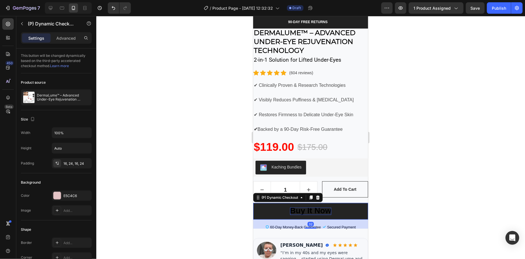
click at [342, 208] on button "Buy it now" at bounding box center [310, 211] width 115 height 17
click at [354, 203] on button "Buy it now" at bounding box center [310, 211] width 115 height 17
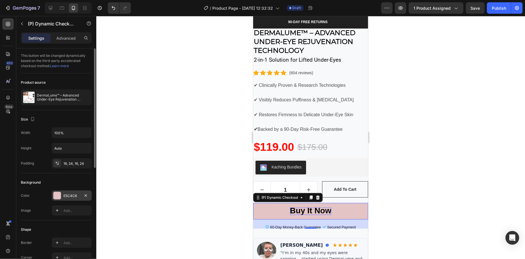
click at [59, 197] on div at bounding box center [56, 195] width 7 height 7
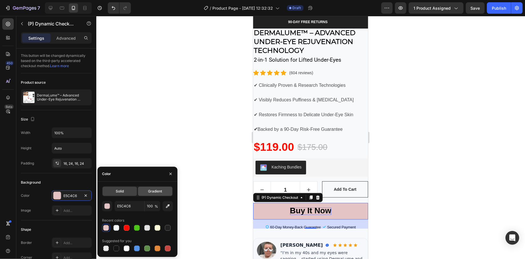
click at [154, 193] on span "Gradient" at bounding box center [155, 191] width 14 height 5
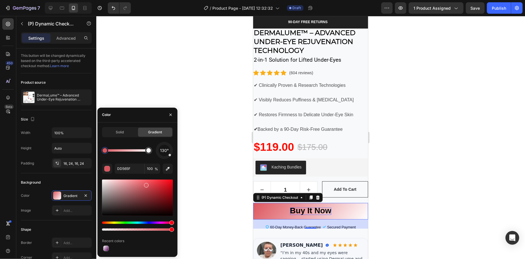
drag, startPoint x: 142, startPoint y: 184, endPoint x: 188, endPoint y: 183, distance: 45.4
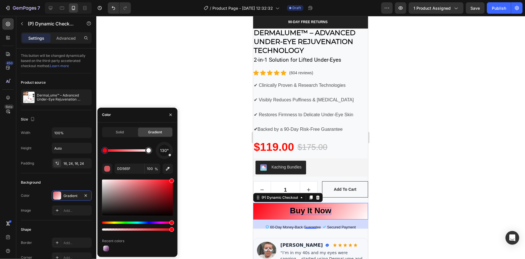
drag, startPoint x: 165, startPoint y: 188, endPoint x: 177, endPoint y: 179, distance: 14.9
click at [177, 179] on div "Solid Gradient 130° DD565F 100 % Recent colors" at bounding box center [137, 189] width 80 height 125
type input "FF0010"
click at [123, 133] on span "Solid" at bounding box center [120, 132] width 8 height 5
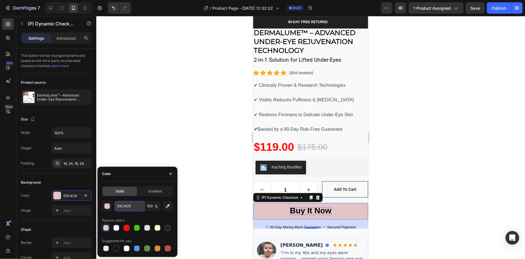
click at [131, 206] on input "E5C4C6" at bounding box center [129, 206] width 30 height 10
paste input "#fe2177"
type input "#fe2177"
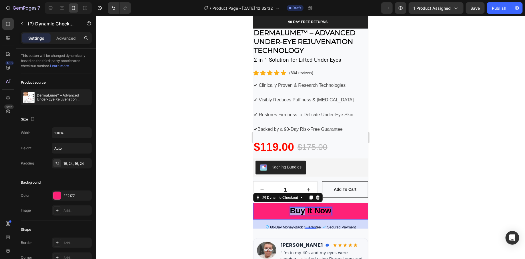
click at [295, 206] on strong "Buy it now" at bounding box center [310, 210] width 41 height 9
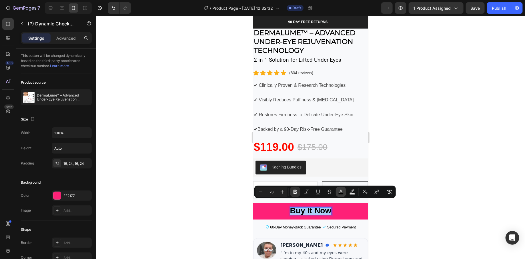
click at [343, 191] on icon "Editor contextual toolbar" at bounding box center [341, 192] width 6 height 6
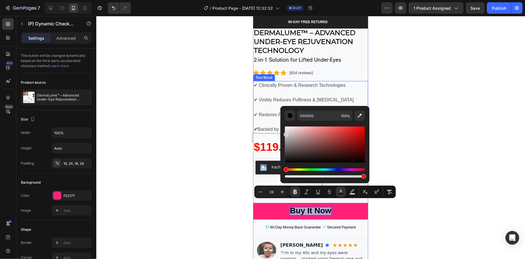
type input "CECECE"
drag, startPoint x: 548, startPoint y: 166, endPoint x: 416, endPoint y: 168, distance: 131.9
click at [164, 153] on div at bounding box center [310, 137] width 428 height 243
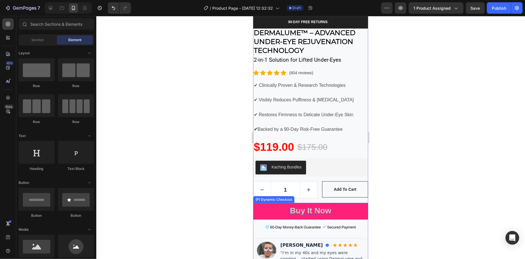
click at [300, 206] on strong "Buy it now" at bounding box center [310, 210] width 41 height 9
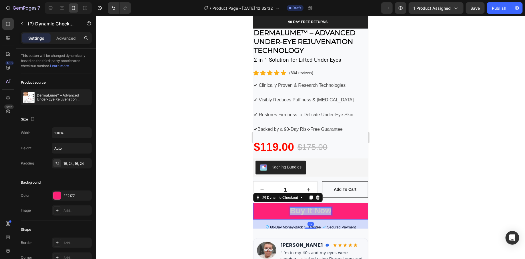
click at [300, 206] on strong "Buy it now" at bounding box center [310, 210] width 41 height 9
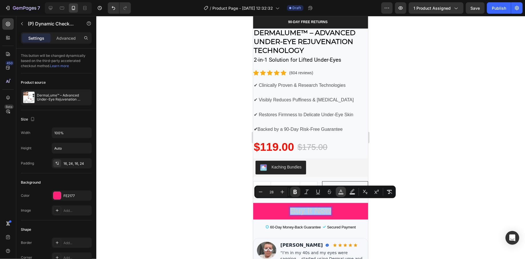
click at [338, 191] on icon "Editor contextual toolbar" at bounding box center [341, 192] width 6 height 6
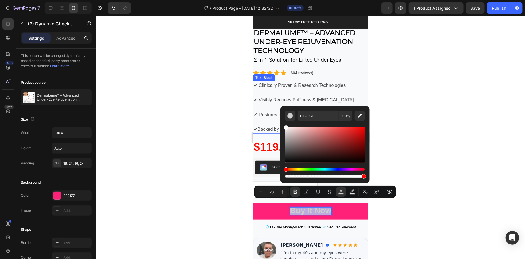
type input "FFFFFF"
drag, startPoint x: 547, startPoint y: 162, endPoint x: 278, endPoint y: 122, distance: 271.3
click at [218, 135] on div at bounding box center [310, 137] width 428 height 243
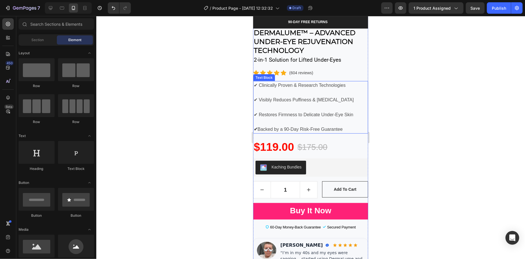
click at [216, 136] on div at bounding box center [310, 137] width 428 height 243
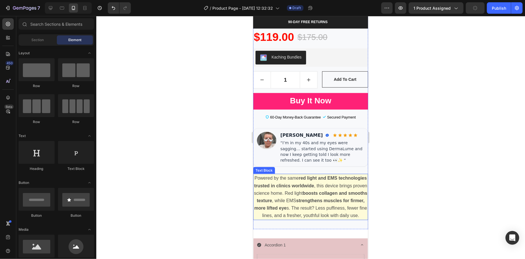
scroll to position [340, 0]
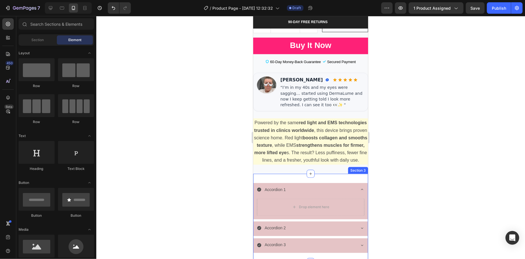
click at [302, 188] on div "Accordion 1" at bounding box center [305, 189] width 98 height 9
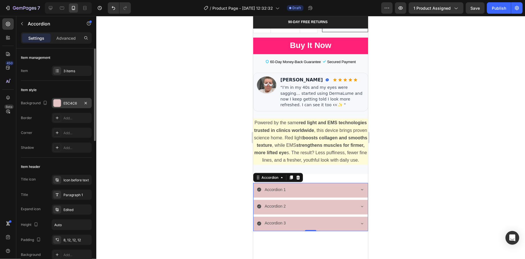
click at [61, 99] on div "E5C4C6" at bounding box center [72, 103] width 40 height 10
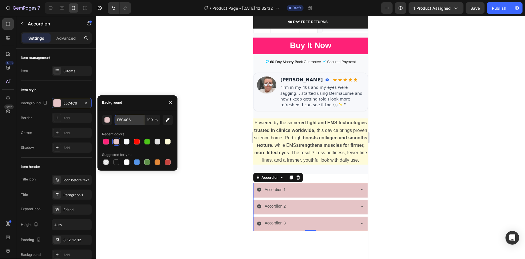
click at [139, 122] on input "E5C4C6" at bounding box center [129, 120] width 30 height 10
paste input "#f4a5b"
type input "#f4a5b6"
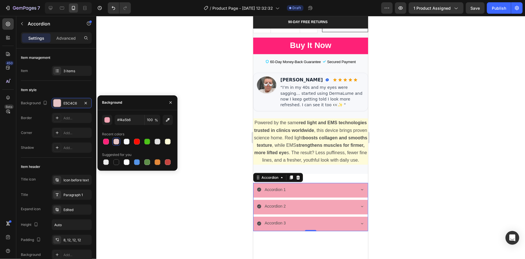
click at [214, 84] on div at bounding box center [310, 137] width 428 height 243
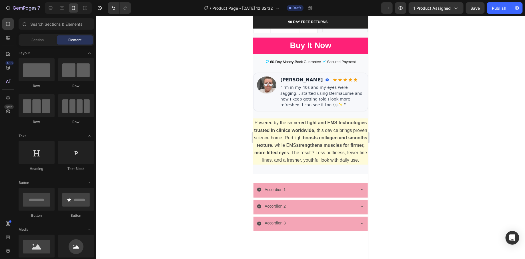
click at [214, 84] on div at bounding box center [310, 137] width 428 height 243
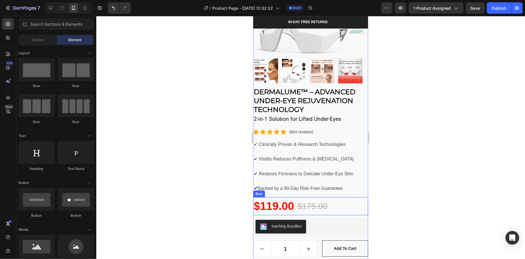
scroll to position [257, 0]
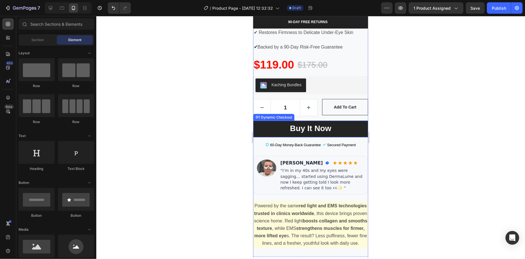
click at [260, 127] on button "Buy it now" at bounding box center [310, 128] width 115 height 17
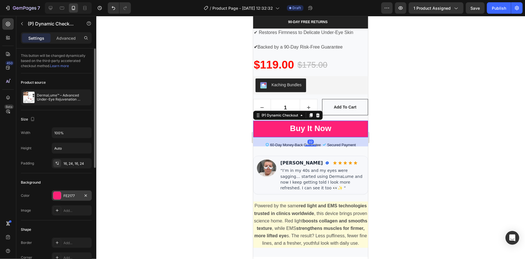
click at [58, 196] on div at bounding box center [56, 195] width 7 height 7
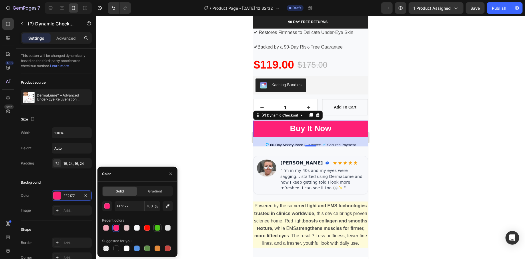
click at [155, 230] on div at bounding box center [157, 228] width 6 height 6
type input "4DC519"
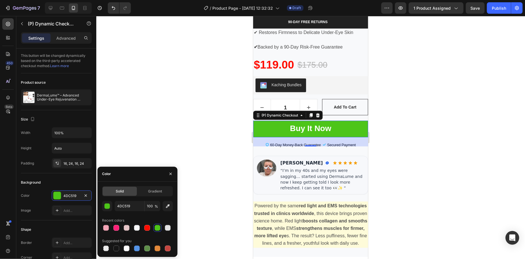
click at [167, 119] on div at bounding box center [310, 137] width 428 height 243
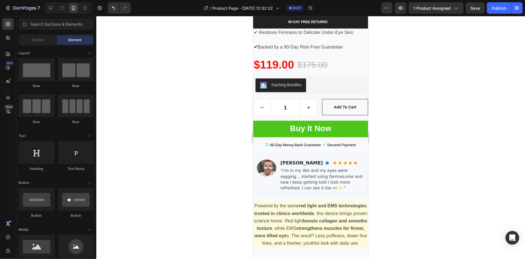
click at [167, 119] on div at bounding box center [310, 137] width 428 height 243
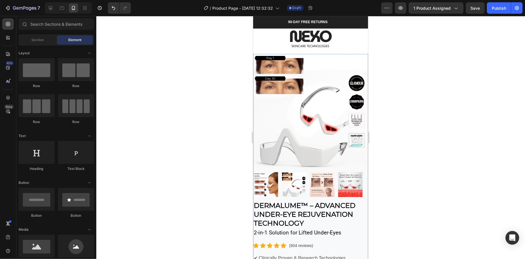
scroll to position [0, 0]
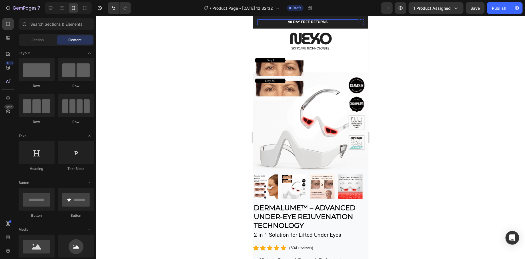
click at [271, 21] on div "90-DAY FREE RETURNS Heading Row" at bounding box center [307, 22] width 101 height 6
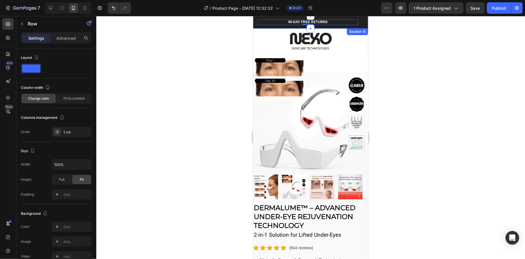
click at [254, 22] on div "90-DAY FREE RETURNS Heading Row 0 600+ Heading Icon Icon Icon Icon Icon Icon Li…" at bounding box center [310, 22] width 115 height 13
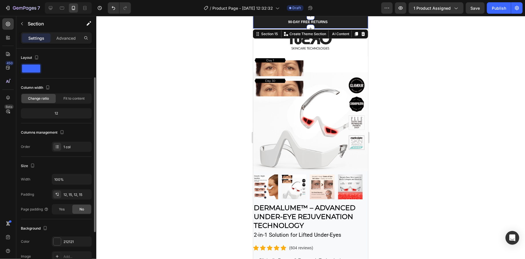
scroll to position [17, 0]
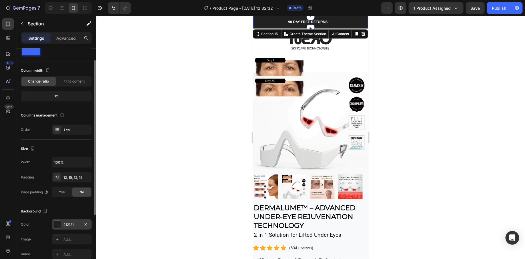
click at [58, 222] on div at bounding box center [56, 224] width 7 height 7
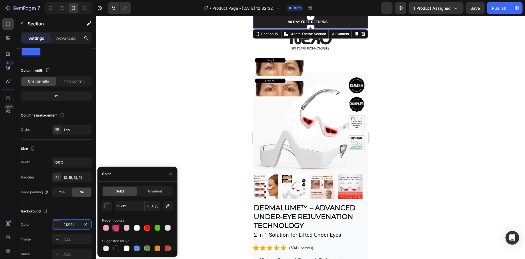
drag, startPoint x: 115, startPoint y: 228, endPoint x: 118, endPoint y: 226, distance: 3.0
click at [116, 228] on div at bounding box center [116, 228] width 6 height 6
type input "FE2177"
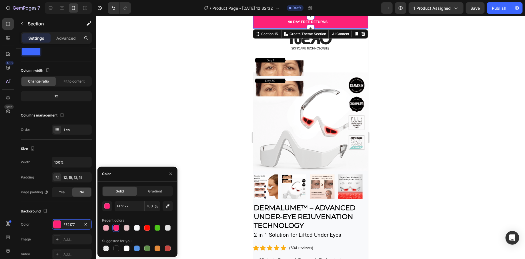
click at [159, 135] on div at bounding box center [310, 137] width 428 height 243
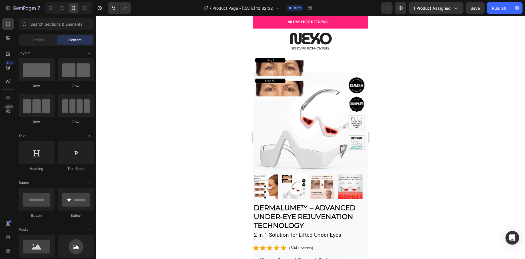
click at [159, 135] on div at bounding box center [310, 137] width 428 height 243
click at [262, 21] on div "90-DAY FREE RETURNS Heading Row" at bounding box center [307, 22] width 101 height 6
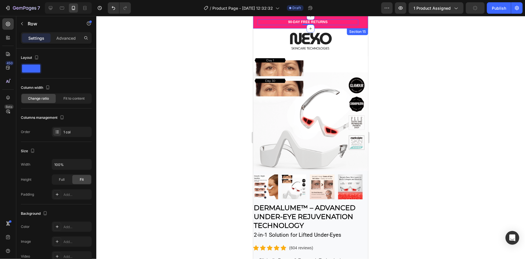
click at [256, 24] on div "90-DAY FREE RETURNS Heading Row 0 600+ Heading Icon Icon Icon Icon Icon Icon Li…" at bounding box center [310, 22] width 115 height 13
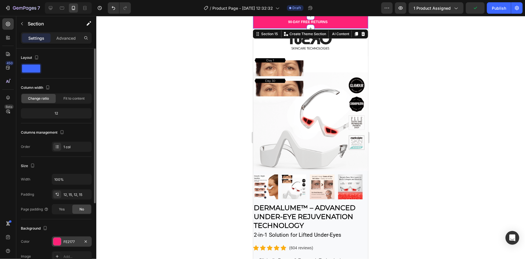
click at [58, 240] on div at bounding box center [56, 241] width 7 height 7
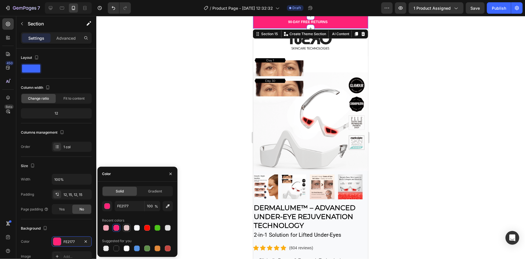
click at [127, 229] on div at bounding box center [127, 228] width 6 height 6
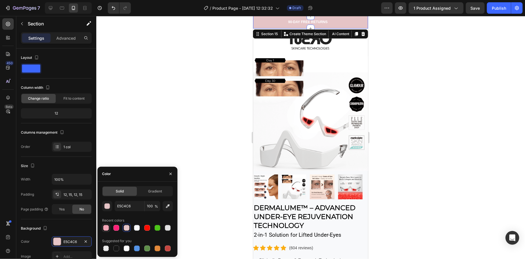
click at [105, 231] on div at bounding box center [106, 228] width 8 height 8
type input "F4A5B6"
click at [165, 135] on div at bounding box center [310, 137] width 428 height 243
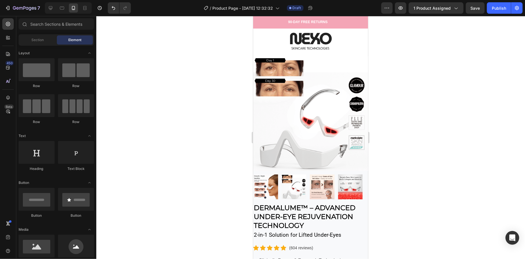
click at [165, 136] on div at bounding box center [310, 137] width 428 height 243
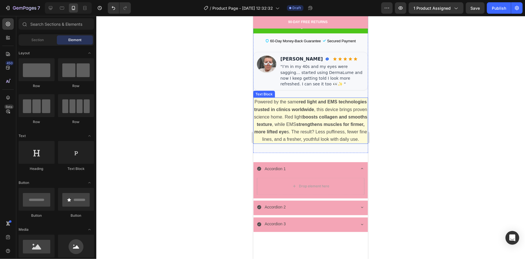
scroll to position [362, 0]
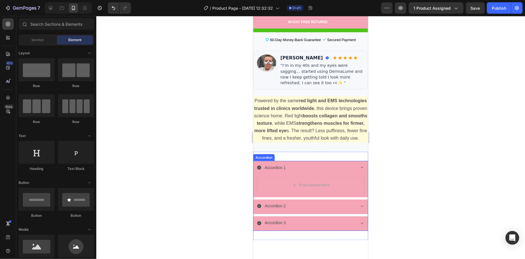
click at [289, 168] on div "Accordion 1" at bounding box center [305, 167] width 98 height 9
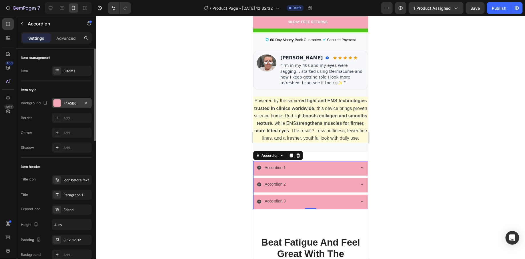
click at [57, 103] on div at bounding box center [56, 102] width 7 height 7
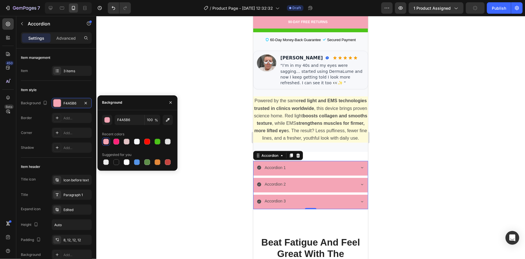
click at [107, 142] on div at bounding box center [106, 142] width 6 height 6
click at [128, 142] on div at bounding box center [127, 142] width 6 height 6
type input "E5C4C6"
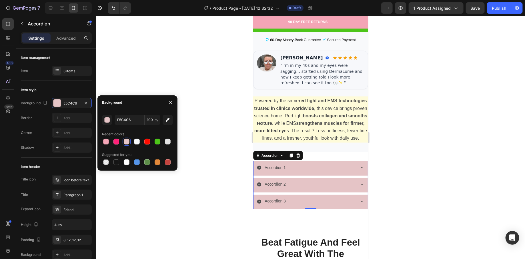
click at [197, 119] on div at bounding box center [310, 137] width 428 height 243
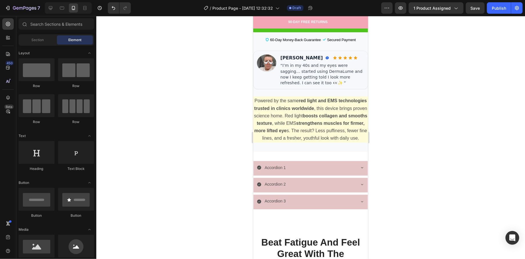
click at [197, 119] on div at bounding box center [310, 137] width 428 height 243
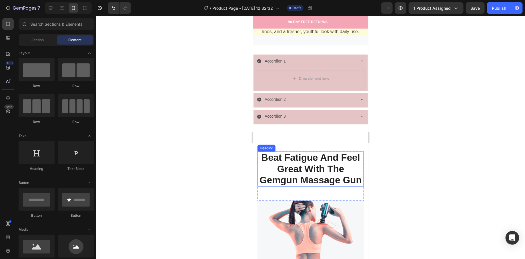
scroll to position [469, 0]
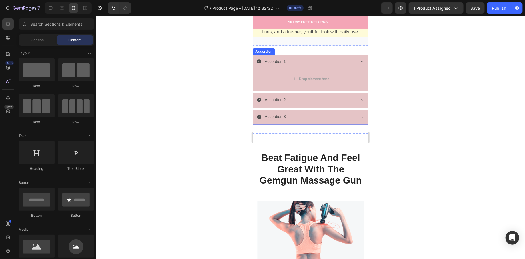
click at [286, 66] on div "Accordion 1" at bounding box center [305, 61] width 98 height 9
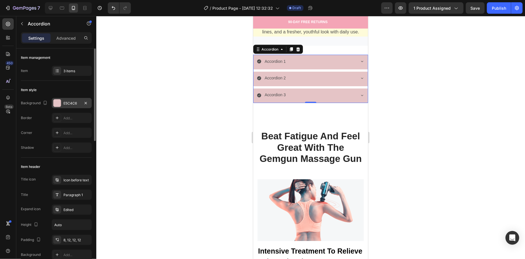
click at [61, 104] on div "E5C4C6" at bounding box center [72, 103] width 40 height 10
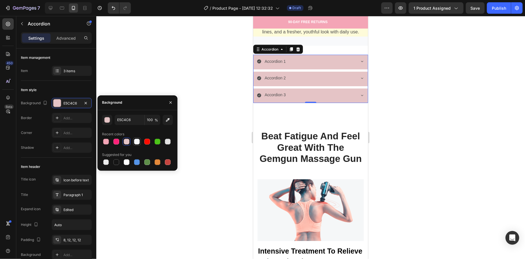
click at [137, 142] on div at bounding box center [137, 142] width 6 height 6
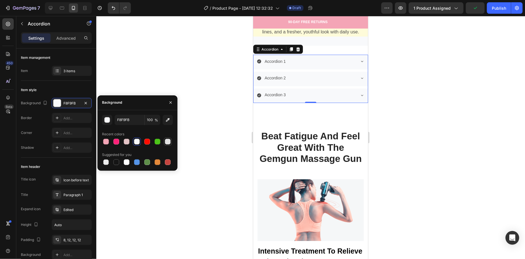
click at [166, 144] on div at bounding box center [168, 142] width 6 height 6
type input "E2E2E2"
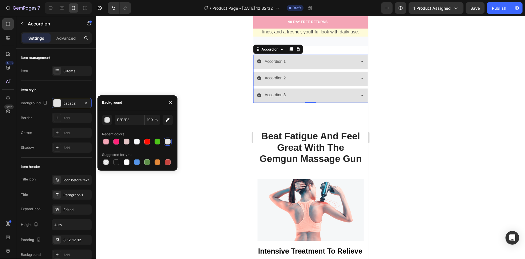
click at [195, 57] on div at bounding box center [310, 137] width 428 height 243
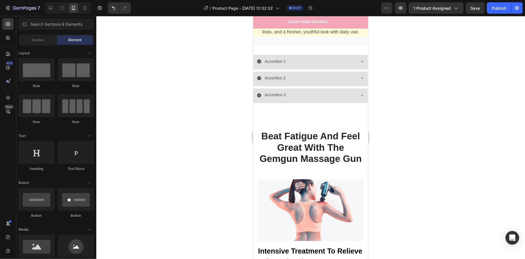
click at [195, 57] on div at bounding box center [310, 137] width 428 height 243
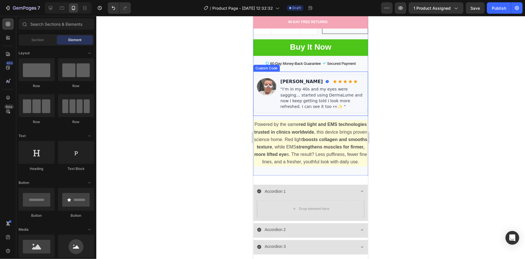
scroll to position [340, 0]
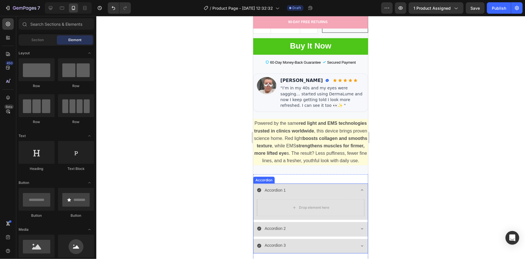
click at [351, 189] on div "Accordion 1" at bounding box center [310, 190] width 114 height 15
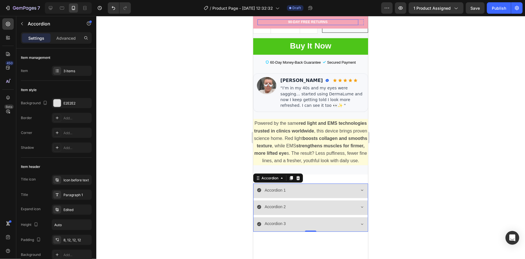
click at [270, 24] on div "90-DAY FREE RETURNS Heading Row" at bounding box center [307, 22] width 101 height 6
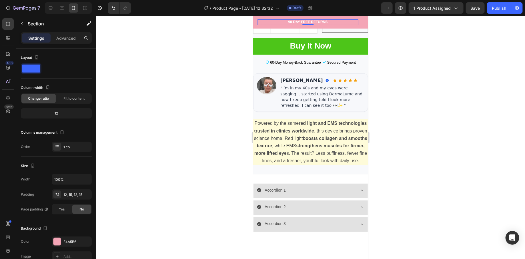
click at [255, 23] on div "90-DAY FREE RETURNS Heading Row 0 600+ Heading Icon Icon Icon Icon Icon Icon Li…" at bounding box center [310, 22] width 115 height 13
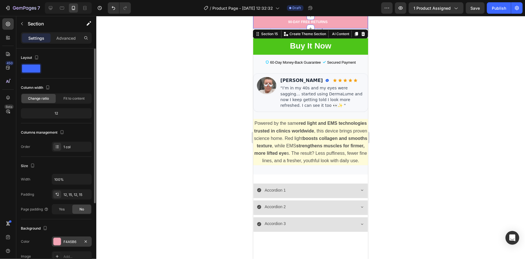
click at [55, 242] on div at bounding box center [56, 241] width 7 height 7
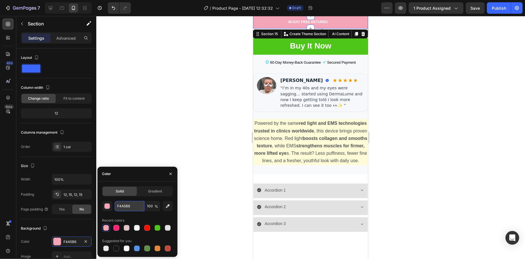
click at [134, 204] on input "F4A5B6" at bounding box center [129, 206] width 30 height 10
paste input "FD96"
type input "FFD966"
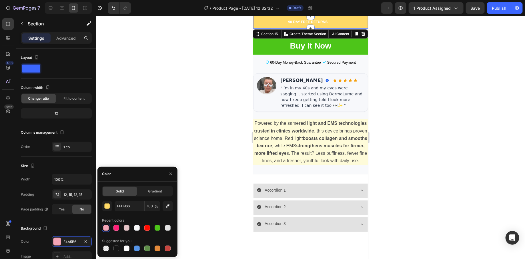
click at [171, 146] on div at bounding box center [310, 137] width 428 height 243
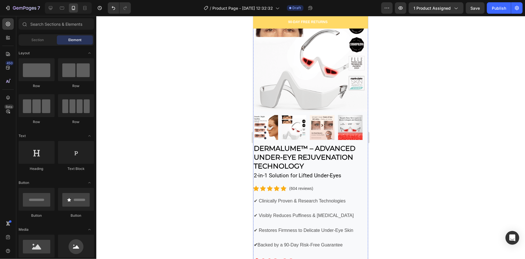
scroll to position [0, 0]
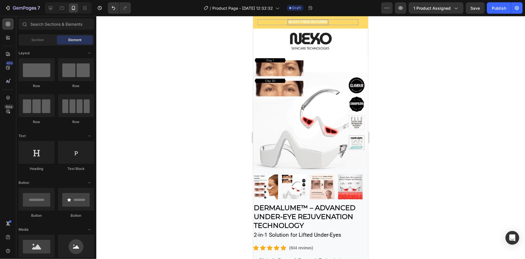
click at [299, 23] on h2 "90-DAY FREE RETURNS" at bounding box center [307, 22] width 41 height 6
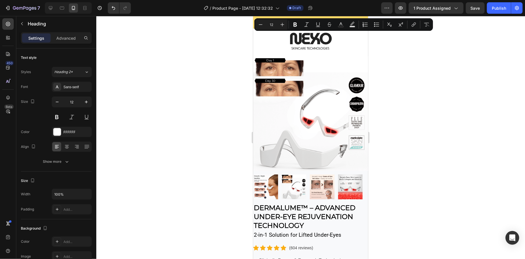
click at [300, 23] on button "Bold" at bounding box center [295, 24] width 10 height 10
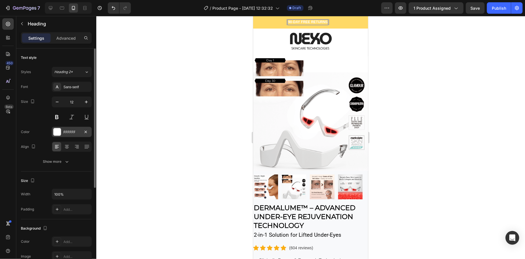
click at [54, 131] on div at bounding box center [56, 131] width 7 height 7
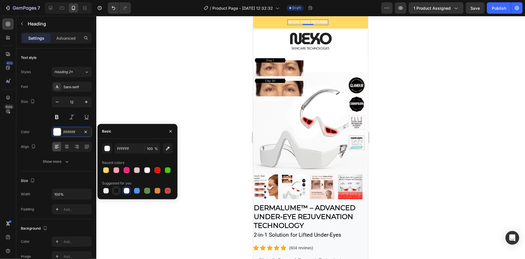
click at [118, 190] on div at bounding box center [116, 191] width 6 height 6
type input "151515"
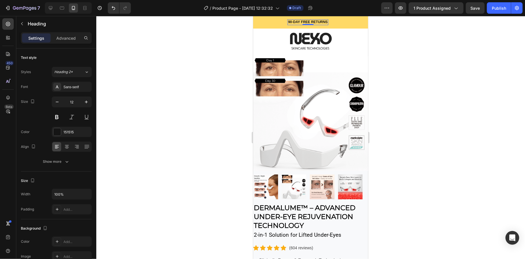
click at [161, 49] on div at bounding box center [310, 137] width 428 height 243
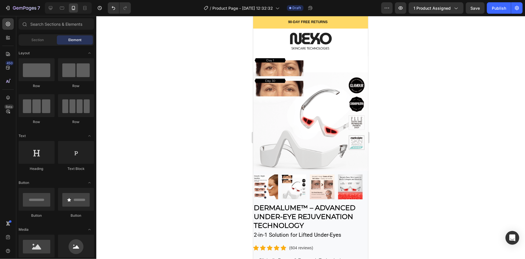
click at [161, 49] on div at bounding box center [310, 137] width 428 height 243
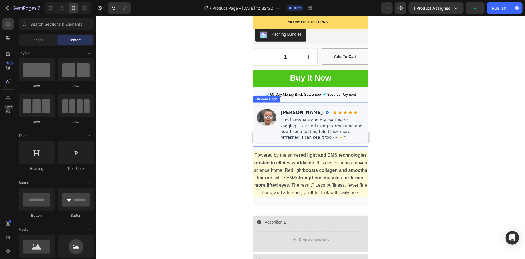
scroll to position [372, 0]
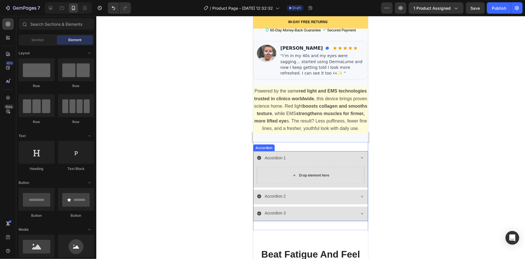
click at [351, 160] on div "Accordion 1" at bounding box center [310, 158] width 114 height 15
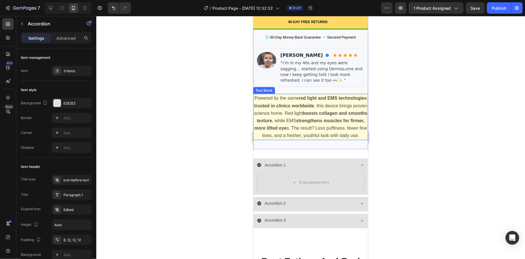
scroll to position [476, 0]
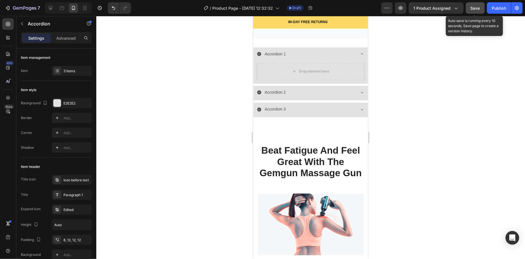
click at [475, 4] on button "Save" at bounding box center [474, 7] width 19 height 11
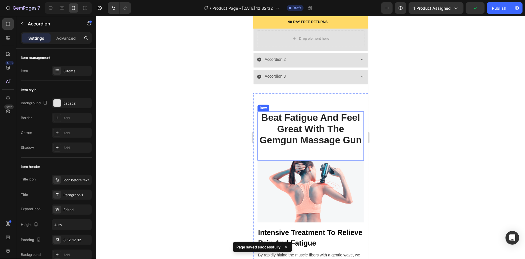
scroll to position [607, 0]
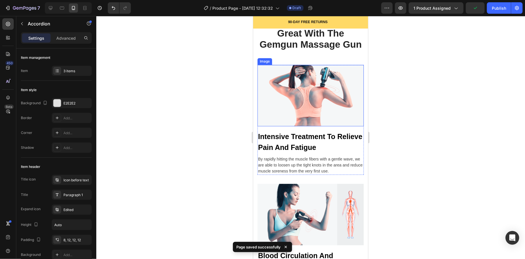
click at [299, 111] on img at bounding box center [310, 96] width 106 height 62
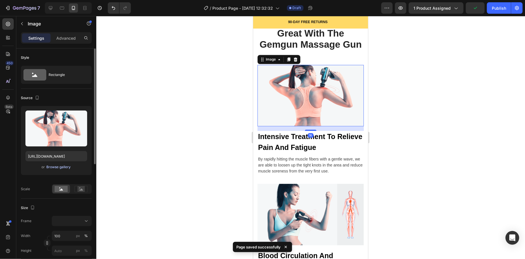
click at [59, 166] on div "Browse gallery" at bounding box center [59, 166] width 24 height 5
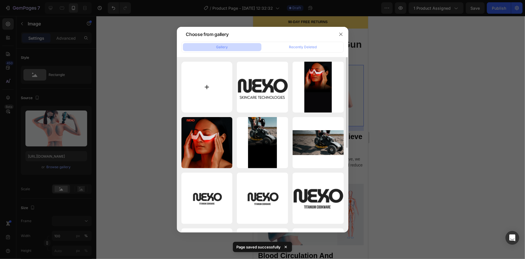
click at [200, 90] on input "file" at bounding box center [206, 87] width 51 height 51
click at [341, 35] on icon "button" at bounding box center [340, 34] width 5 height 5
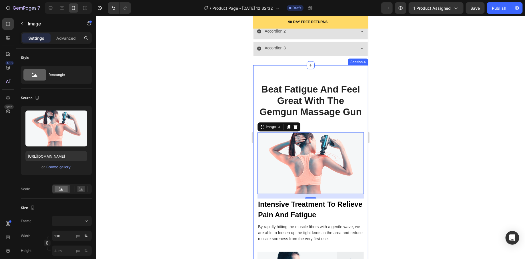
scroll to position [539, 0]
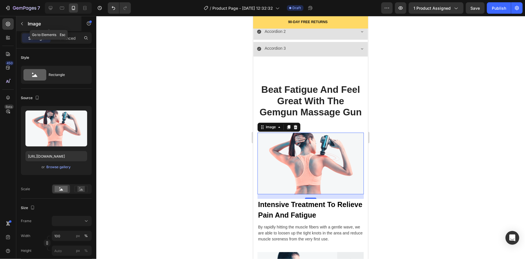
click at [24, 23] on button "button" at bounding box center [21, 23] width 9 height 9
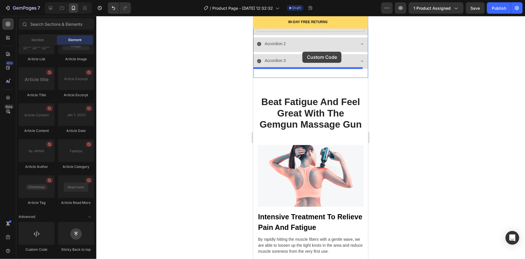
scroll to position [522, 0]
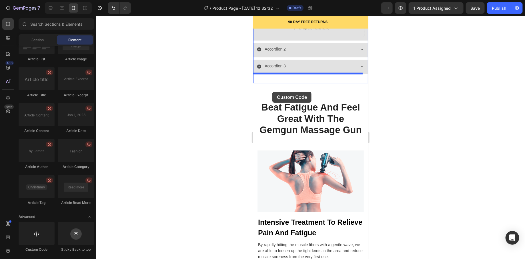
drag, startPoint x: 284, startPoint y: 244, endPoint x: 276, endPoint y: 90, distance: 153.8
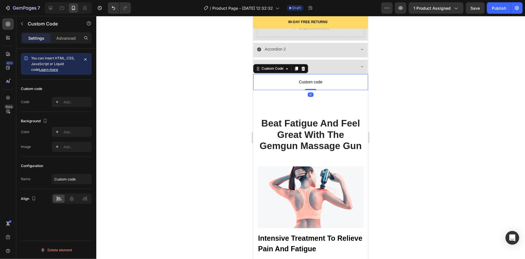
drag, startPoint x: 284, startPoint y: 81, endPoint x: 460, endPoint y: 113, distance: 179.0
click at [284, 81] on span "Custom code" at bounding box center [310, 82] width 115 height 7
click at [61, 102] on div "Add..." at bounding box center [72, 102] width 40 height 10
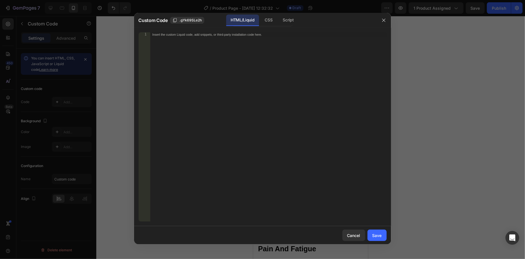
click at [249, 105] on div "Insert the custom Liquid code, add snippets, or third-party installation code h…" at bounding box center [268, 131] width 236 height 199
paste textarea "</script>"
type textarea "</script>"
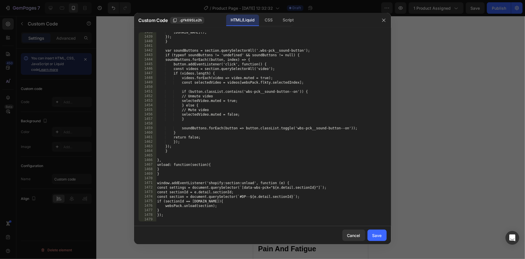
scroll to position [6859, 0]
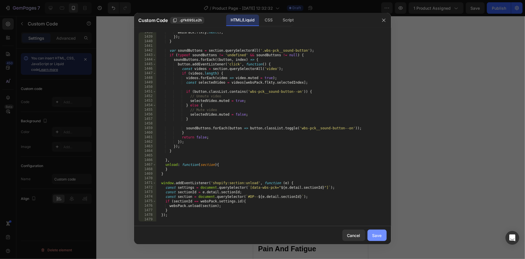
click at [375, 233] on div "Save" at bounding box center [376, 235] width 9 height 6
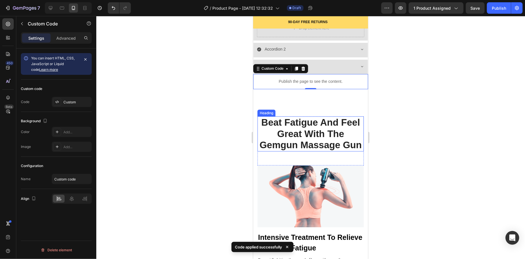
click at [186, 80] on div at bounding box center [310, 137] width 428 height 243
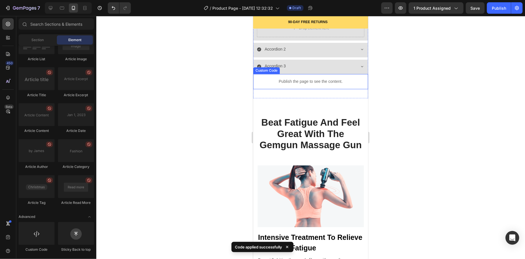
click at [294, 80] on p "Publish the page to see the content." at bounding box center [310, 82] width 115 height 6
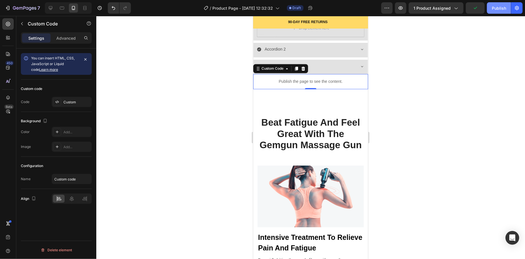
click at [494, 9] on div "Publish" at bounding box center [498, 8] width 14 height 6
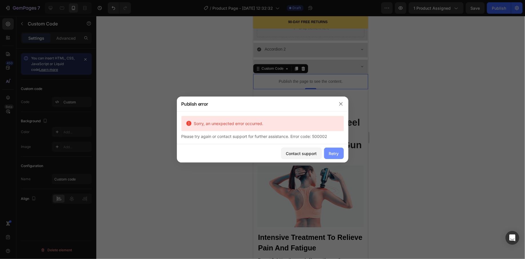
click at [330, 155] on div "Retry" at bounding box center [334, 153] width 10 height 6
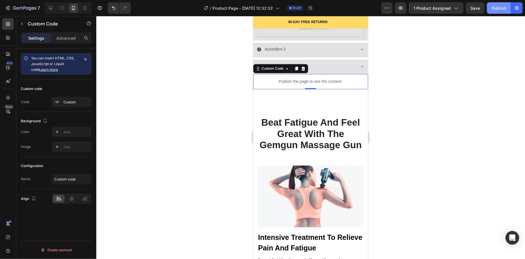
click at [499, 12] on button "Publish" at bounding box center [499, 7] width 24 height 11
click at [303, 69] on icon at bounding box center [303, 69] width 4 height 4
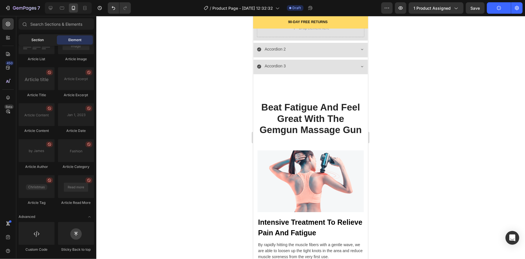
click at [34, 44] on div "Section" at bounding box center [38, 39] width 36 height 9
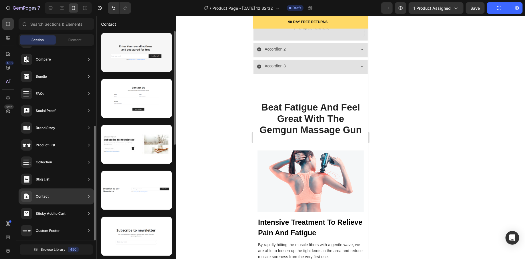
scroll to position [0, 0]
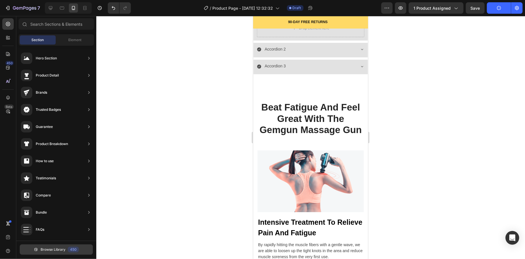
click at [41, 250] on span "Browse Library" at bounding box center [53, 249] width 25 height 5
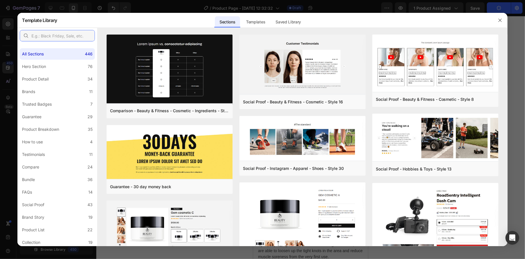
click at [70, 37] on input "text" at bounding box center [57, 35] width 75 height 11
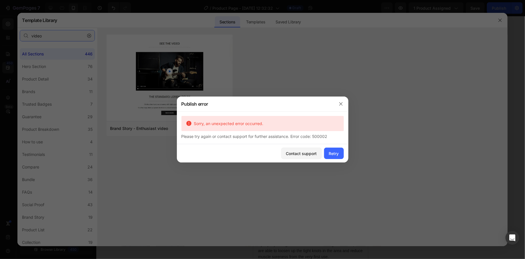
type input "video"
click at [67, 36] on div at bounding box center [262, 129] width 525 height 259
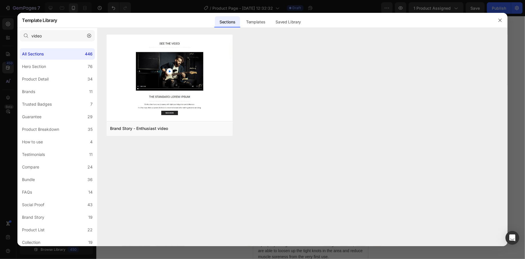
click at [87, 36] on icon "button" at bounding box center [89, 36] width 4 height 4
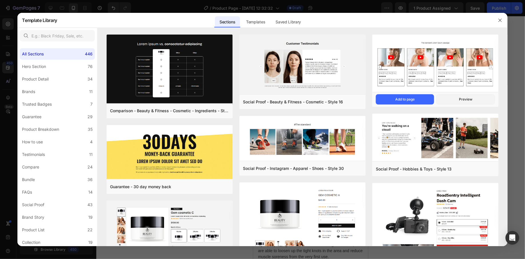
click at [418, 76] on img at bounding box center [435, 64] width 126 height 59
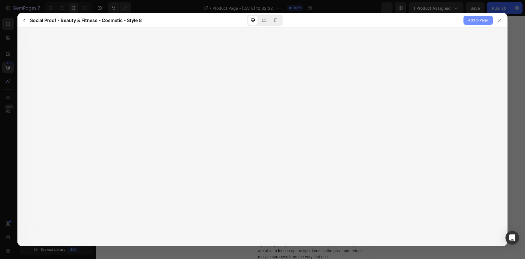
click at [470, 21] on span "Add to Page" at bounding box center [478, 20] width 20 height 7
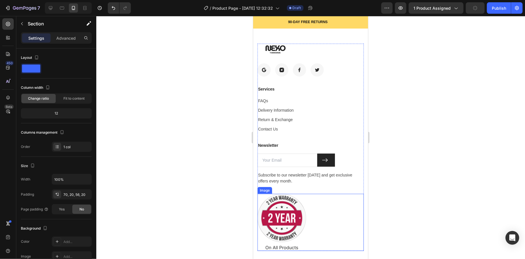
scroll to position [3575, 0]
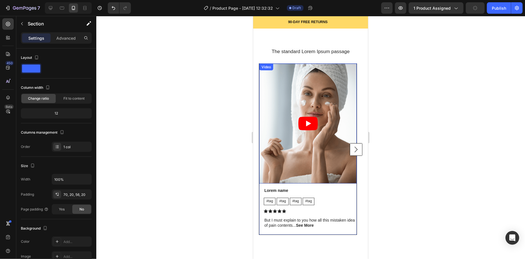
click at [310, 121] on icon "Play" at bounding box center [307, 123] width 19 height 14
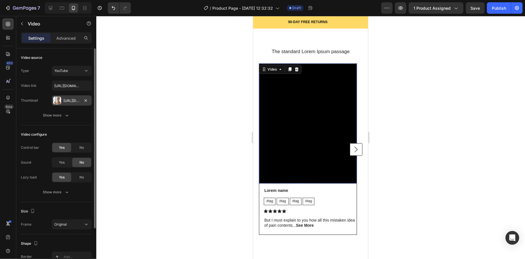
click at [79, 98] on div "[URL][DOMAIN_NAME]" at bounding box center [71, 100] width 17 height 5
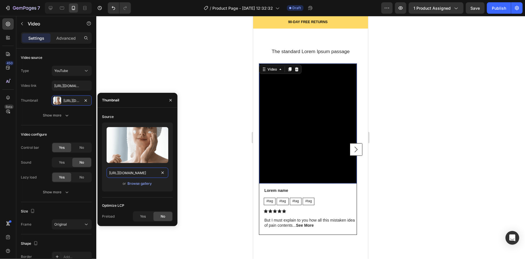
click at [152, 171] on input "[URL][DOMAIN_NAME]" at bounding box center [138, 173] width 62 height 10
click at [171, 98] on button "button" at bounding box center [170, 100] width 9 height 9
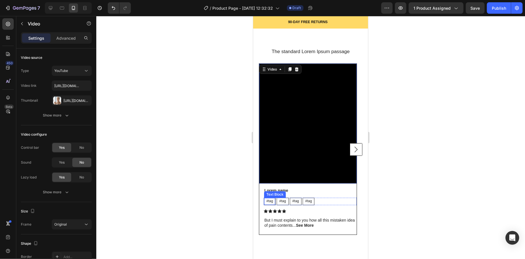
click at [267, 200] on p "#tag" at bounding box center [269, 201] width 7 height 5
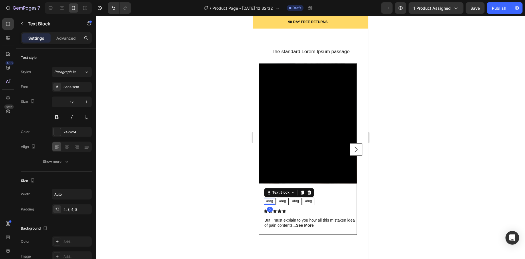
click at [223, 207] on div at bounding box center [310, 137] width 428 height 243
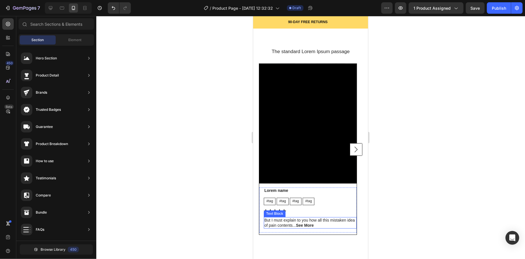
click at [307, 226] on strong "See More" at bounding box center [305, 225] width 18 height 5
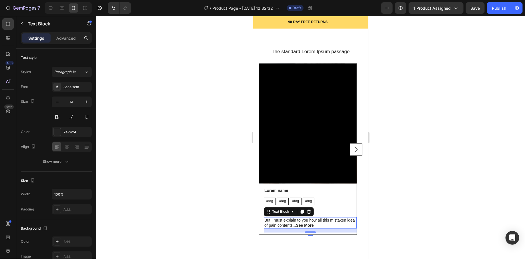
click at [305, 224] on strong "See More" at bounding box center [305, 225] width 18 height 5
click at [304, 226] on strong "See More" at bounding box center [305, 225] width 18 height 5
click at [294, 224] on p "But I must explain to you how all this mistaken idea of pain contents... See Mo…" at bounding box center [310, 223] width 92 height 10
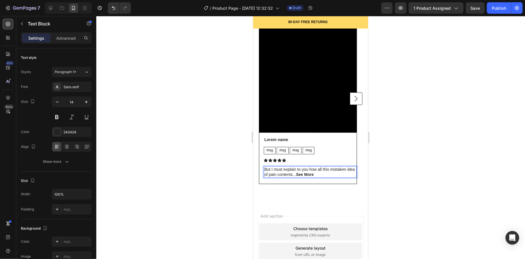
scroll to position [3628, 0]
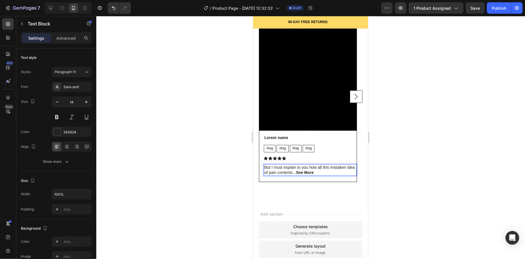
click at [303, 172] on strong "See More" at bounding box center [305, 172] width 18 height 5
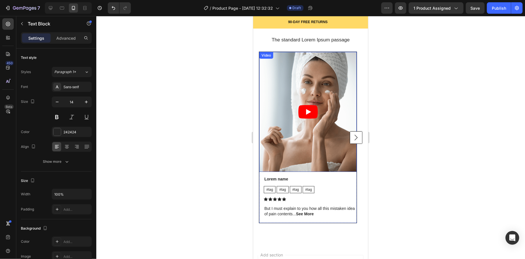
scroll to position [3341, 0]
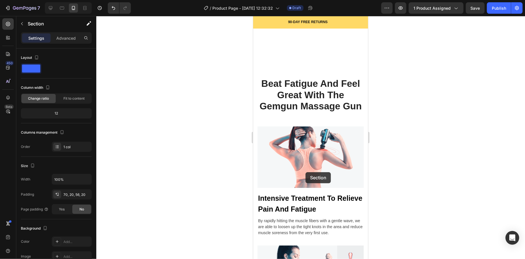
scroll to position [519, 0]
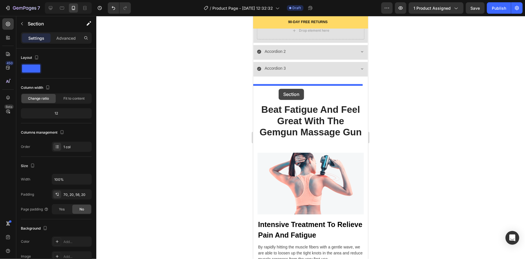
drag, startPoint x: 331, startPoint y: 186, endPoint x: 278, endPoint y: 89, distance: 111.3
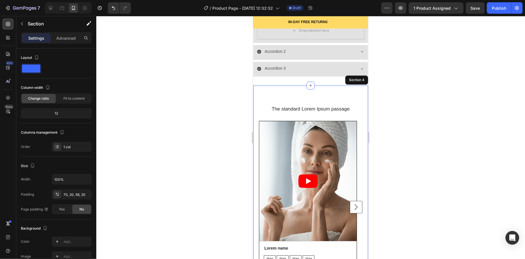
click at [299, 108] on h2 "The standard Lorem Ipsum passage" at bounding box center [309, 108] width 103 height 7
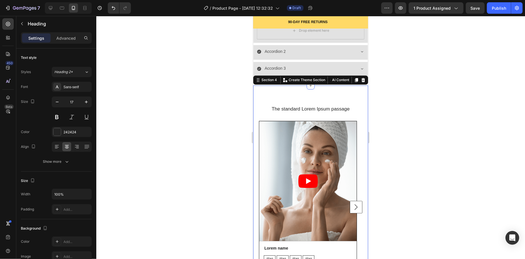
click at [317, 97] on div "The standard Lorem Ipsum passage Heading Video Lorem name Text Block #tag Text …" at bounding box center [310, 198] width 115 height 227
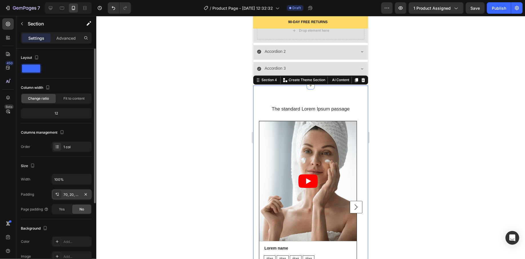
click at [76, 193] on div "70, 20, 56, 20" at bounding box center [71, 194] width 17 height 5
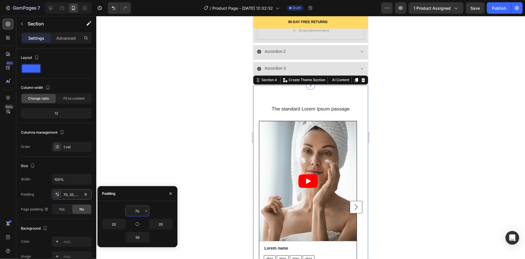
click at [139, 208] on input "70" at bounding box center [137, 211] width 23 height 10
type input "0"
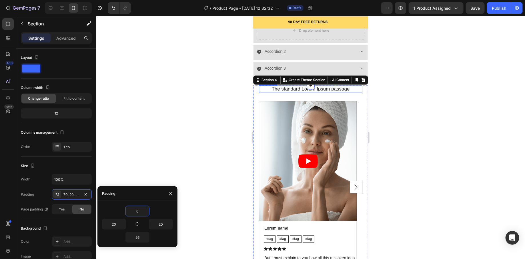
click at [285, 89] on h2 "The standard Lorem Ipsum passage" at bounding box center [309, 88] width 103 height 7
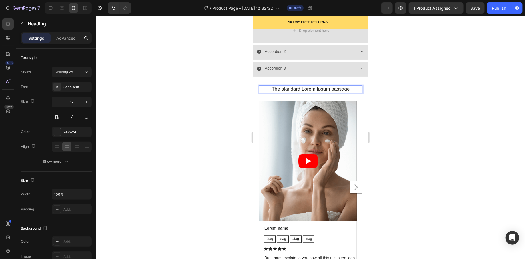
click at [285, 89] on h2 "The standard Lorem Ipsum passage" at bounding box center [309, 88] width 103 height 7
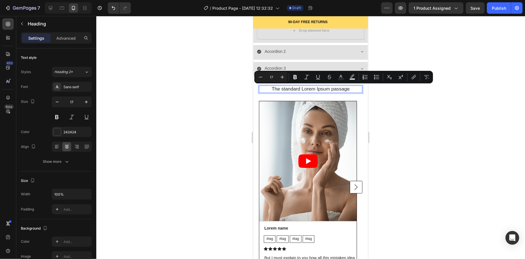
click at [285, 89] on p "The standard Lorem Ipsum passage" at bounding box center [310, 89] width 102 height 6
click at [274, 90] on p "The standard Lorem Ipsum passage" at bounding box center [310, 89] width 102 height 6
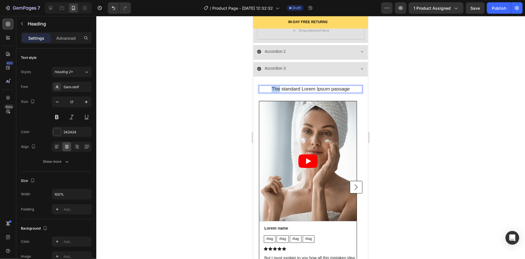
click at [274, 90] on p "The standard Lorem Ipsum passage" at bounding box center [310, 89] width 102 height 6
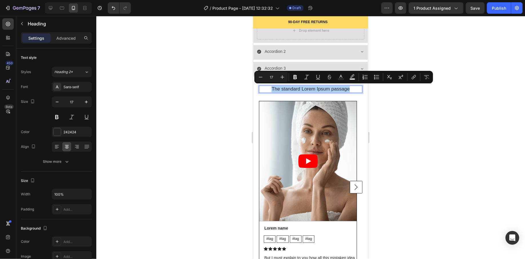
click at [243, 127] on div at bounding box center [310, 137] width 428 height 243
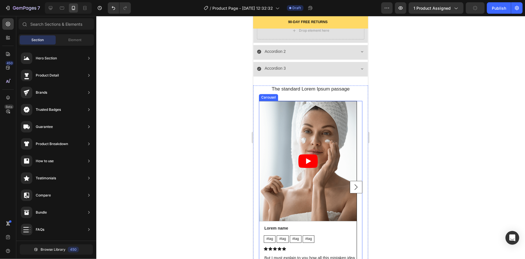
click at [349, 188] on rect "Carousel Next Arrow" at bounding box center [355, 187] width 12 height 12
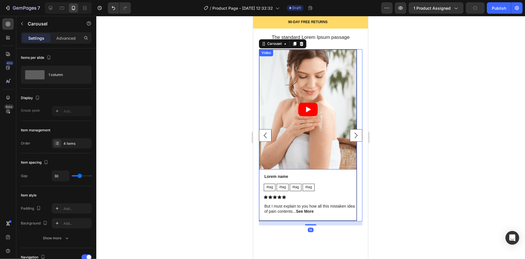
scroll to position [578, 0]
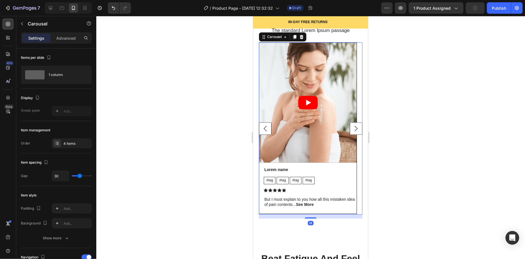
click at [350, 130] on rect "Carousel Next Arrow" at bounding box center [355, 128] width 12 height 12
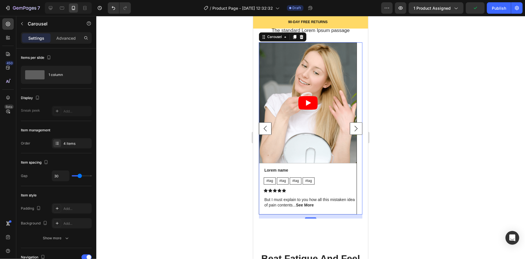
click at [350, 130] on rect "Carousel Next Arrow" at bounding box center [355, 128] width 12 height 12
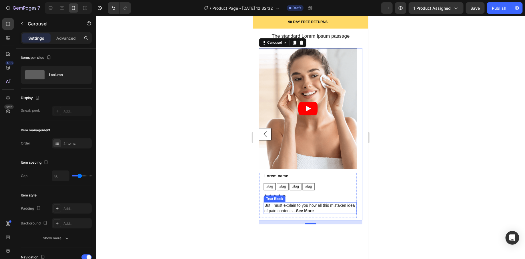
scroll to position [572, 0]
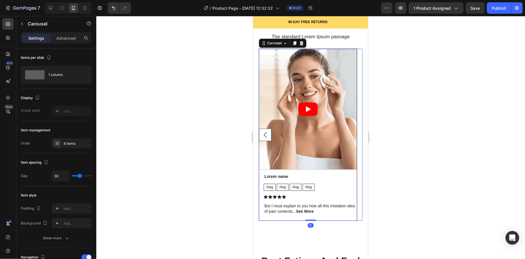
drag, startPoint x: 310, startPoint y: 221, endPoint x: 309, endPoint y: 216, distance: 5.7
click at [309, 216] on div "Video Lorem name Text Block #tag Text Block #tag Text Block #tag Text Block #ta…" at bounding box center [309, 134] width 103 height 172
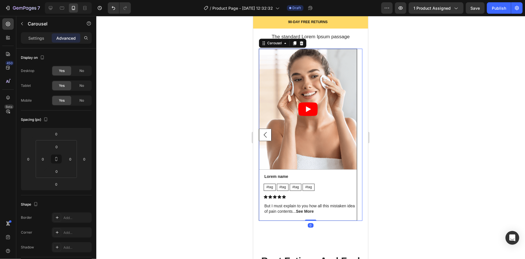
click at [230, 212] on div at bounding box center [310, 137] width 428 height 243
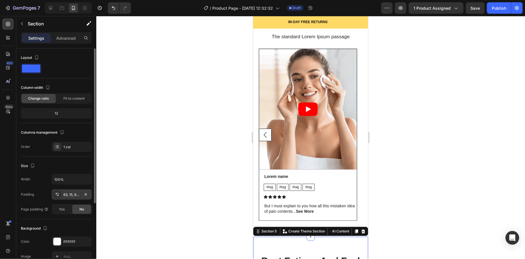
click at [73, 195] on div "63, 15, 63, 15" at bounding box center [71, 194] width 17 height 5
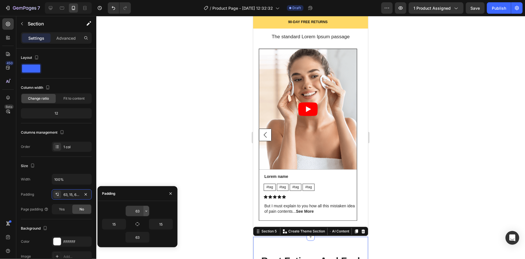
click at [145, 214] on button "button" at bounding box center [146, 211] width 6 height 10
click at [141, 212] on input "63" at bounding box center [137, 211] width 23 height 10
type input "0"
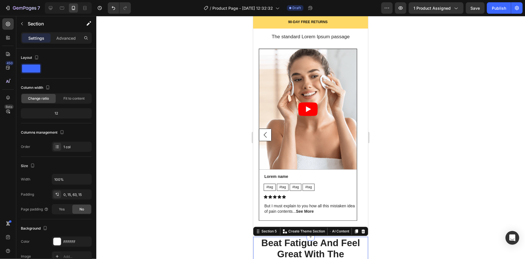
click at [195, 163] on div at bounding box center [310, 137] width 428 height 243
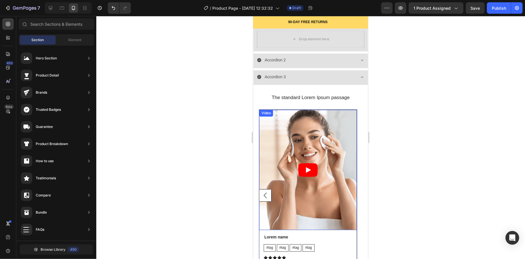
scroll to position [383, 0]
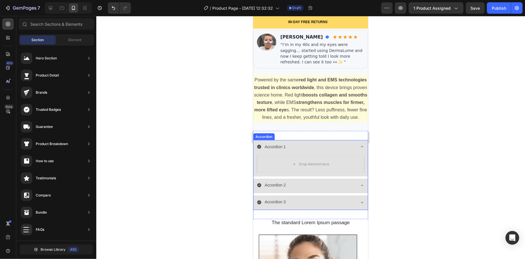
click at [353, 152] on div "Accordion 1" at bounding box center [310, 147] width 114 height 15
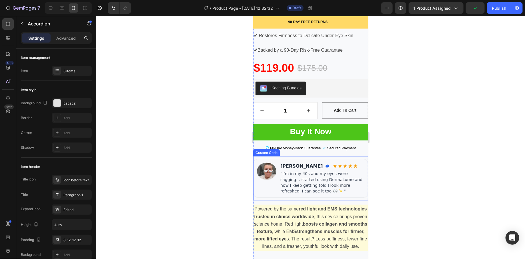
scroll to position [321, 0]
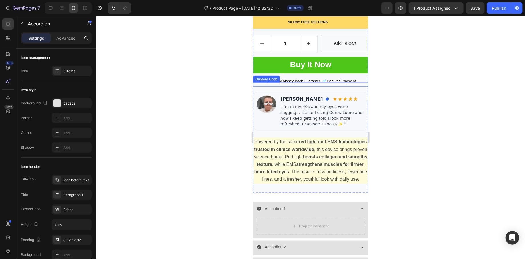
click at [284, 82] on div "60-Day Money-Back Guarantee Secured Payment Custom Code" at bounding box center [310, 84] width 115 height 4
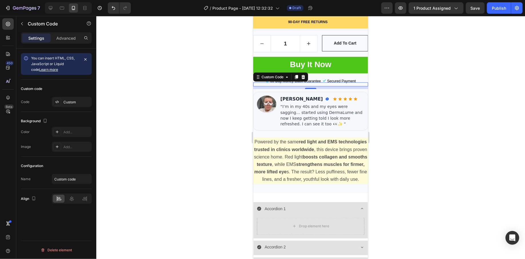
click at [217, 152] on div at bounding box center [310, 137] width 428 height 243
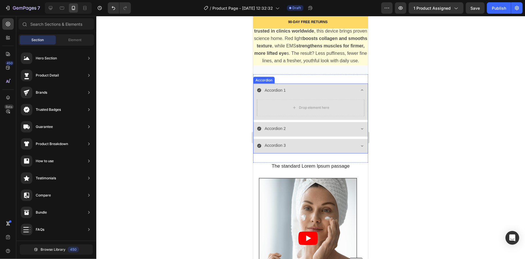
scroll to position [439, 0]
click at [352, 96] on div "Accordion 1" at bounding box center [310, 91] width 114 height 15
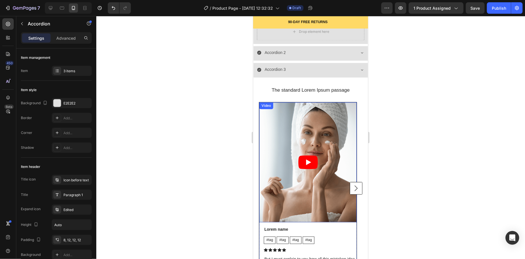
scroll to position [548, 0]
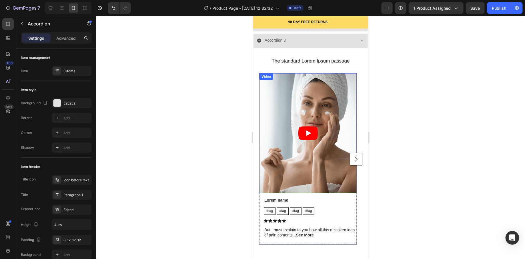
click at [302, 132] on icon "Play" at bounding box center [307, 133] width 19 height 14
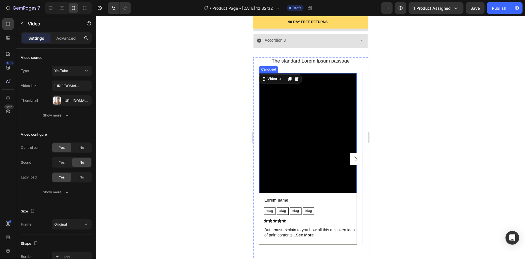
click at [349, 156] on rect "Carousel Next Arrow" at bounding box center [355, 158] width 12 height 12
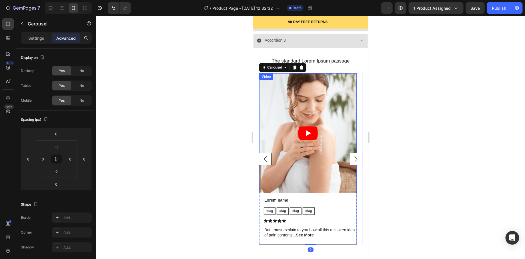
click at [314, 139] on article at bounding box center [307, 133] width 97 height 120
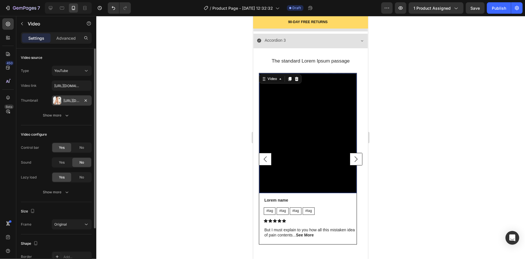
click at [76, 100] on div "Https://cdn.Shopify.Com/s/files/1/0745/5834/1341/files/gempages_579627086029783…" at bounding box center [71, 100] width 17 height 5
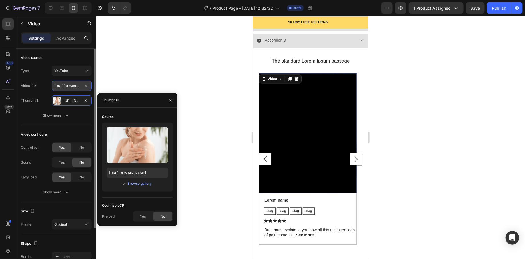
click at [74, 84] on input "[URL][DOMAIN_NAME]" at bounding box center [72, 86] width 40 height 10
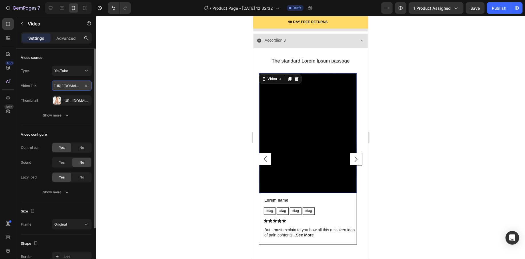
paste input "cdn.shopify.com/videos/c/o/v/874e5d1c756c4406b89c06642c9c97f6.mp4"
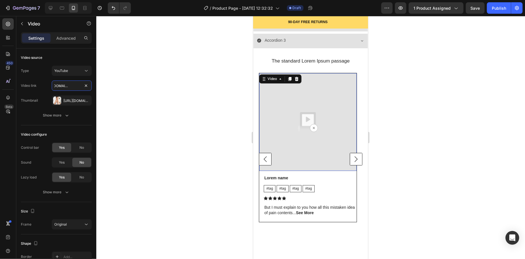
type input "https://cdn.shopify.com/videos/c/o/v/874e5d1c756c4406b89c06642c9c97f6.mp4"
drag, startPoint x: 305, startPoint y: 122, endPoint x: 310, endPoint y: 125, distance: 6.4
click at [305, 122] on img at bounding box center [307, 121] width 97 height 97
click at [314, 128] on img at bounding box center [307, 121] width 97 height 97
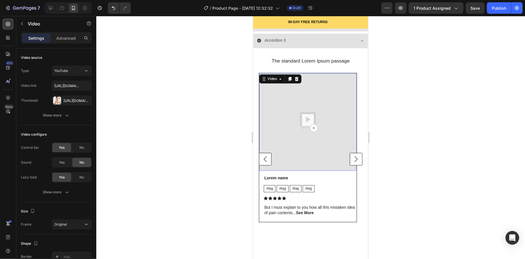
click at [312, 129] on img at bounding box center [307, 121] width 97 height 97
click at [398, 75] on div at bounding box center [310, 137] width 428 height 243
click at [304, 126] on img at bounding box center [307, 121] width 97 height 97
click at [80, 101] on div "Https://cdn.Shopify.Com/s/files/1/0745/5834/1341/files/gempages_579627086029783…" at bounding box center [72, 100] width 40 height 10
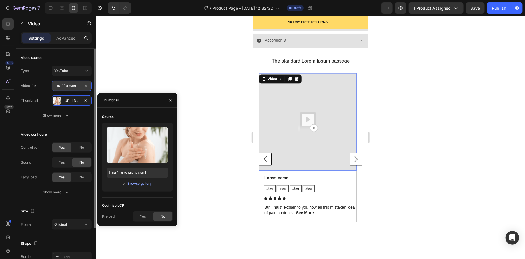
click at [73, 88] on input "https://cdn.shopify.com/videos/c/o/v/874e5d1c756c4406b89c06642c9c97f6.mp4" at bounding box center [72, 86] width 40 height 10
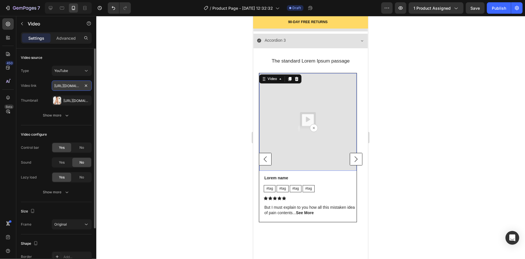
click at [73, 88] on input "https://cdn.shopify.com/videos/c/o/v/874e5d1c756c4406b89c06642c9c97f6.mp4" at bounding box center [72, 86] width 40 height 10
paste input "youtube.com/shorts/ZYH0WQBZtM4?feature=share"
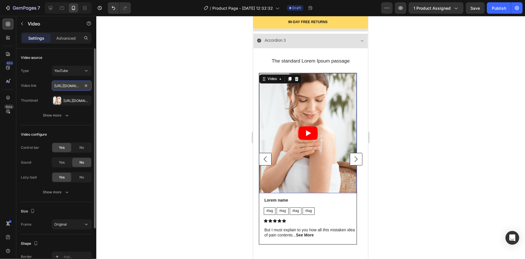
scroll to position [0, 70]
type input "[URL][DOMAIN_NAME]"
click at [69, 100] on div "Https://cdn.Shopify.Com/s/files/1/0745/5834/1341/files/gempages_579627086029783…" at bounding box center [71, 100] width 17 height 5
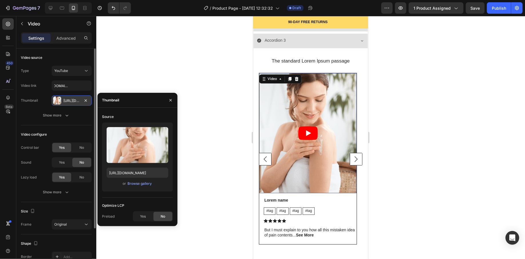
scroll to position [0, 0]
click at [75, 100] on div "Https://cdn.Shopify.Com/s/files/1/0745/5834/1341/files/gempages_579627086029783…" at bounding box center [71, 100] width 17 height 5
click at [76, 100] on div "Https://cdn.Shopify.Com/s/files/1/0745/5834/1341/files/gempages_579627086029783…" at bounding box center [71, 100] width 17 height 5
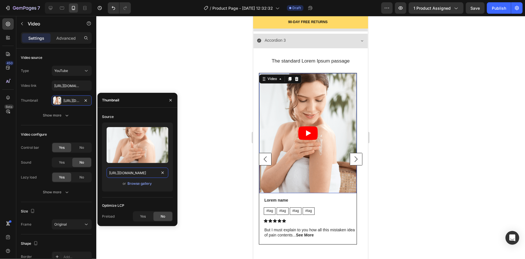
click at [145, 173] on input "https://cdn.shopify.com/s/files/1/0745/5834/1341/files/gempages_579627086029783…" at bounding box center [138, 173] width 62 height 10
paste input "pic_custimer.avif?v=1756276407"
type input "[URL][DOMAIN_NAME]"
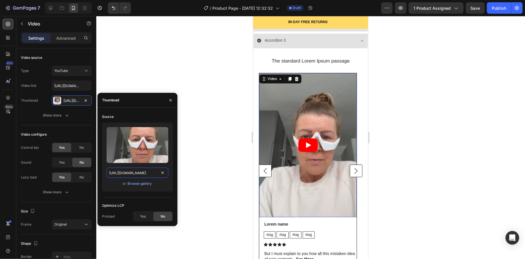
scroll to position [0, 94]
click at [209, 167] on div at bounding box center [310, 137] width 428 height 243
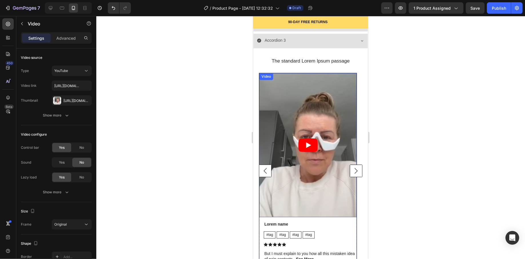
click at [307, 147] on icon "Play" at bounding box center [307, 145] width 19 height 14
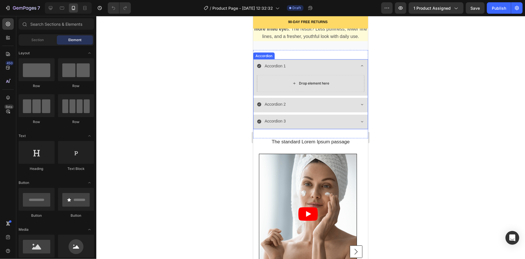
scroll to position [420, 0]
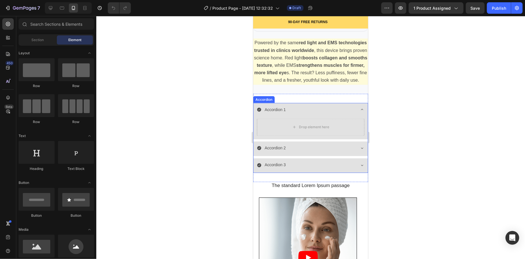
click at [339, 120] on div "Drop element here" at bounding box center [310, 128] width 114 height 22
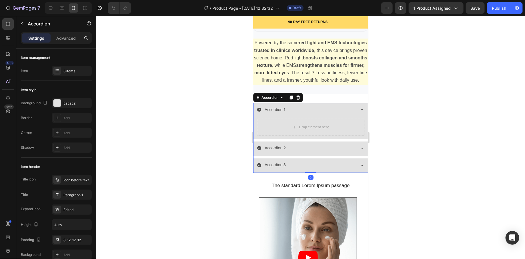
click at [337, 113] on div "Accordion 1" at bounding box center [305, 109] width 98 height 9
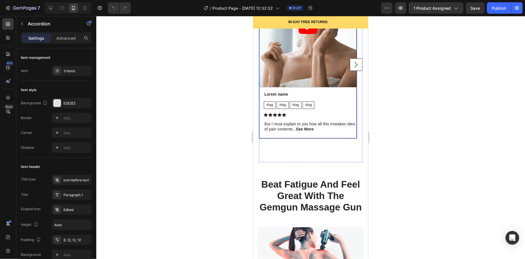
scroll to position [603, 0]
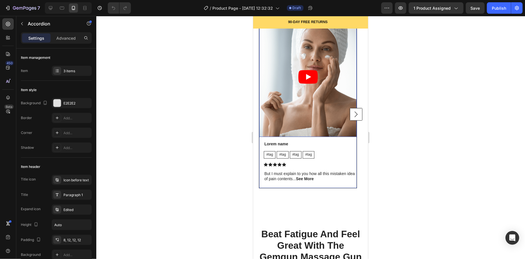
click at [302, 82] on icon "Play" at bounding box center [307, 77] width 19 height 14
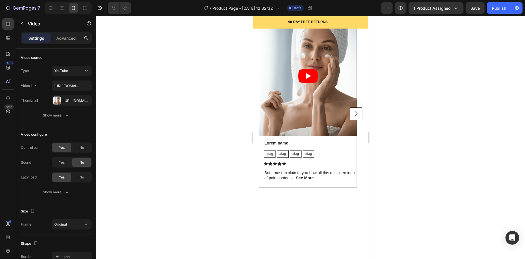
scroll to position [605, 0]
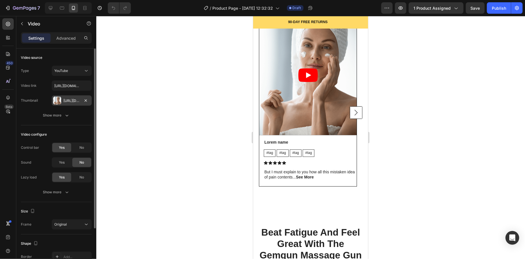
click at [70, 103] on div "[URL][DOMAIN_NAME]" at bounding box center [72, 100] width 40 height 10
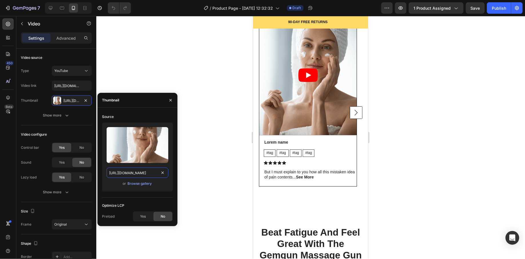
click at [150, 171] on input "[URL][DOMAIN_NAME]" at bounding box center [138, 173] width 62 height 10
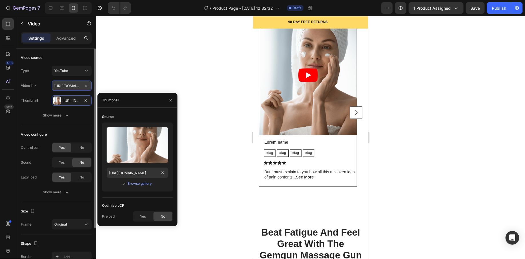
click at [59, 83] on input "[URL][DOMAIN_NAME]" at bounding box center [72, 86] width 40 height 10
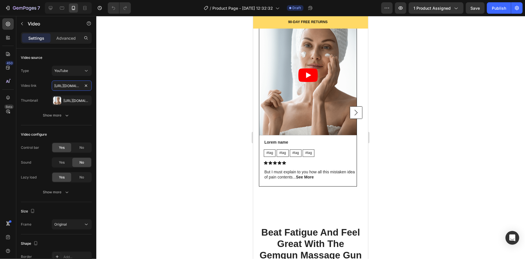
paste input "[DOMAIN_NAME][URL]"
type input "[URL][DOMAIN_NAME]"
click at [305, 78] on icon "Play" at bounding box center [307, 75] width 19 height 14
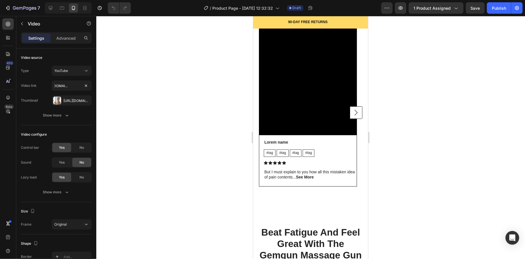
scroll to position [0, 0]
click at [71, 102] on div "[URL][DOMAIN_NAME]" at bounding box center [71, 100] width 17 height 5
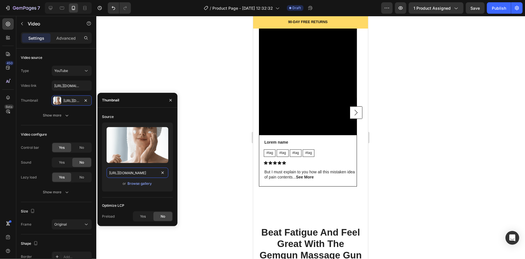
click at [139, 176] on input "[URL][DOMAIN_NAME]" at bounding box center [138, 173] width 62 height 10
paste input "pic_custimer.avif?v=1756276407"
type input "[URL][DOMAIN_NAME]"
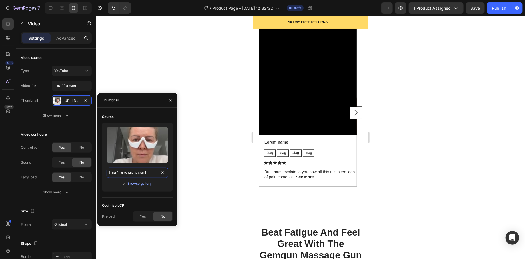
scroll to position [0, 94]
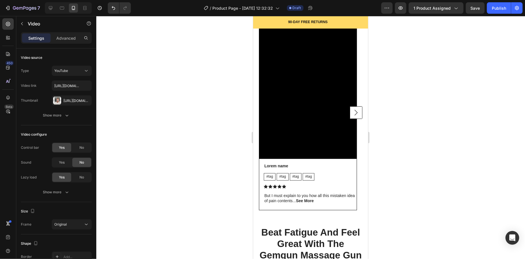
drag, startPoint x: 205, startPoint y: 144, endPoint x: 2, endPoint y: 110, distance: 206.4
click at [205, 144] on div at bounding box center [310, 137] width 428 height 243
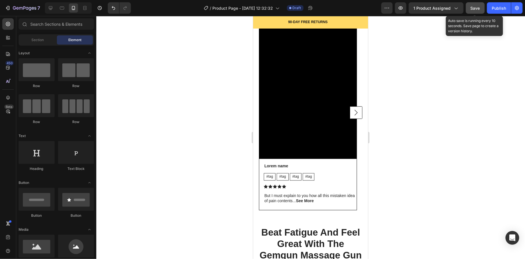
click at [480, 4] on button "Save" at bounding box center [474, 7] width 19 height 11
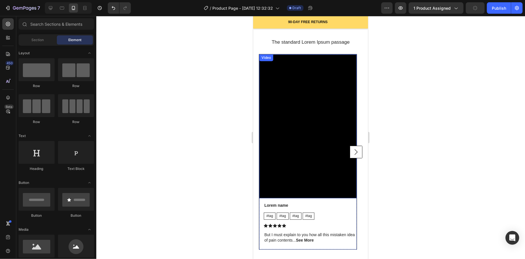
scroll to position [552, 0]
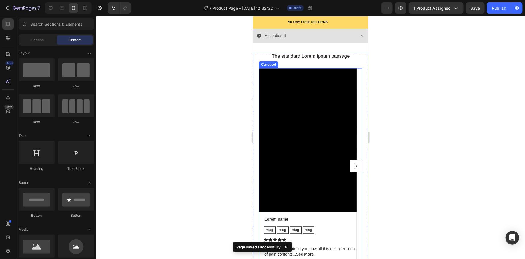
click at [350, 164] on rect "Carousel Next Arrow" at bounding box center [355, 165] width 12 height 12
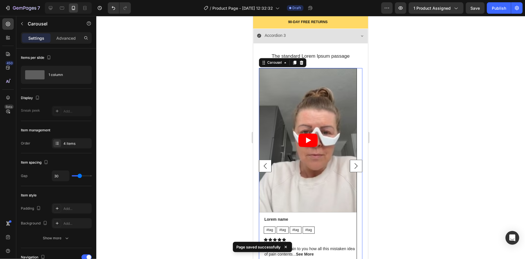
click at [265, 161] on rect "Carousel Back Arrow" at bounding box center [265, 165] width 12 height 12
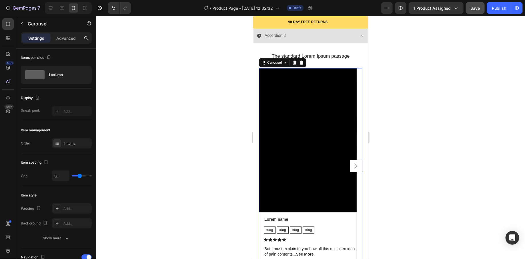
click at [476, 9] on span "Save" at bounding box center [474, 8] width 9 height 5
click at [349, 164] on rect "Carousel Next Arrow" at bounding box center [355, 165] width 12 height 12
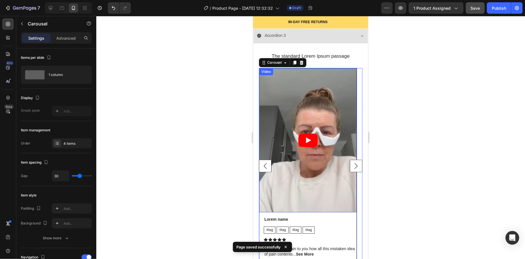
click at [307, 195] on article at bounding box center [307, 140] width 97 height 144
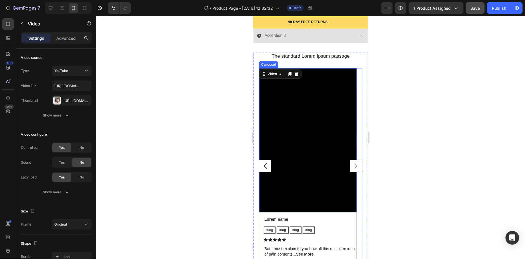
click at [353, 165] on rect "Carousel Next Arrow" at bounding box center [355, 165] width 12 height 12
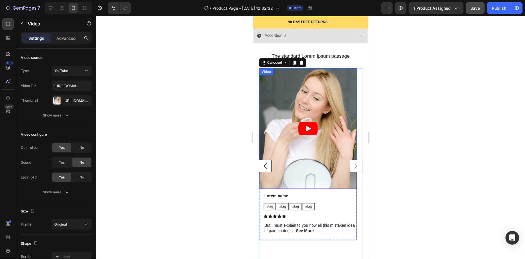
click at [314, 137] on article at bounding box center [307, 128] width 97 height 120
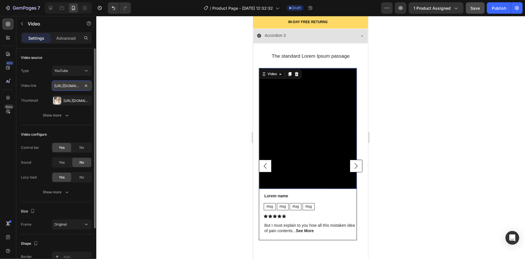
click at [67, 85] on input "[URL][DOMAIN_NAME]" at bounding box center [72, 86] width 40 height 10
click at [68, 85] on input "[URL][DOMAIN_NAME]" at bounding box center [72, 86] width 40 height 10
paste input "[DOMAIN_NAME][URL]"
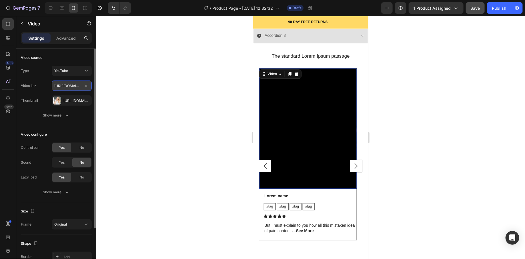
scroll to position [0, 42]
type input "[URL][DOMAIN_NAME]"
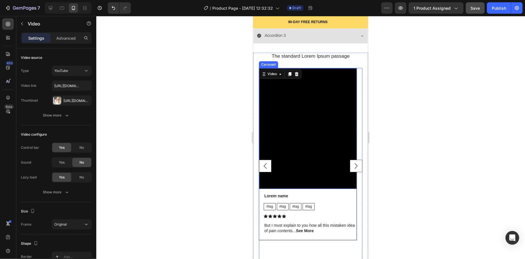
click at [263, 165] on rect "Carousel Back Arrow" at bounding box center [265, 165] width 12 height 12
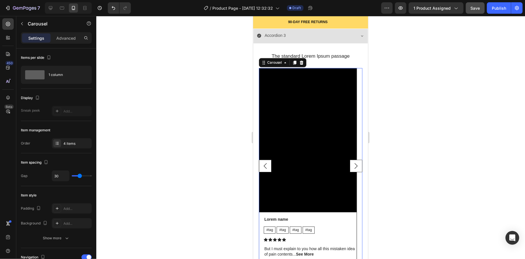
click at [349, 162] on rect "Carousel Next Arrow" at bounding box center [355, 165] width 12 height 12
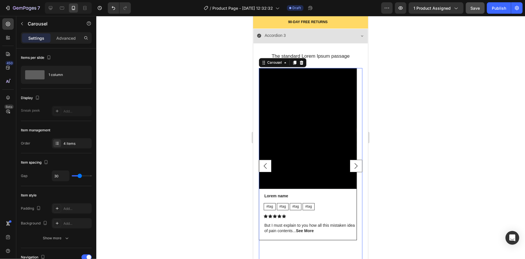
click at [354, 163] on icon "Carousel Next Arrow" at bounding box center [355, 166] width 3 height 6
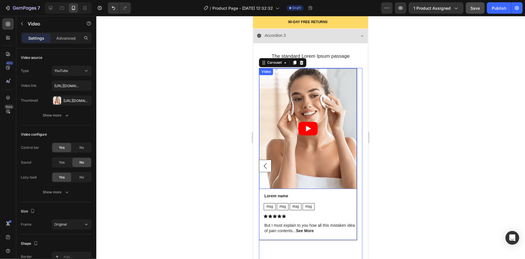
click at [306, 130] on icon "Play" at bounding box center [307, 128] width 19 height 14
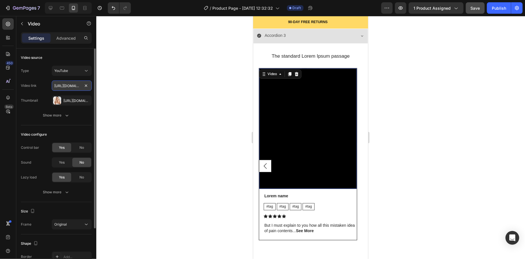
click at [70, 88] on input "https://www.youtube.com/watch?v=cyzh48XRS4M" at bounding box center [72, 86] width 40 height 10
paste input "youtube.com/shorts/SGcspFmCWyE?feature=share"
type input "[URL][DOMAIN_NAME]"
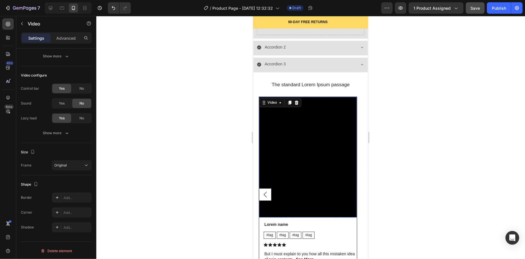
scroll to position [524, 0]
click at [266, 192] on rect "Carousel Back Arrow" at bounding box center [265, 194] width 12 height 12
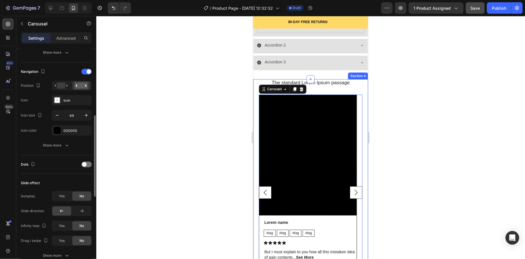
scroll to position [0, 0]
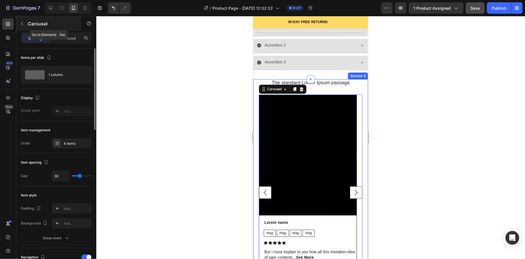
click at [20, 26] on icon "button" at bounding box center [22, 23] width 5 height 5
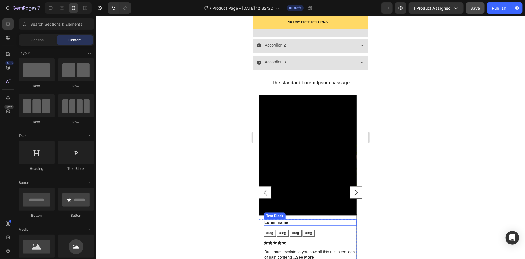
click at [308, 222] on p "Lorem name" at bounding box center [310, 222] width 92 height 5
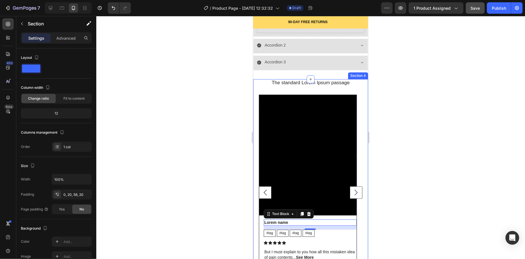
click at [295, 89] on div "The standard Lorem Ipsum passage Heading Video Lorem name Text Block #tag Text …" at bounding box center [309, 184] width 103 height 211
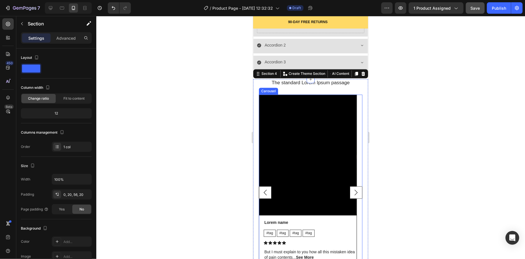
click at [350, 193] on icon "Carousel Next Arrow" at bounding box center [355, 192] width 13 height 13
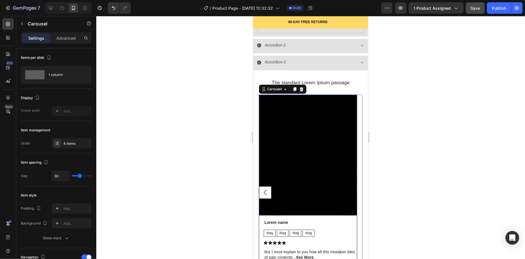
click at [264, 195] on rect "Carousel Back Arrow" at bounding box center [265, 192] width 12 height 12
click at [265, 193] on icon "Carousel Back Arrow" at bounding box center [264, 193] width 3 height 6
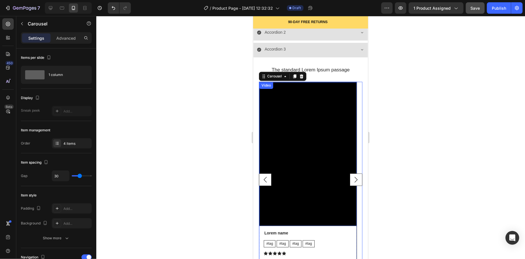
scroll to position [539, 0]
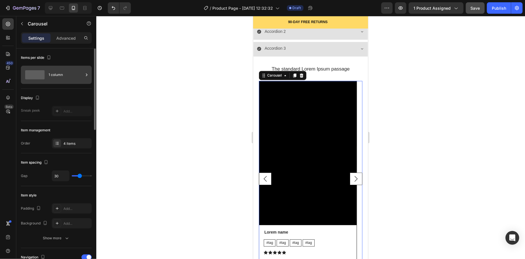
click at [39, 79] on div at bounding box center [34, 74] width 23 height 13
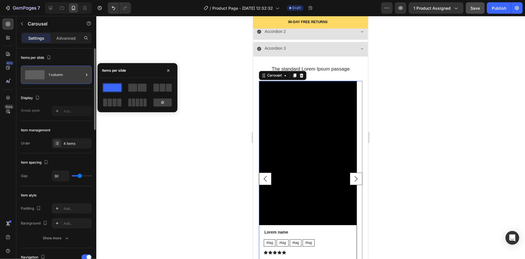
click at [39, 79] on div at bounding box center [34, 74] width 23 height 13
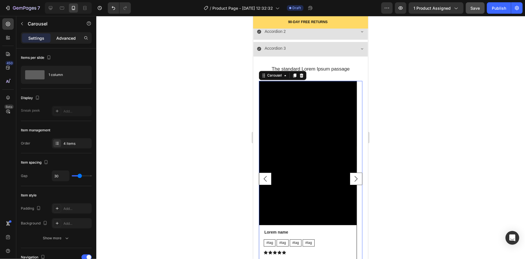
click at [65, 36] on p "Advanced" at bounding box center [65, 38] width 19 height 6
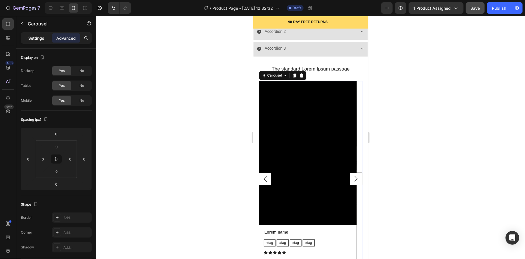
click at [43, 35] on p "Settings" at bounding box center [36, 38] width 16 height 6
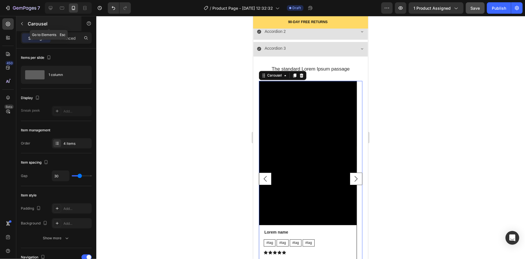
click at [25, 25] on button "button" at bounding box center [21, 23] width 9 height 9
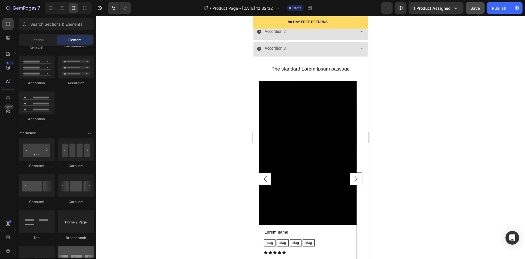
scroll to position [585, 0]
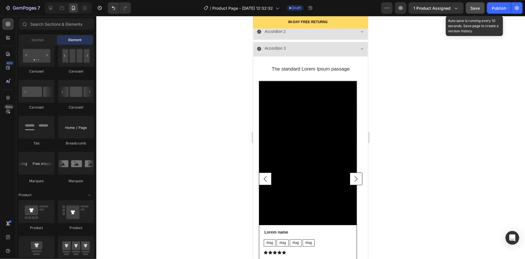
click at [468, 11] on button "Save" at bounding box center [474, 7] width 19 height 11
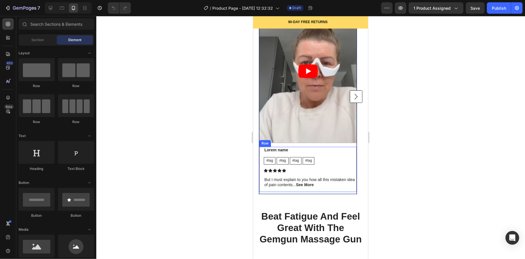
scroll to position [622, 0]
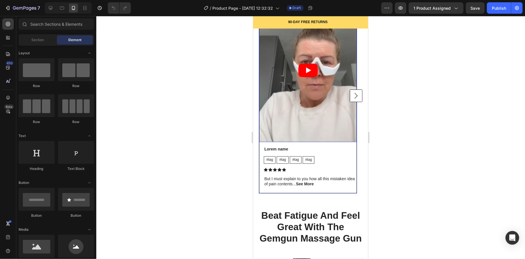
click at [349, 94] on rect "Carousel Next Arrow" at bounding box center [355, 95] width 12 height 12
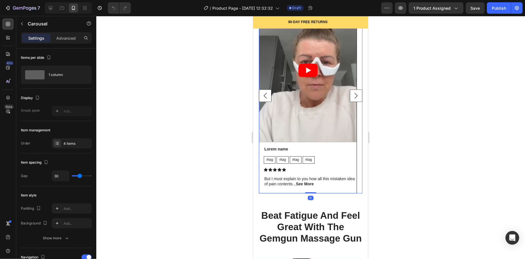
click at [349, 95] on rect "Carousel Next Arrow" at bounding box center [355, 95] width 12 height 12
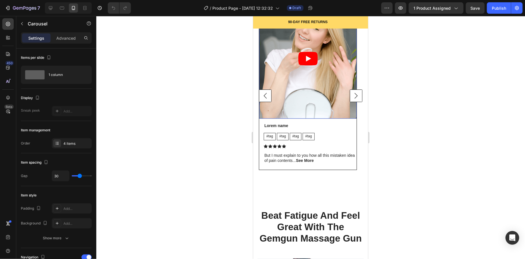
click at [302, 68] on article at bounding box center [307, 58] width 97 height 120
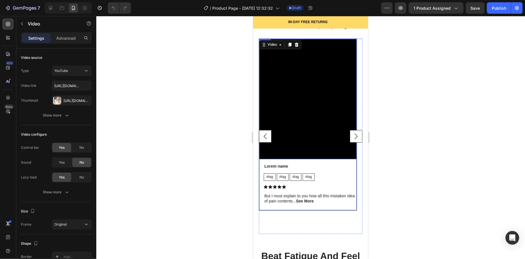
scroll to position [547, 0]
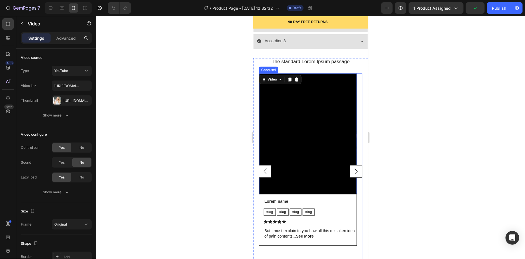
click at [268, 168] on rect "Carousel Back Arrow" at bounding box center [265, 171] width 12 height 12
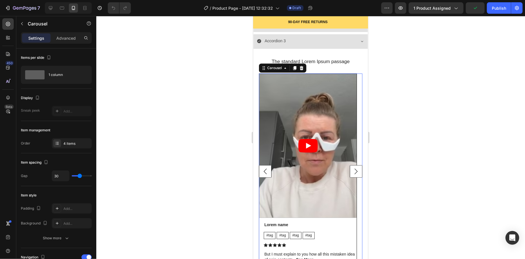
click at [266, 169] on rect "Carousel Back Arrow" at bounding box center [265, 171] width 12 height 12
click at [301, 127] on article at bounding box center [307, 145] width 97 height 144
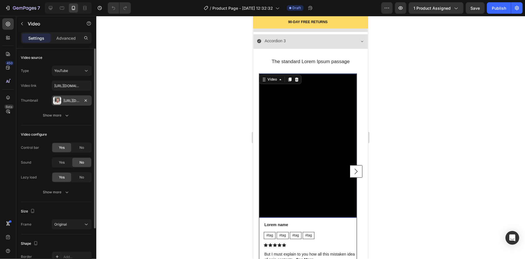
click at [71, 99] on div "[URL][DOMAIN_NAME]" at bounding box center [71, 100] width 17 height 5
click at [73, 99] on div "[URL][DOMAIN_NAME]" at bounding box center [71, 100] width 17 height 5
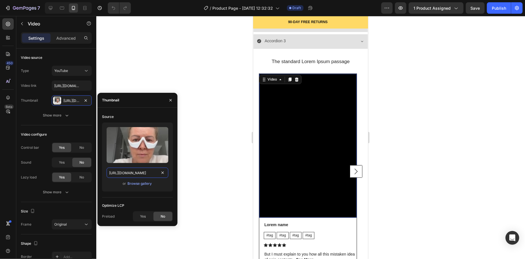
click at [142, 173] on input "[URL][DOMAIN_NAME]" at bounding box center [138, 173] width 62 height 10
paste input "Screenshot_[DATE]_at_2.35.14_PM.png?v=1756280146"
type input "[URL][DOMAIN_NAME][DATE]"
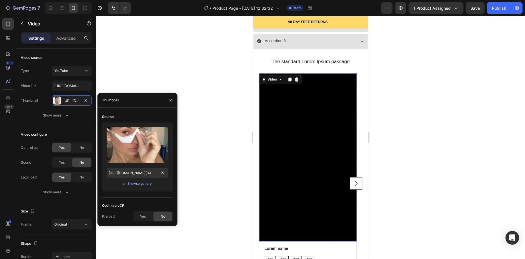
click at [209, 173] on div at bounding box center [310, 137] width 428 height 243
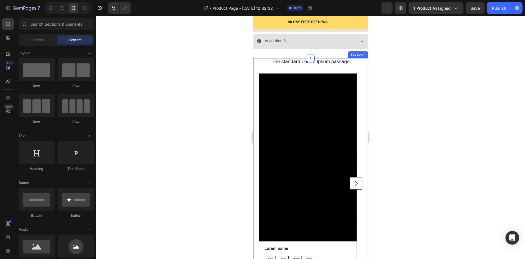
click at [247, 169] on div at bounding box center [310, 137] width 428 height 243
click at [349, 185] on rect "Carousel Next Arrow" at bounding box center [355, 183] width 12 height 12
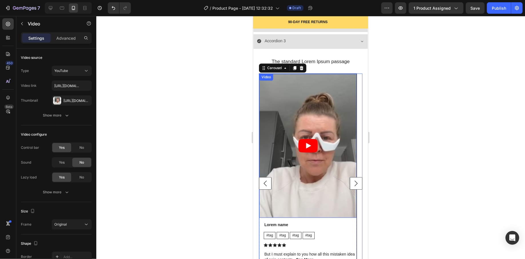
click at [328, 156] on article at bounding box center [307, 145] width 97 height 144
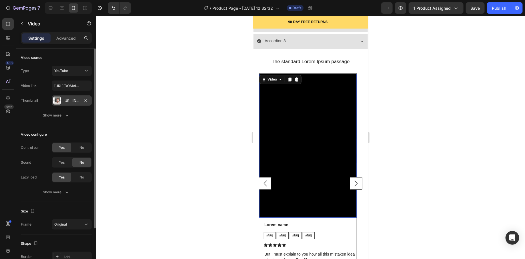
click at [72, 100] on div "[URL][DOMAIN_NAME]" at bounding box center [71, 100] width 17 height 5
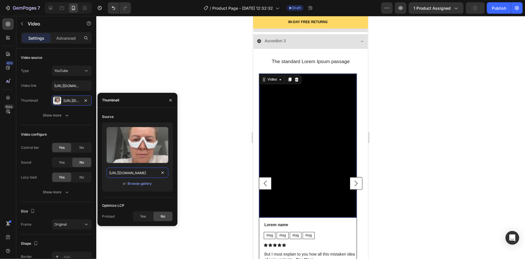
click at [148, 170] on input "[URL][DOMAIN_NAME]" at bounding box center [138, 173] width 62 height 10
paste input "Screenshot_[DATE]_at_2.35.14_PM.png?v=1756280146"
type input "[URL][DOMAIN_NAME][DATE]"
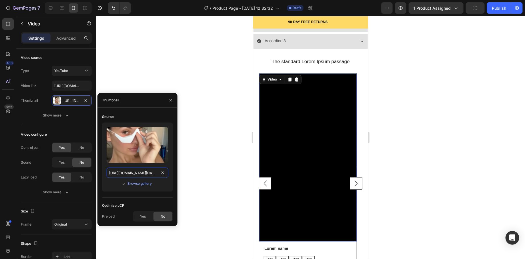
scroll to position [0, 137]
click at [214, 167] on div at bounding box center [310, 137] width 428 height 243
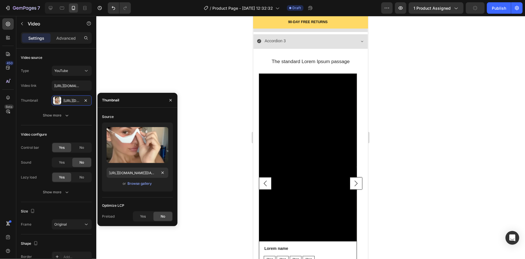
scroll to position [0, 0]
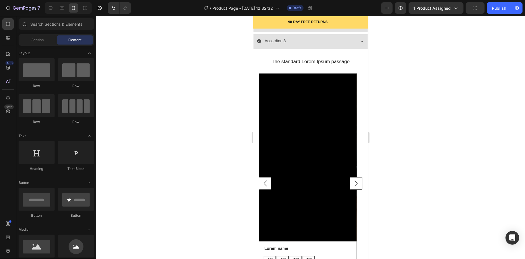
click at [223, 170] on div at bounding box center [310, 137] width 428 height 243
click at [264, 182] on rect "Carousel Back Arrow" at bounding box center [265, 183] width 12 height 12
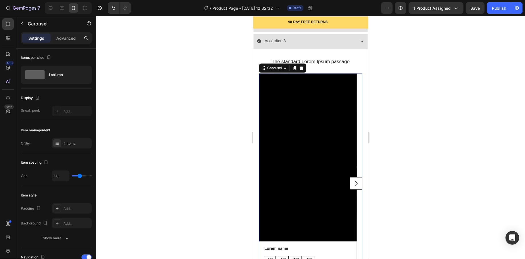
click at [354, 182] on icon "Carousel Next Arrow" at bounding box center [355, 183] width 3 height 6
click at [351, 181] on rect "Carousel Next Arrow" at bounding box center [355, 183] width 12 height 12
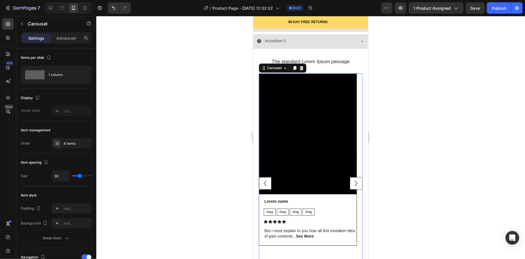
click at [259, 180] on rect "Carousel Back Arrow" at bounding box center [265, 183] width 12 height 12
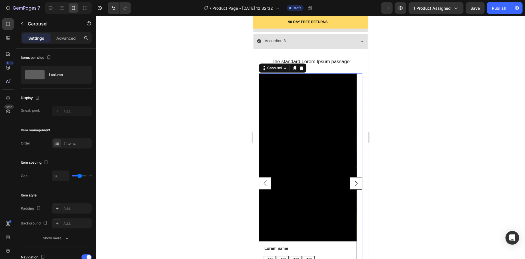
click at [349, 180] on rect "Carousel Next Arrow" at bounding box center [355, 183] width 12 height 12
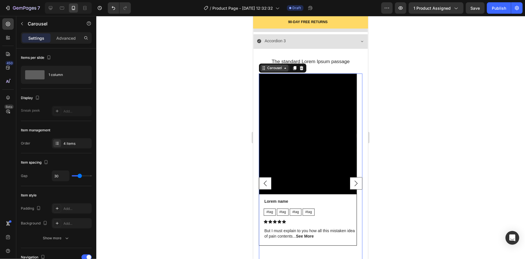
click at [271, 66] on div "Carousel" at bounding box center [274, 67] width 17 height 5
click at [283, 68] on icon at bounding box center [284, 67] width 5 height 5
click at [62, 140] on div "4 items" at bounding box center [72, 143] width 40 height 10
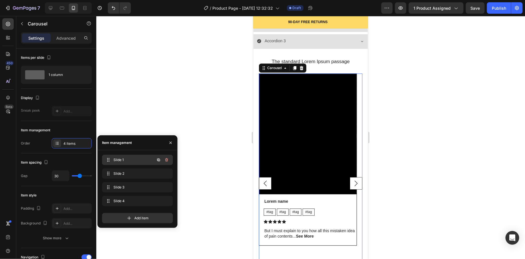
click at [132, 162] on span "Slide 1" at bounding box center [129, 159] width 32 height 5
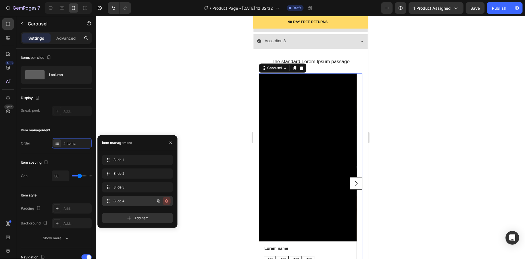
click at [168, 201] on icon "button" at bounding box center [166, 201] width 5 height 5
click at [239, 198] on div at bounding box center [310, 137] width 428 height 243
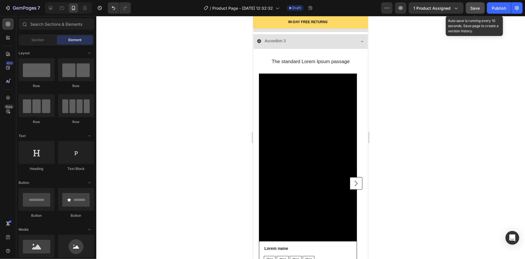
click at [481, 8] on button "Save" at bounding box center [474, 7] width 19 height 11
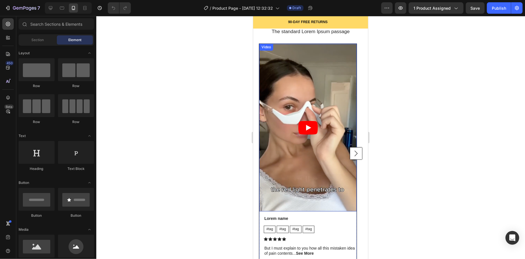
scroll to position [577, 0]
click at [309, 125] on icon "Play" at bounding box center [307, 127] width 19 height 14
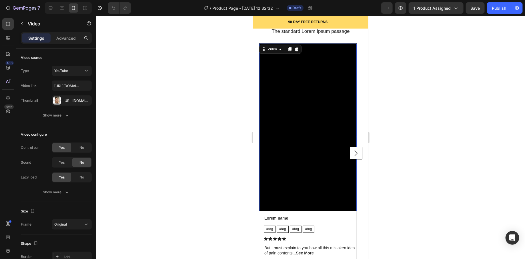
click at [349, 152] on rect "Carousel Next Arrow" at bounding box center [355, 152] width 12 height 12
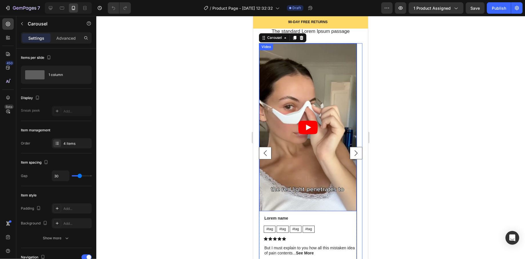
click at [306, 128] on icon "Play" at bounding box center [308, 127] width 5 height 6
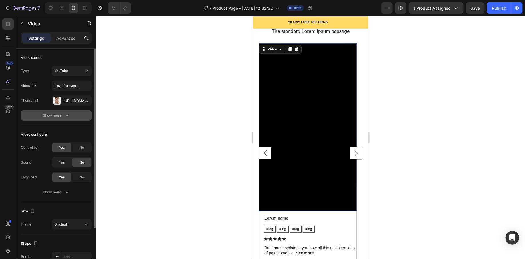
click at [60, 113] on div "Show more" at bounding box center [56, 115] width 27 height 6
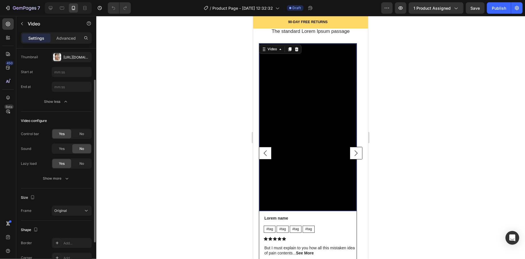
scroll to position [45, 0]
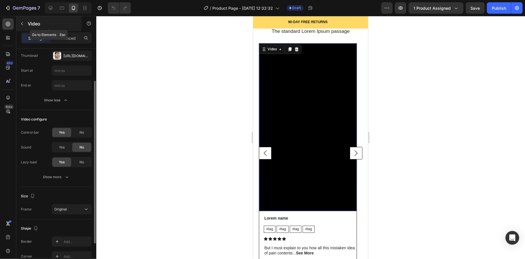
click at [24, 24] on icon "button" at bounding box center [22, 23] width 5 height 5
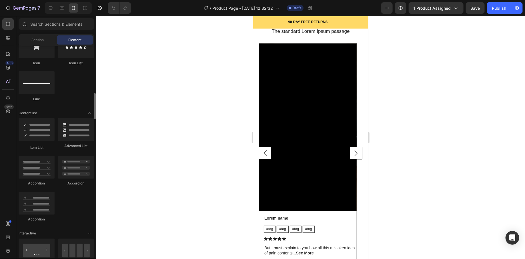
scroll to position [0, 0]
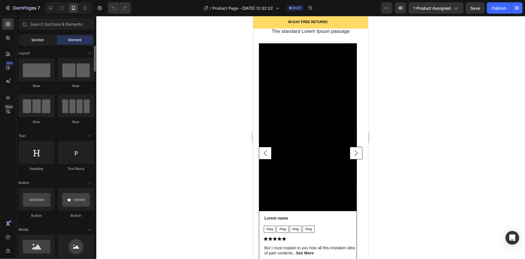
click at [41, 38] on span "Section" at bounding box center [38, 39] width 12 height 5
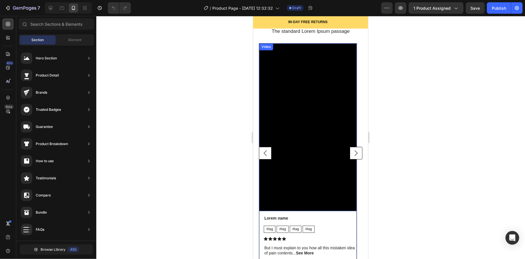
click at [263, 43] on div "Video" at bounding box center [307, 127] width 97 height 168
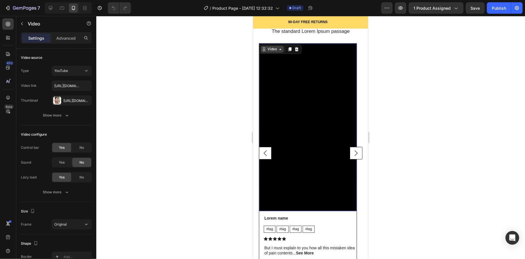
click at [265, 47] on icon at bounding box center [263, 49] width 5 height 5
click at [267, 48] on div "Video" at bounding box center [272, 48] width 12 height 5
click at [234, 51] on div at bounding box center [310, 137] width 428 height 243
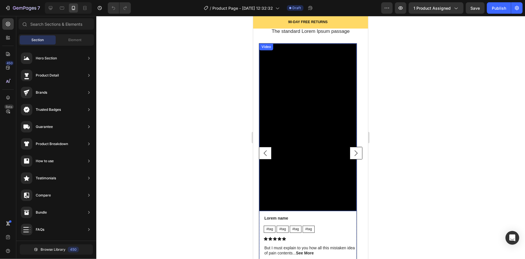
click at [266, 47] on div "Video" at bounding box center [266, 46] width 12 height 5
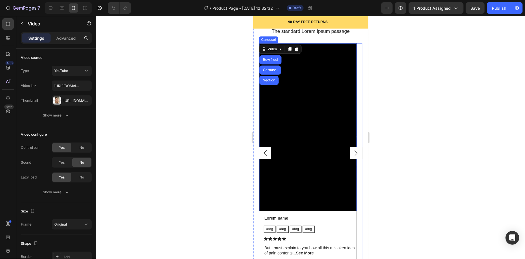
click at [267, 152] on rect "Carousel Back Arrow" at bounding box center [265, 152] width 12 height 12
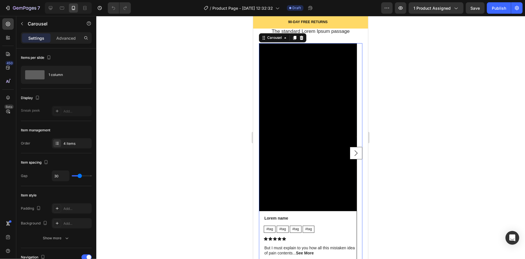
click at [349, 150] on rect "Carousel Next Arrow" at bounding box center [355, 152] width 12 height 12
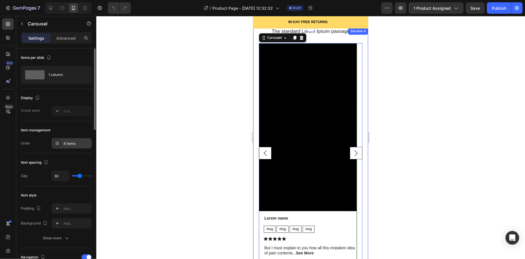
click at [77, 140] on div "4 items" at bounding box center [72, 143] width 40 height 10
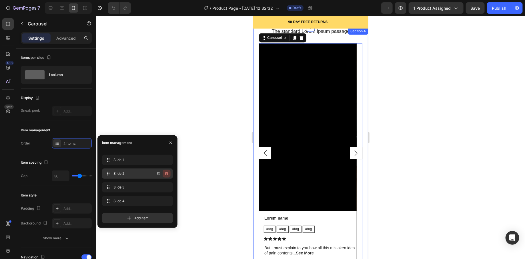
click at [168, 174] on icon "button" at bounding box center [166, 173] width 5 height 5
click at [167, 174] on div "Delete" at bounding box center [162, 173] width 11 height 5
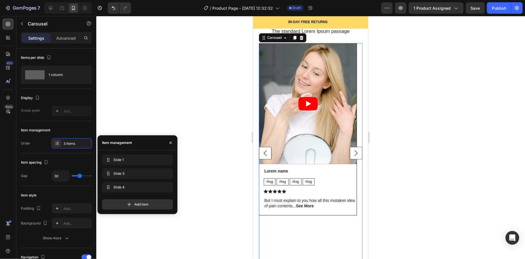
click at [264, 149] on rect "Carousel Back Arrow" at bounding box center [265, 152] width 12 height 12
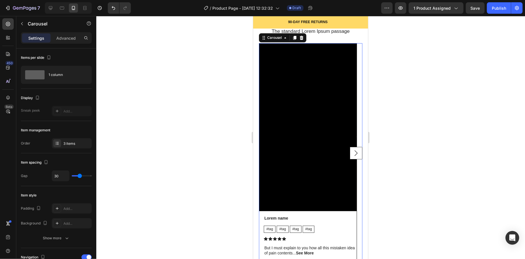
click at [349, 151] on rect "Carousel Next Arrow" at bounding box center [355, 152] width 12 height 12
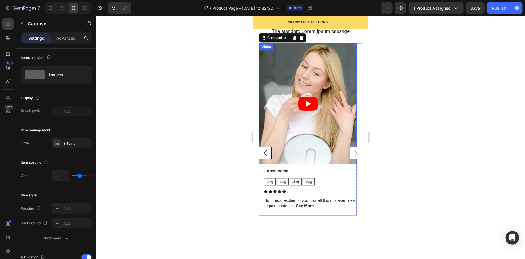
click at [308, 99] on icon "Play" at bounding box center [307, 104] width 19 height 14
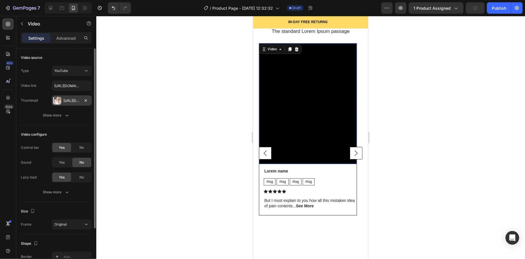
click at [76, 98] on div "[URL][DOMAIN_NAME]" at bounding box center [71, 100] width 17 height 5
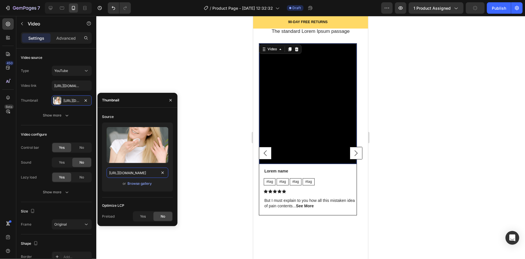
click at [138, 173] on input "[URL][DOMAIN_NAME]" at bounding box center [138, 173] width 62 height 10
paste input "Screenshot_[DATE]_at_2.34.41_PM.png?v=1756280145"
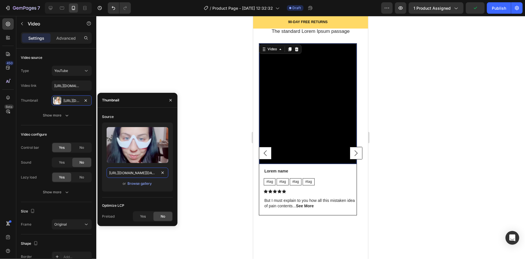
scroll to position [0, 137]
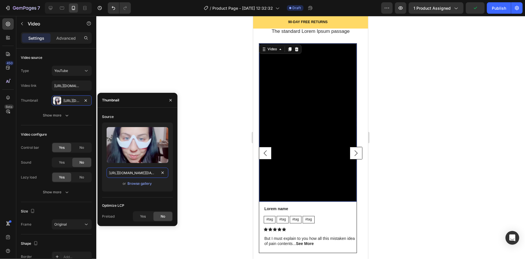
type input "[URL][DOMAIN_NAME][DATE]"
click at [199, 168] on div at bounding box center [310, 137] width 428 height 243
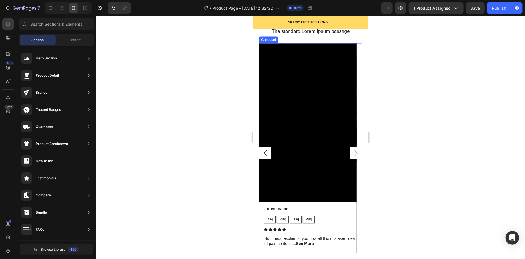
click at [351, 154] on rect "Carousel Next Arrow" at bounding box center [355, 152] width 12 height 12
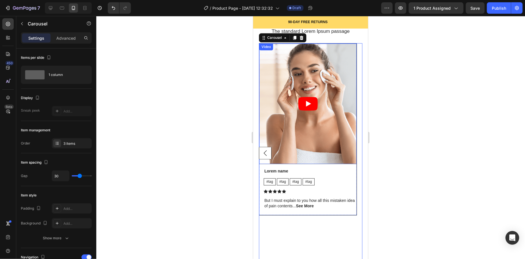
click at [302, 99] on icon "Play" at bounding box center [307, 104] width 19 height 14
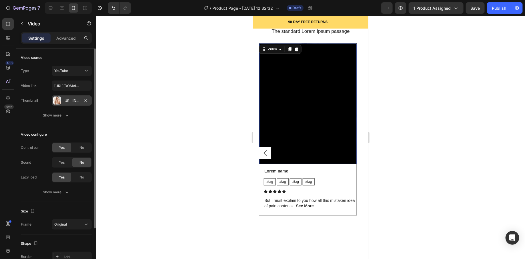
click at [69, 102] on div "[URL][DOMAIN_NAME]" at bounding box center [71, 100] width 17 height 5
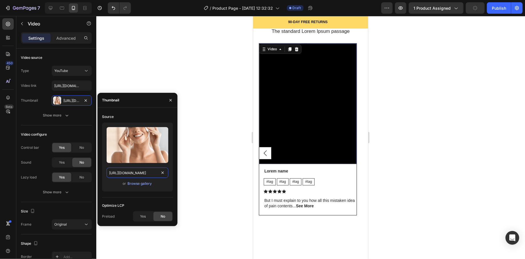
click at [140, 174] on input "[URL][DOMAIN_NAME]" at bounding box center [138, 173] width 62 height 10
paste input "Screenshot_[DATE]_at_2.34.56_PM.png?v=1756280146"
type input "[URL][DOMAIN_NAME][DATE]"
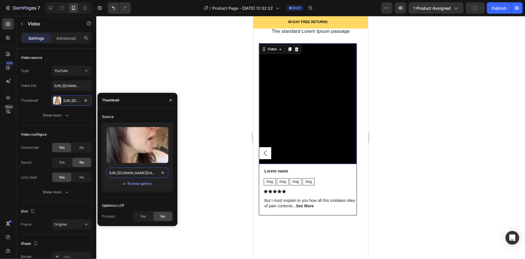
scroll to position [0, 138]
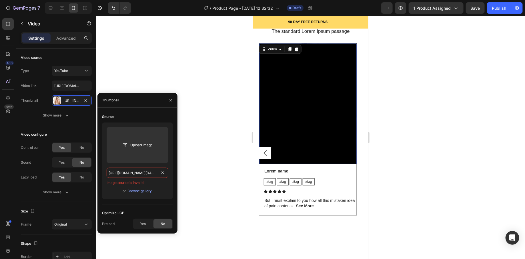
click at [149, 172] on input "[URL][DOMAIN_NAME][DATE]" at bounding box center [138, 173] width 62 height 10
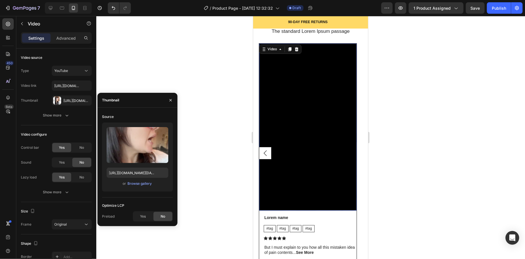
click at [187, 171] on div at bounding box center [310, 137] width 428 height 243
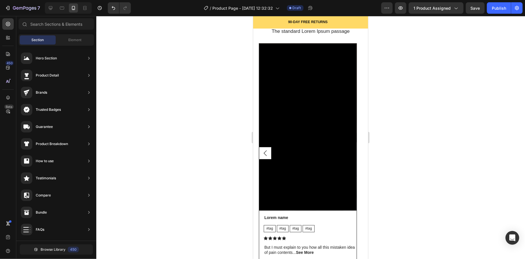
click at [213, 180] on div at bounding box center [310, 137] width 428 height 243
click at [478, 7] on span "Save" at bounding box center [474, 8] width 9 height 5
click at [267, 150] on rect "Carousel Back Arrow" at bounding box center [265, 152] width 12 height 12
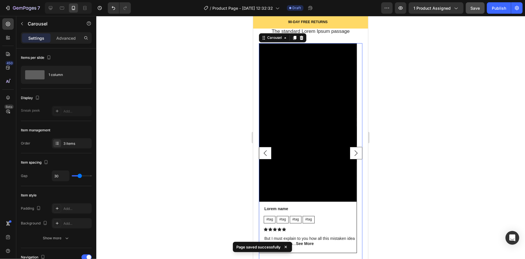
click at [266, 151] on rect "Carousel Back Arrow" at bounding box center [265, 152] width 12 height 12
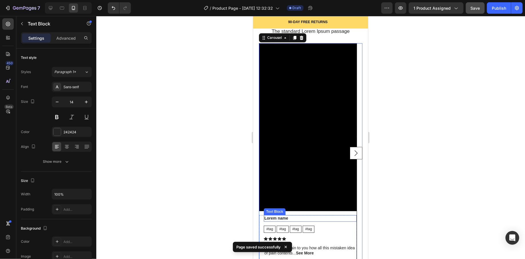
click at [278, 218] on p "Lorem name" at bounding box center [310, 217] width 92 height 5
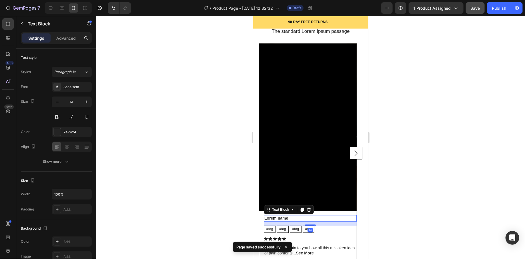
click at [277, 217] on p "Lorem name" at bounding box center [310, 217] width 92 height 5
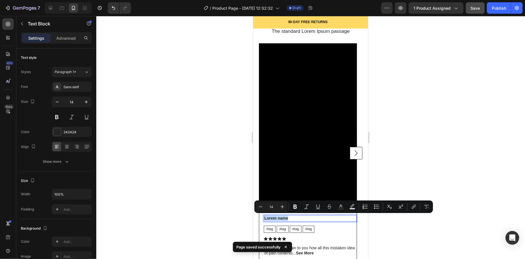
click at [277, 217] on p "Lorem name" at bounding box center [310, 217] width 92 height 5
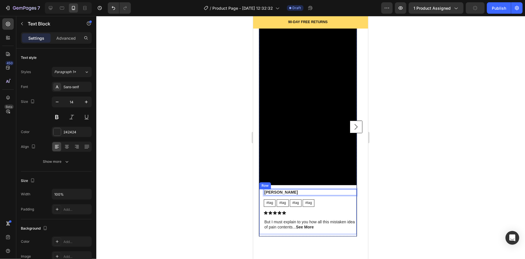
scroll to position [603, 0]
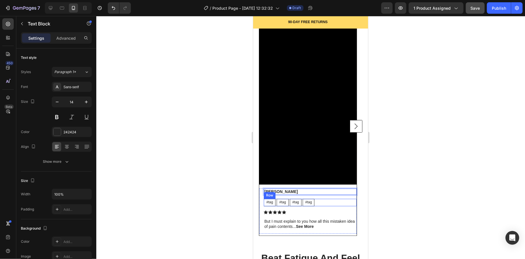
click at [331, 202] on div "#tag Text Block #tag Text Block #tag Text Block #tag Text Block Row" at bounding box center [309, 201] width 93 height 7
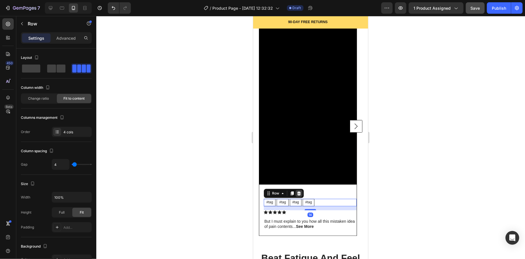
click at [297, 192] on icon at bounding box center [298, 193] width 5 height 5
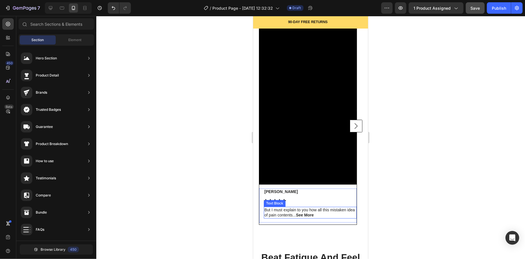
click at [304, 214] on strong "See More" at bounding box center [305, 214] width 18 height 5
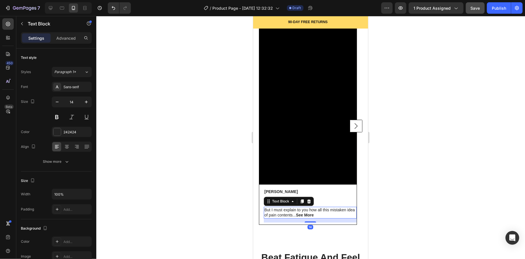
click at [304, 214] on strong "See More" at bounding box center [305, 214] width 18 height 5
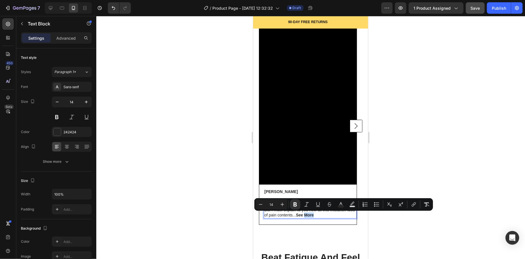
click at [305, 215] on strong "See More" at bounding box center [305, 214] width 18 height 5
click at [311, 216] on strong "See More" at bounding box center [305, 214] width 18 height 5
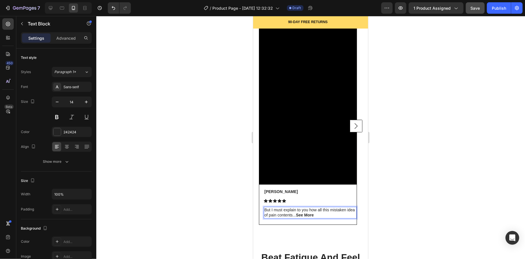
click at [316, 214] on p "But I must explain to you how all this mistaken idea of pain contents... See Mo…" at bounding box center [310, 212] width 92 height 10
click at [307, 214] on strong "See More" at bounding box center [305, 214] width 18 height 5
click at [315, 214] on p "But I must explain to you how all this mistaken idea of pain contents... See Mo…" at bounding box center [310, 212] width 92 height 10
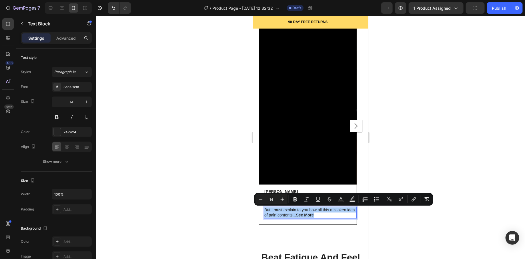
click at [244, 214] on div at bounding box center [310, 137] width 428 height 243
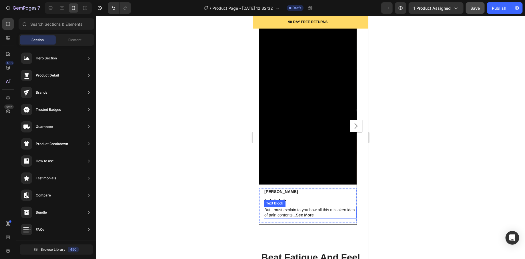
click at [296, 211] on p "But I must explain to you how all this mistaken idea of pain contents... See Mo…" at bounding box center [310, 212] width 92 height 10
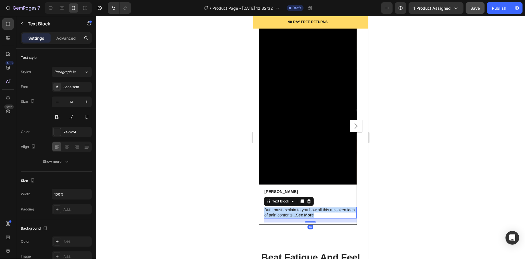
click at [296, 211] on p "But I must explain to you how all this mistaken idea of pain contents... See Mo…" at bounding box center [310, 212] width 92 height 10
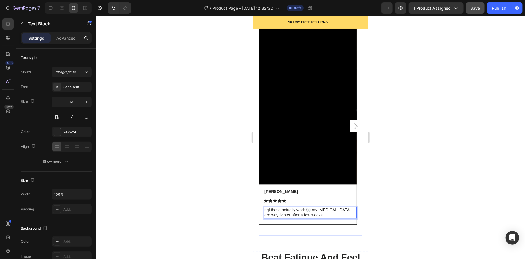
click at [351, 129] on rect "Carousel Next Arrow" at bounding box center [355, 126] width 12 height 12
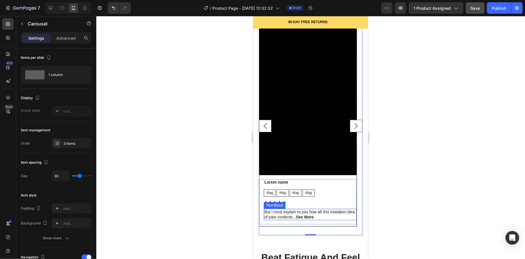
click at [275, 214] on p "But I must explain to you how all this mistaken idea of pain contents... See Mo…" at bounding box center [310, 214] width 92 height 10
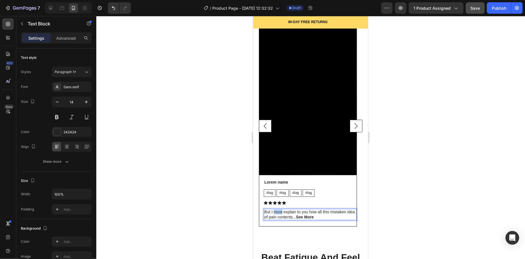
click at [275, 214] on p "But I must explain to you how all this mistaken idea of pain contents... See Mo…" at bounding box center [310, 214] width 92 height 10
click at [264, 210] on p "didn’t think a gadget like this would work but omg… my under eyes are way less …" at bounding box center [310, 217] width 92 height 16
click at [350, 218] on p "''didn’t think a gadget like this would work but omg… my under eyes are way les…" at bounding box center [310, 217] width 92 height 16
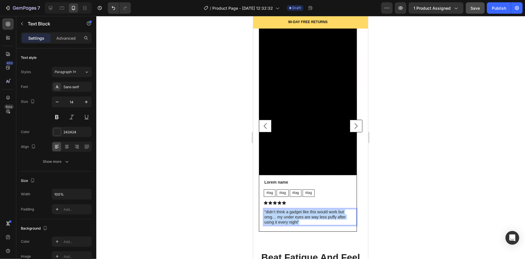
click at [350, 218] on p "''didn’t think a gadget like this would work but omg… my under eyes are way les…" at bounding box center [310, 217] width 92 height 16
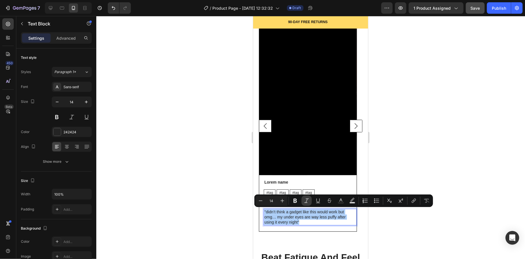
click at [304, 200] on icon "Editor contextual toolbar" at bounding box center [307, 201] width 6 height 6
click at [372, 237] on div at bounding box center [310, 137] width 428 height 243
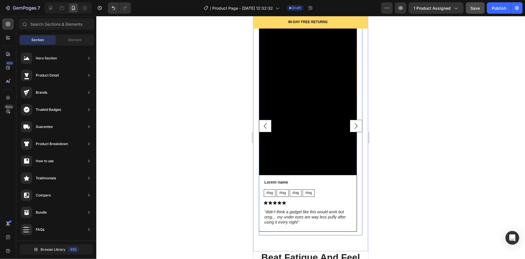
click at [262, 125] on rect "Carousel Back Arrow" at bounding box center [265, 126] width 12 height 12
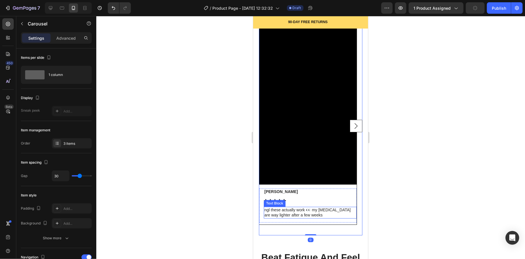
click at [287, 213] on p "ngl these actually work 👀 my [MEDICAL_DATA] are way lighter after a few weeks" at bounding box center [310, 212] width 92 height 10
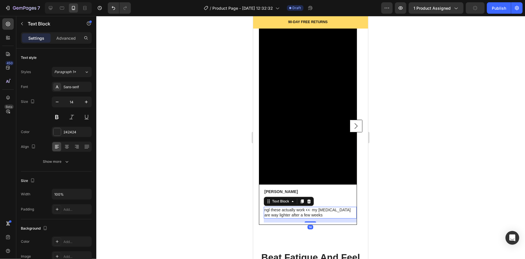
click at [287, 213] on p "ngl these actually work 👀 my [MEDICAL_DATA] are way lighter after a few weeks" at bounding box center [310, 212] width 92 height 10
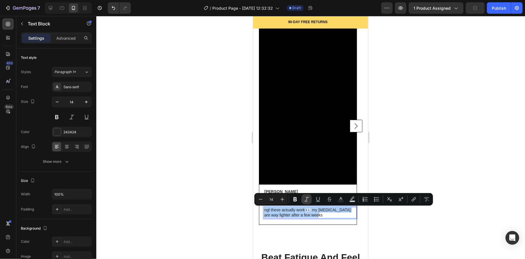
click at [309, 198] on button "Italic" at bounding box center [306, 199] width 10 height 10
click at [309, 216] on p "ngl these actually work 👀 my [MEDICAL_DATA] are way lighter after a few weeks" at bounding box center [310, 212] width 92 height 10
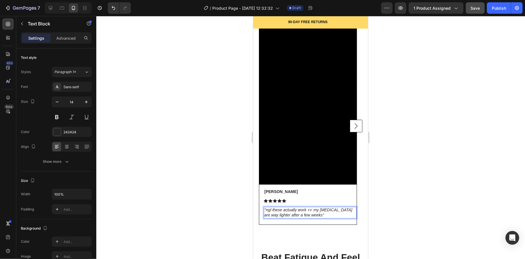
click at [394, 222] on div at bounding box center [310, 137] width 428 height 243
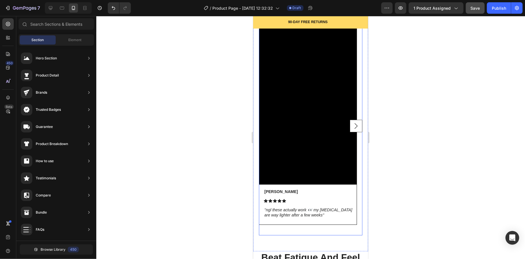
click at [349, 129] on rect "Carousel Next Arrow" at bounding box center [355, 126] width 12 height 12
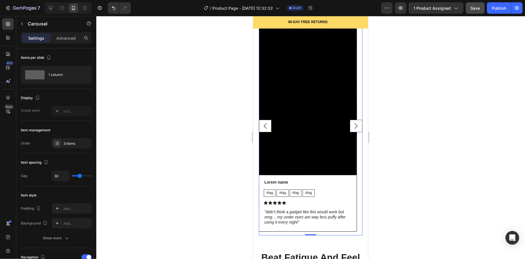
click at [351, 127] on rect "Carousel Next Arrow" at bounding box center [355, 126] width 12 height 12
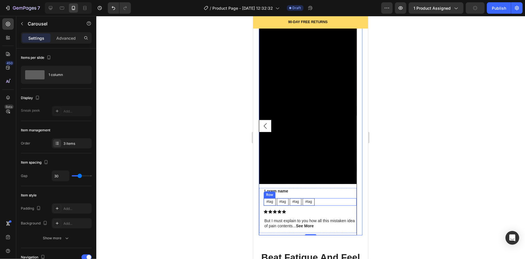
click at [329, 199] on div "#tag Text Block #tag Text Block #tag Text Block #tag Text Block Row" at bounding box center [309, 201] width 93 height 7
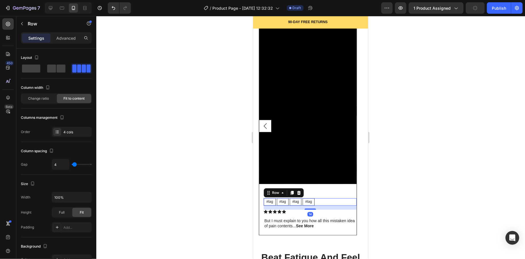
click at [302, 194] on div "Row" at bounding box center [283, 192] width 40 height 9
click at [298, 191] on icon at bounding box center [299, 192] width 4 height 4
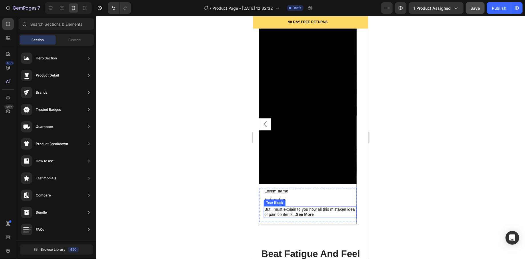
click at [295, 210] on p "But I must explain to you how all this mistaken idea of pain contents... See Mo…" at bounding box center [310, 211] width 92 height 10
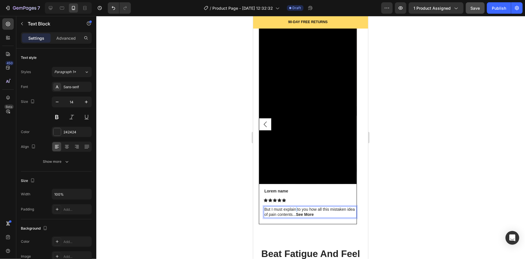
click at [295, 210] on p "But I must explain to you how all this mistaken idea of pain contents... See Mo…" at bounding box center [310, 211] width 92 height 10
click at [295, 215] on p "“ok but why does my skin look smoother after just a few sessions?? people at wo…" at bounding box center [310, 214] width 92 height 16
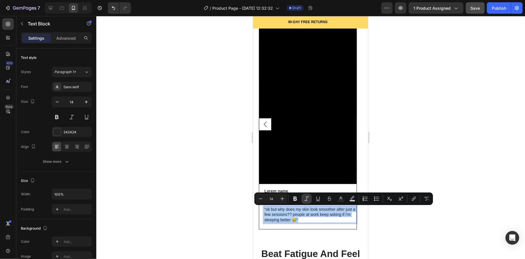
click at [308, 200] on icon "Editor contextual toolbar" at bounding box center [307, 199] width 6 height 6
click at [314, 214] on icon "“ok but why does my skin look smoother after just a few sessions?? people at wo…" at bounding box center [309, 214] width 91 height 15
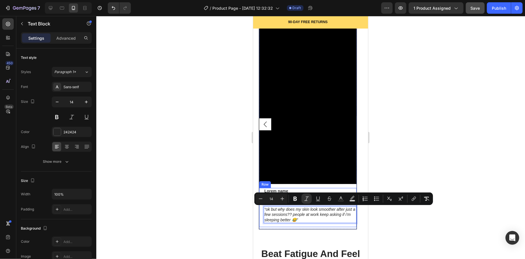
click at [214, 191] on div at bounding box center [310, 137] width 428 height 243
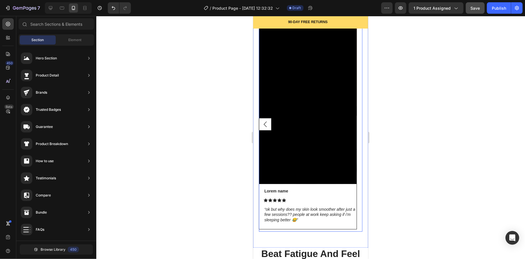
click at [267, 126] on rect "Carousel Back Arrow" at bounding box center [265, 124] width 12 height 12
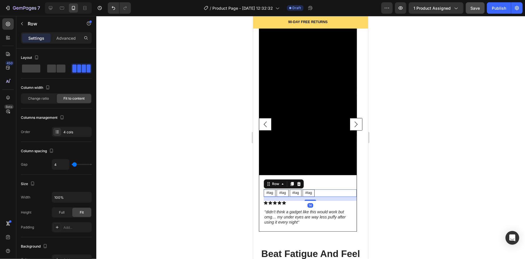
click at [319, 193] on div "#tag Text Block #tag Text Block #tag Text Block #tag Text Block Row 14" at bounding box center [309, 192] width 93 height 7
click at [299, 183] on icon at bounding box center [299, 184] width 4 height 4
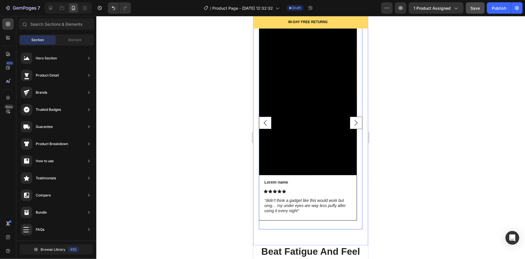
click at [266, 128] on rect "Carousel Back Arrow" at bounding box center [265, 122] width 12 height 12
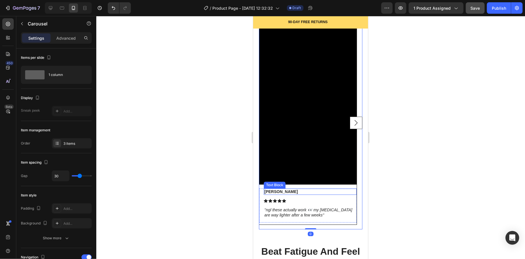
click at [271, 191] on p "[PERSON_NAME]" at bounding box center [310, 191] width 92 height 5
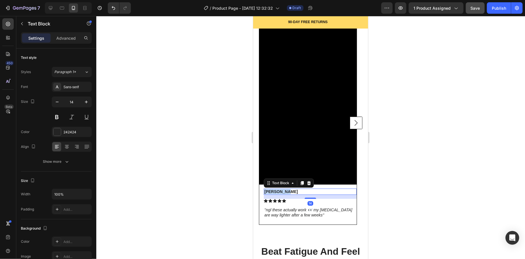
click at [271, 191] on p "[PERSON_NAME]" at bounding box center [310, 191] width 92 height 5
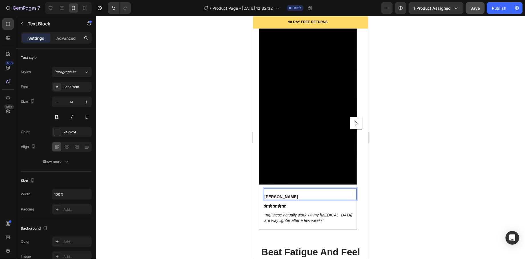
click at [264, 197] on p "[PERSON_NAME]" at bounding box center [310, 196] width 92 height 5
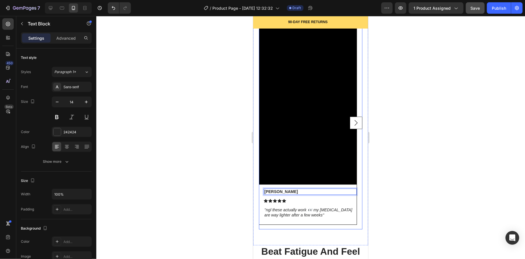
click at [350, 124] on rect "Carousel Next Arrow" at bounding box center [355, 122] width 12 height 12
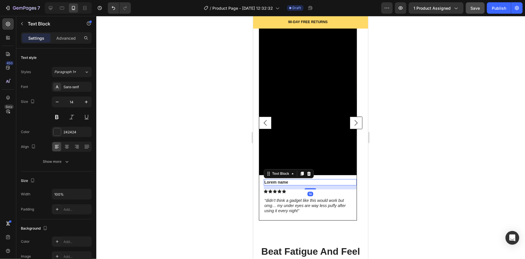
click at [281, 182] on p "Lorem name" at bounding box center [310, 181] width 92 height 5
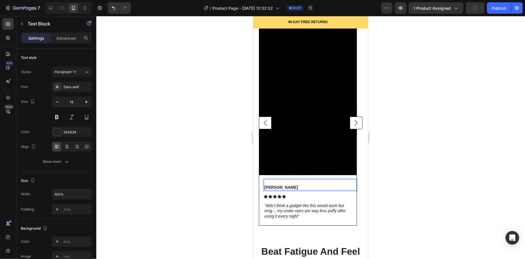
click at [264, 186] on p "[PERSON_NAME]" at bounding box center [310, 186] width 92 height 5
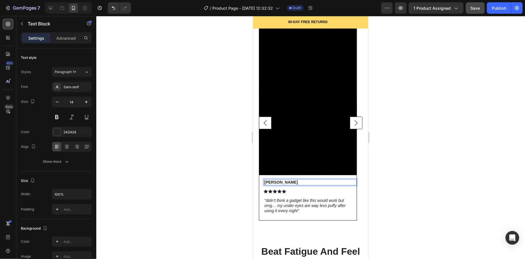
click at [387, 192] on div at bounding box center [310, 137] width 428 height 243
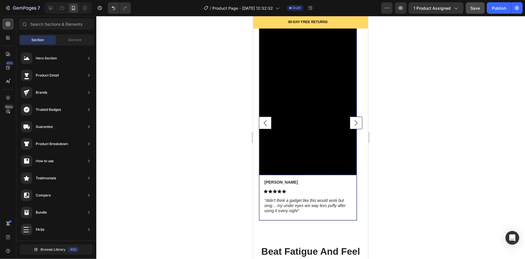
click at [351, 126] on rect "Carousel Next Arrow" at bounding box center [355, 122] width 12 height 12
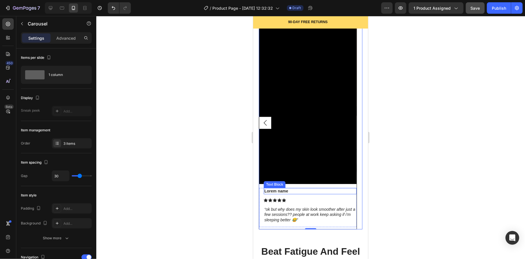
click at [280, 191] on p "Lorem name" at bounding box center [310, 190] width 92 height 5
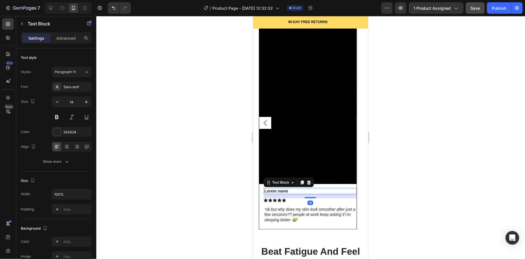
click at [280, 191] on p "Lorem name" at bounding box center [310, 190] width 92 height 5
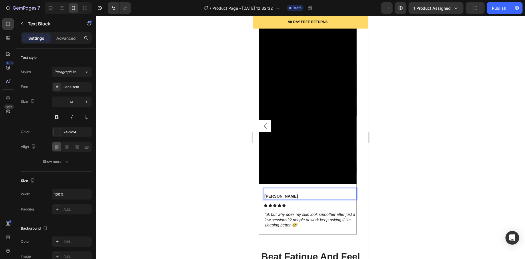
click at [264, 195] on p "[PERSON_NAME]" at bounding box center [310, 195] width 92 height 5
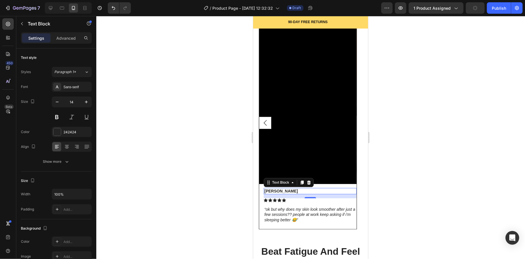
click at [382, 189] on div at bounding box center [310, 137] width 428 height 243
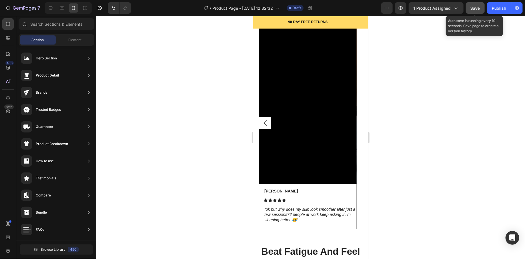
click at [471, 6] on span "Save" at bounding box center [474, 8] width 9 height 5
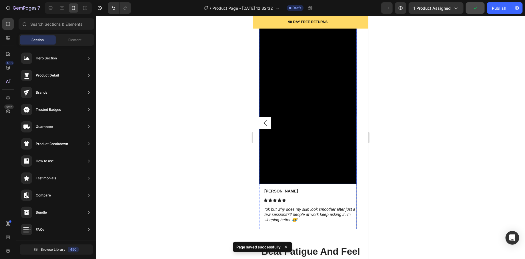
click at [261, 122] on rect "Carousel Back Arrow" at bounding box center [265, 122] width 12 height 12
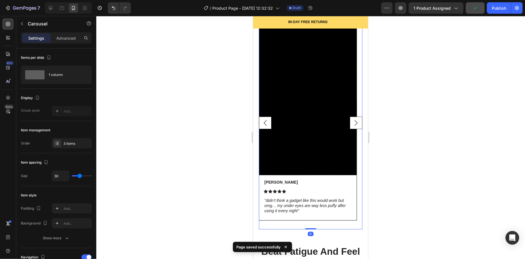
click at [261, 122] on rect "Carousel Back Arrow" at bounding box center [265, 122] width 12 height 12
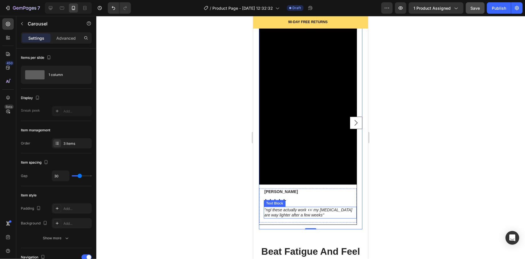
click at [307, 214] on icon "''ngl these actually work 👀 my [MEDICAL_DATA] are way lighter after a few weeks…" at bounding box center [308, 212] width 88 height 10
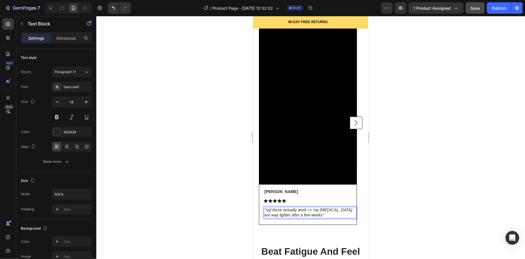
click at [307, 215] on icon "''ngl these actually work 👀 my [MEDICAL_DATA] are way lighter after a few weeks…" at bounding box center [308, 212] width 88 height 10
drag, startPoint x: 387, startPoint y: 212, endPoint x: 430, endPoint y: 138, distance: 85.5
click at [387, 211] on div at bounding box center [310, 137] width 428 height 243
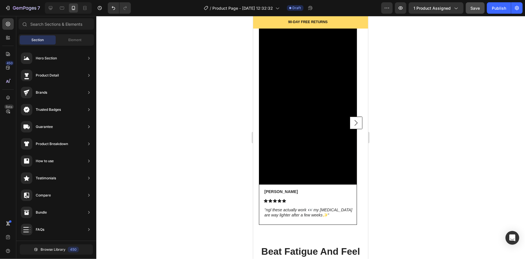
click at [477, 3] on button "Save" at bounding box center [474, 7] width 19 height 11
click at [476, 6] on icon "button" at bounding box center [474, 7] width 5 height 5
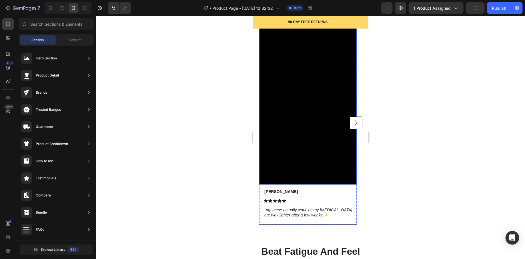
scroll to position [583, 0]
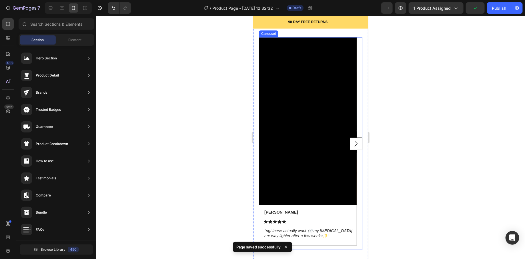
click at [349, 140] on rect "Carousel Next Arrow" at bounding box center [355, 143] width 12 height 12
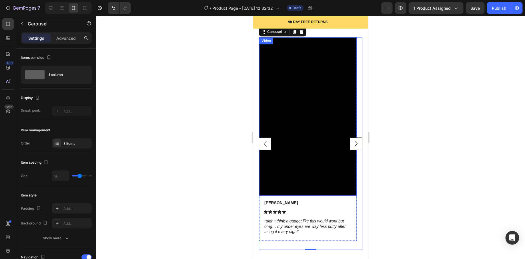
click at [350, 145] on rect "Carousel Next Arrow" at bounding box center [355, 143] width 12 height 12
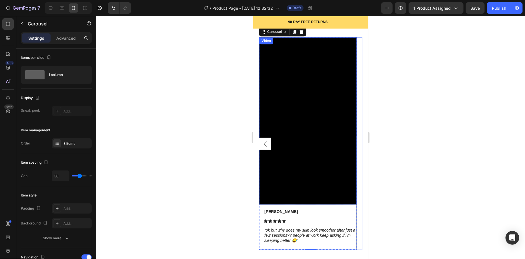
click at [264, 145] on rect "Carousel Back Arrow" at bounding box center [265, 143] width 12 height 12
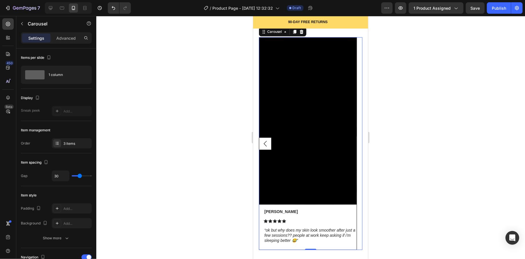
click at [264, 145] on rect "Carousel Back Arrow" at bounding box center [265, 143] width 12 height 12
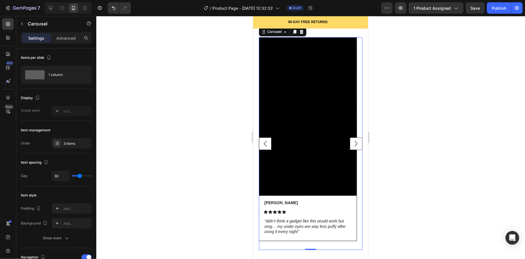
click at [264, 145] on rect "Carousel Back Arrow" at bounding box center [265, 143] width 12 height 12
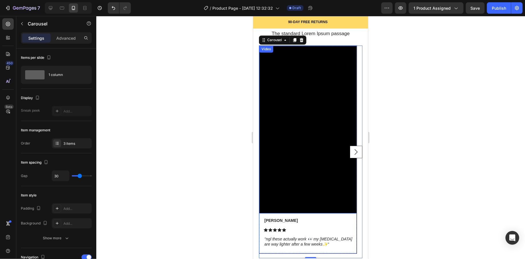
scroll to position [577, 0]
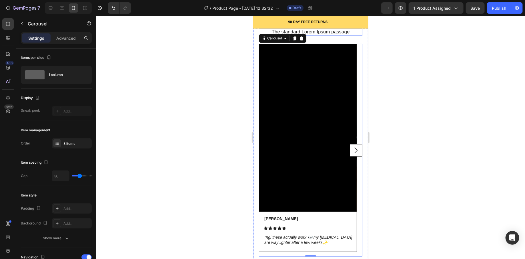
click at [329, 33] on h2 "The standard Lorem Ipsum passage" at bounding box center [309, 31] width 103 height 7
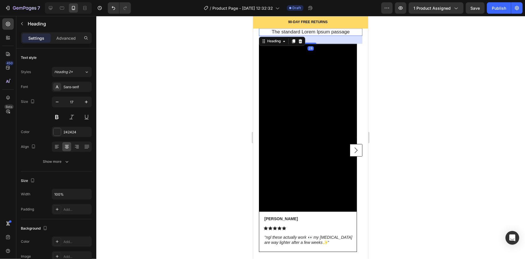
click at [327, 31] on h2 "The standard Lorem Ipsum passage" at bounding box center [309, 31] width 103 height 7
click at [327, 31] on p "The standard Lorem Ipsum passage" at bounding box center [310, 32] width 102 height 6
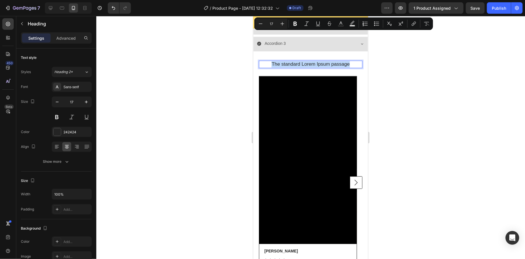
scroll to position [507, 0]
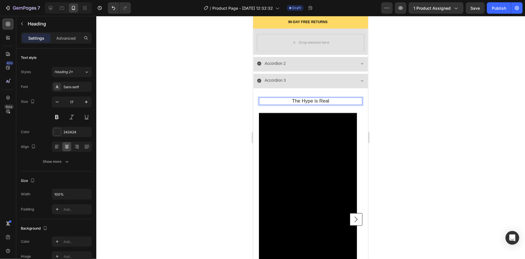
click at [202, 116] on div at bounding box center [310, 137] width 428 height 243
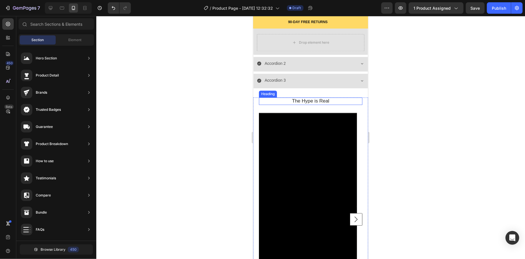
click at [297, 103] on p "The Hype is Real" at bounding box center [310, 101] width 102 height 6
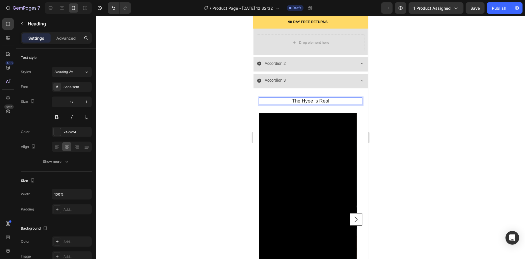
click at [296, 102] on p "The Hype is Real" at bounding box center [310, 101] width 102 height 6
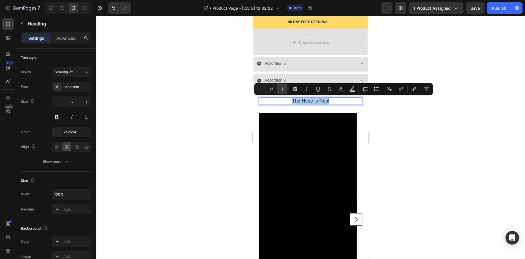
click at [280, 89] on icon "Editor contextual toolbar" at bounding box center [282, 89] width 6 height 6
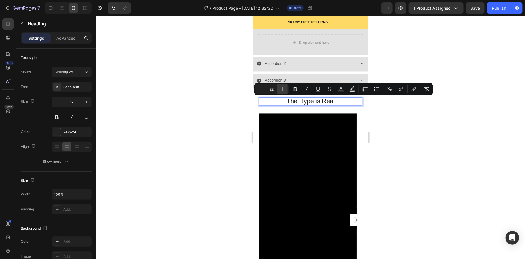
click at [280, 89] on icon "Editor contextual toolbar" at bounding box center [282, 89] width 6 height 6
click at [280, 88] on icon "Editor contextual toolbar" at bounding box center [282, 89] width 6 height 6
type input "25"
drag, startPoint x: 235, startPoint y: 116, endPoint x: 10, endPoint y: 95, distance: 225.8
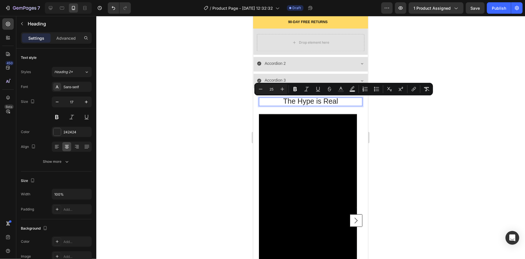
click at [235, 116] on div at bounding box center [310, 137] width 428 height 243
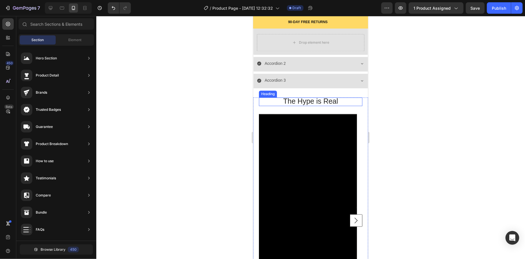
click at [276, 99] on p "⁠⁠⁠⁠⁠⁠⁠ The Hype is Real" at bounding box center [310, 101] width 102 height 7
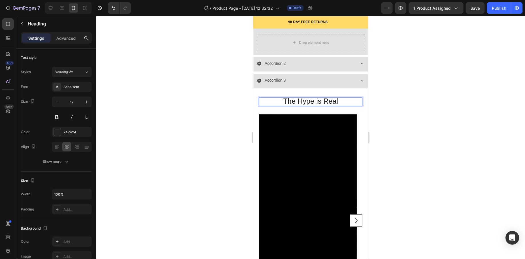
click at [237, 105] on div at bounding box center [310, 137] width 428 height 243
click at [271, 98] on p "⁠⁠⁠⁠⁠⁠⁠ The Hype is Real" at bounding box center [310, 101] width 102 height 7
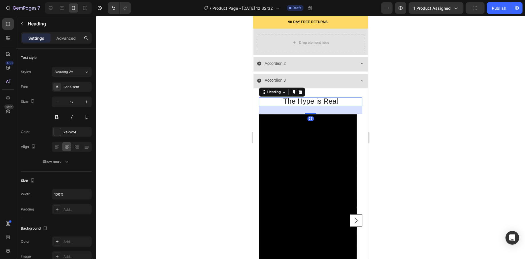
click at [301, 91] on icon at bounding box center [300, 92] width 5 height 5
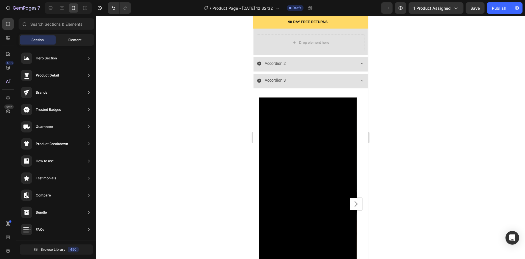
click at [75, 40] on span "Element" at bounding box center [74, 39] width 13 height 5
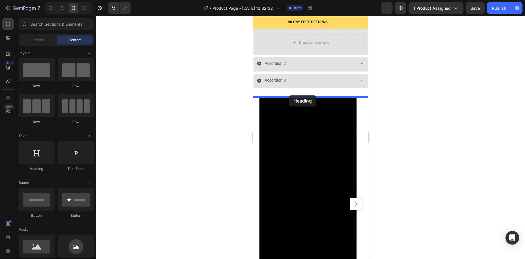
drag, startPoint x: 291, startPoint y: 171, endPoint x: 288, endPoint y: 95, distance: 76.3
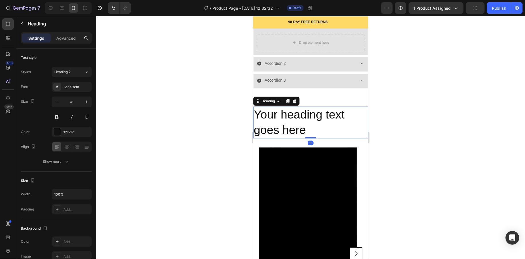
click at [320, 120] on h2 "Your heading text goes here" at bounding box center [310, 123] width 115 height 32
click at [320, 120] on p "Your heading text goes here" at bounding box center [310, 122] width 114 height 31
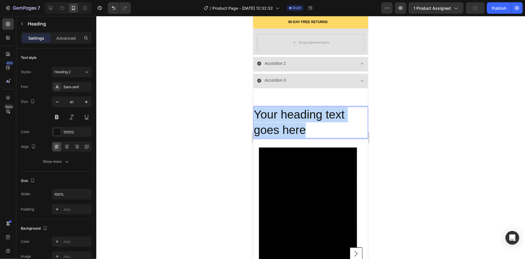
click at [320, 120] on p "Your heading text goes here" at bounding box center [310, 122] width 114 height 31
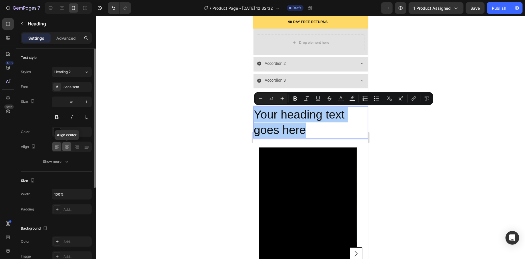
click at [68, 145] on icon at bounding box center [67, 147] width 6 height 6
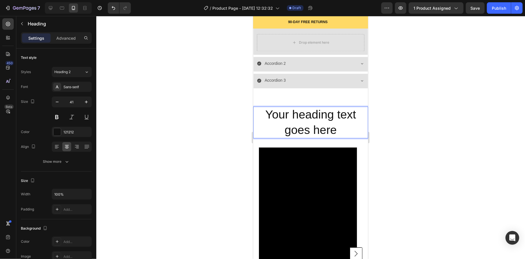
click at [286, 119] on p "Your heading text goes here" at bounding box center [310, 122] width 114 height 31
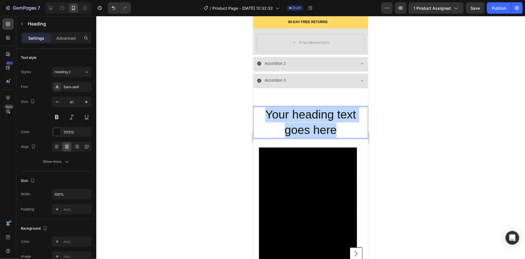
click at [286, 119] on p "Your heading text goes here" at bounding box center [310, 122] width 114 height 31
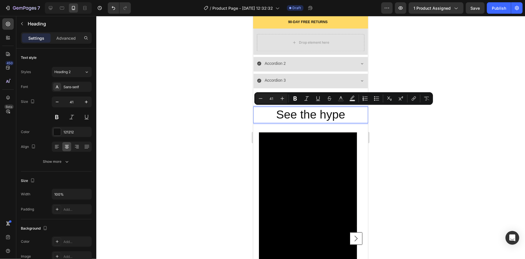
click at [274, 112] on p "See the hype" at bounding box center [310, 114] width 114 height 15
copy p "See the hype"
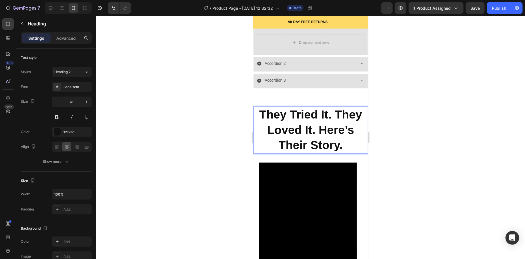
click at [294, 132] on strong "They Tried It. They Loved It. Here’s Their Story." at bounding box center [310, 130] width 103 height 44
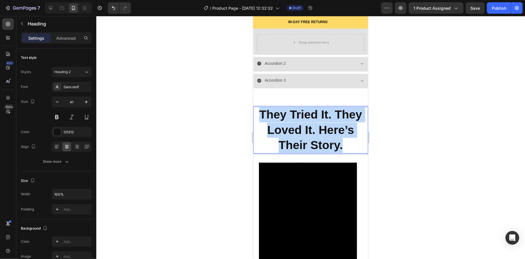
click at [294, 132] on strong "They Tried It. They Loved It. Here’s Their Story." at bounding box center [310, 130] width 103 height 44
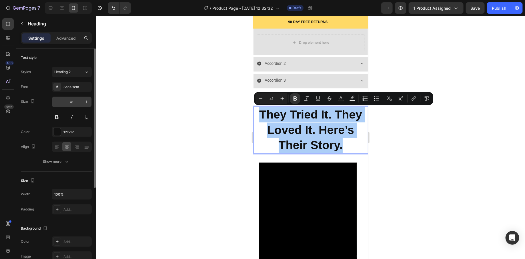
click at [72, 103] on input "41" at bounding box center [71, 102] width 19 height 10
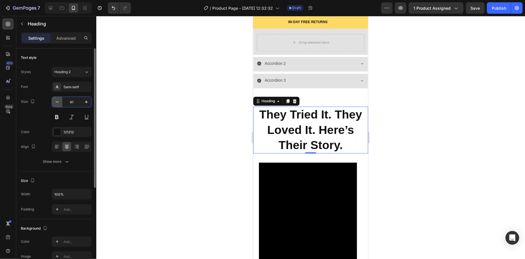
click at [57, 103] on icon "button" at bounding box center [57, 102] width 6 height 6
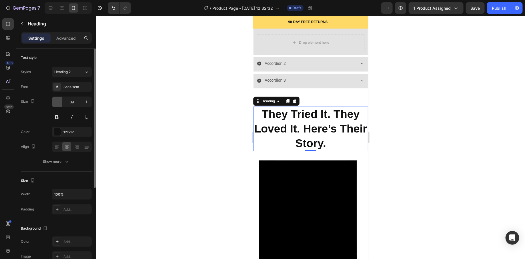
click at [57, 103] on icon "button" at bounding box center [57, 102] width 6 height 6
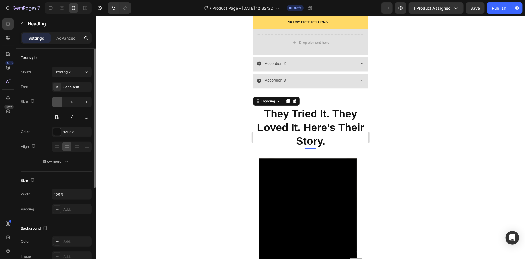
click at [57, 103] on icon "button" at bounding box center [57, 102] width 6 height 6
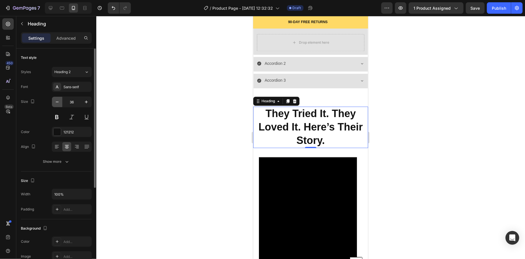
click at [57, 103] on icon "button" at bounding box center [57, 102] width 6 height 6
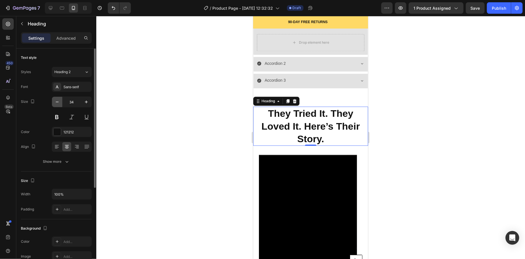
click at [57, 103] on icon "button" at bounding box center [57, 102] width 6 height 6
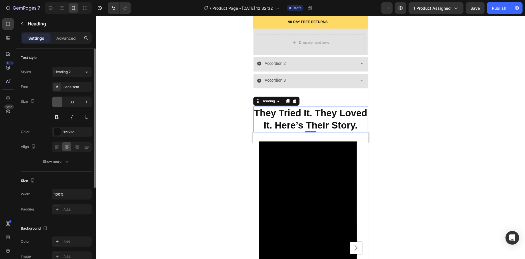
click at [57, 103] on icon "button" at bounding box center [57, 102] width 6 height 6
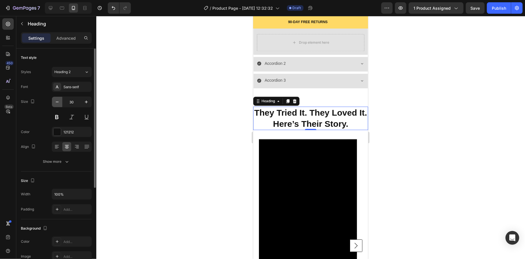
click at [57, 103] on icon "button" at bounding box center [57, 102] width 6 height 6
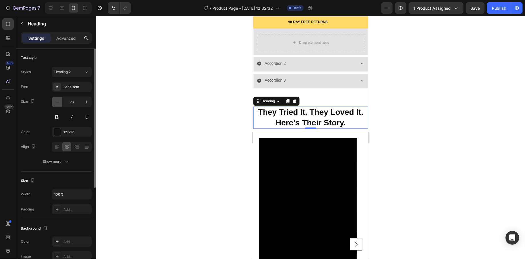
click at [57, 103] on icon "button" at bounding box center [57, 102] width 6 height 6
type input "26"
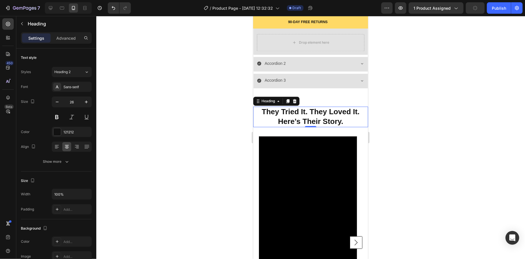
click at [212, 160] on div at bounding box center [310, 137] width 428 height 243
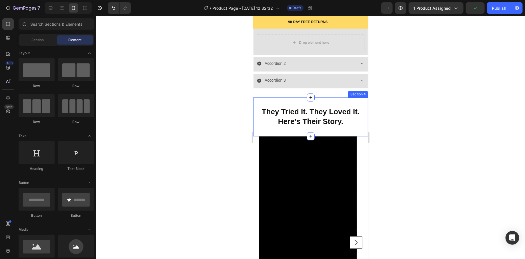
click at [291, 132] on div "⁠⁠⁠⁠⁠⁠⁠ They Tried It. They Loved It. Here’s Their Story. Heading Section 4" at bounding box center [310, 116] width 115 height 39
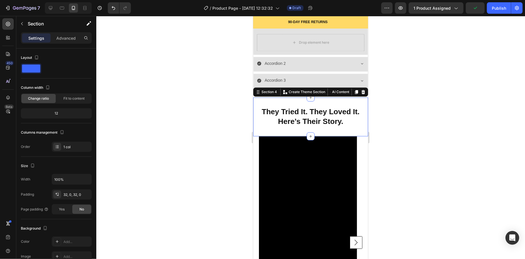
click at [295, 130] on div "⁠⁠⁠⁠⁠⁠⁠ They Tried It. They Loved It. Here’s Their Story. Heading Section 4 Cre…" at bounding box center [310, 116] width 115 height 39
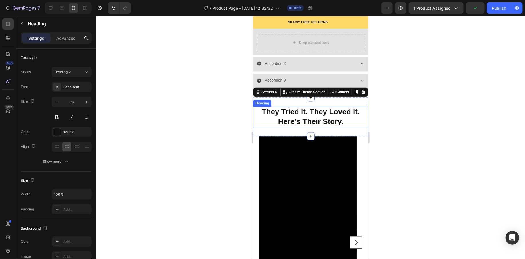
click at [297, 122] on strong "They Tried It. They Loved It. Here’s Their Story." at bounding box center [310, 116] width 98 height 18
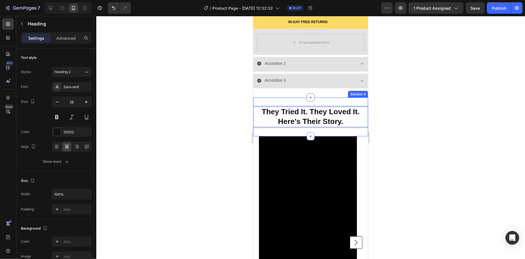
click at [281, 127] on div "They Tried It. They Loved It. Here’s Their Story. Heading 0 Section 4" at bounding box center [310, 116] width 115 height 39
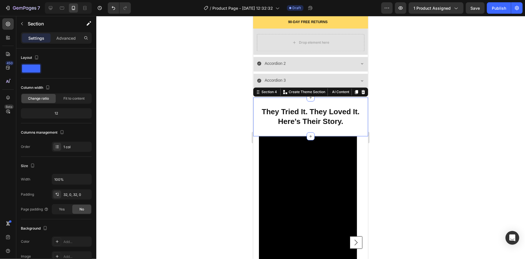
click at [287, 131] on div "⁠⁠⁠⁠⁠⁠⁠ They Tried It. They Loved It. Here’s Their Story. Heading Section 4 Cre…" at bounding box center [310, 116] width 115 height 39
click at [287, 132] on div "⁠⁠⁠⁠⁠⁠⁠ They Tried It. They Loved It. Here’s Their Story. Heading Section 4 Cre…" at bounding box center [310, 116] width 115 height 39
click at [76, 193] on div "32, 0, 32, 0" at bounding box center [71, 194] width 17 height 5
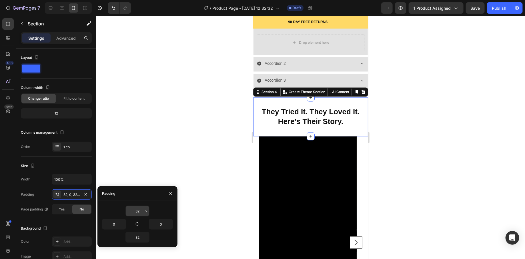
click at [138, 209] on input "32" at bounding box center [137, 211] width 23 height 10
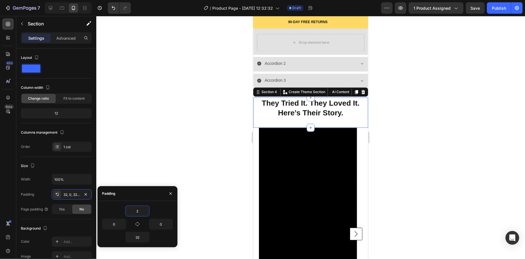
click at [142, 211] on input "2" at bounding box center [137, 211] width 23 height 10
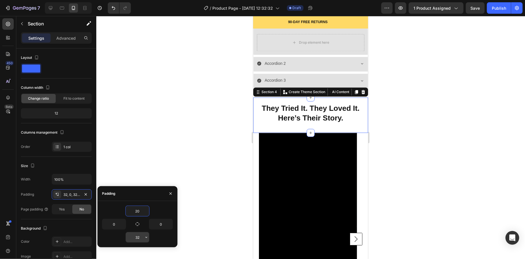
type input "20"
click at [137, 236] on input "32" at bounding box center [137, 237] width 23 height 10
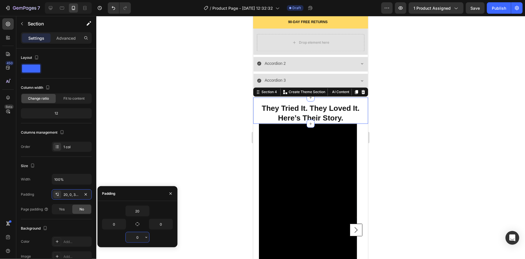
click at [137, 239] on input "0" at bounding box center [137, 237] width 23 height 10
type input "5"
click at [201, 193] on div at bounding box center [310, 137] width 428 height 243
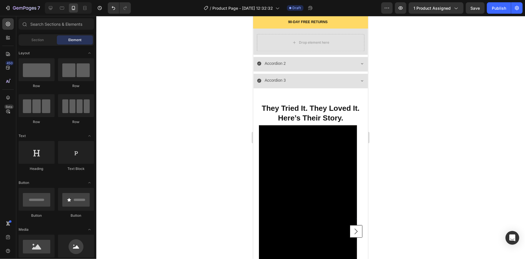
click at [212, 190] on div at bounding box center [310, 137] width 428 height 243
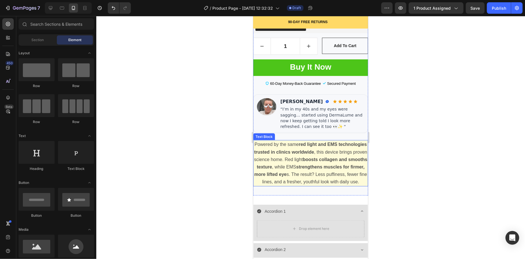
scroll to position [465, 0]
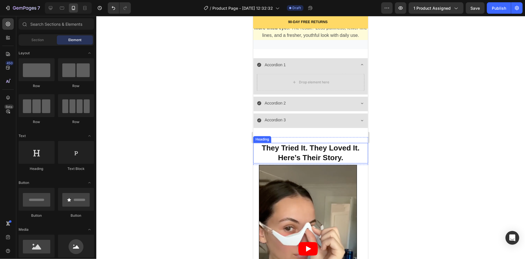
click at [317, 148] on strong "They Tried It. They Loved It. Here’s Their Story." at bounding box center [310, 153] width 98 height 18
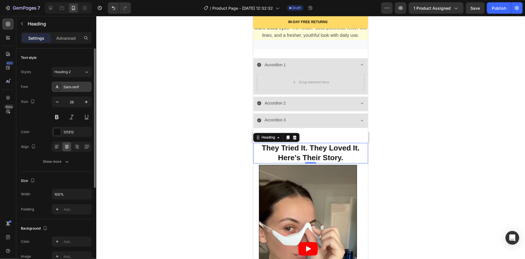
click at [81, 86] on div "Sans-serif" at bounding box center [76, 87] width 27 height 5
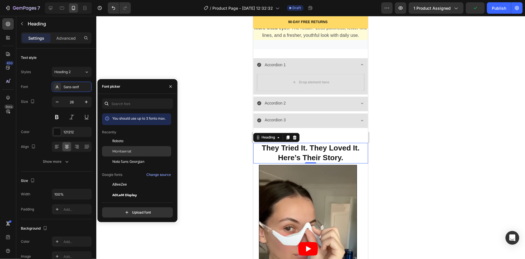
click at [138, 149] on div "Montserrat" at bounding box center [141, 151] width 58 height 5
click at [217, 175] on div at bounding box center [310, 137] width 428 height 243
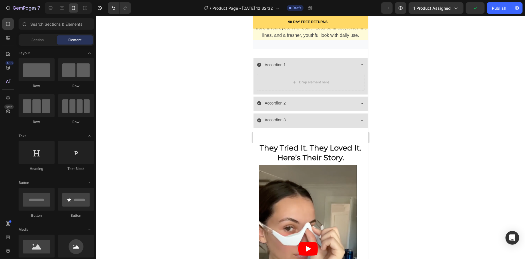
click at [217, 175] on div at bounding box center [310, 137] width 428 height 243
click at [305, 67] on div "Accordion 1" at bounding box center [305, 64] width 98 height 9
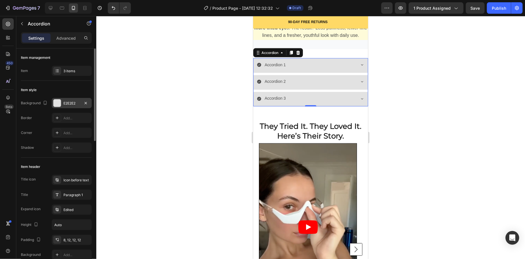
click at [59, 101] on div at bounding box center [56, 102] width 7 height 7
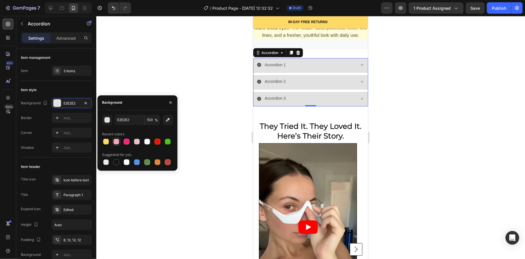
click at [120, 140] on div at bounding box center [116, 142] width 8 height 8
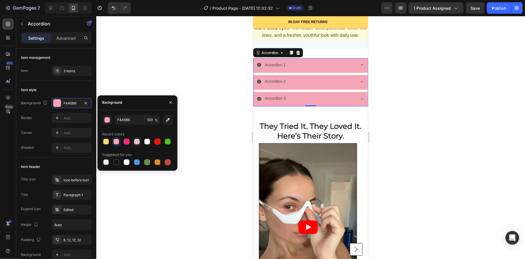
click at [134, 143] on div at bounding box center [137, 142] width 6 height 6
type input "E5C4C6"
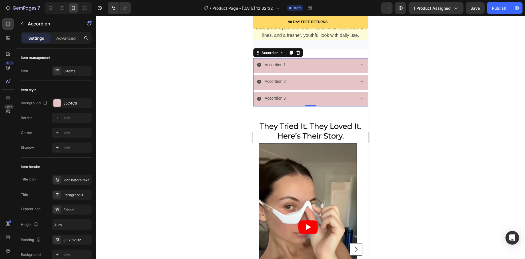
click at [202, 138] on div at bounding box center [310, 137] width 428 height 243
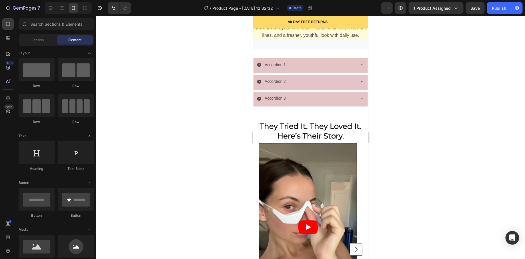
click at [202, 138] on div at bounding box center [310, 137] width 428 height 243
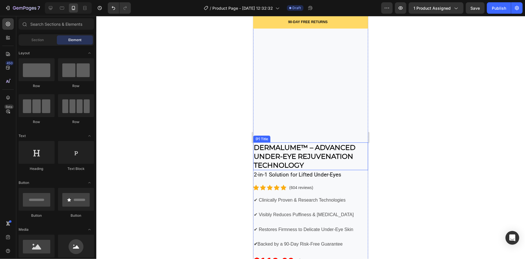
scroll to position [98, 0]
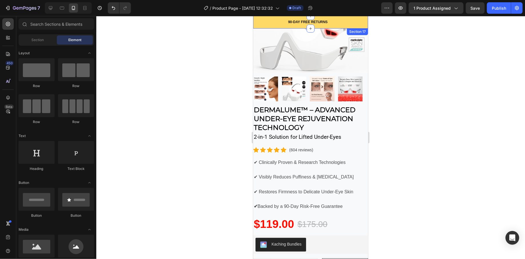
click at [254, 23] on div "90-DAY FREE RETURNS Heading Row 600+ Heading Icon Icon Icon Icon Icon Icon List…" at bounding box center [310, 22] width 115 height 13
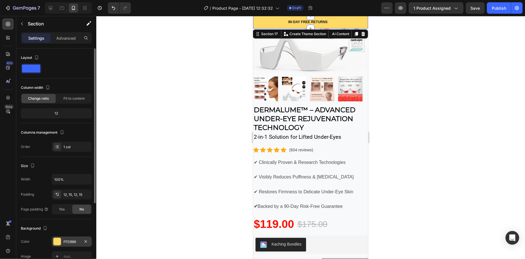
click at [58, 239] on div at bounding box center [56, 241] width 7 height 7
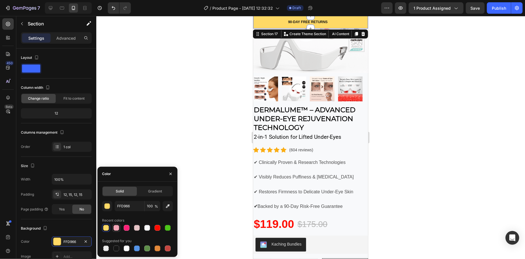
click at [119, 227] on div at bounding box center [116, 227] width 7 height 7
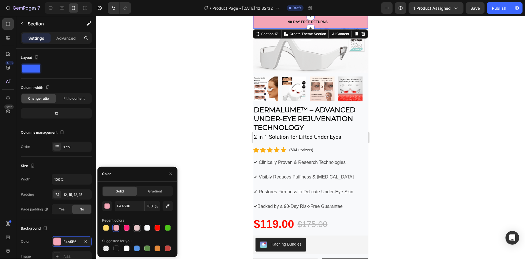
click at [137, 227] on div at bounding box center [137, 228] width 6 height 6
type input "E5C4C6"
click at [204, 123] on div at bounding box center [310, 137] width 428 height 243
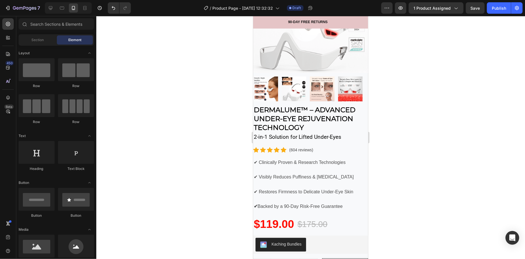
click at [204, 123] on div at bounding box center [310, 137] width 428 height 243
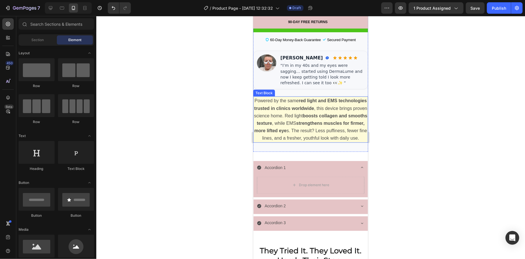
scroll to position [393, 0]
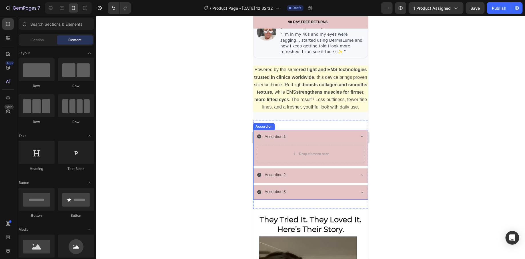
click at [320, 137] on div "Accordion 1" at bounding box center [305, 136] width 98 height 9
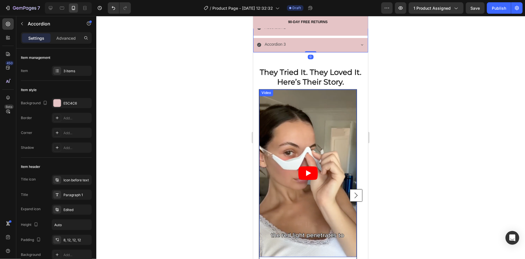
scroll to position [534, 0]
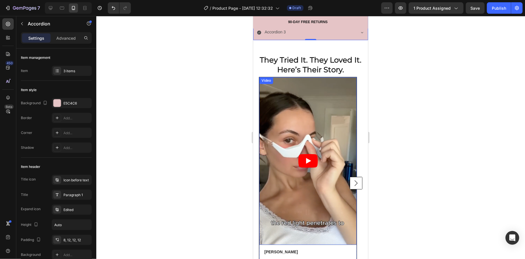
click at [312, 162] on icon "Play" at bounding box center [307, 161] width 19 height 14
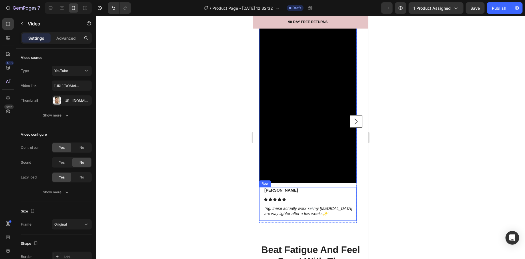
scroll to position [594, 0]
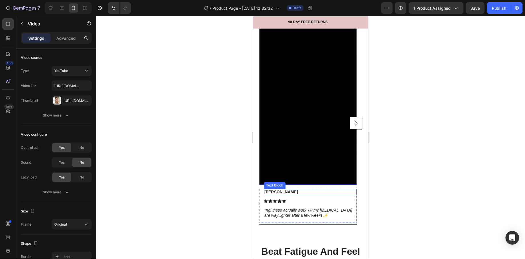
click at [291, 193] on p "[PERSON_NAME]" at bounding box center [310, 191] width 92 height 5
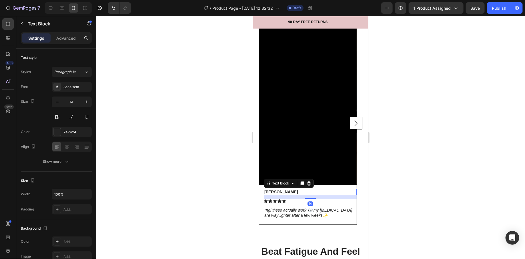
click at [291, 193] on p "[PERSON_NAME]" at bounding box center [310, 191] width 92 height 5
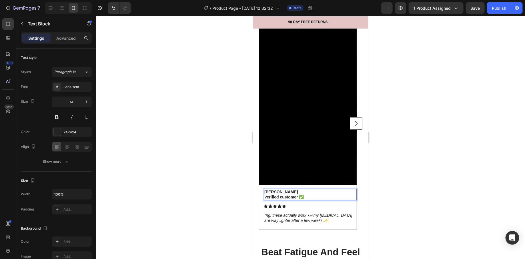
click at [321, 196] on p "Emily K. Verified customer ✅" at bounding box center [310, 194] width 92 height 10
click at [322, 196] on p "Emily K. Verified customer ✅" at bounding box center [310, 194] width 92 height 10
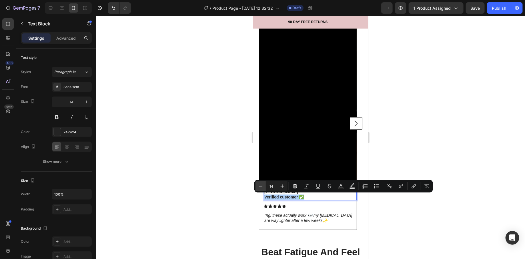
click at [260, 188] on icon "Editor contextual toolbar" at bounding box center [261, 186] width 6 height 6
type input "12"
click at [339, 188] on rect "Editor contextual toolbar" at bounding box center [340, 188] width 5 height 1
type input "242424"
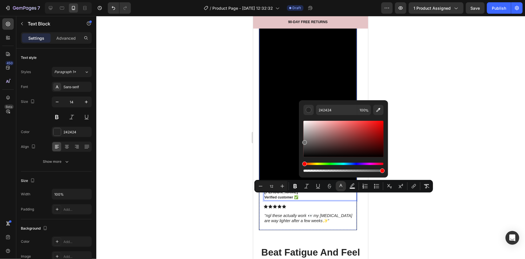
type input "6D6D6D"
click at [182, 158] on div at bounding box center [310, 137] width 428 height 243
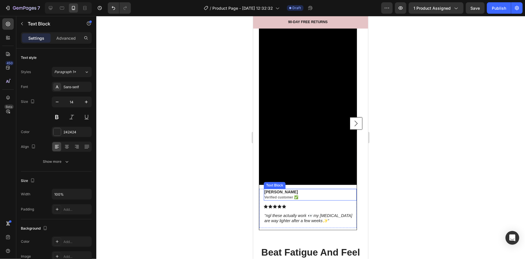
click at [300, 194] on p "Emily K. Verified customer ✅" at bounding box center [310, 194] width 92 height 11
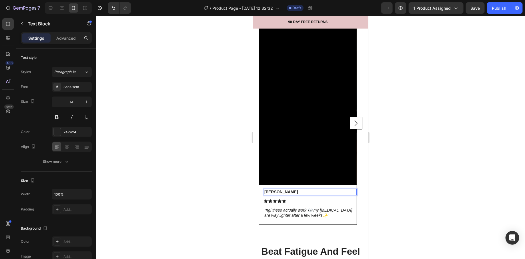
click at [236, 170] on div at bounding box center [310, 137] width 428 height 243
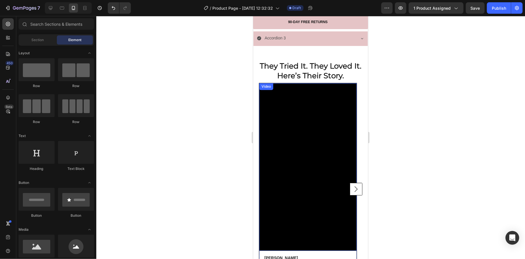
scroll to position [425, 0]
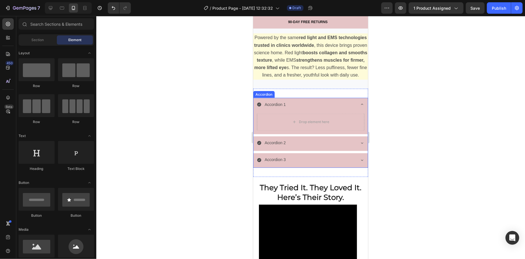
click at [309, 107] on div "Accordion 1" at bounding box center [305, 104] width 98 height 9
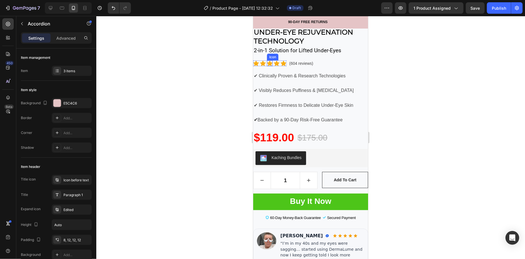
scroll to position [165, 0]
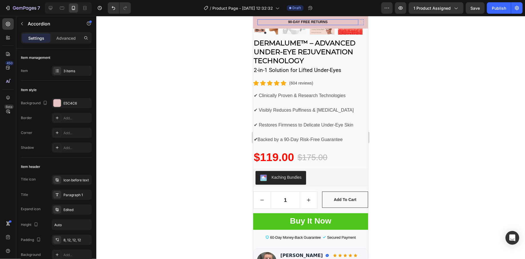
click at [257, 23] on div "90-DAY FREE RETURNS Heading Row" at bounding box center [307, 22] width 101 height 6
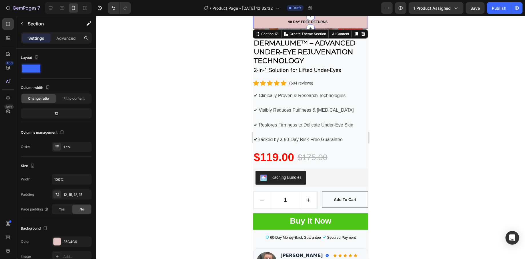
click at [255, 24] on div "90-DAY FREE RETURNS Heading Row 600+ Heading Icon Icon Icon Icon Icon Icon List…" at bounding box center [310, 22] width 115 height 13
click at [59, 242] on div at bounding box center [56, 241] width 7 height 7
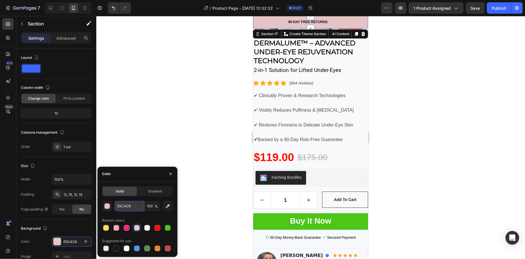
click at [133, 208] on input "E5C4C6" at bounding box center [129, 206] width 30 height 10
paste input "#feefee"
click at [153, 173] on div "Color" at bounding box center [137, 174] width 80 height 15
type input "FEEFEE"
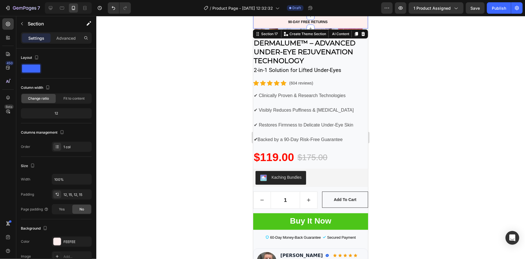
click at [224, 94] on div at bounding box center [310, 137] width 428 height 243
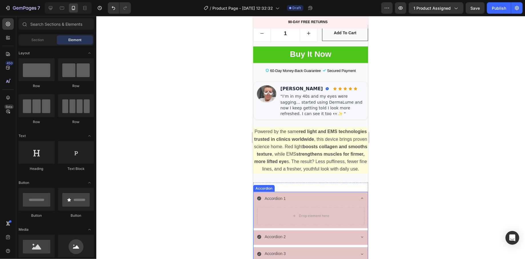
scroll to position [358, 0]
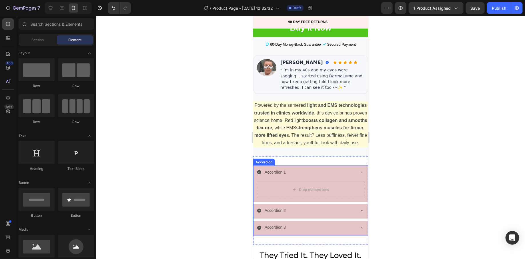
click at [305, 171] on div "Accordion 1" at bounding box center [305, 172] width 98 height 9
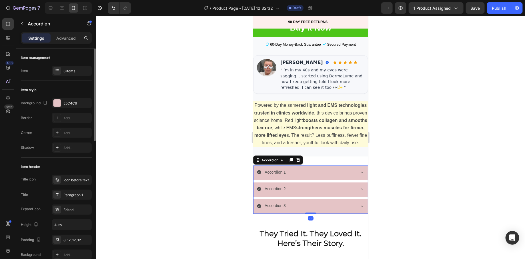
click at [59, 101] on div at bounding box center [56, 102] width 7 height 7
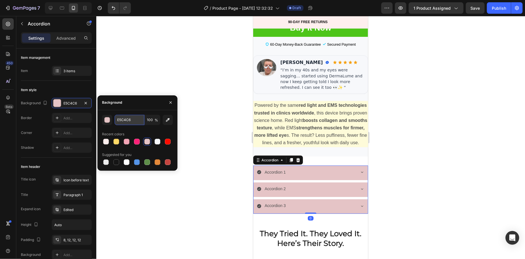
click at [124, 119] on input "E5C4C6" at bounding box center [129, 120] width 30 height 10
paste input "#feefee"
type input "#feefee"
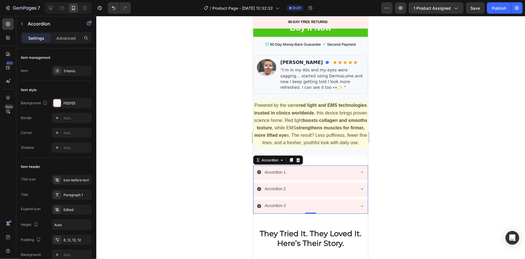
click at [201, 98] on div at bounding box center [310, 137] width 428 height 243
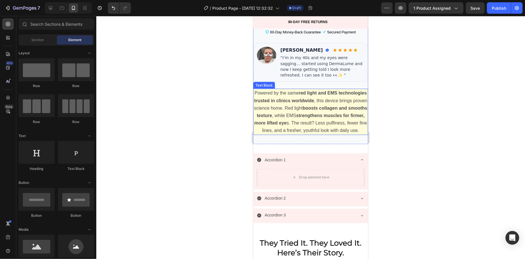
scroll to position [419, 0]
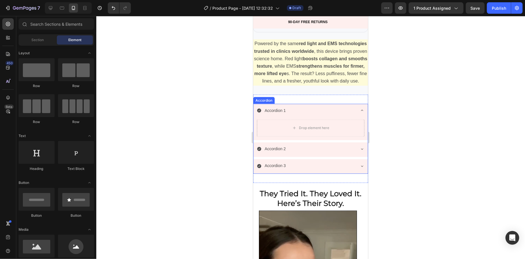
click at [359, 112] on icon at bounding box center [361, 110] width 5 height 5
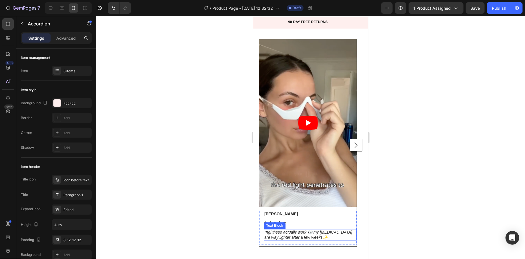
scroll to position [668, 0]
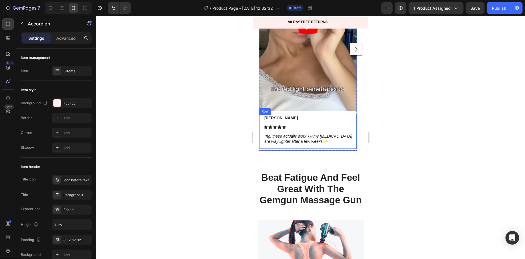
click at [340, 146] on div "[PERSON_NAME] Text Block Icon Icon Icon Icon Icon Icon List ''ngl these actuall…" at bounding box center [309, 131] width 93 height 34
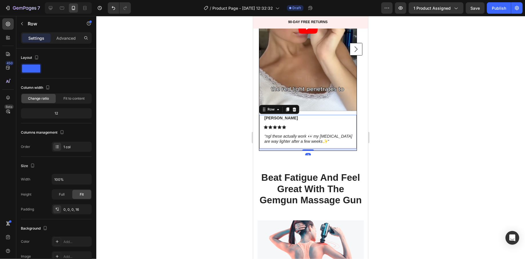
click at [148, 168] on div at bounding box center [310, 137] width 428 height 243
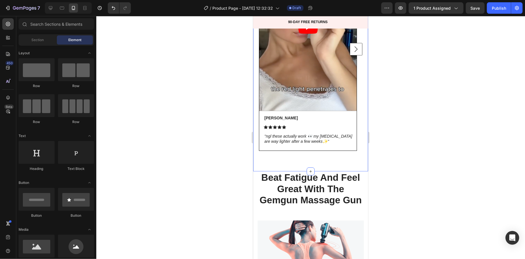
click at [282, 164] on div "Video Emily K. Text Block Icon Icon Icon Icon Icon Icon List ''ngl these actual…" at bounding box center [310, 57] width 115 height 229
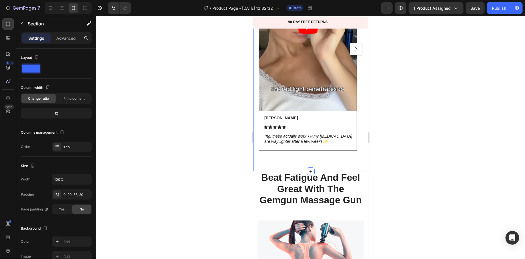
click at [233, 186] on div at bounding box center [310, 137] width 428 height 243
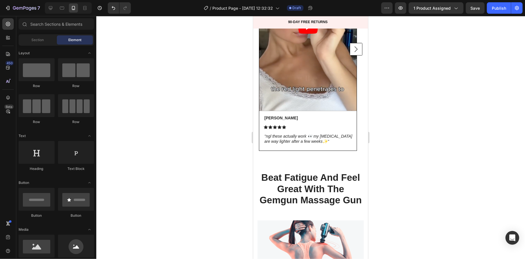
click at [33, 45] on div "Section Element" at bounding box center [56, 39] width 75 height 11
click at [35, 43] on div "Section" at bounding box center [38, 39] width 36 height 9
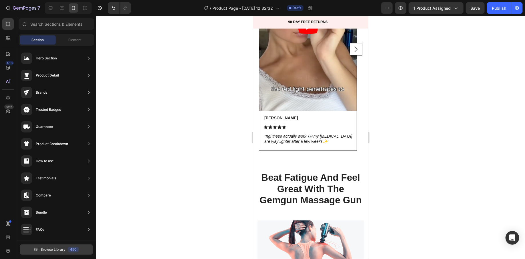
click at [65, 249] on span "Browse Library" at bounding box center [53, 249] width 25 height 5
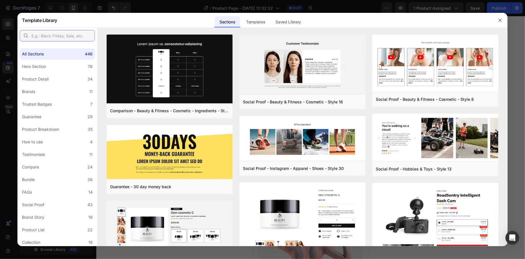
click at [67, 39] on input "text" at bounding box center [57, 35] width 75 height 11
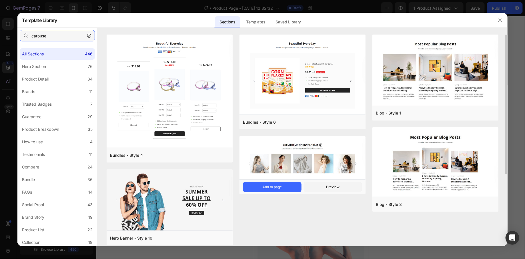
scroll to position [91, 0]
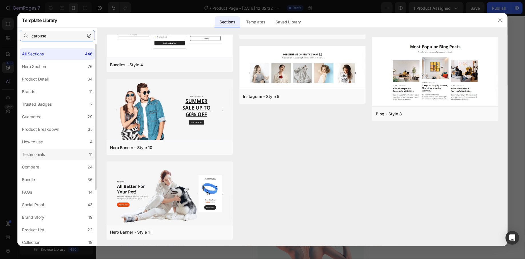
type input "carouse"
click at [58, 153] on label "Testimonials 11" at bounding box center [57, 154] width 75 height 11
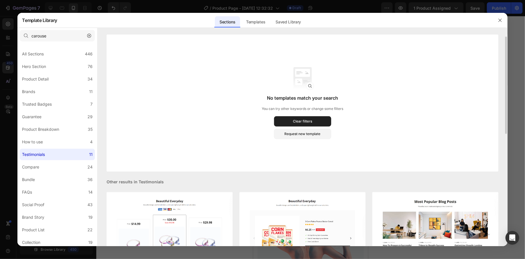
scroll to position [72, 0]
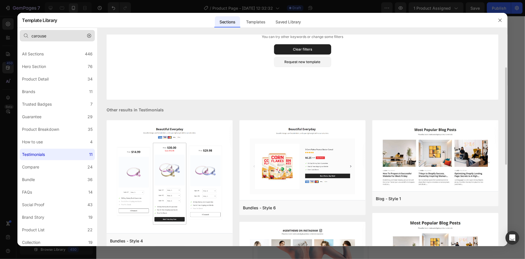
click at [89, 37] on icon "button" at bounding box center [89, 36] width 4 height 4
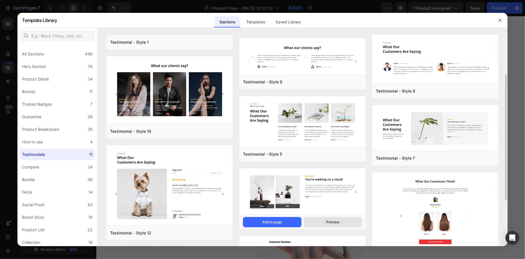
scroll to position [142, 0]
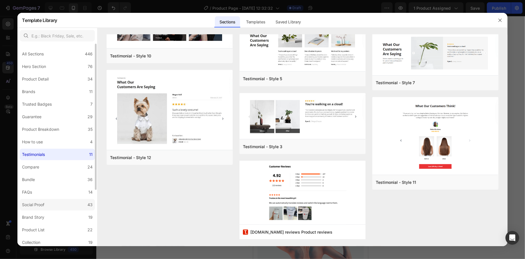
click at [65, 202] on label "Social Proof 43" at bounding box center [57, 204] width 75 height 11
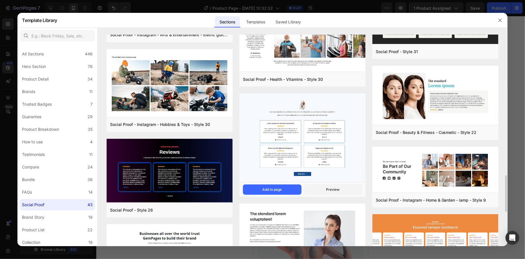
scroll to position [958, 0]
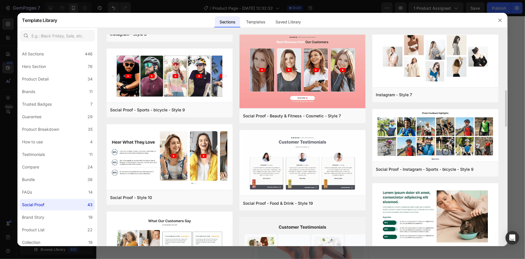
scroll to position [74, 0]
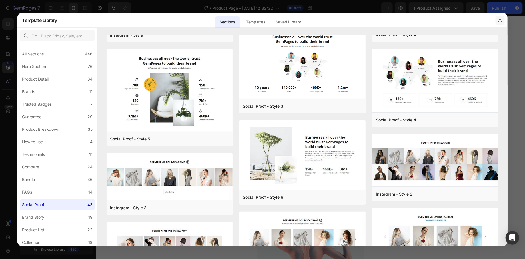
click at [499, 20] on icon "button" at bounding box center [499, 20] width 5 height 5
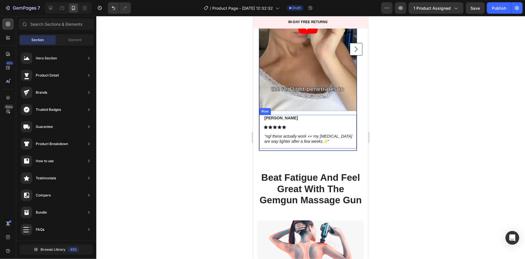
click at [271, 122] on div "[PERSON_NAME] Text Block Icon Icon Icon Icon Icon Icon List ''ngl these actuall…" at bounding box center [309, 131] width 93 height 34
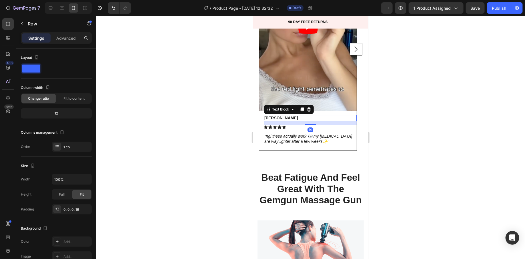
click at [284, 118] on p "[PERSON_NAME]" at bounding box center [310, 117] width 92 height 5
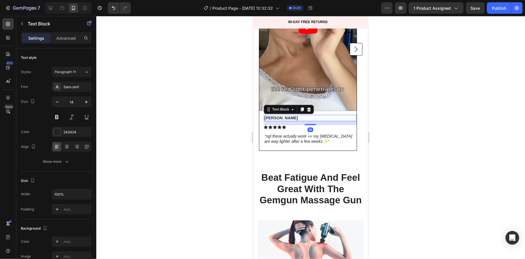
click at [289, 116] on p "[PERSON_NAME]" at bounding box center [310, 117] width 92 height 5
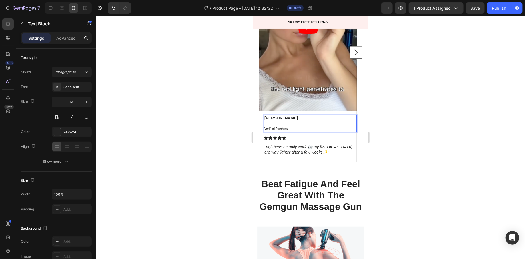
click at [316, 126] on p "[PERSON_NAME] Verified Purchase" at bounding box center [310, 123] width 92 height 16
click at [315, 127] on p "[PERSON_NAME] Verified Purchase" at bounding box center [310, 123] width 92 height 16
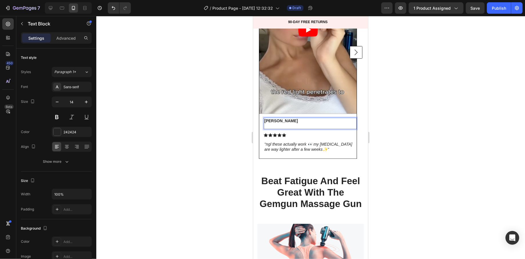
scroll to position [664, 0]
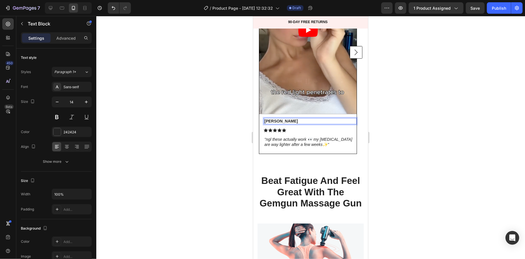
click at [391, 60] on div at bounding box center [310, 137] width 428 height 243
